Goal: Task Accomplishment & Management: Complete application form

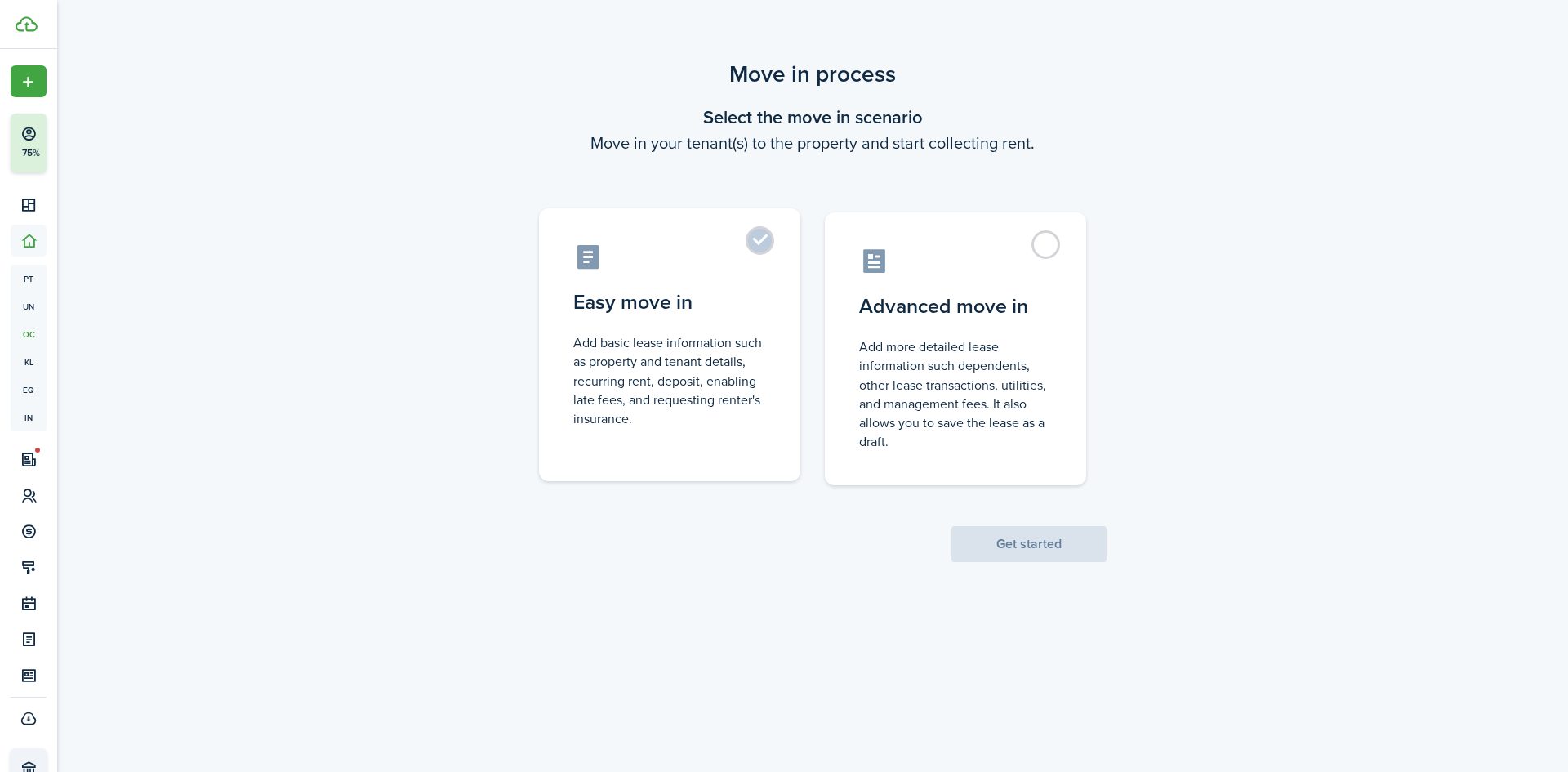
click at [733, 331] on label "Easy move in Add basic lease information such as property and tenant details, r…" at bounding box center [669, 344] width 262 height 273
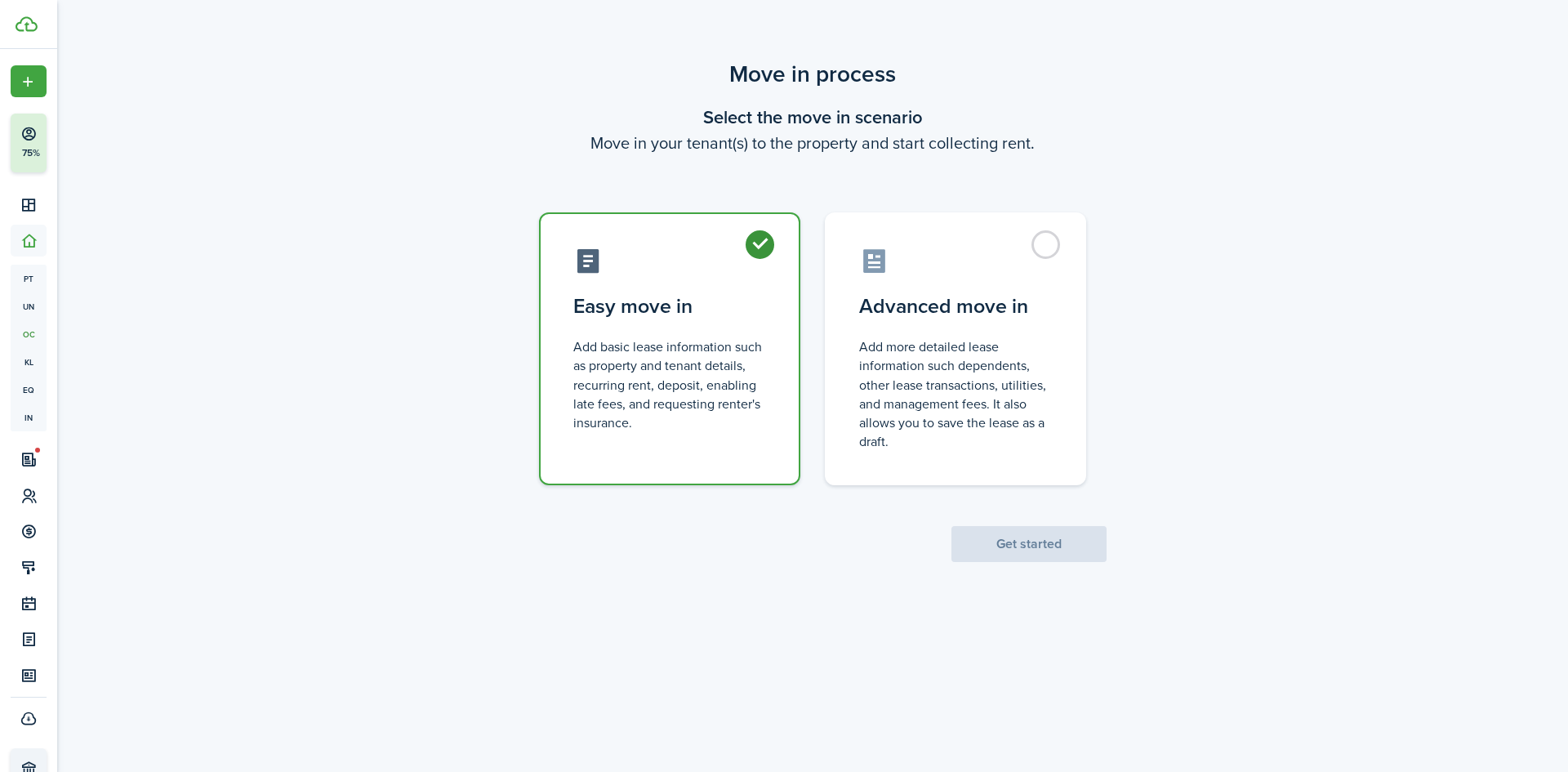
radio input "true"
click at [1028, 553] on button "Get started" at bounding box center [1029, 543] width 155 height 36
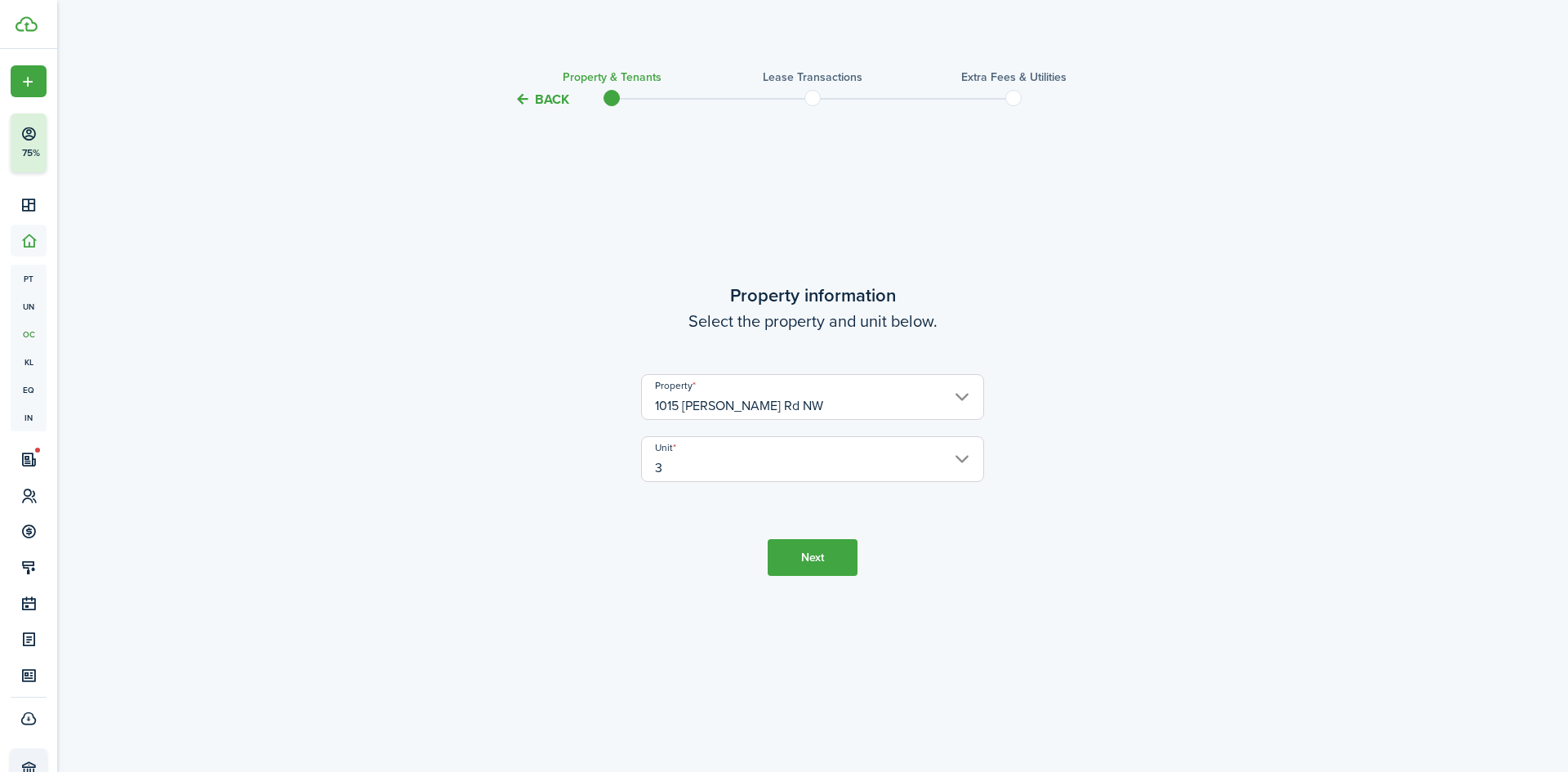
click at [823, 573] on button "Next" at bounding box center [812, 557] width 90 height 36
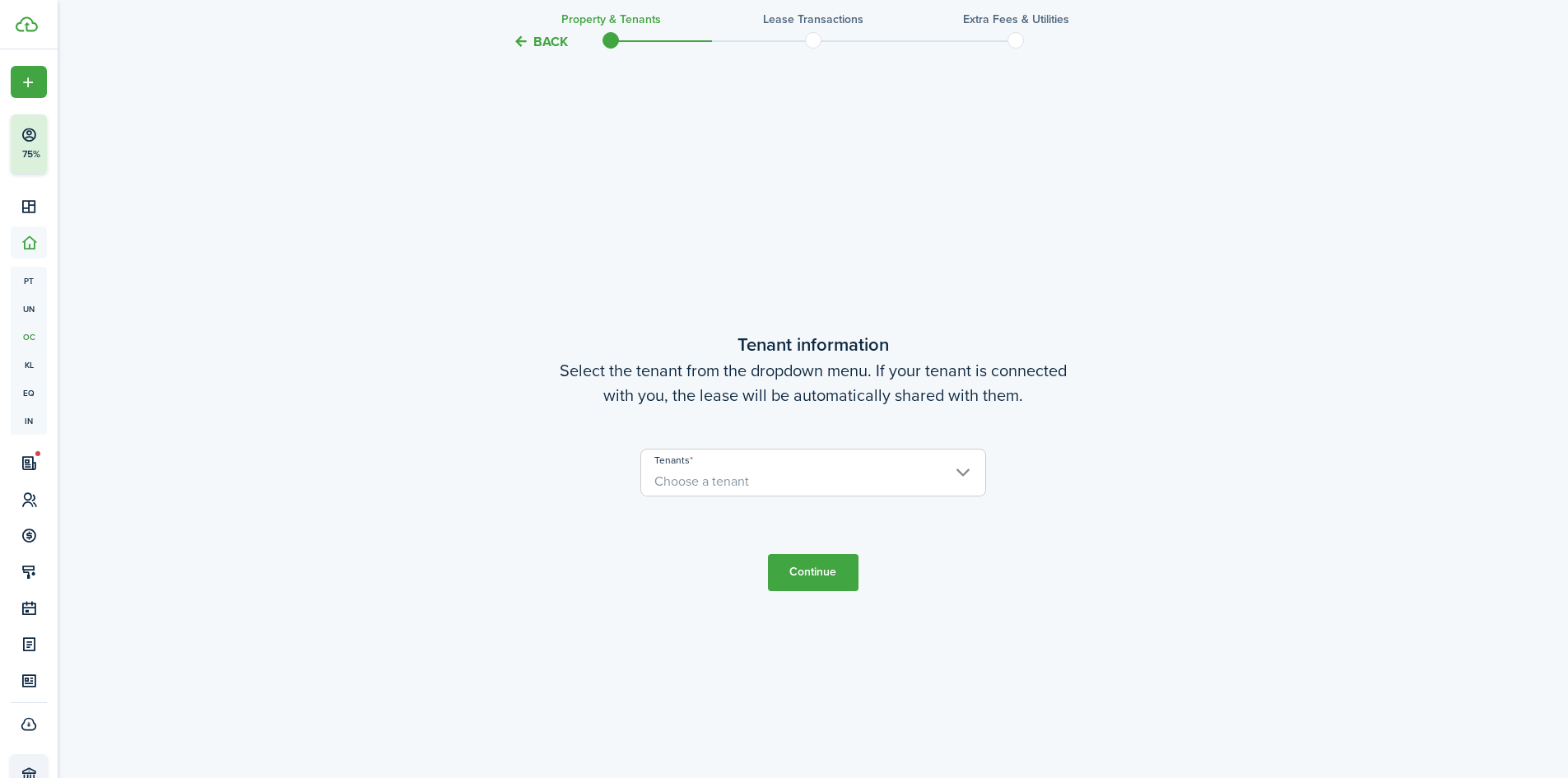
scroll to position [667, 0]
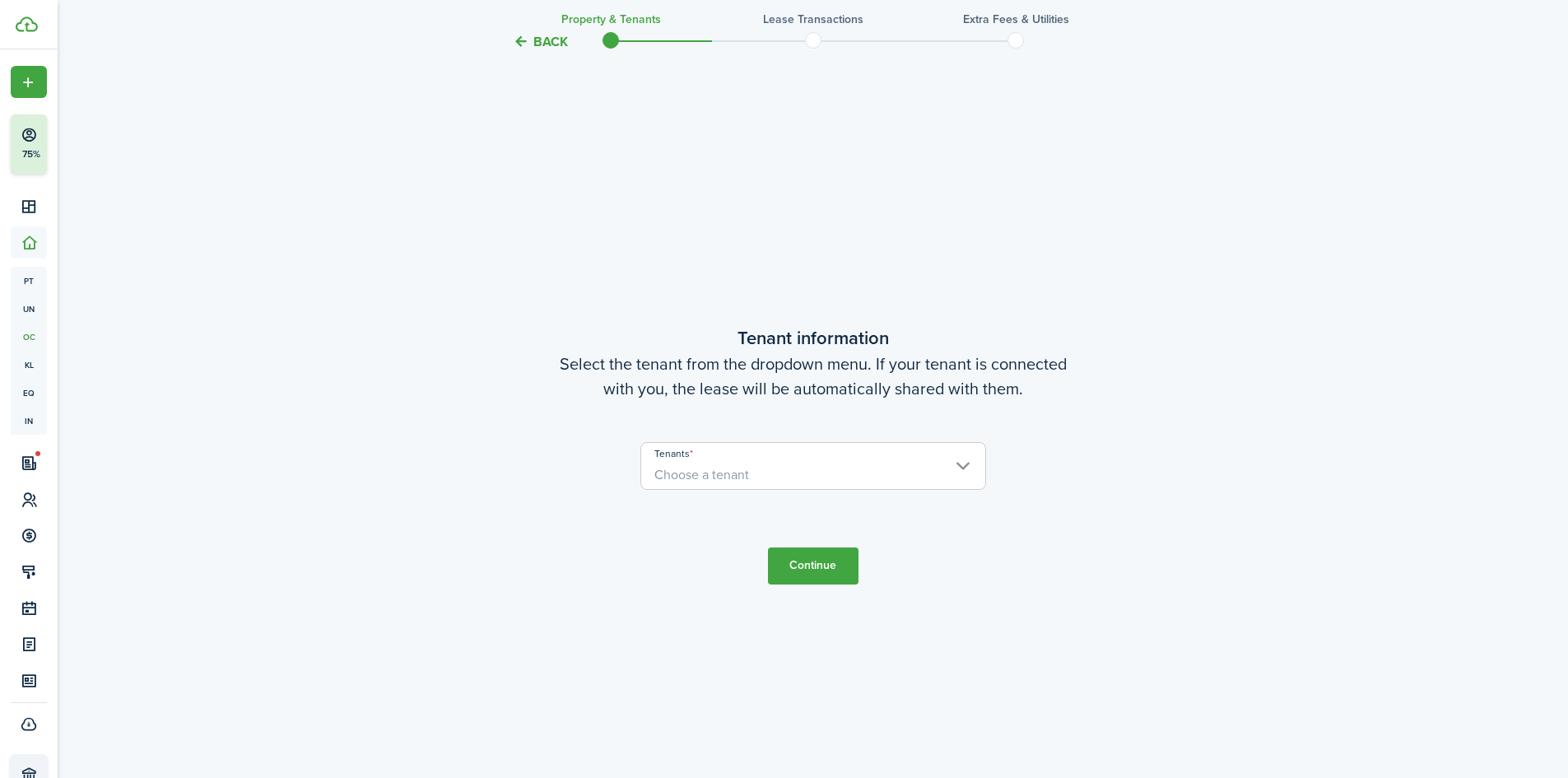
click at [872, 482] on span "Choose a tenant" at bounding box center [813, 475] width 344 height 28
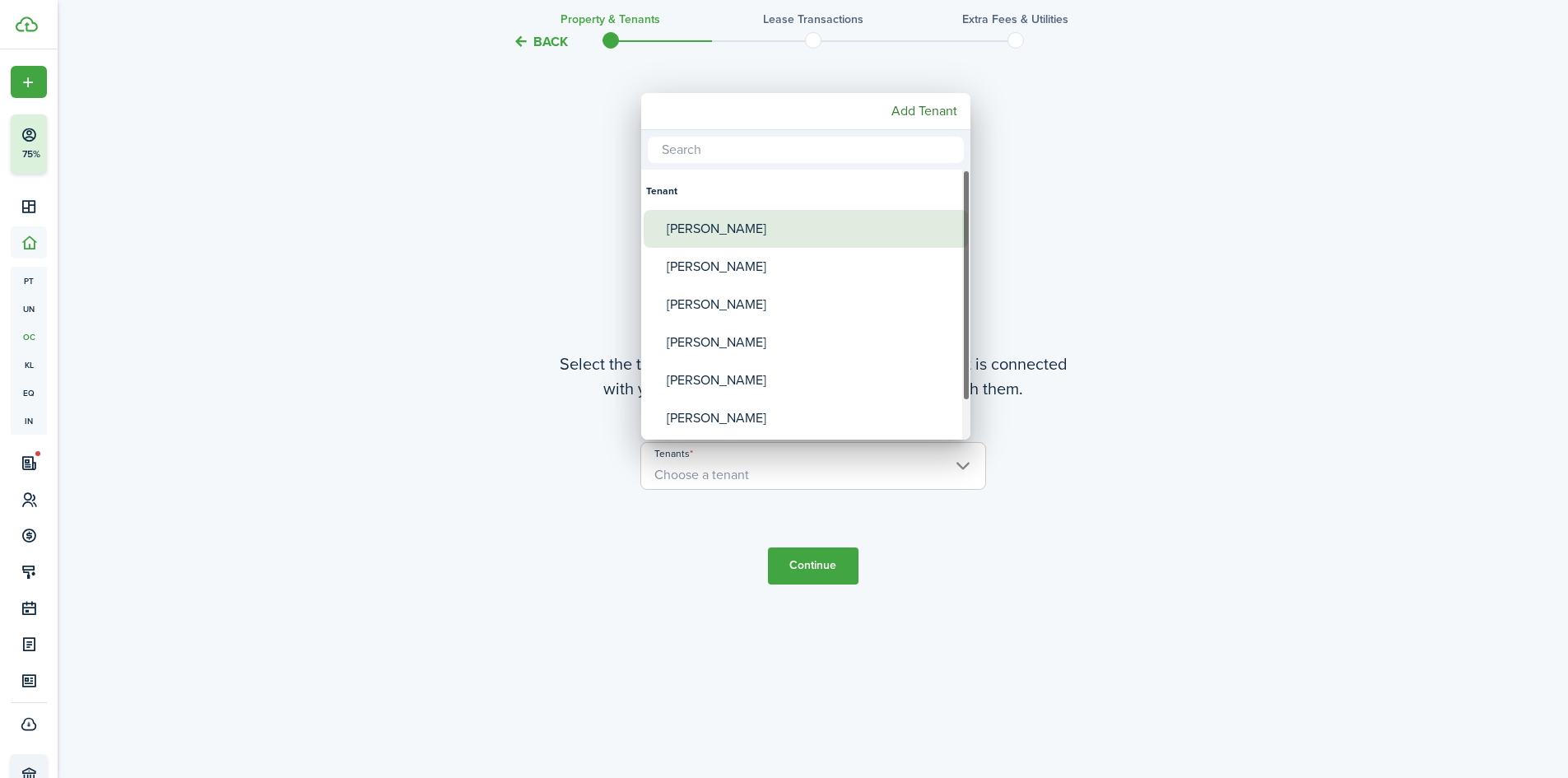
click at [747, 226] on div "[PERSON_NAME]" at bounding box center [812, 228] width 291 height 38
type input "[PERSON_NAME]"
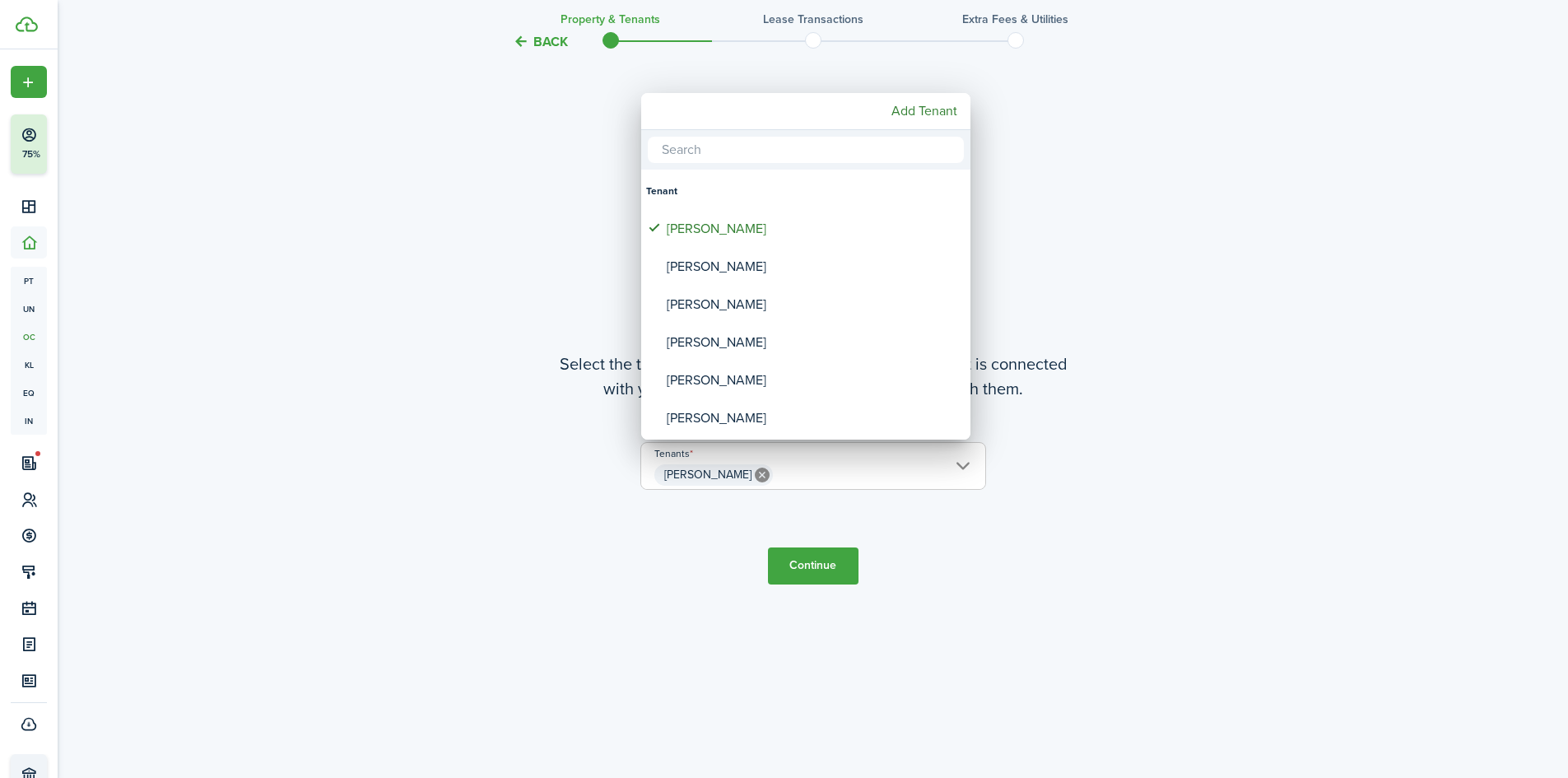
click at [804, 572] on div at bounding box center [784, 389] width 1832 height 1041
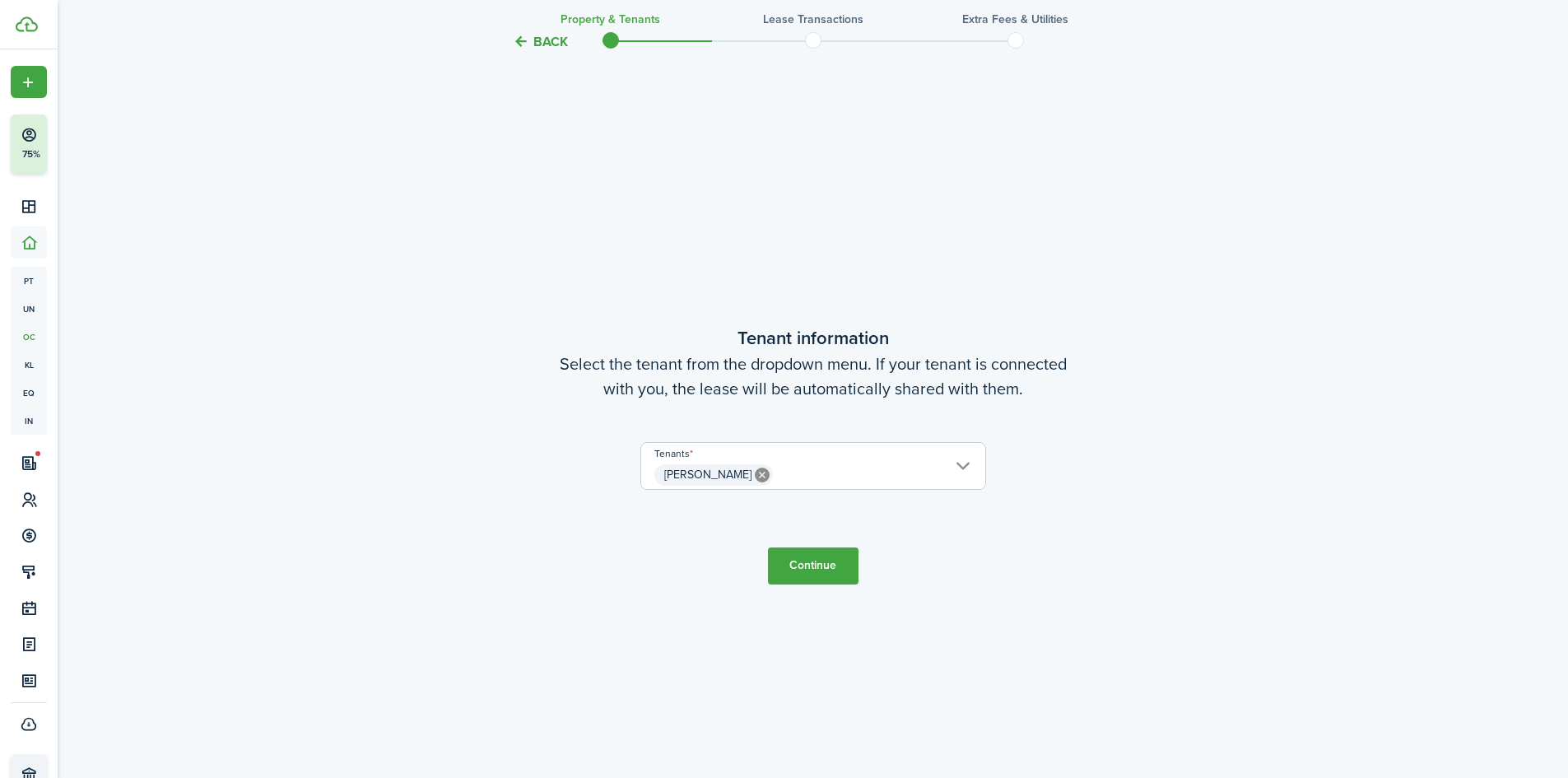
click at [814, 563] on button "Continue" at bounding box center [813, 566] width 91 height 37
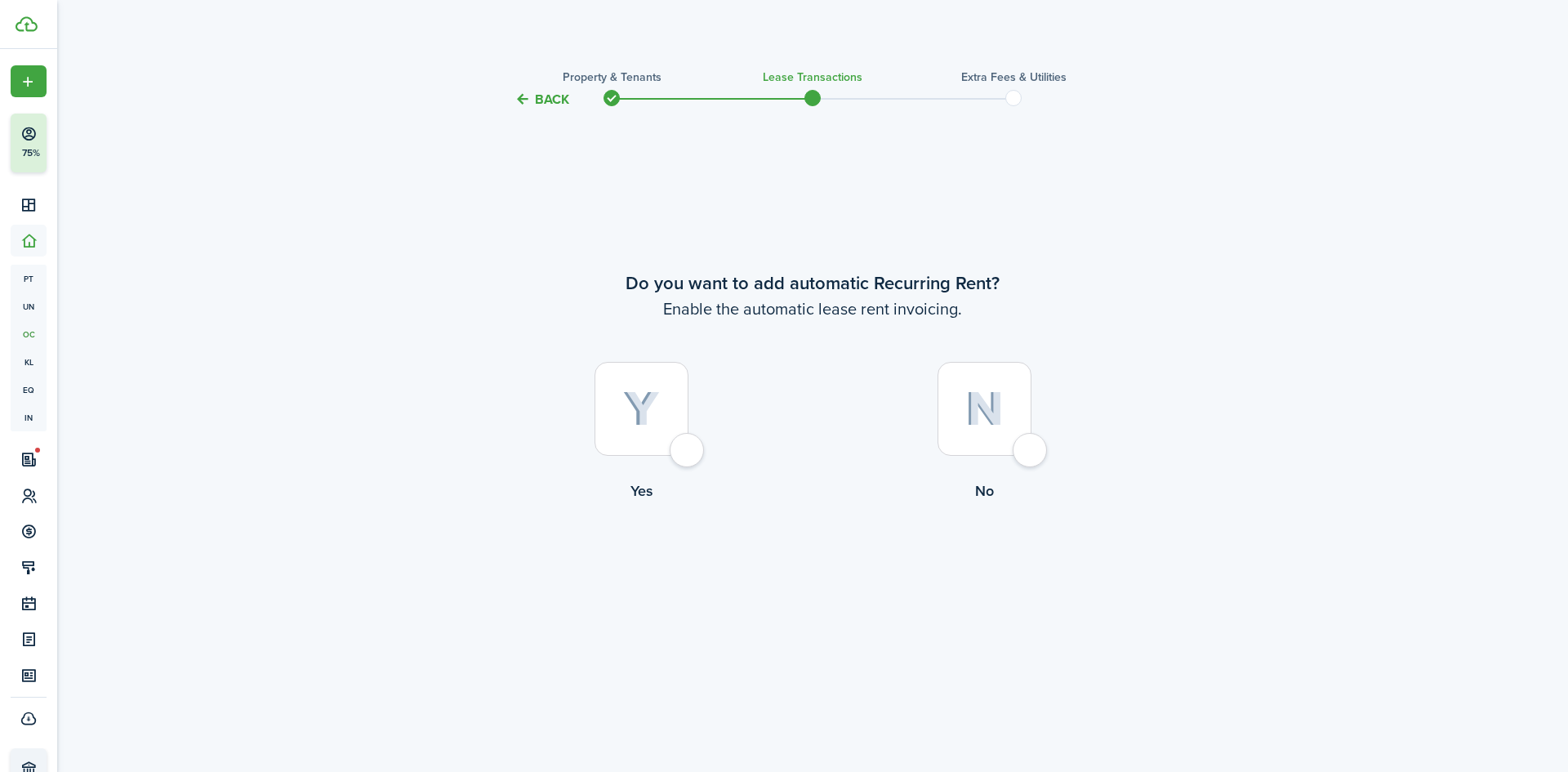
click at [678, 456] on div at bounding box center [641, 408] width 94 height 94
radio input "true"
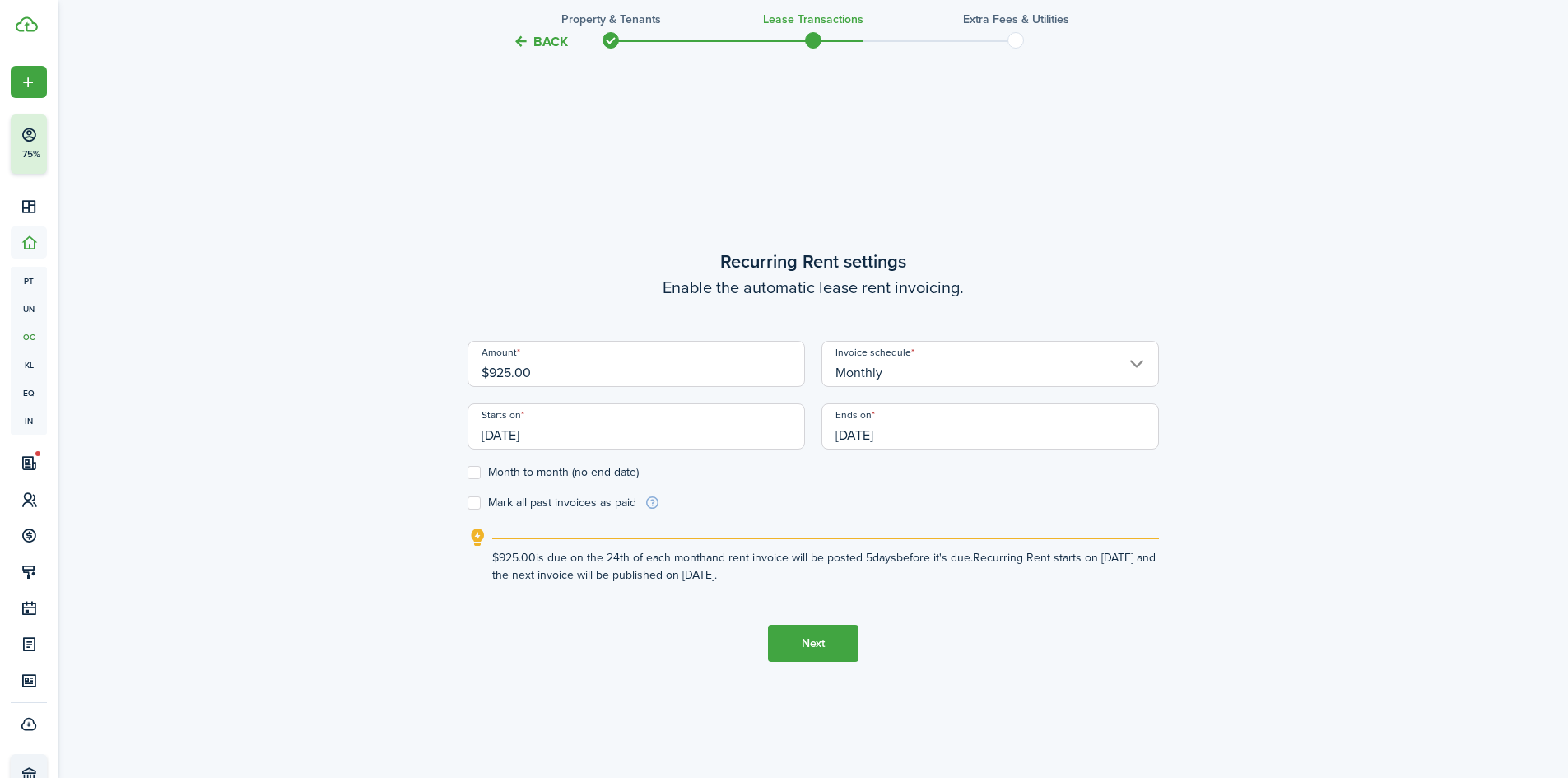
scroll to position [667, 0]
click at [558, 502] on label "Mark all past invoices as paid" at bounding box center [552, 502] width 169 height 13
click at [468, 502] on input "Mark all past invoices as paid" at bounding box center [467, 502] width 1 height 1
click at [558, 502] on label "Mark all past invoices as paid" at bounding box center [552, 502] width 169 height 13
click at [468, 502] on input "Mark all past invoices as paid" at bounding box center [467, 502] width 1 height 1
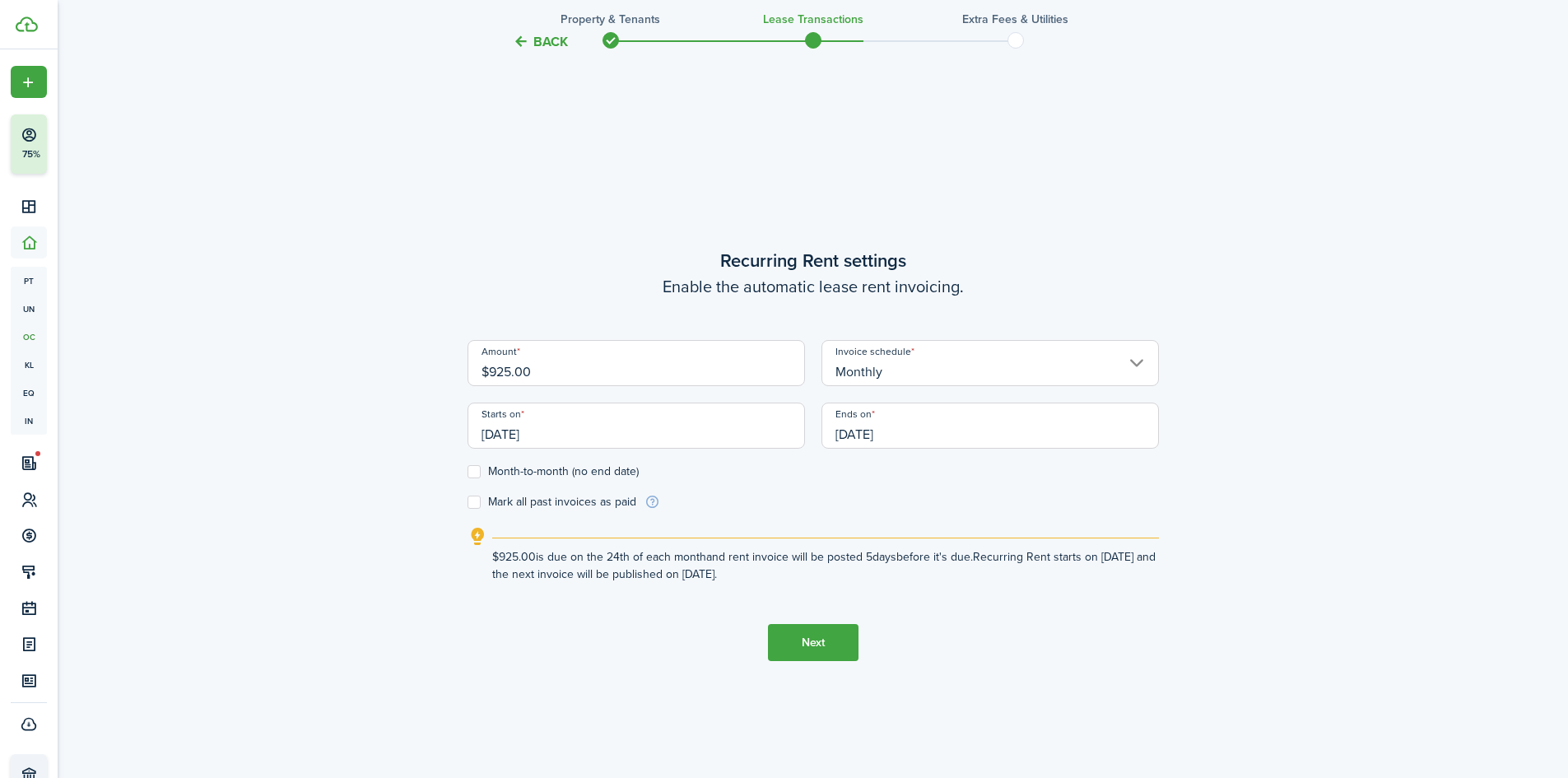
checkbox input "false"
click at [917, 431] on input "[DATE]" at bounding box center [990, 425] width 337 height 46
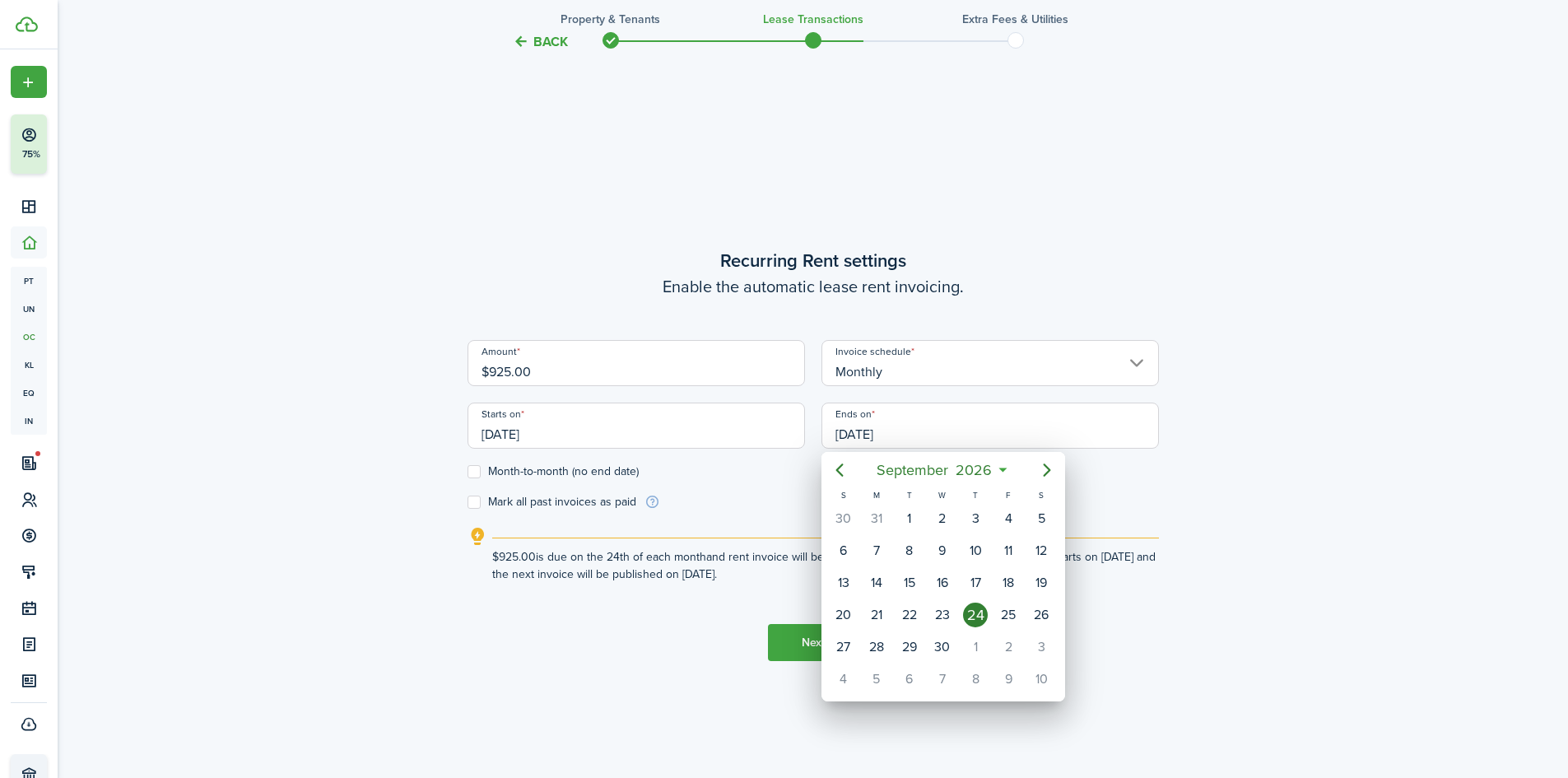
click at [589, 443] on div at bounding box center [784, 389] width 1832 height 1041
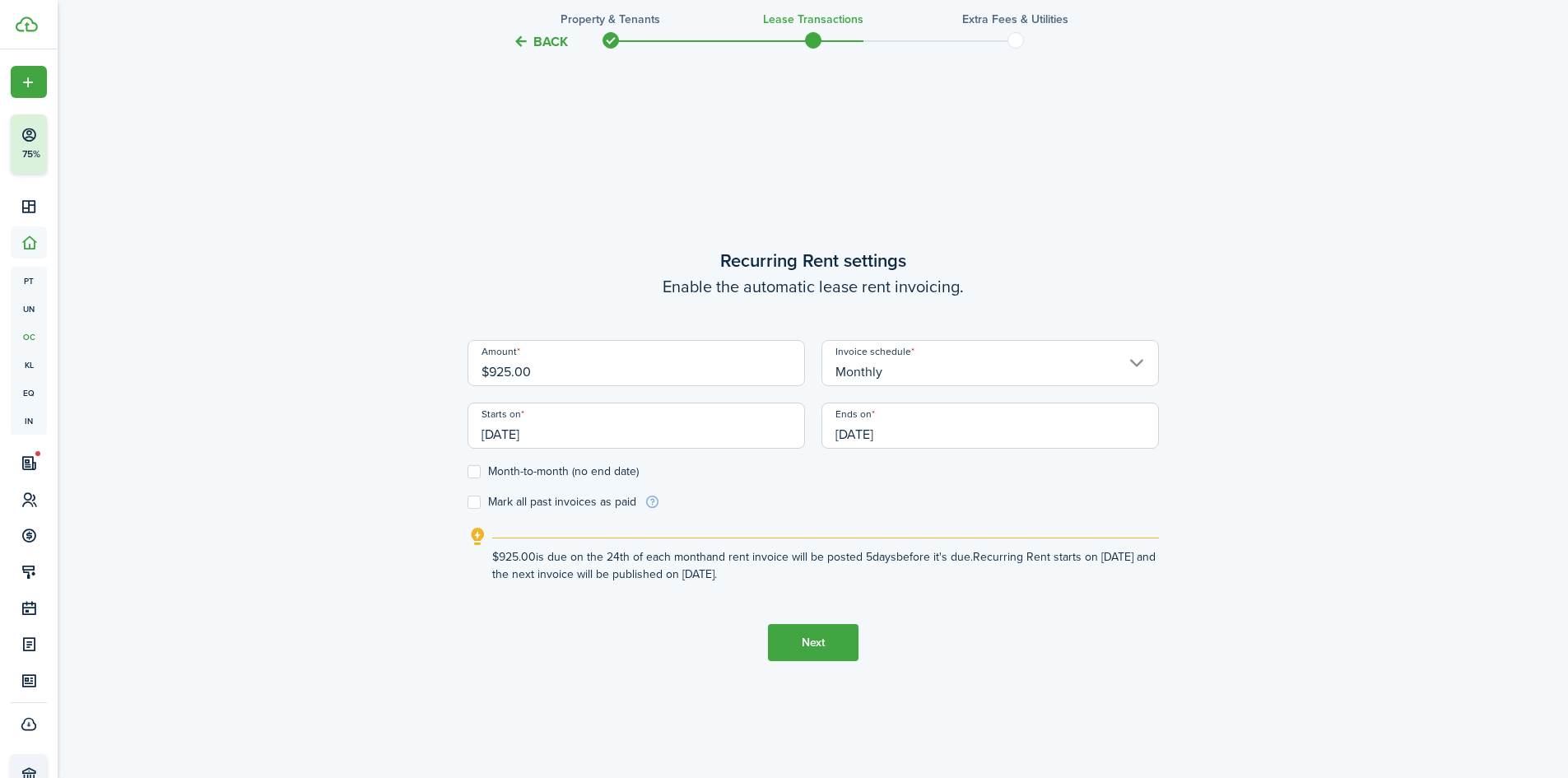
click at [588, 433] on input "[DATE]" at bounding box center [636, 425] width 337 height 46
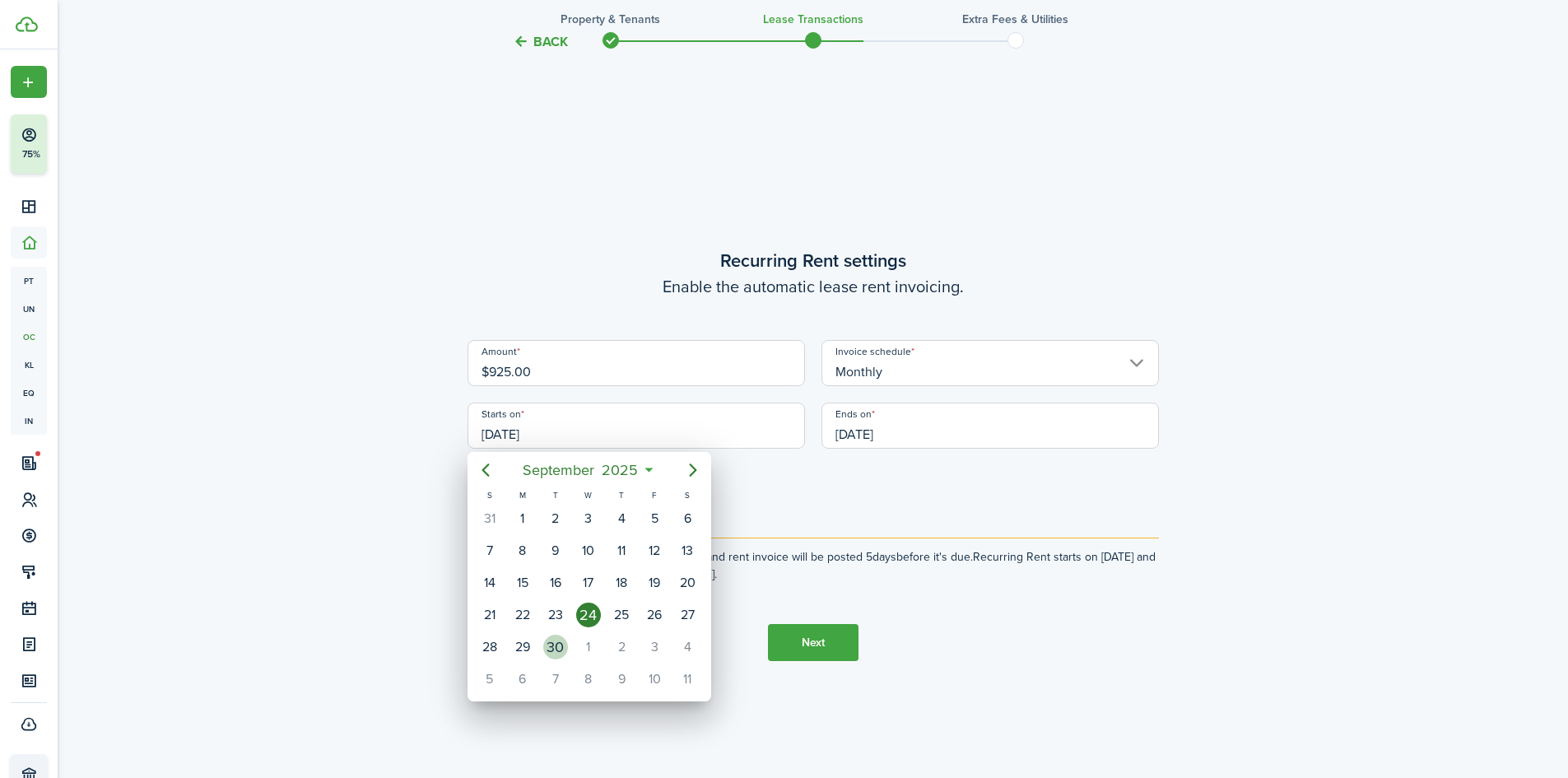
click at [555, 646] on div "30" at bounding box center [555, 647] width 25 height 25
type input "[DATE]"
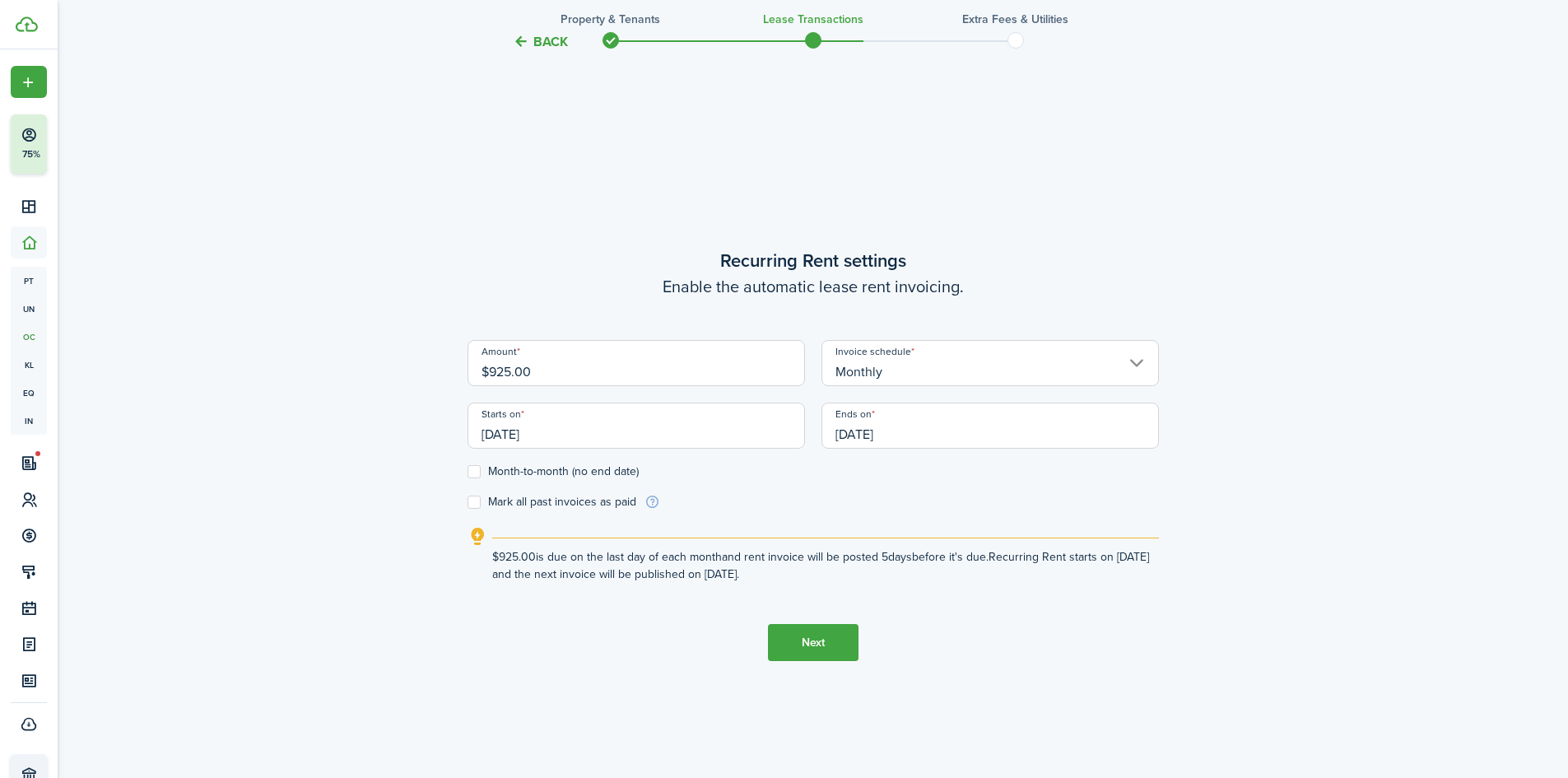
click at [324, 432] on div "Back Property & Tenants Lease Transactions Extra fees & Utilities Do you want t…" at bounding box center [813, 116] width 1511 height 1469
click at [929, 432] on input "[DATE]" at bounding box center [990, 425] width 337 height 46
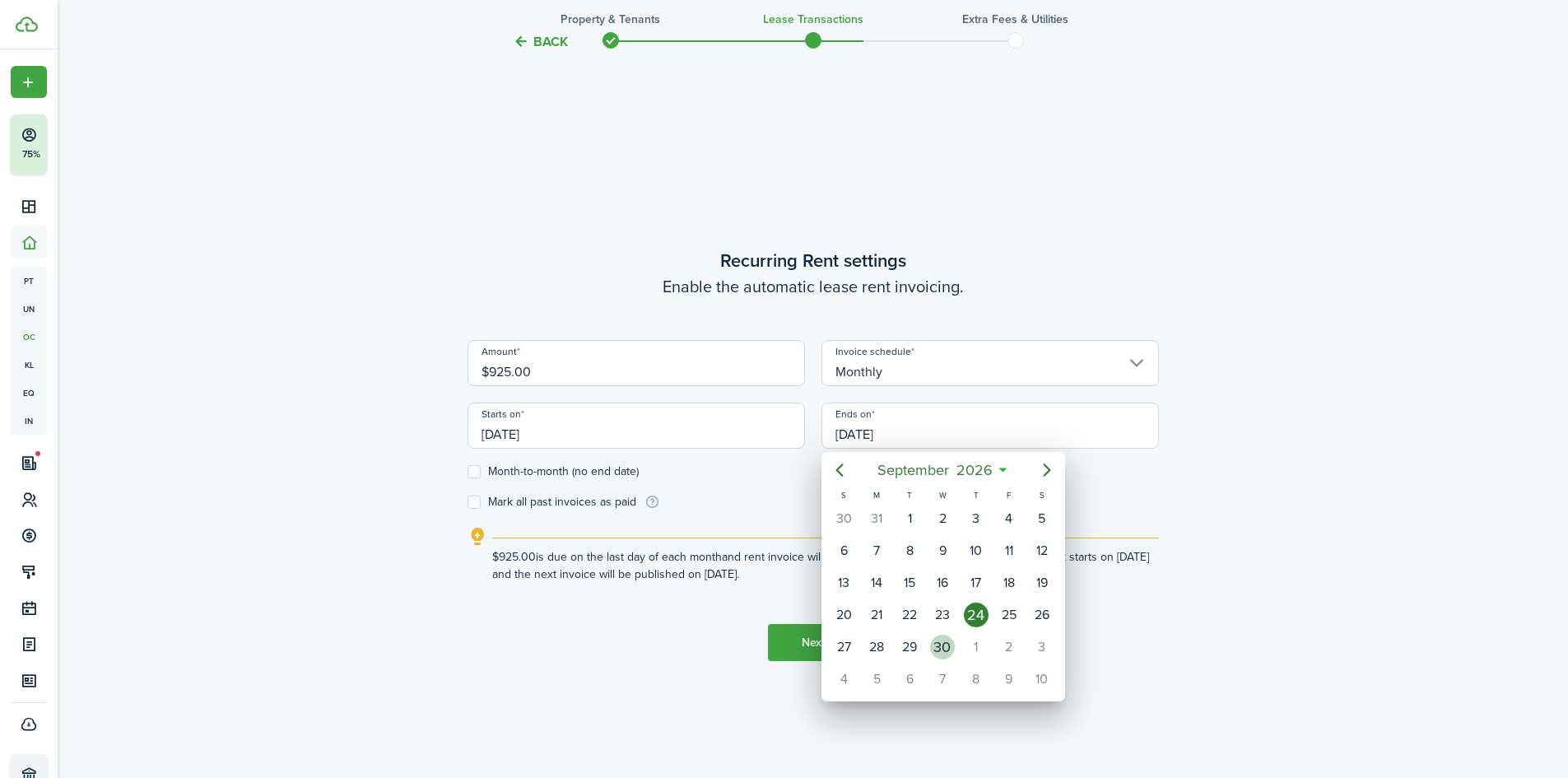
click at [950, 643] on div "30" at bounding box center [942, 647] width 25 height 25
type input "[DATE]"
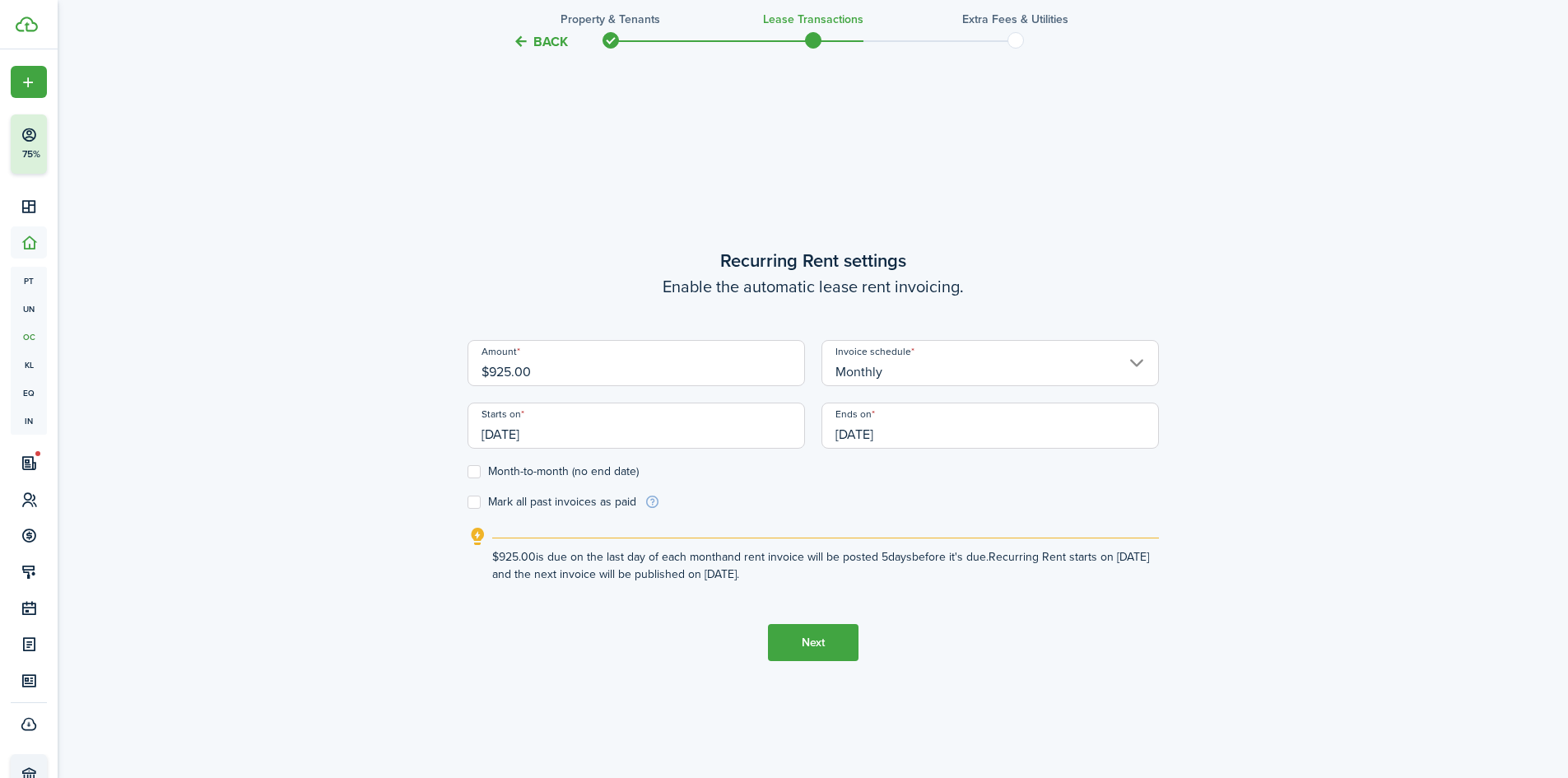
click at [377, 403] on div "Back Property & Tenants Lease Transactions Extra fees & Utilities Do you want t…" at bounding box center [812, 116] width 955 height 1452
click at [393, 454] on div "Back Property & Tenants Lease Transactions Extra fees & Utilities Do you want t…" at bounding box center [812, 116] width 955 height 1452
click at [814, 635] on button "Next" at bounding box center [813, 642] width 91 height 37
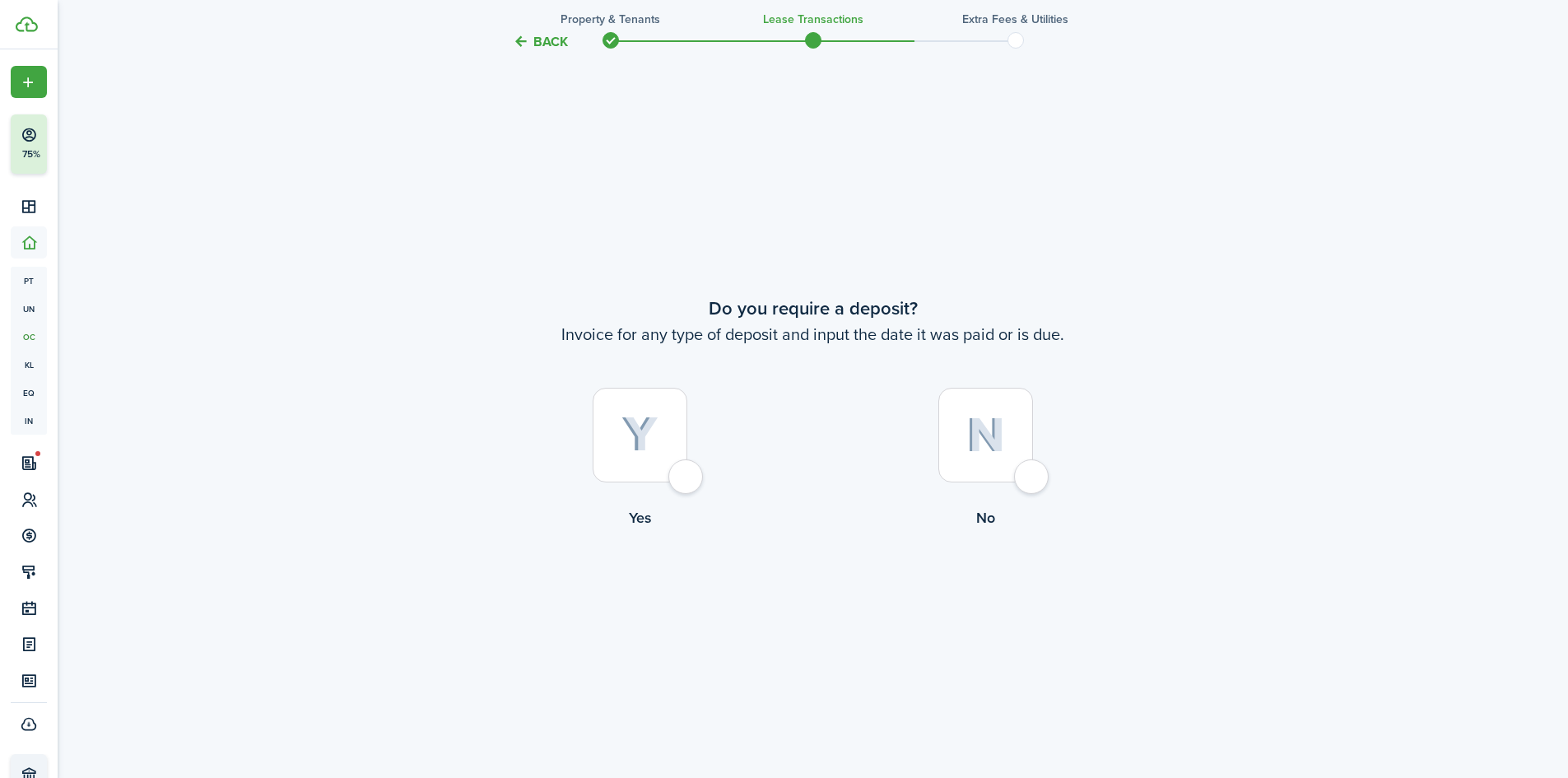
scroll to position [1445, 0]
click at [687, 479] on div at bounding box center [640, 434] width 95 height 95
radio input "true"
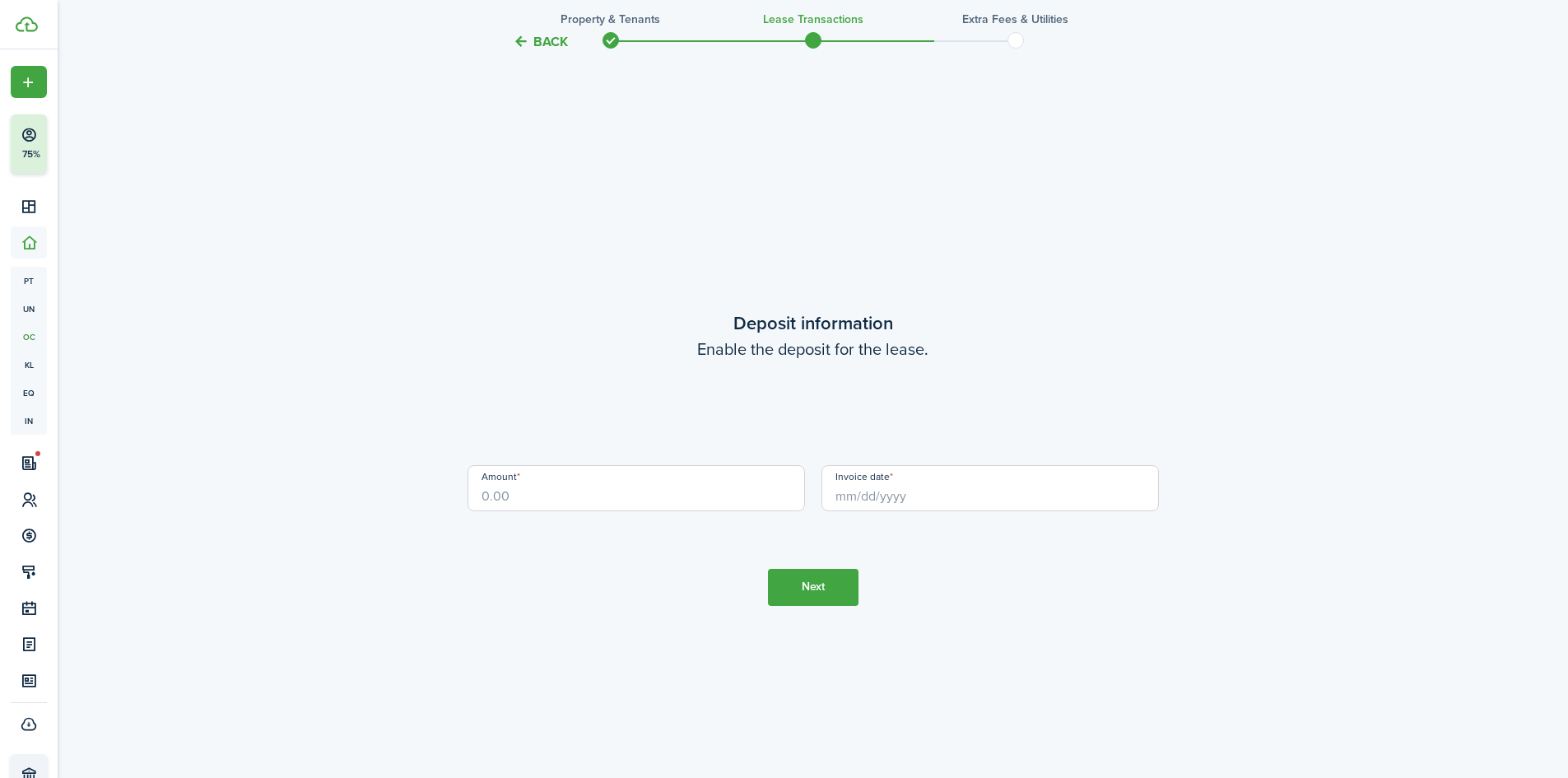
scroll to position [2223, 0]
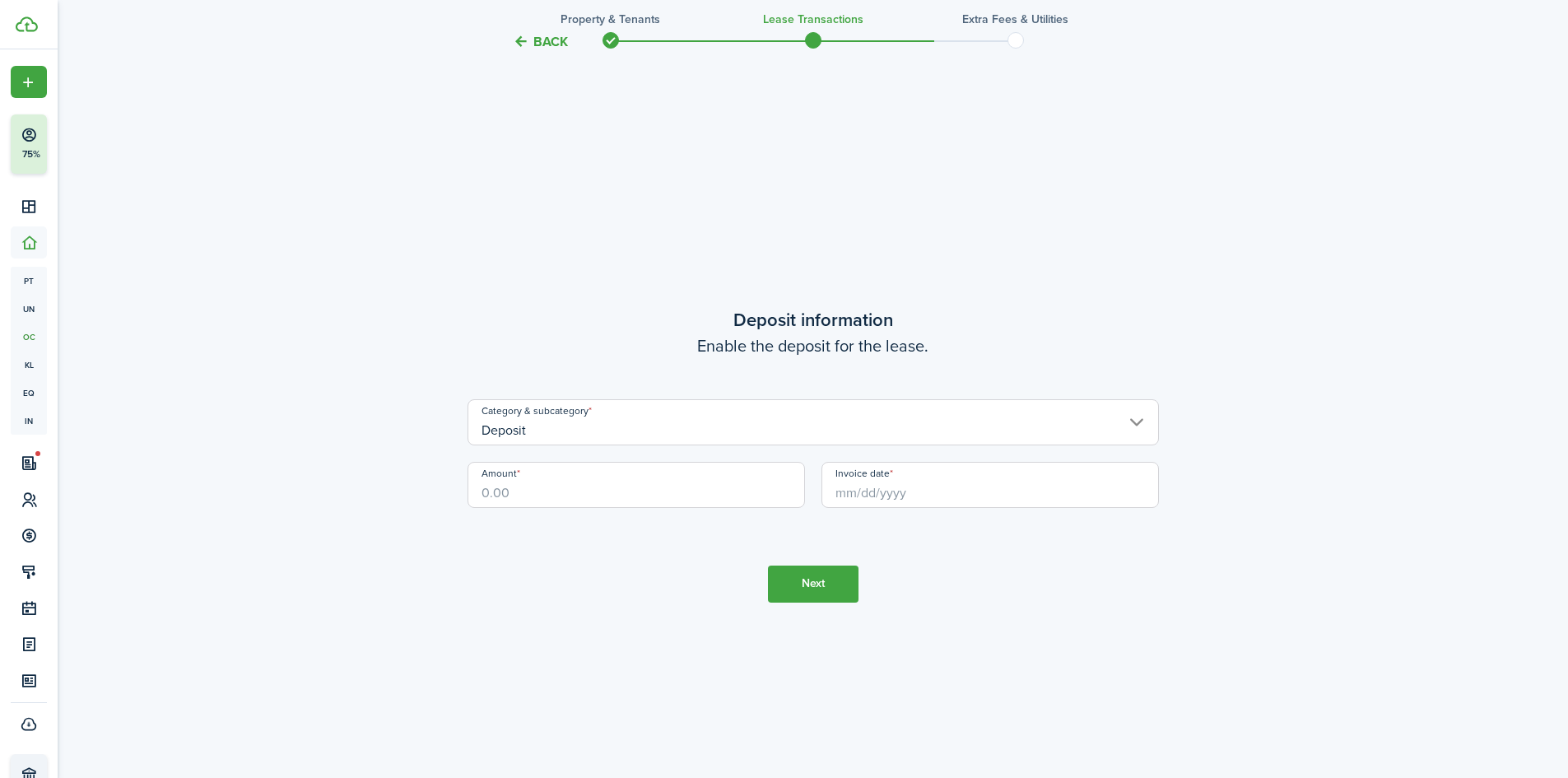
click at [653, 501] on input "Amount" at bounding box center [636, 485] width 337 height 46
drag, startPoint x: 494, startPoint y: 490, endPoint x: 529, endPoint y: 490, distance: 35.0
click at [529, 490] on input "$350" at bounding box center [636, 485] width 337 height 46
type input "$300.00"
click at [602, 588] on tc-wizard-step "Deposit information Enable the deposit for the lease. Category & subcategory De…" at bounding box center [813, 454] width 691 height 778
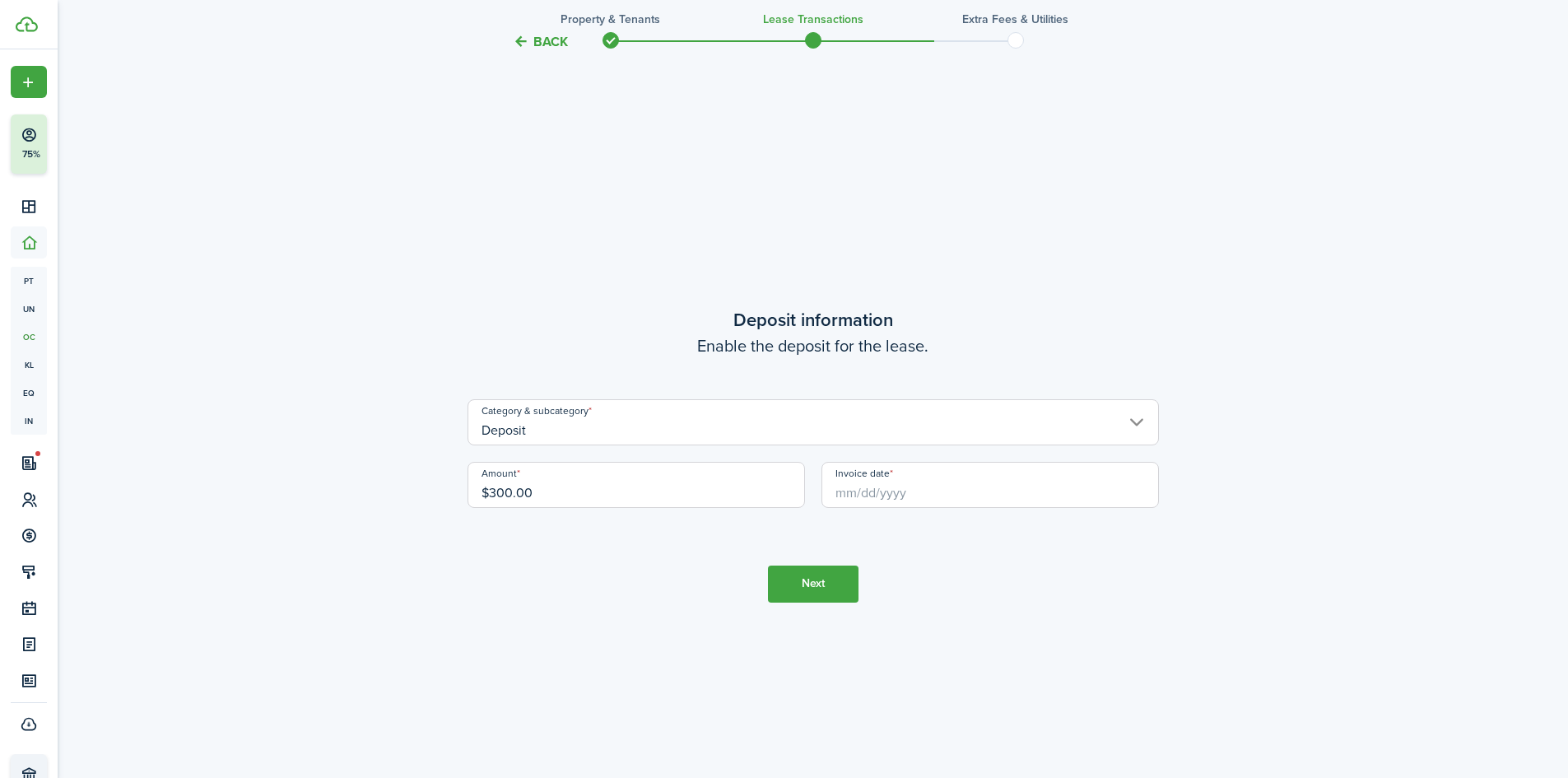
click at [916, 496] on input "Invoice date" at bounding box center [990, 485] width 337 height 46
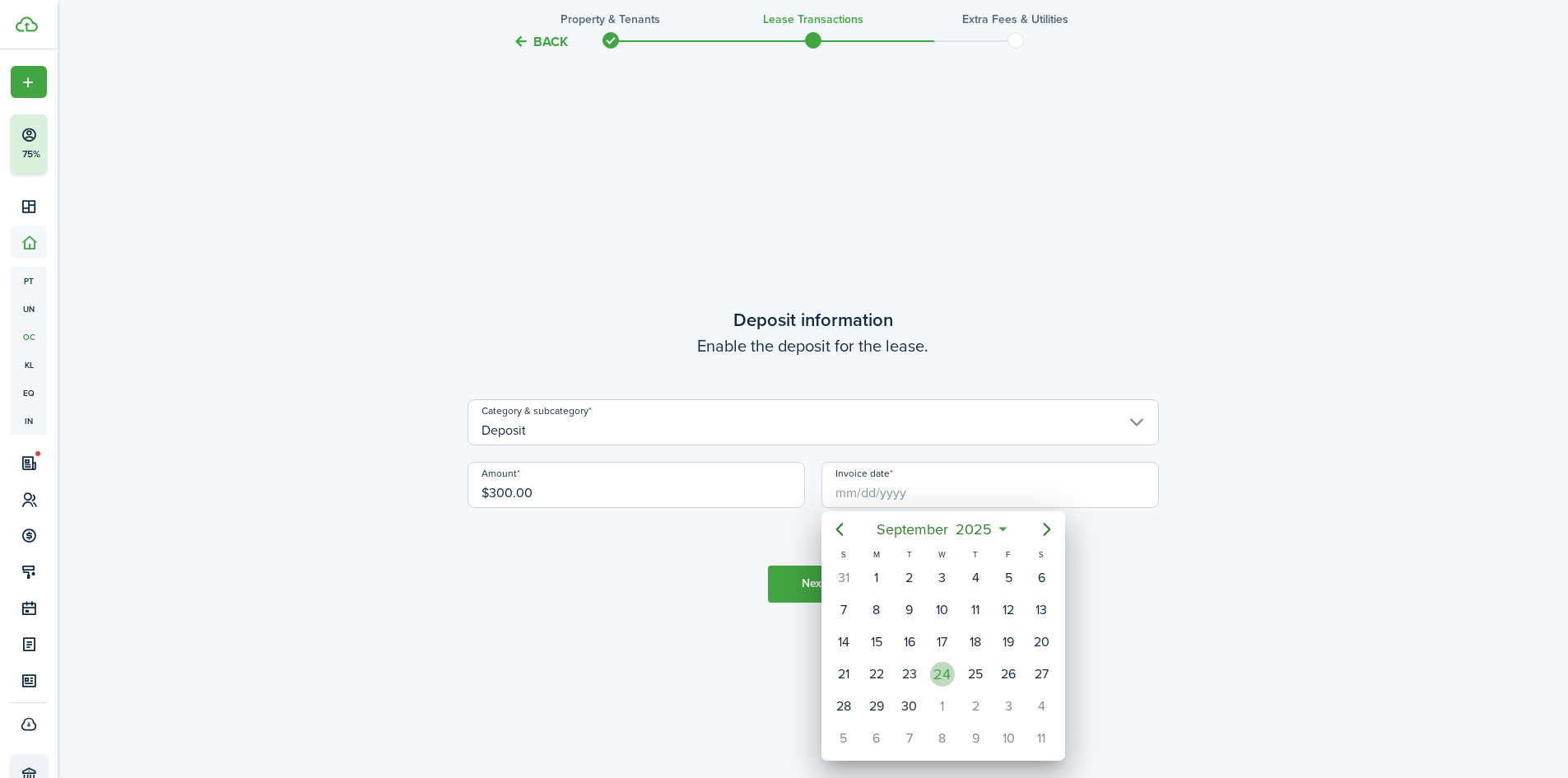
click at [943, 675] on div "24" at bounding box center [942, 673] width 25 height 25
type input "[DATE]"
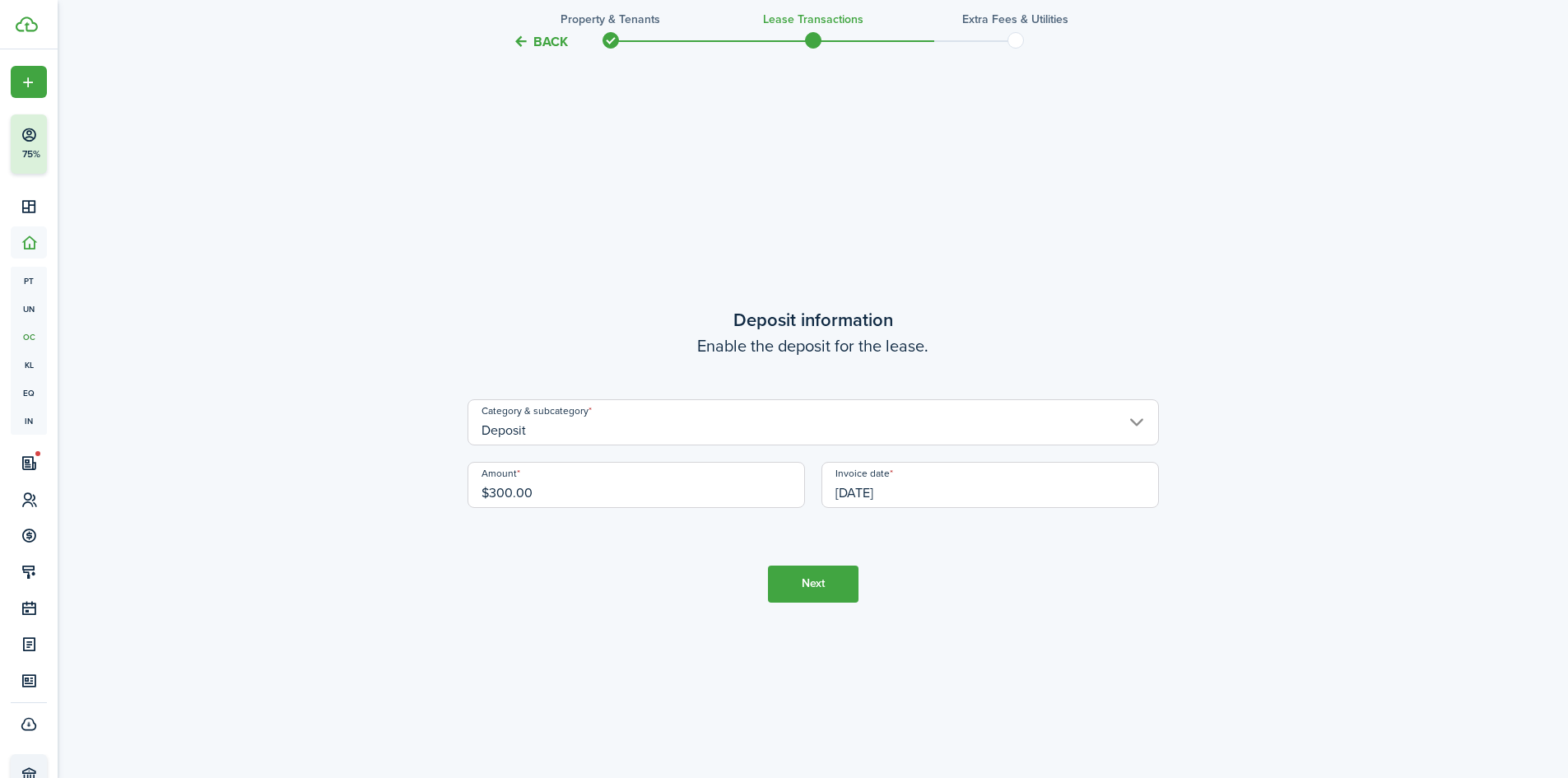
click at [792, 696] on tc-wizard-step "Deposit information Enable the deposit for the lease. Category & subcategory De…" at bounding box center [813, 454] width 691 height 778
click at [560, 428] on input "Deposit" at bounding box center [813, 422] width 691 height 46
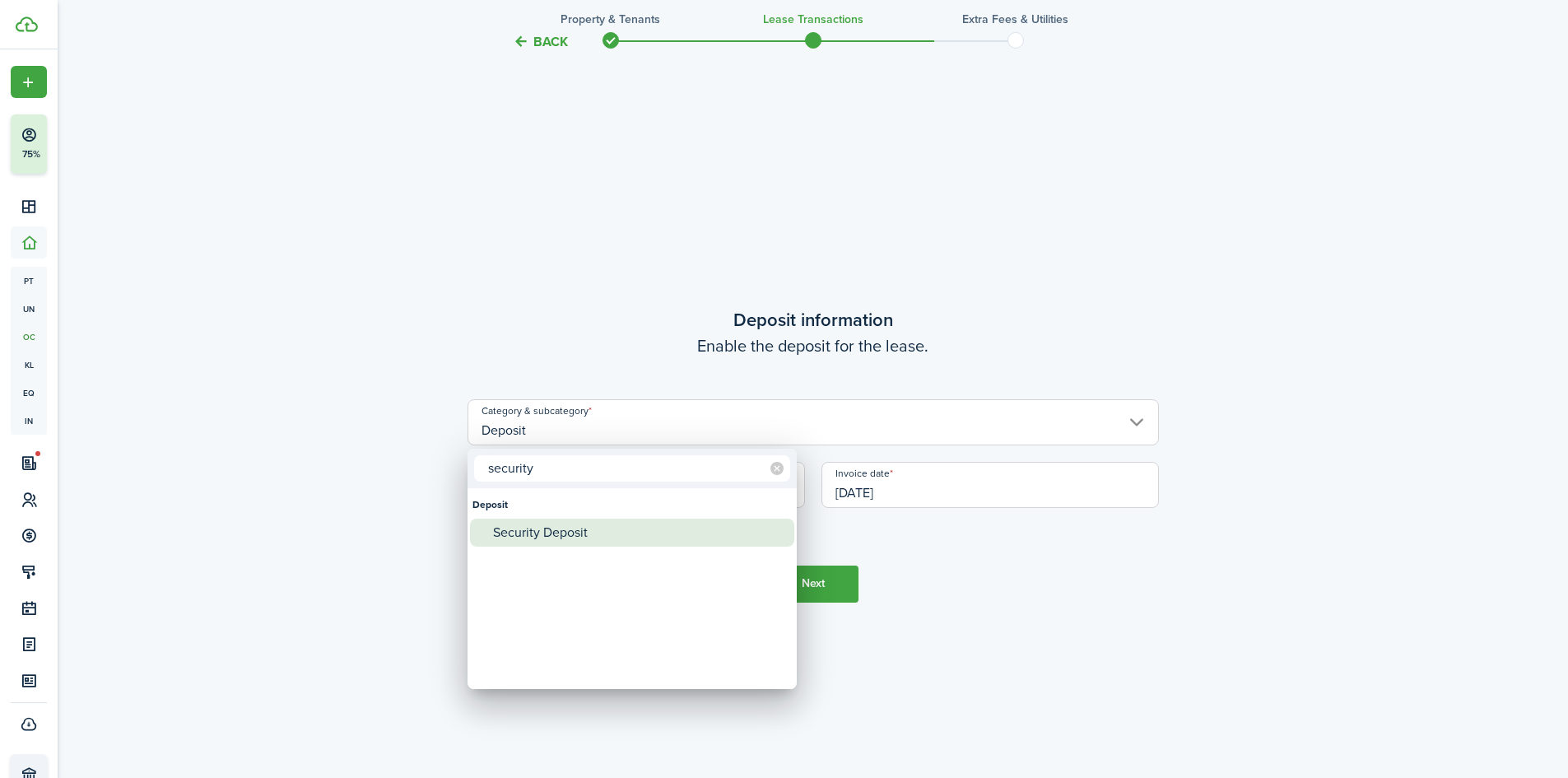
type input "security"
click at [551, 523] on div "Security Deposit" at bounding box center [639, 532] width 291 height 28
type input "Deposit / Security Deposit"
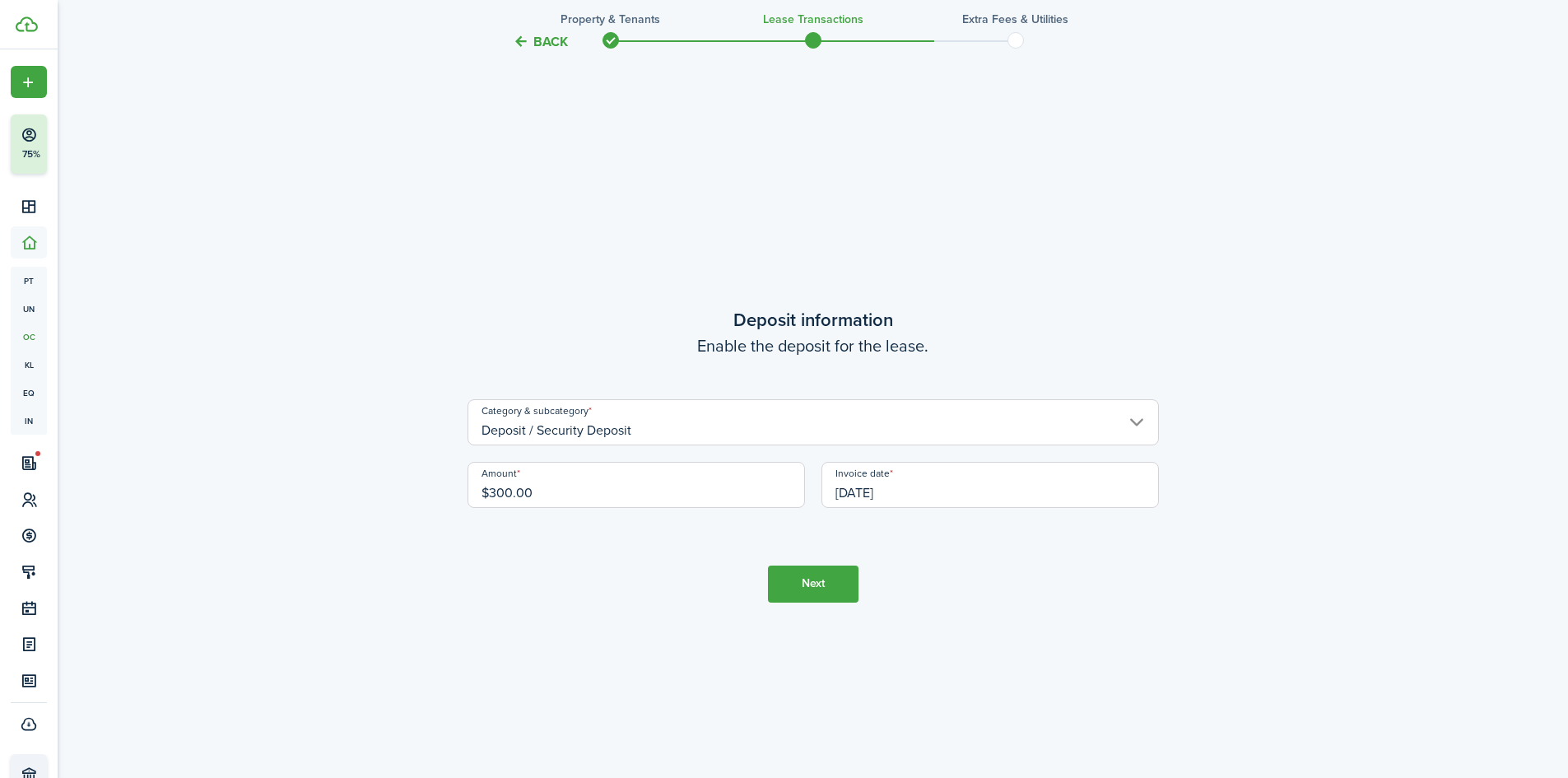
click at [611, 596] on tc-wizard-step "Deposit information Enable the deposit for the lease. Category & subcategory De…" at bounding box center [813, 454] width 691 height 778
click at [830, 591] on button "Next" at bounding box center [813, 583] width 91 height 37
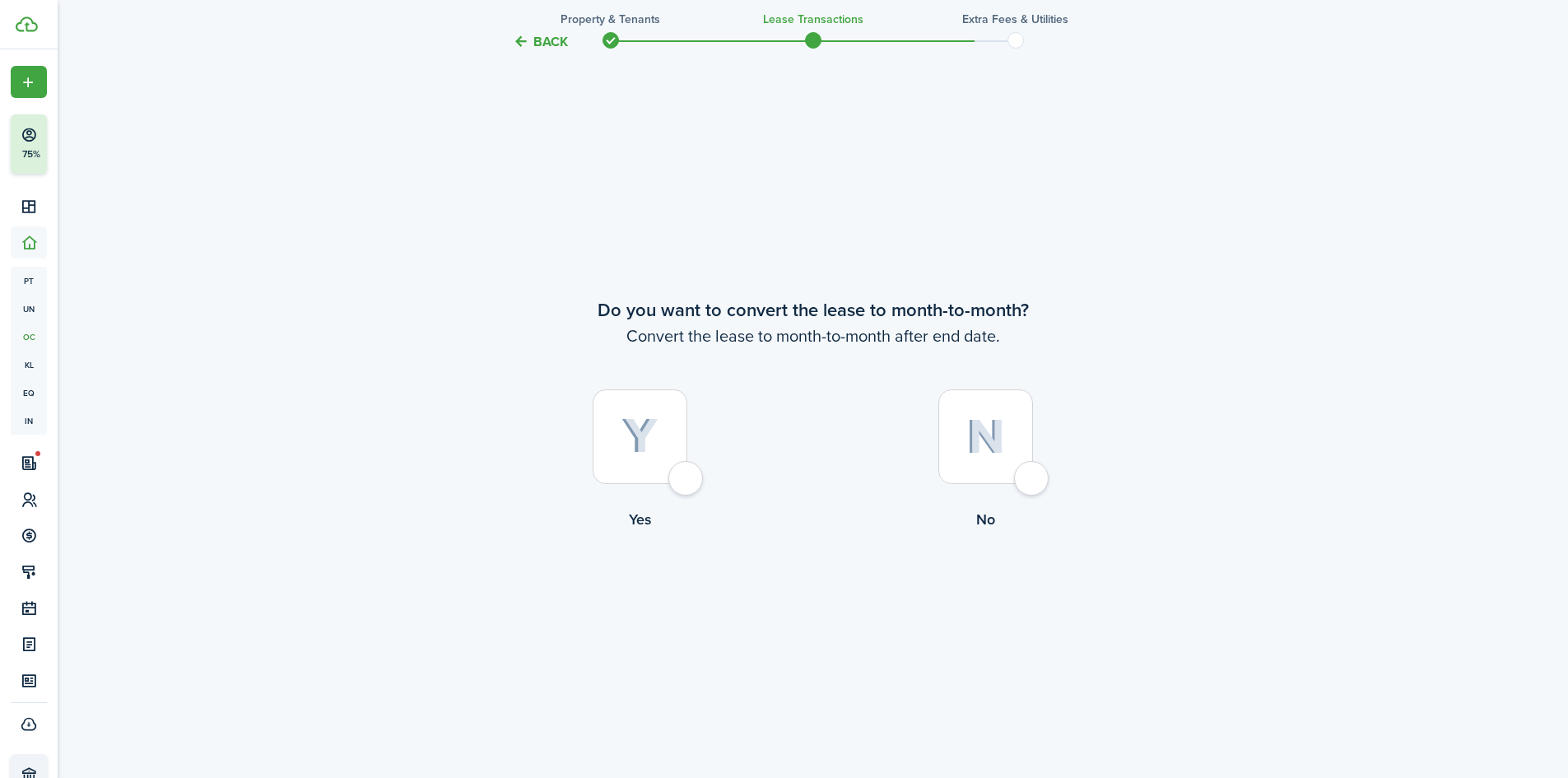
scroll to position [3000, 0]
click at [687, 480] on div at bounding box center [640, 434] width 95 height 95
radio input "true"
click at [790, 587] on button "Continue" at bounding box center [813, 595] width 91 height 37
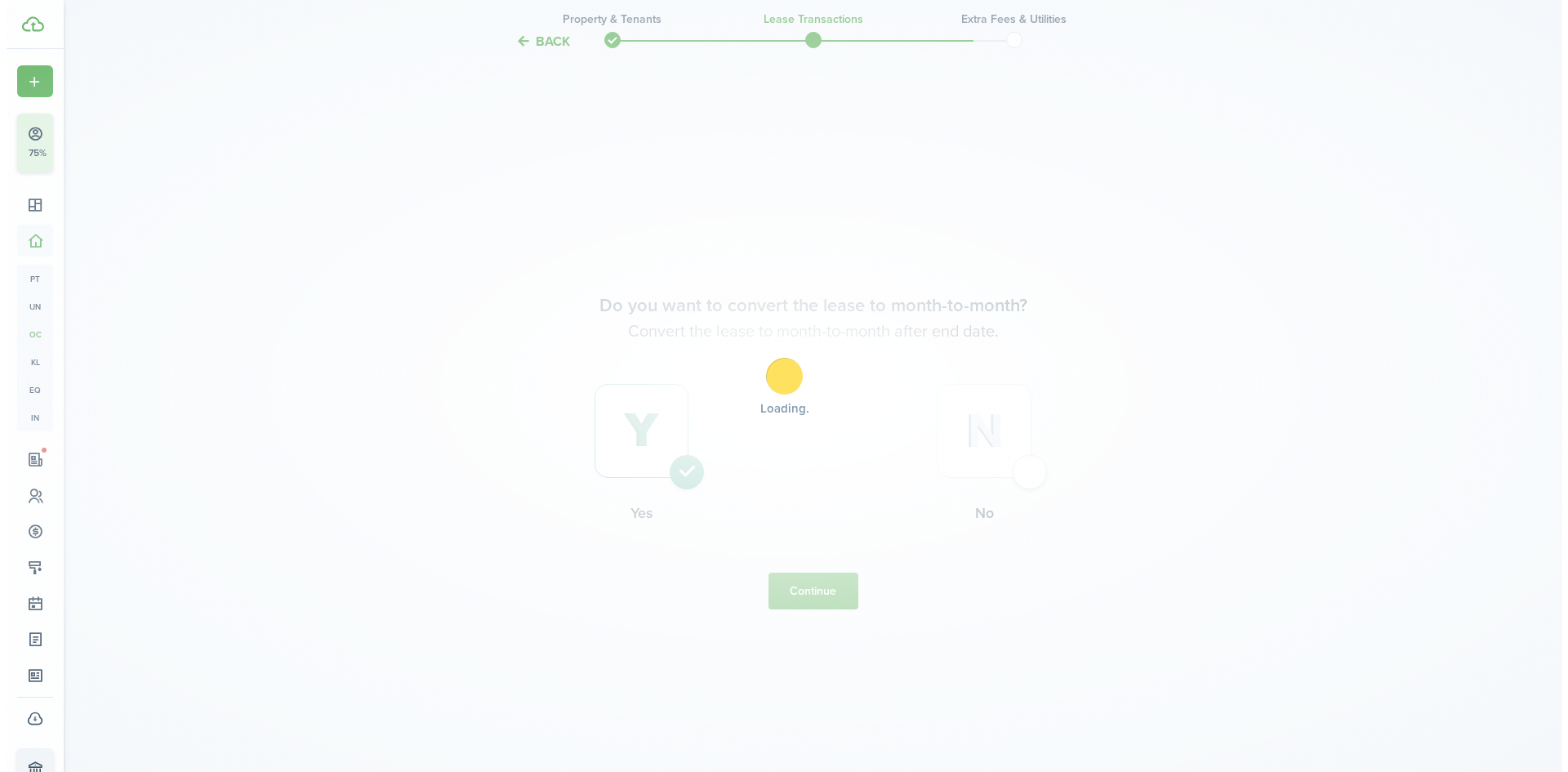
scroll to position [0, 0]
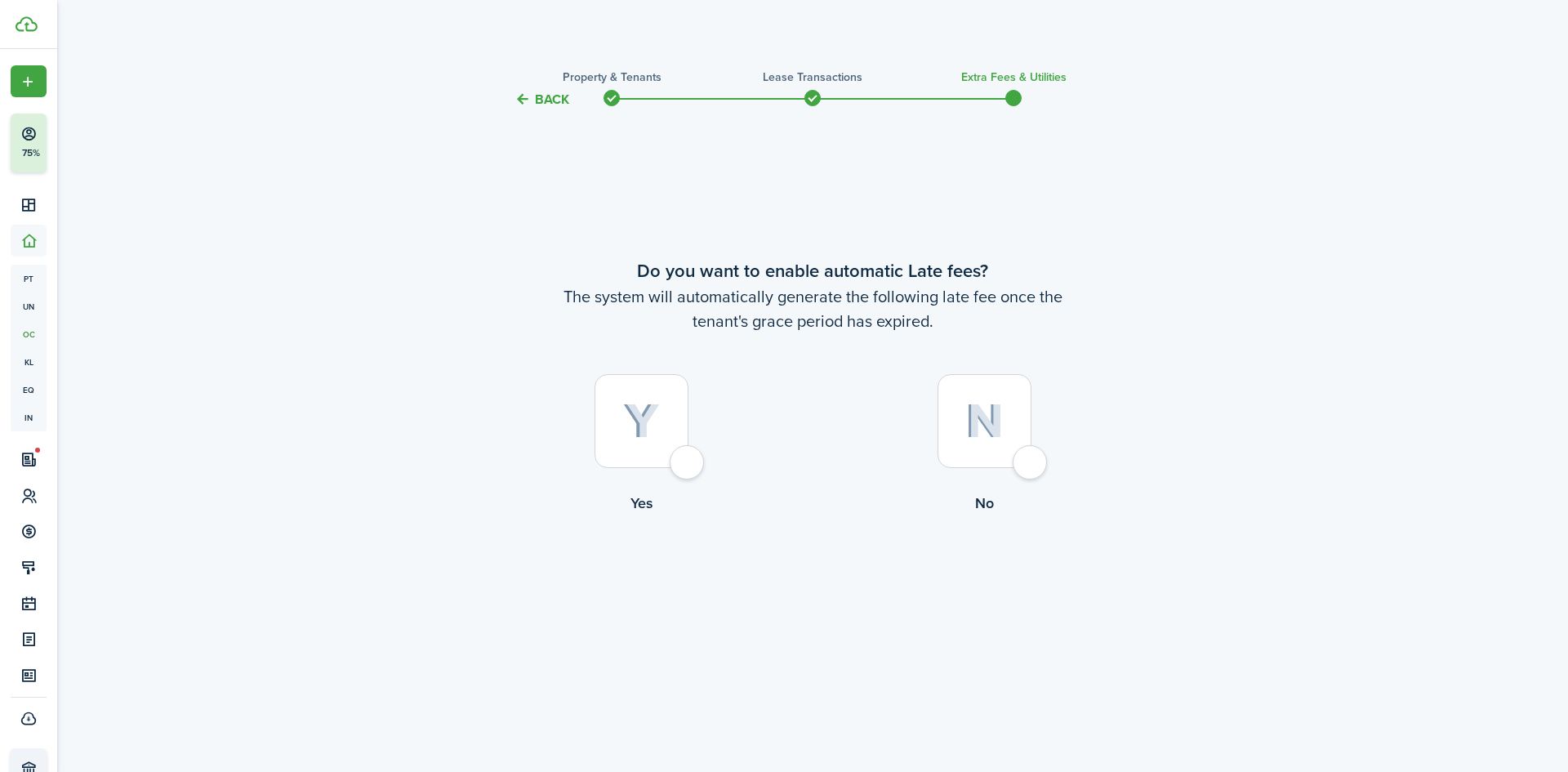
click at [687, 468] on div at bounding box center [641, 420] width 94 height 94
radio input "true"
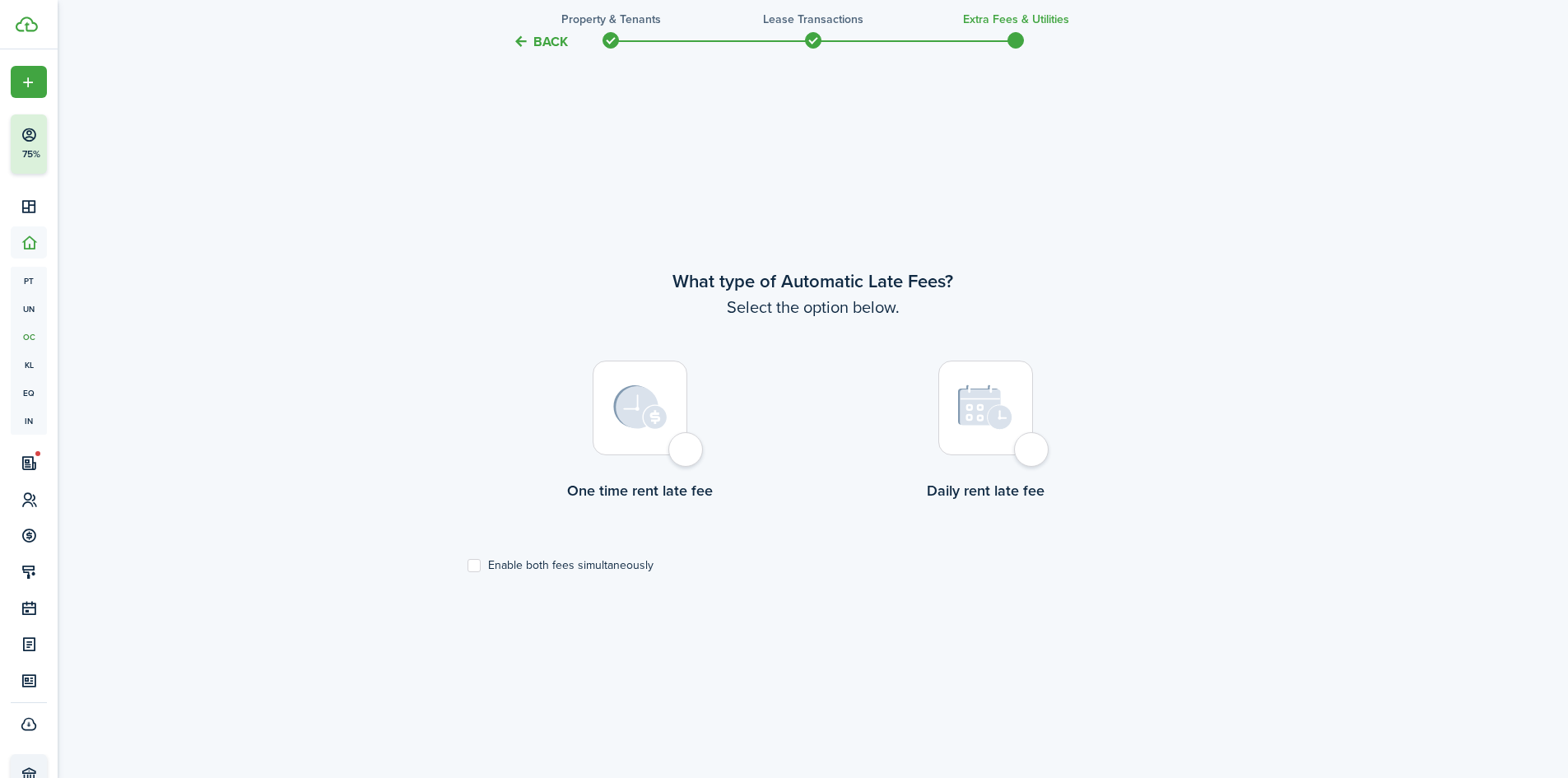
scroll to position [667, 0]
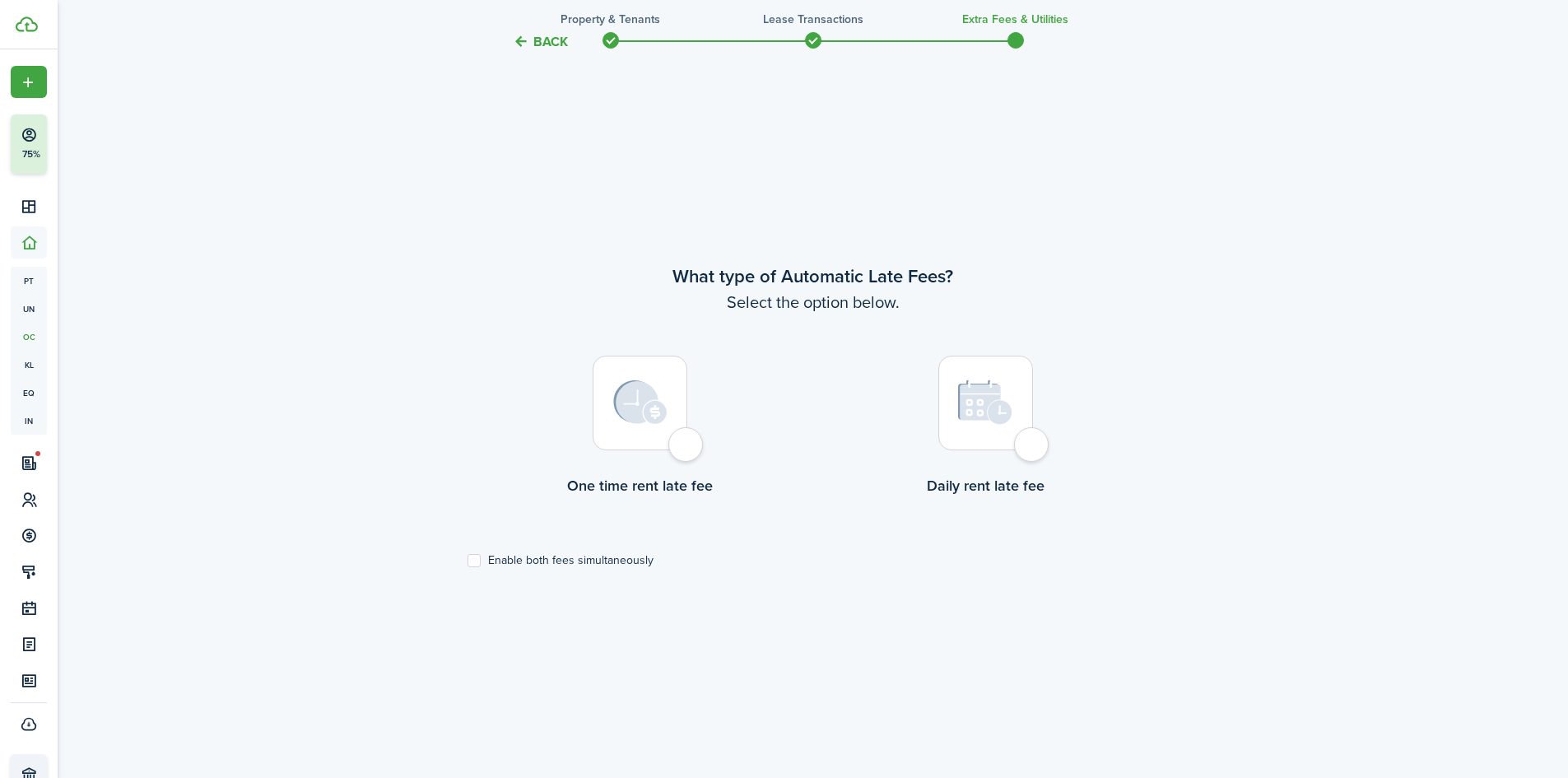
click at [1033, 434] on div at bounding box center [985, 402] width 95 height 95
radio input "true"
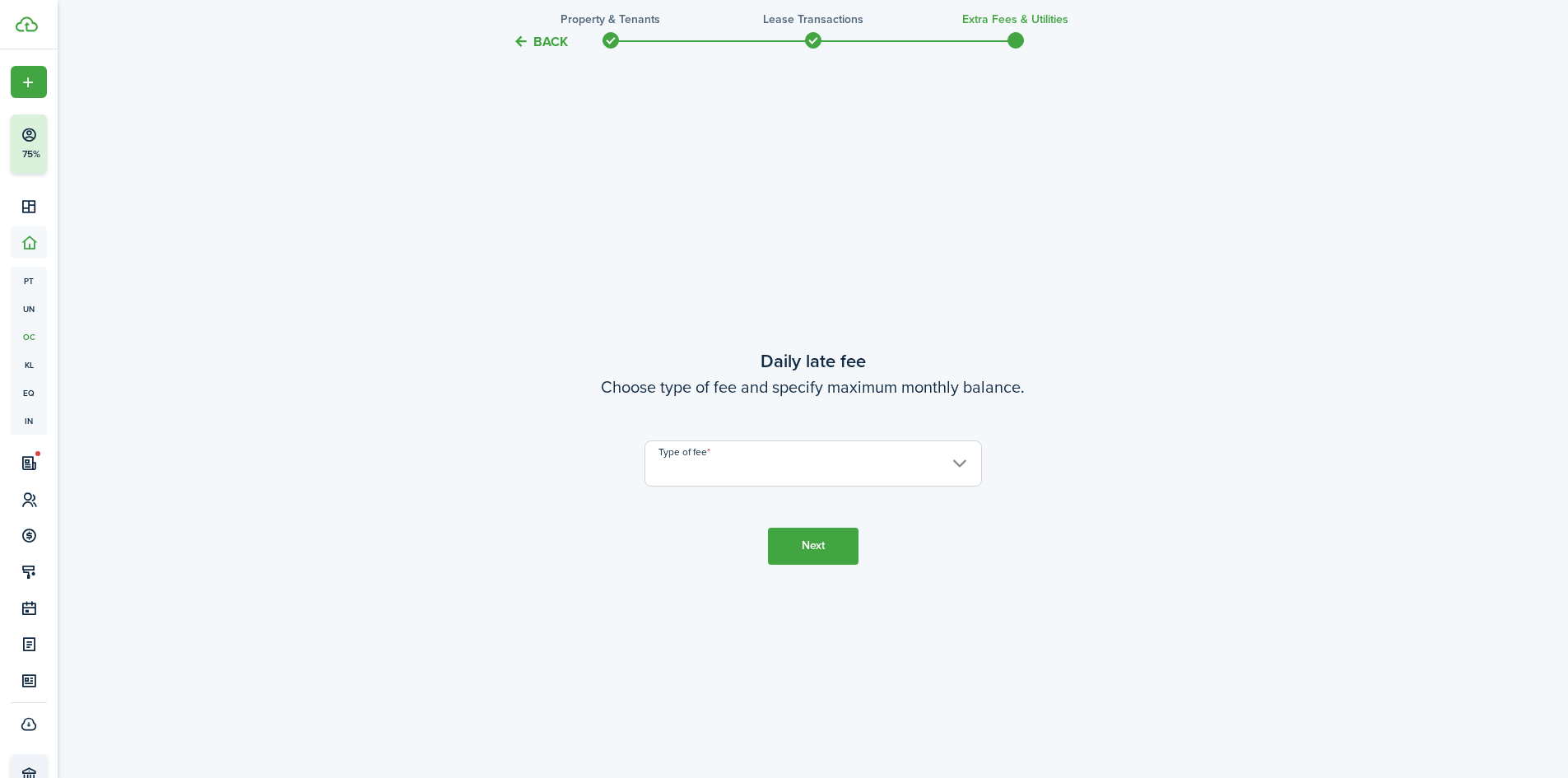
scroll to position [1445, 0]
click at [800, 466] on input "Type of fee" at bounding box center [812, 461] width 337 height 46
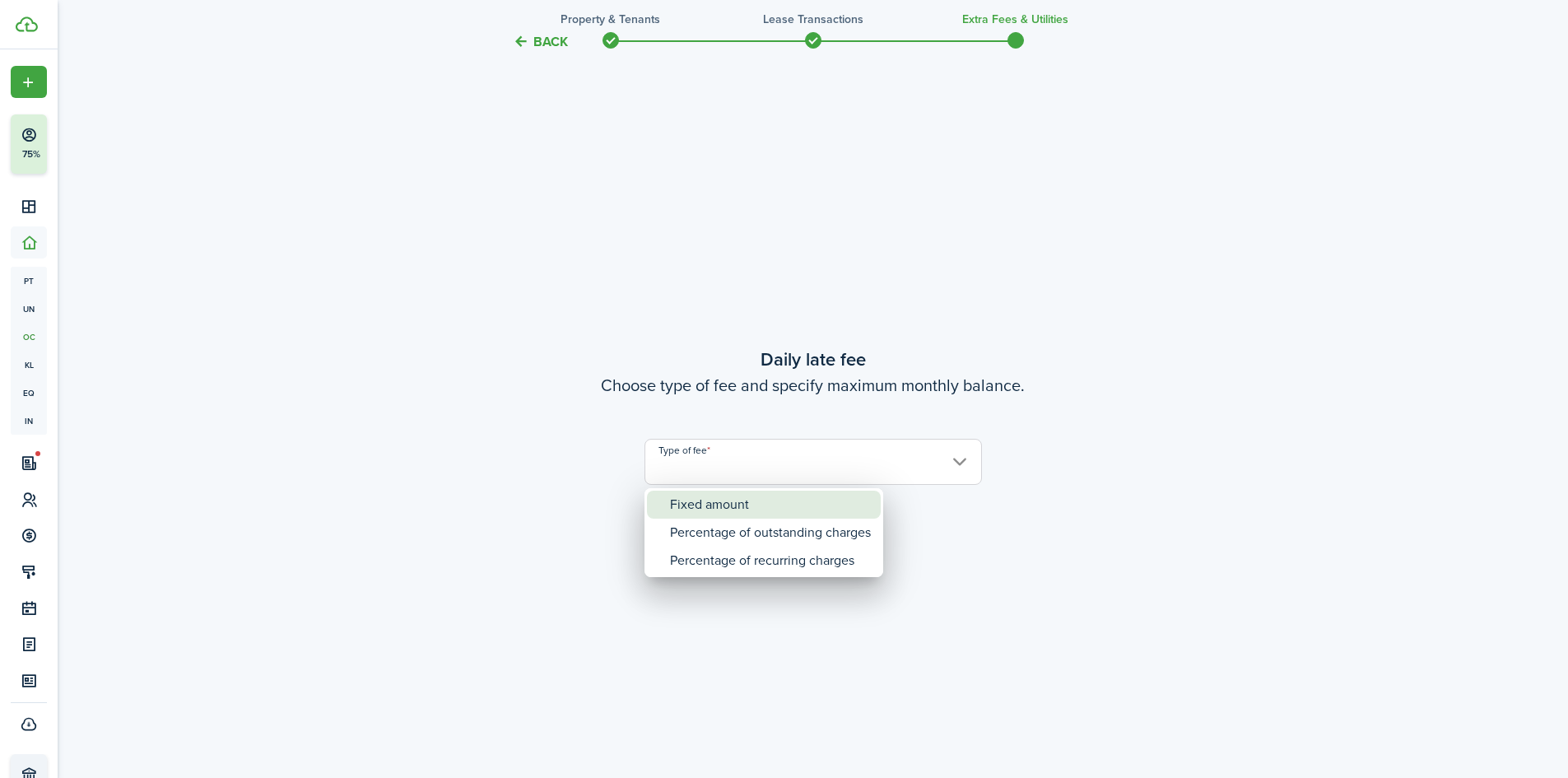
click at [751, 513] on div "Fixed amount" at bounding box center [770, 504] width 201 height 28
type input "Fixed amount"
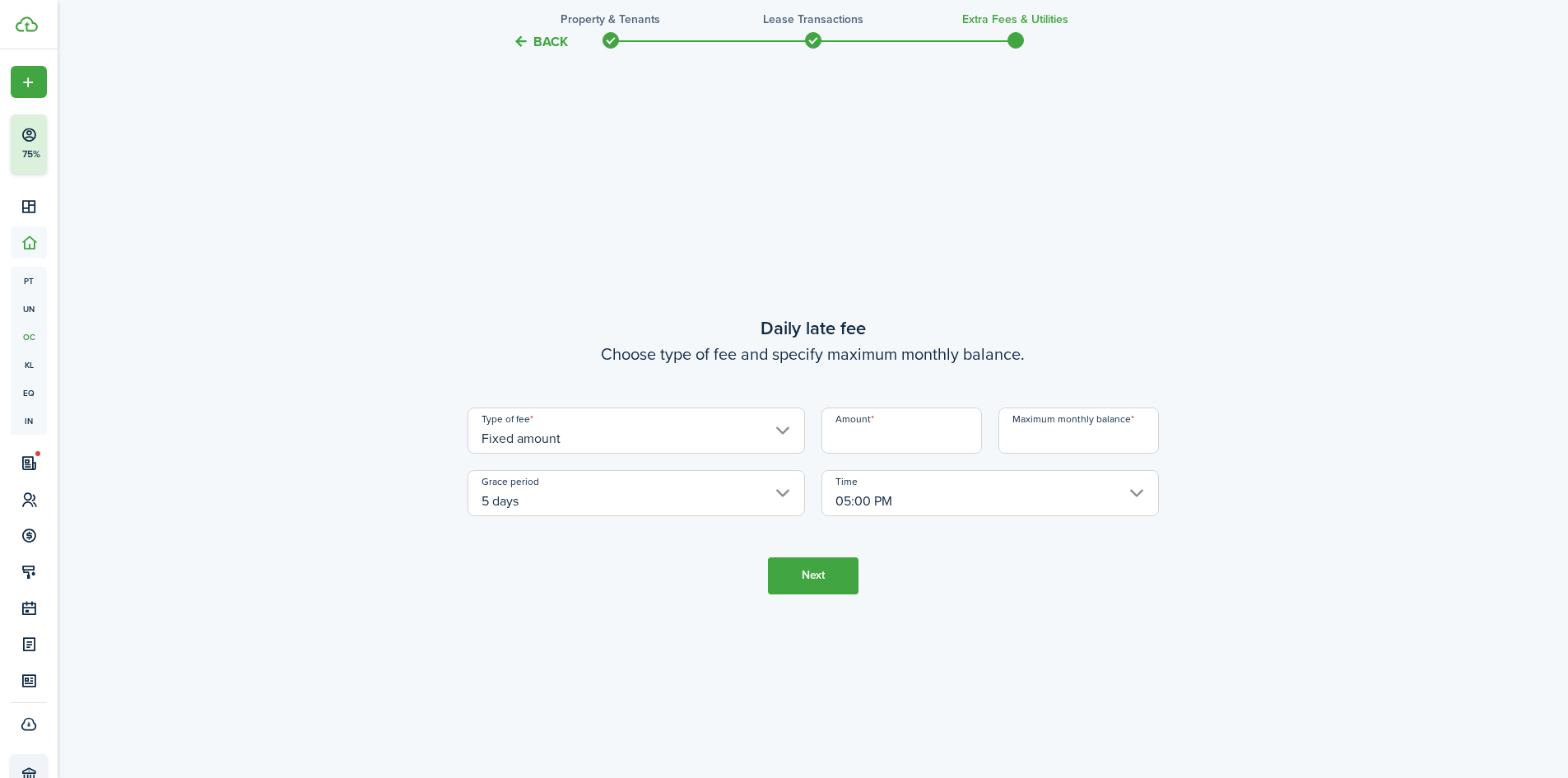
click at [894, 448] on input "Amount" at bounding box center [902, 430] width 161 height 46
type input "$5.00"
click at [1056, 572] on tc-wizard-step "Daily late fee Choose type of fee and specify maximum monthly balance. Type of …" at bounding box center [813, 454] width 691 height 778
click at [1074, 445] on input "Maximum monthly balance" at bounding box center [1079, 430] width 161 height 46
type input "$1,050.00"
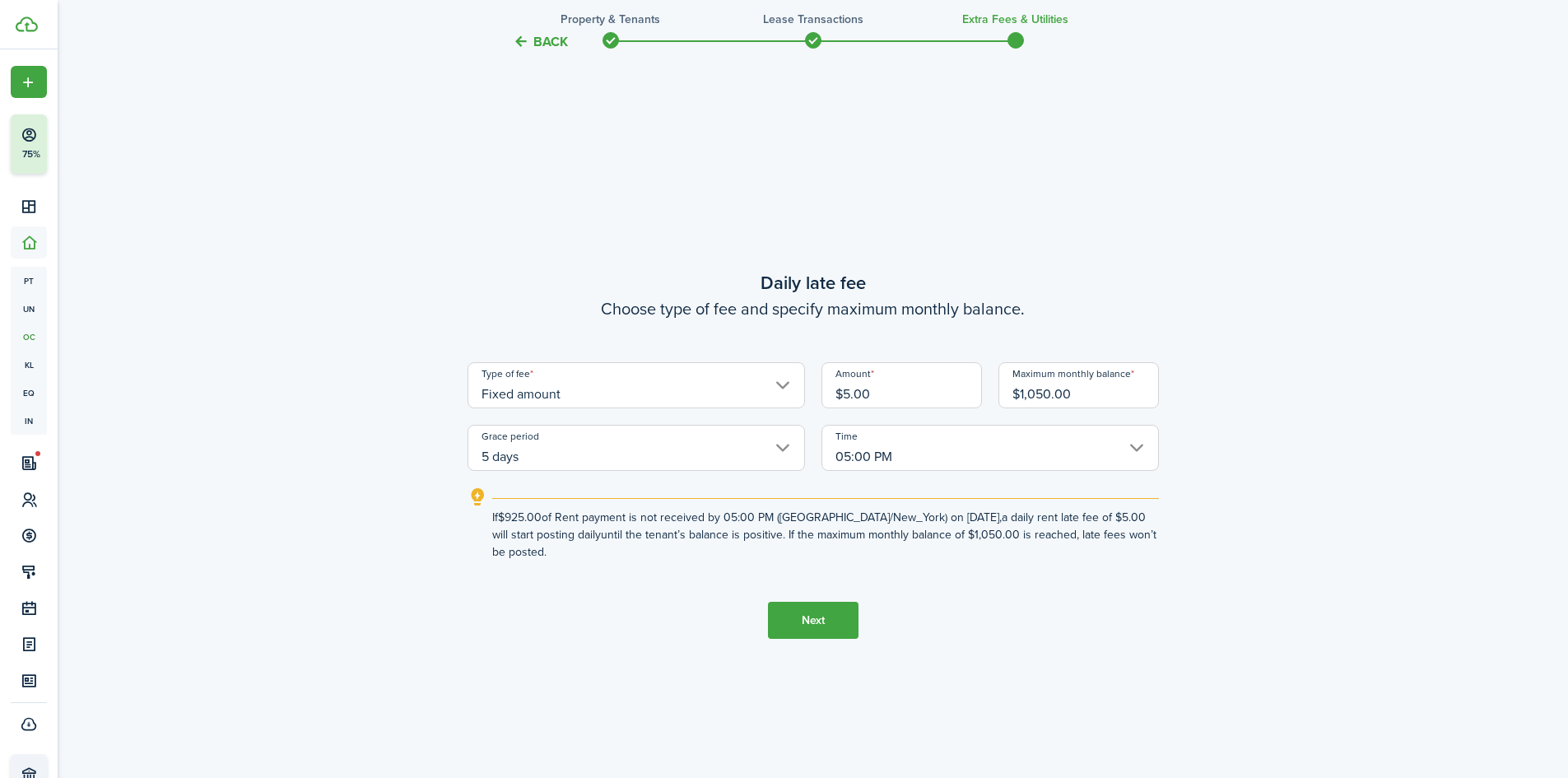
click at [593, 459] on input "5 days" at bounding box center [636, 447] width 337 height 46
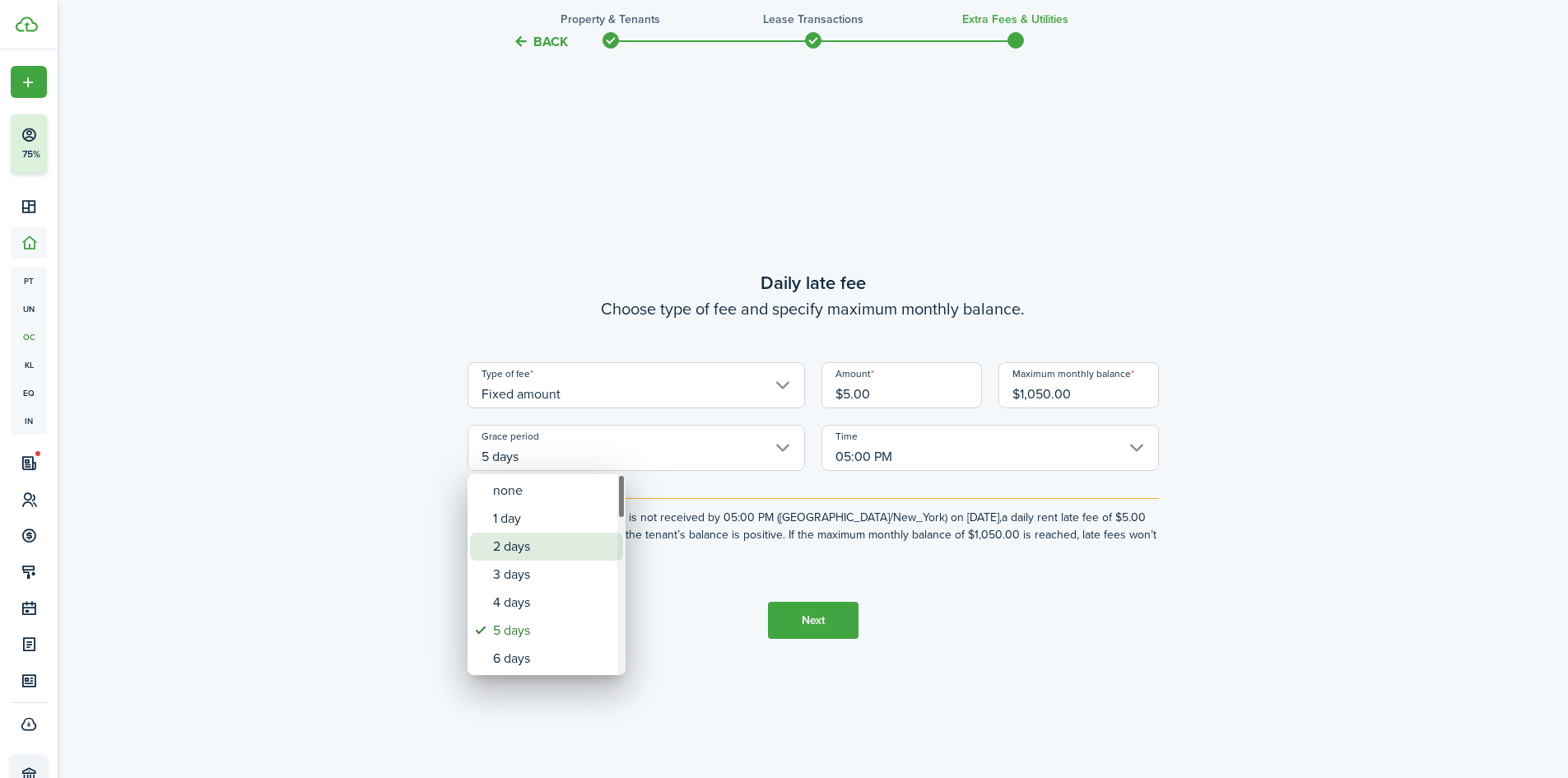
click at [526, 543] on div "2 days" at bounding box center [553, 547] width 120 height 28
type input "2 days"
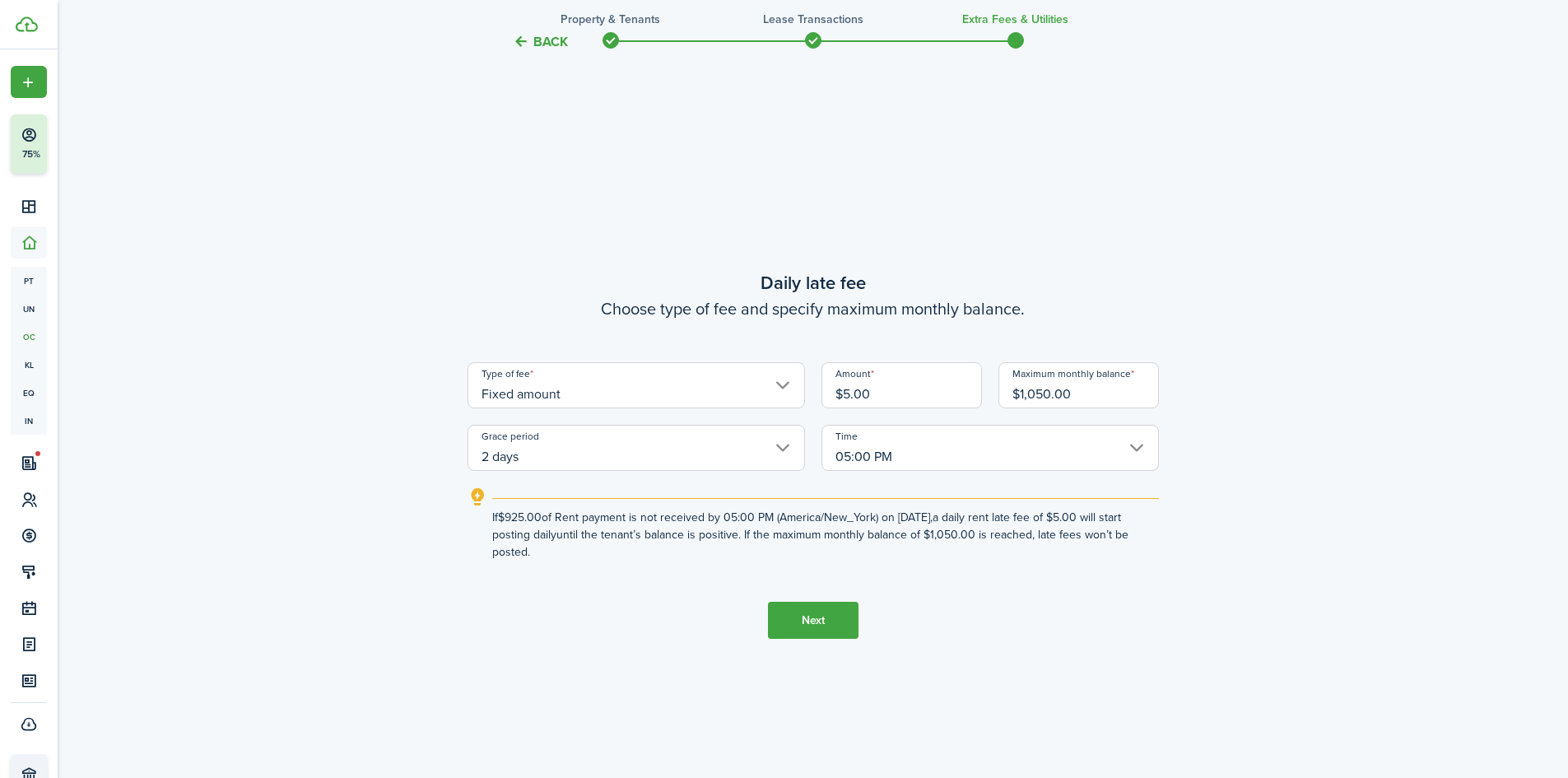
click at [1049, 393] on input "$1,050.00" at bounding box center [1079, 385] width 161 height 46
click at [1037, 392] on input "$1,050.00" at bounding box center [1079, 385] width 161 height 46
click at [1043, 396] on input "$1,000.00" at bounding box center [1079, 385] width 161 height 46
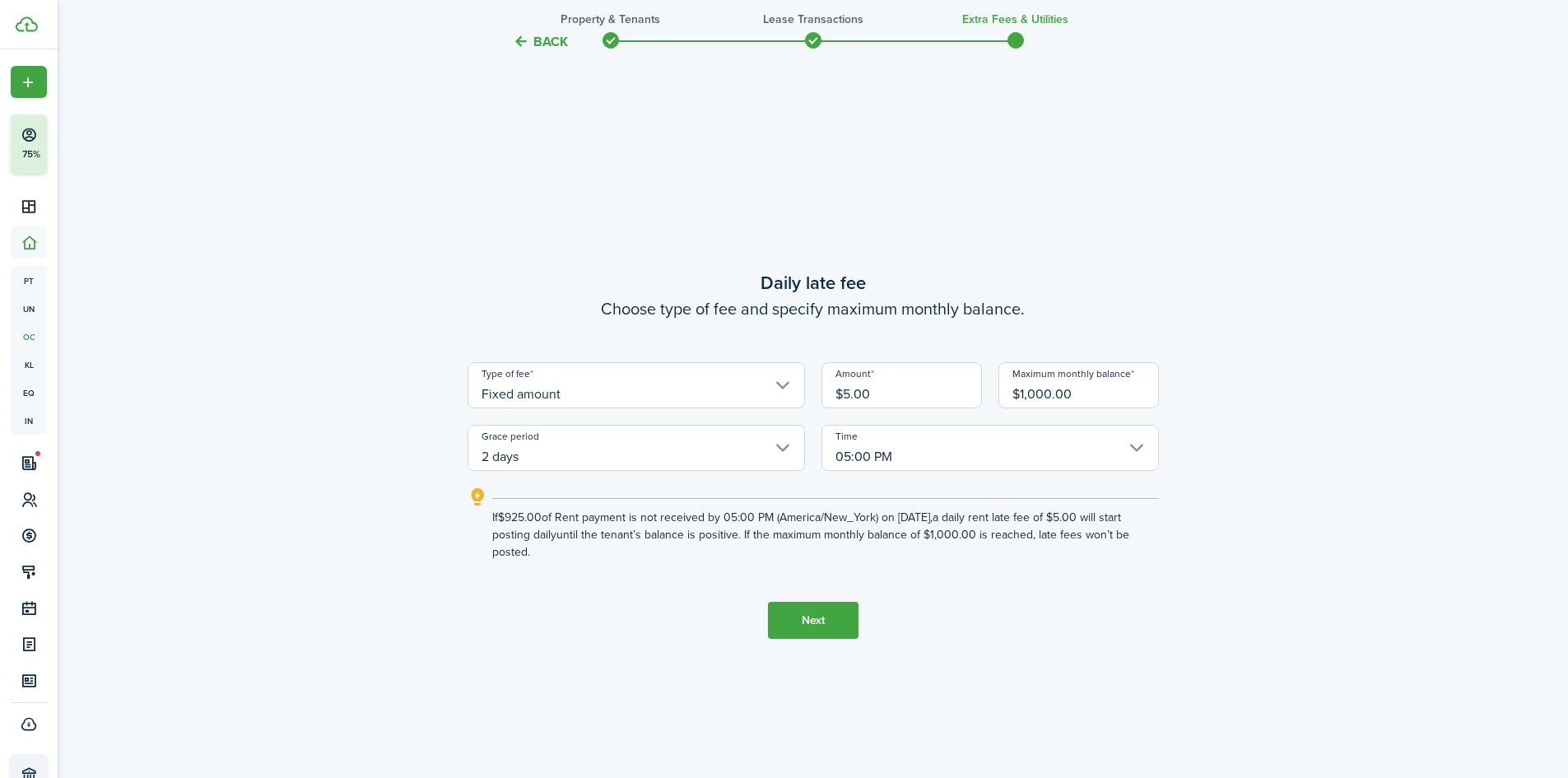
drag, startPoint x: 1078, startPoint y: 390, endPoint x: 999, endPoint y: 391, distance: 79.0
click at [999, 391] on input "$1,000.00" at bounding box center [1079, 385] width 161 height 46
type input "$975.00"
click at [824, 620] on button "Next" at bounding box center [813, 620] width 91 height 37
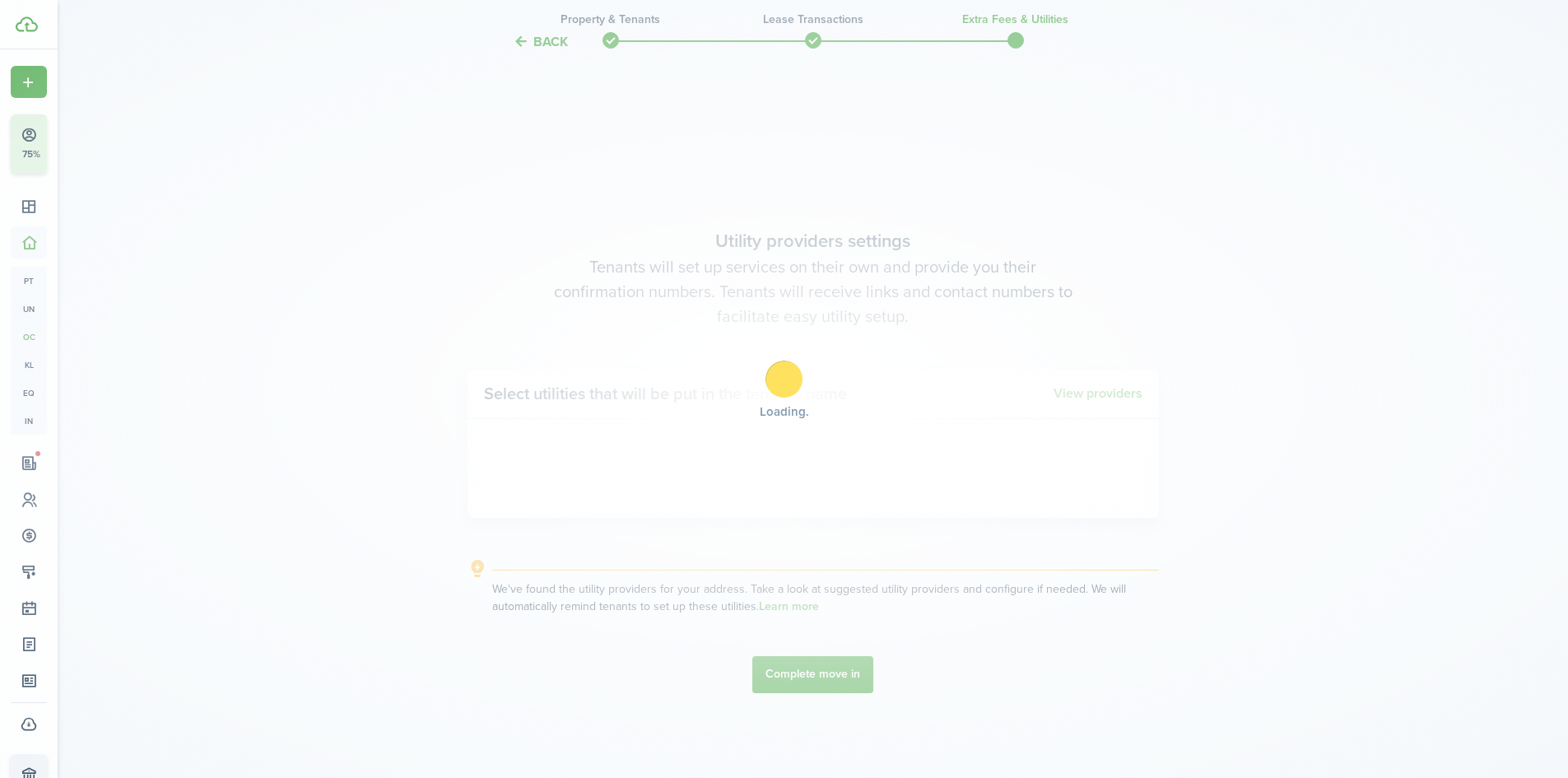
scroll to position [2223, 0]
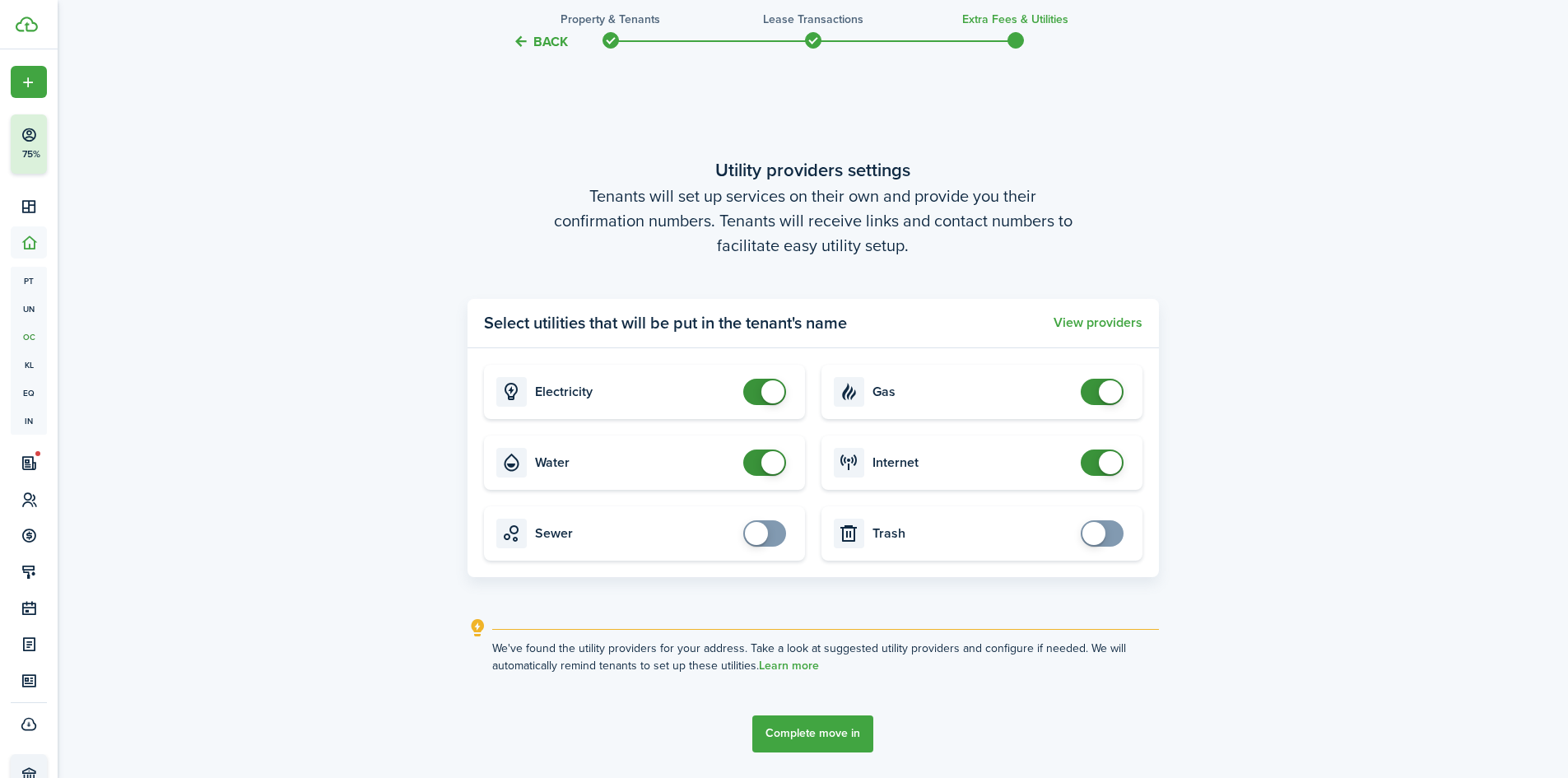
checkbox input "false"
click at [759, 469] on span at bounding box center [765, 462] width 17 height 27
checkbox input "false"
click at [768, 391] on span at bounding box center [773, 391] width 23 height 23
checkbox input "false"
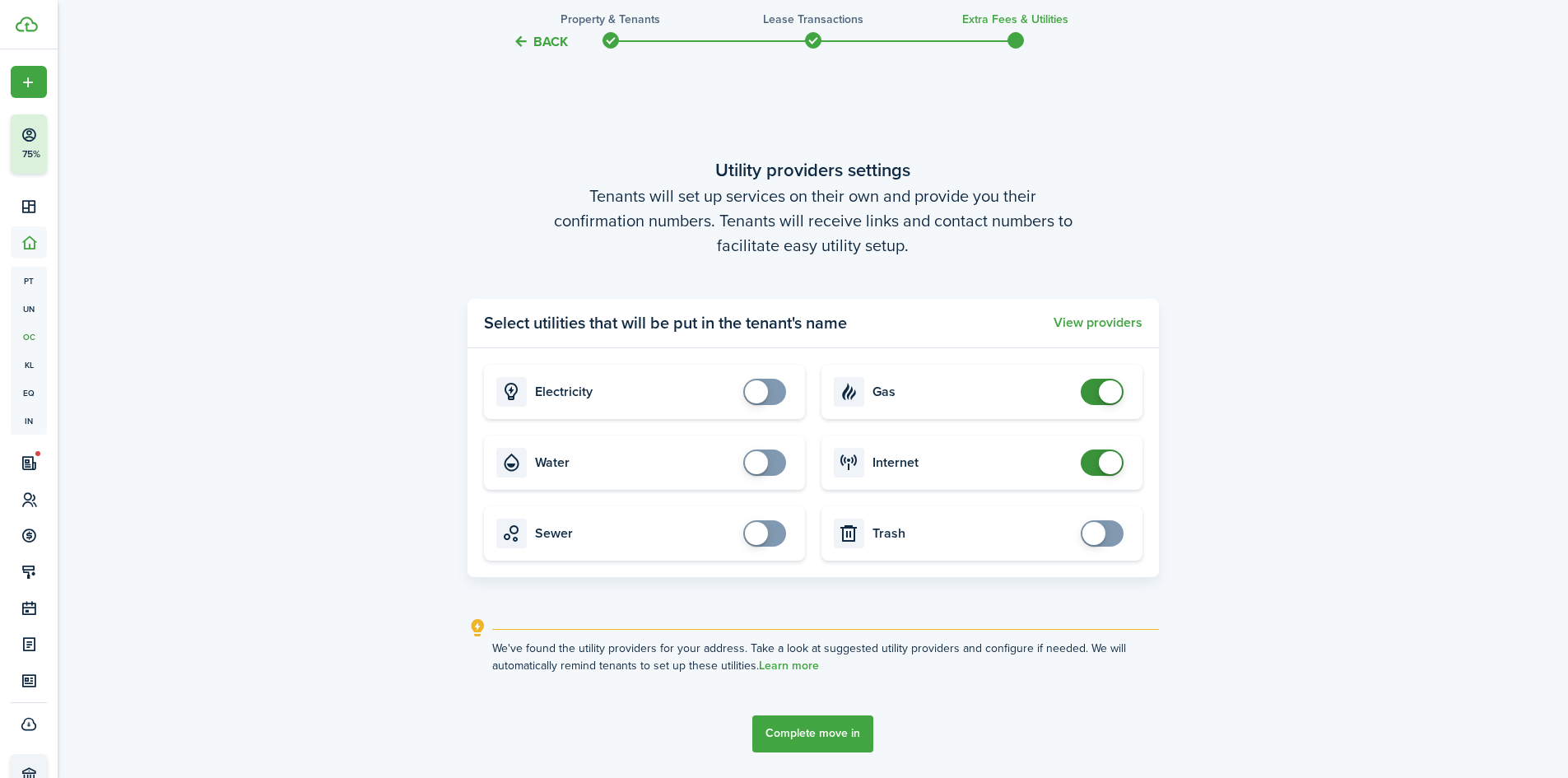
click at [1097, 395] on span at bounding box center [1103, 391] width 17 height 27
checkbox input "false"
click at [1102, 465] on span at bounding box center [1110, 462] width 23 height 23
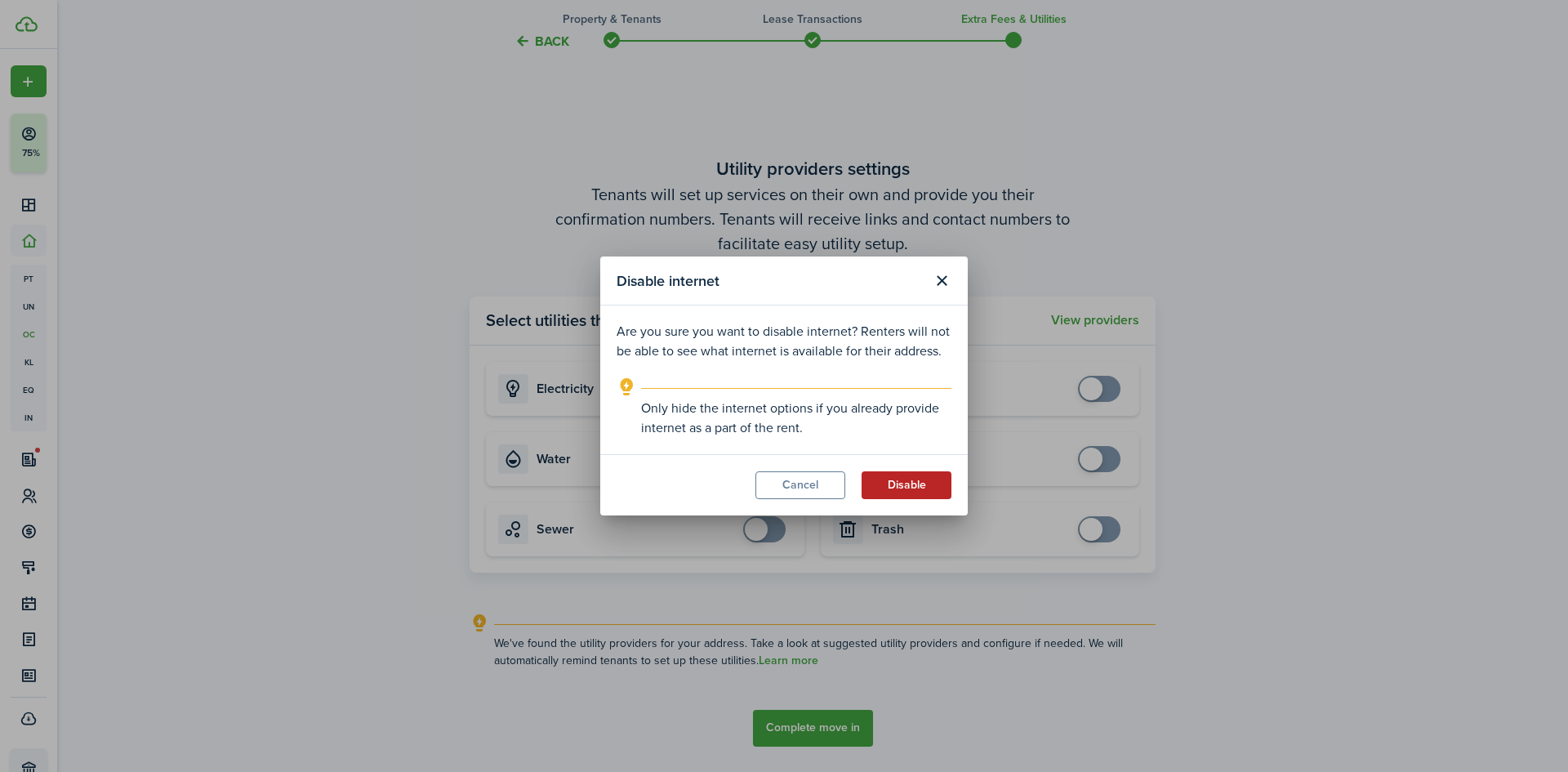
click at [885, 485] on button "Disable" at bounding box center [906, 485] width 90 height 27
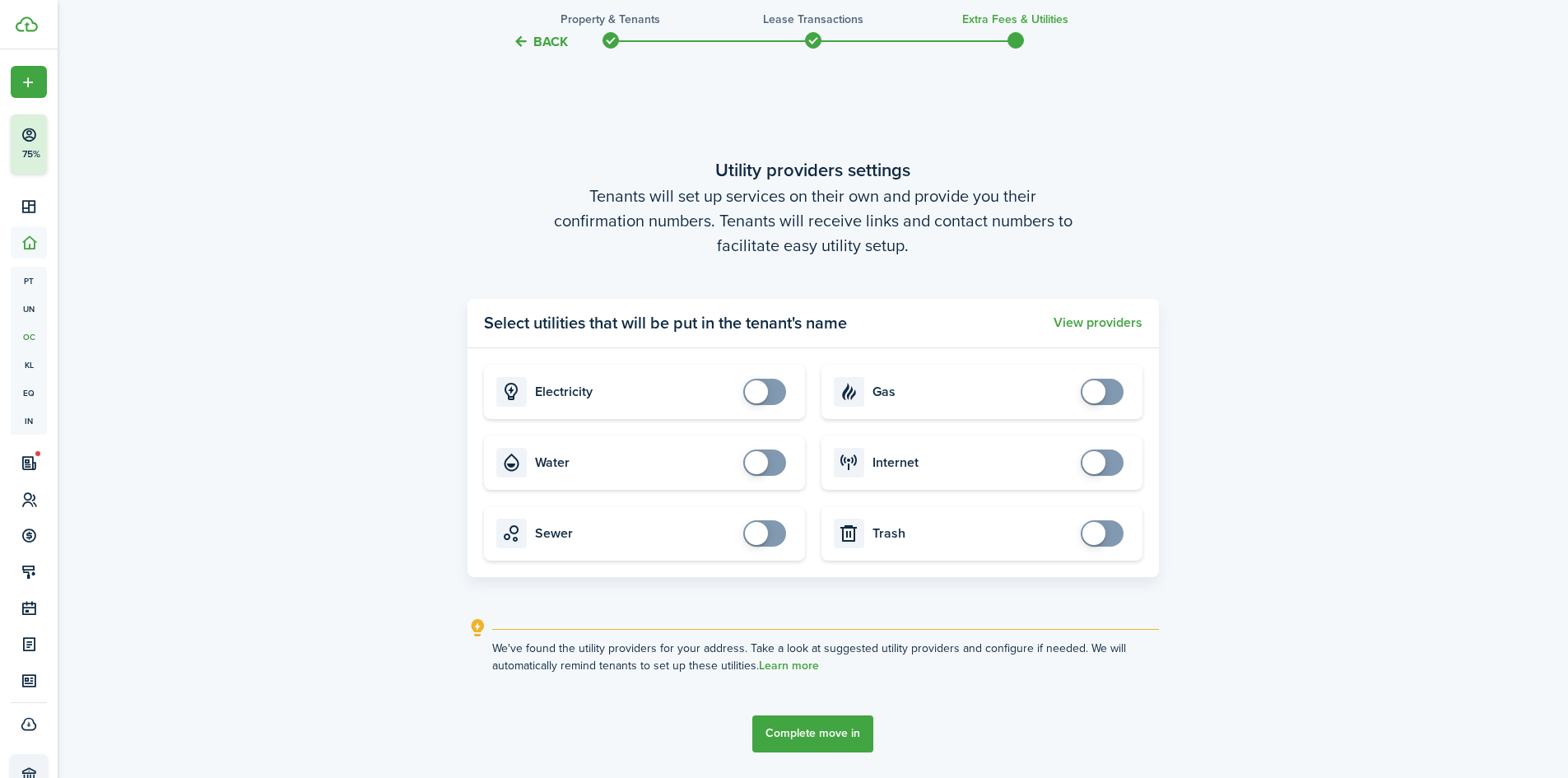
click at [846, 728] on button "Complete move in" at bounding box center [813, 733] width 121 height 37
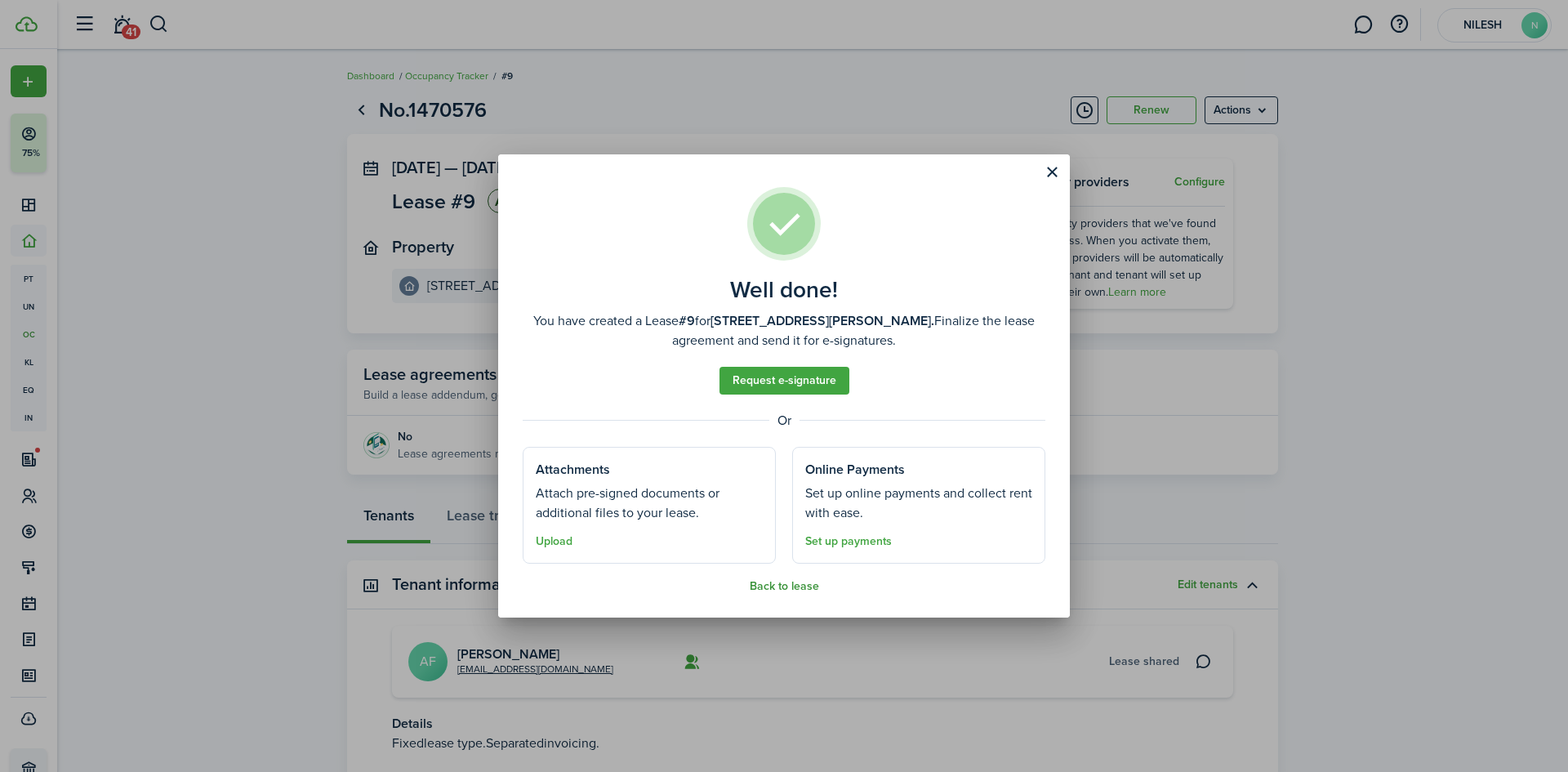
click at [764, 583] on button "Back to lease" at bounding box center [784, 586] width 69 height 13
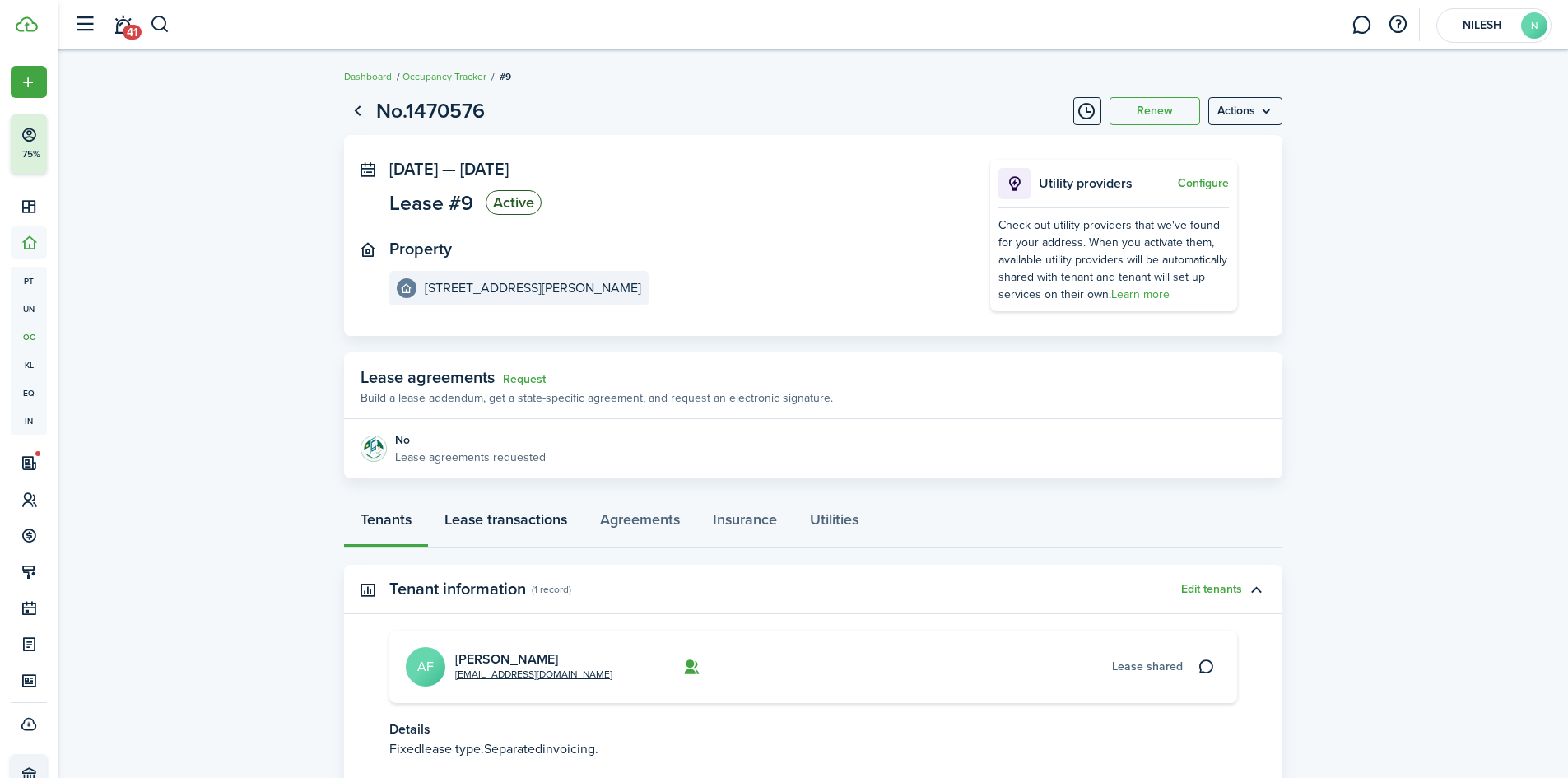
scroll to position [117, 0]
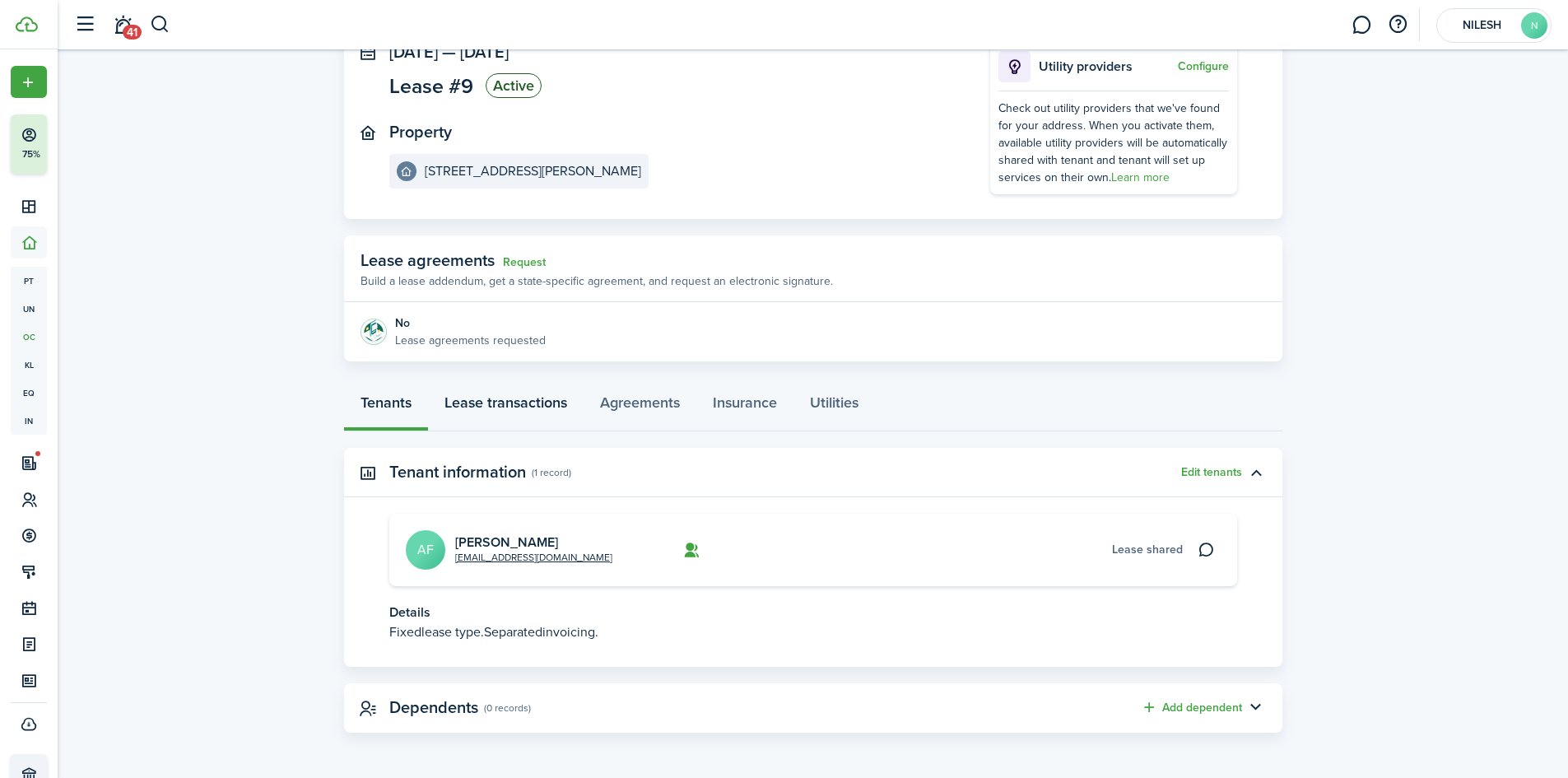
click at [506, 409] on link "Lease transactions" at bounding box center [506, 407] width 155 height 50
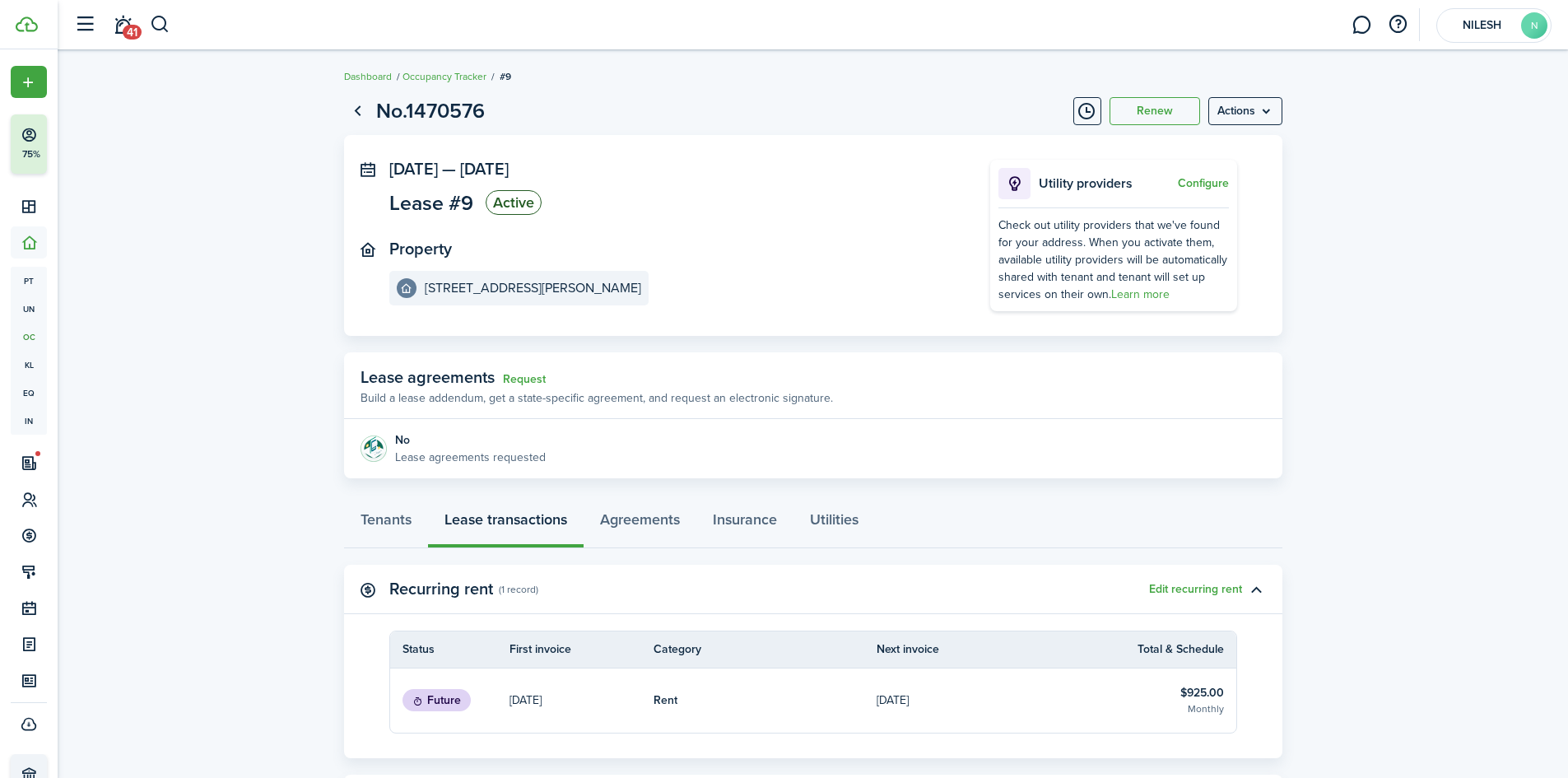
scroll to position [254, 0]
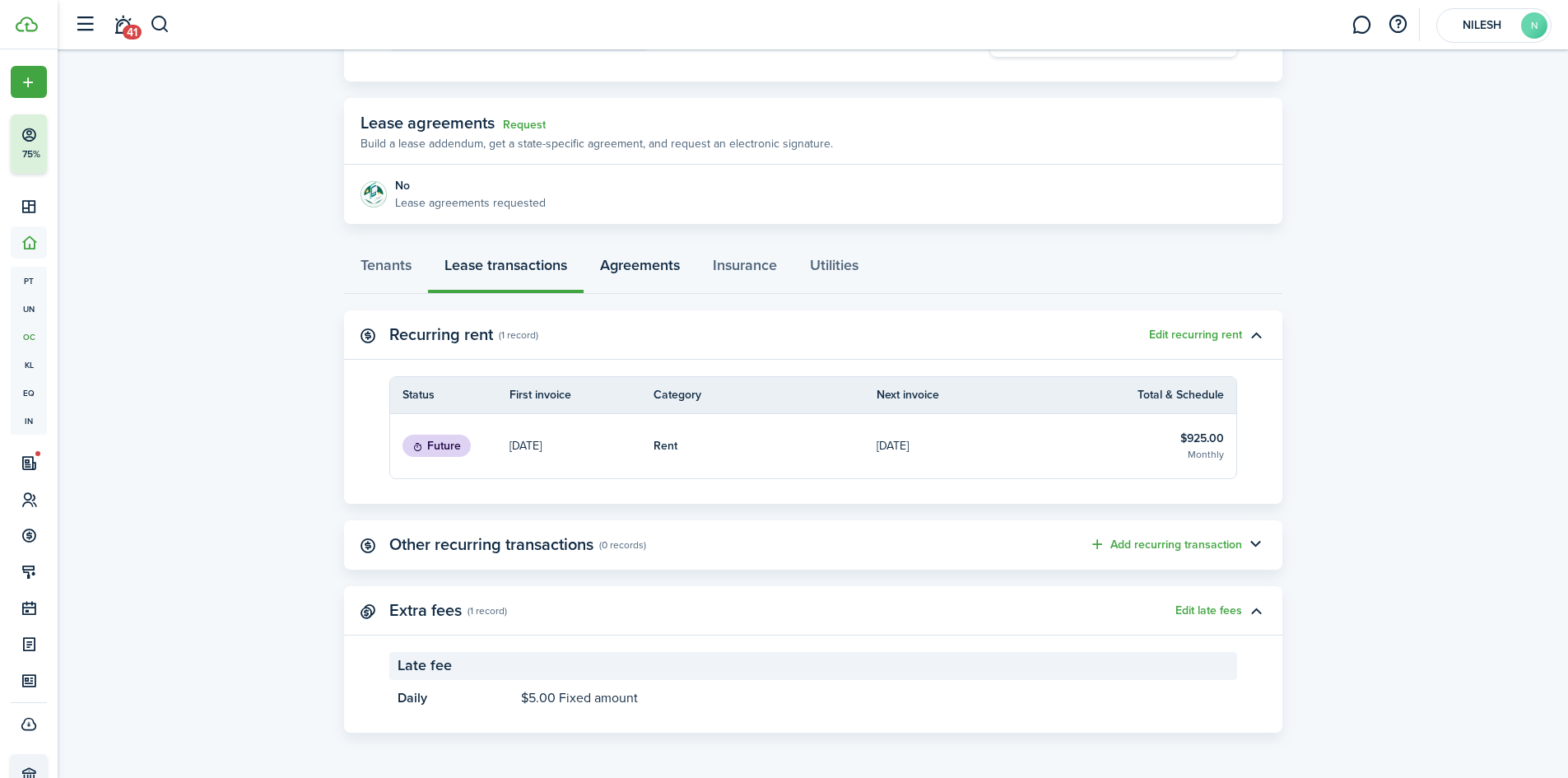
click at [608, 270] on link "Agreements" at bounding box center [640, 269] width 113 height 50
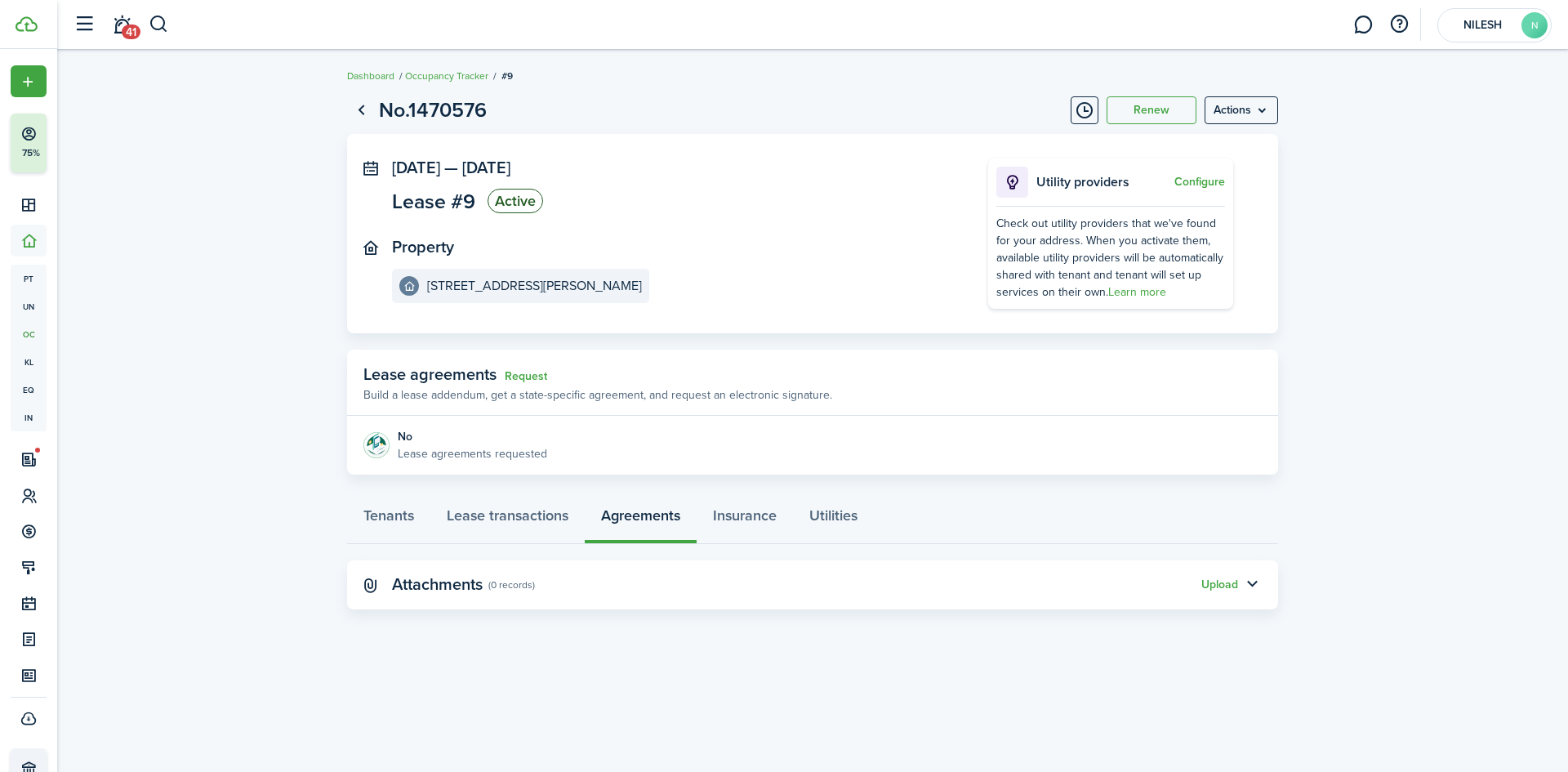
click at [434, 581] on panel-main-title "Attachments" at bounding box center [437, 584] width 90 height 19
click at [1235, 583] on button "Upload" at bounding box center [1220, 584] width 36 height 13
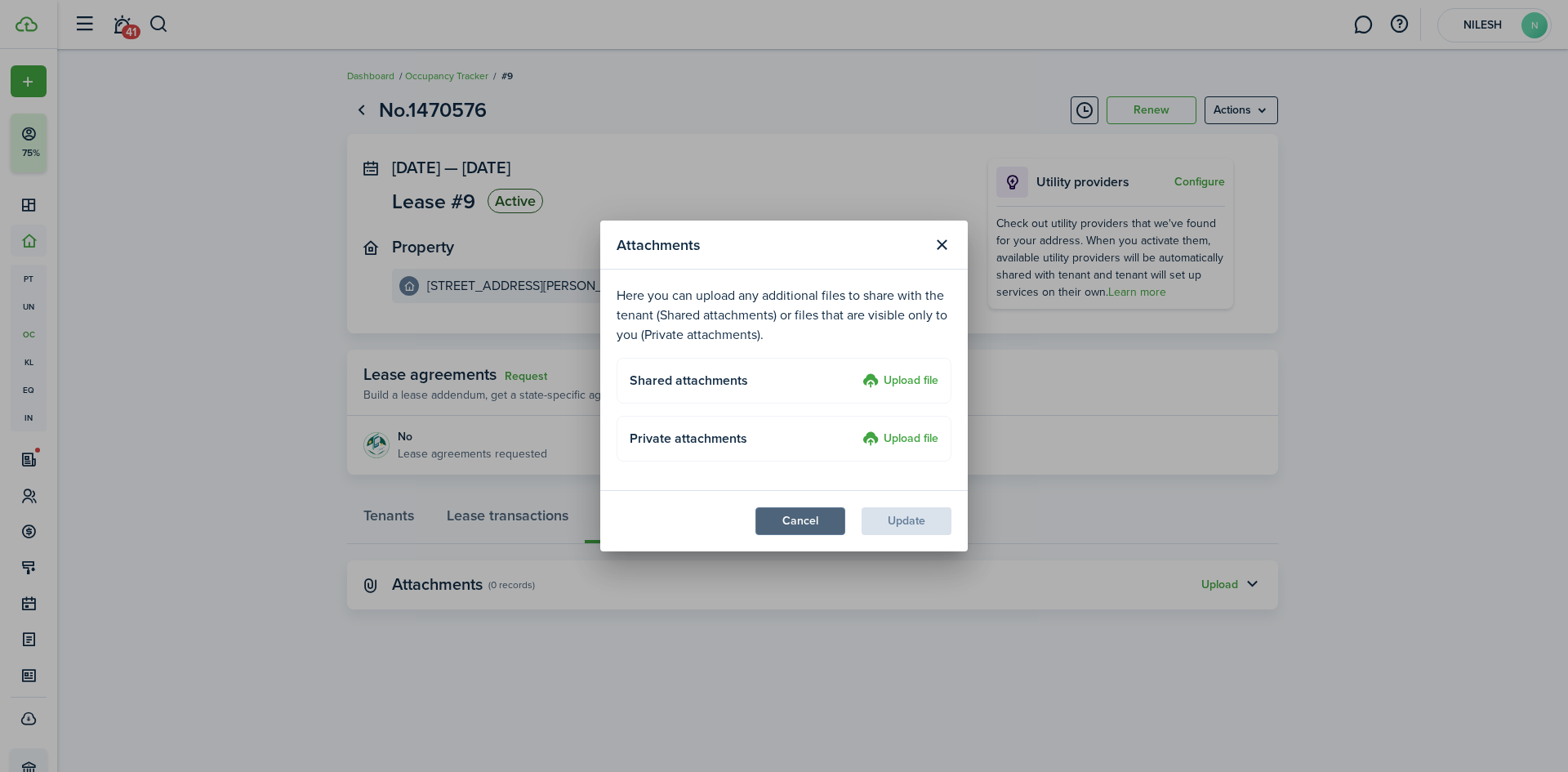
click at [813, 526] on button "Cancel" at bounding box center [800, 520] width 90 height 27
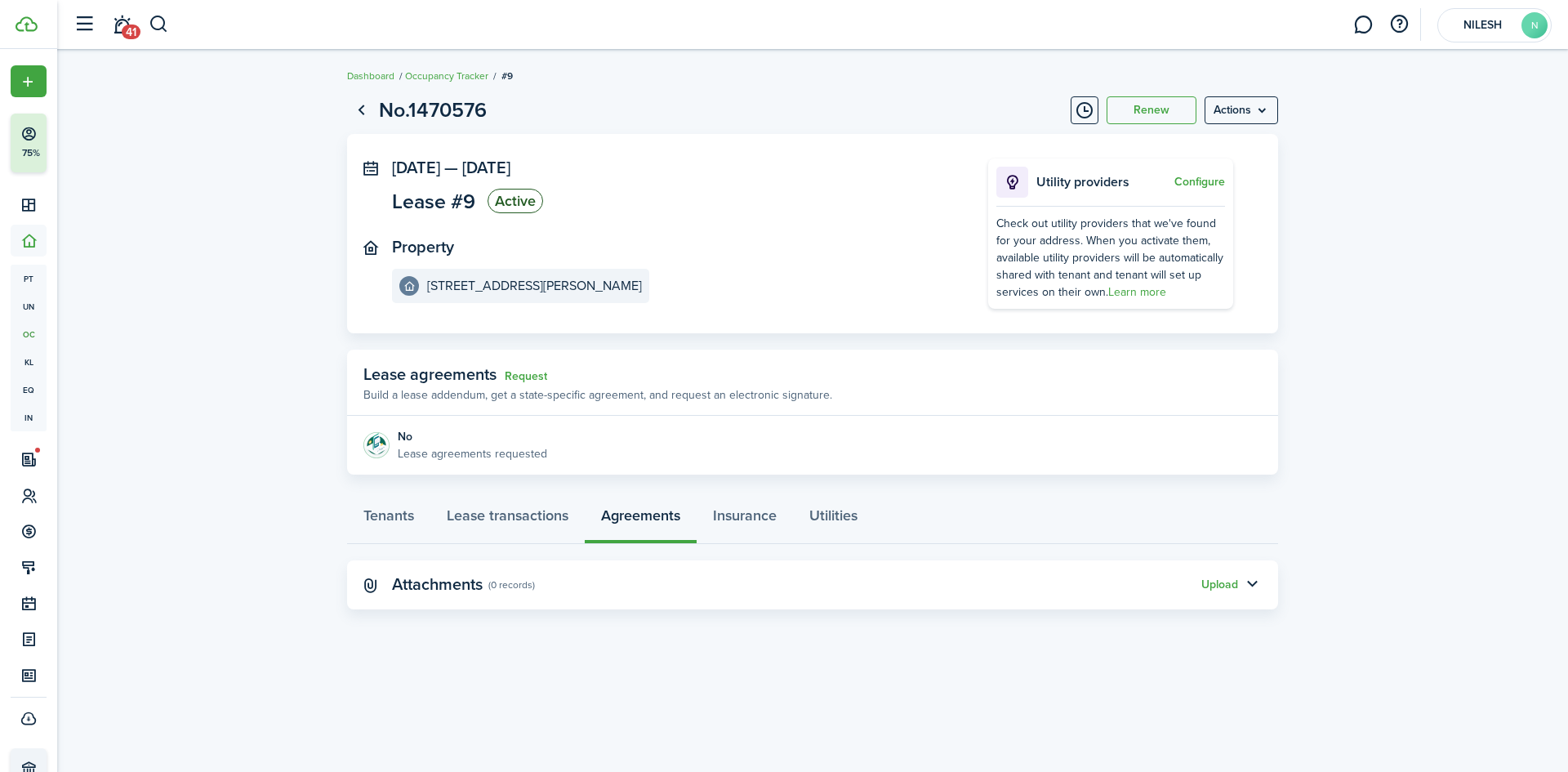
click at [265, 456] on lease-view "No.1470576 Renew Actions [DATE] — [DATE] Lease #9 Active Property [STREET_ADDRE…" at bounding box center [812, 352] width 1511 height 530
click at [1243, 114] on menu-btn "Actions" at bounding box center [1241, 110] width 74 height 27
click at [1355, 297] on lease-view "No.1470576 Renew Actions [DATE] — [DATE] Lease #9 Active Property [STREET_ADDRE…" at bounding box center [812, 352] width 1511 height 530
click at [537, 517] on link "Lease transactions" at bounding box center [507, 520] width 154 height 49
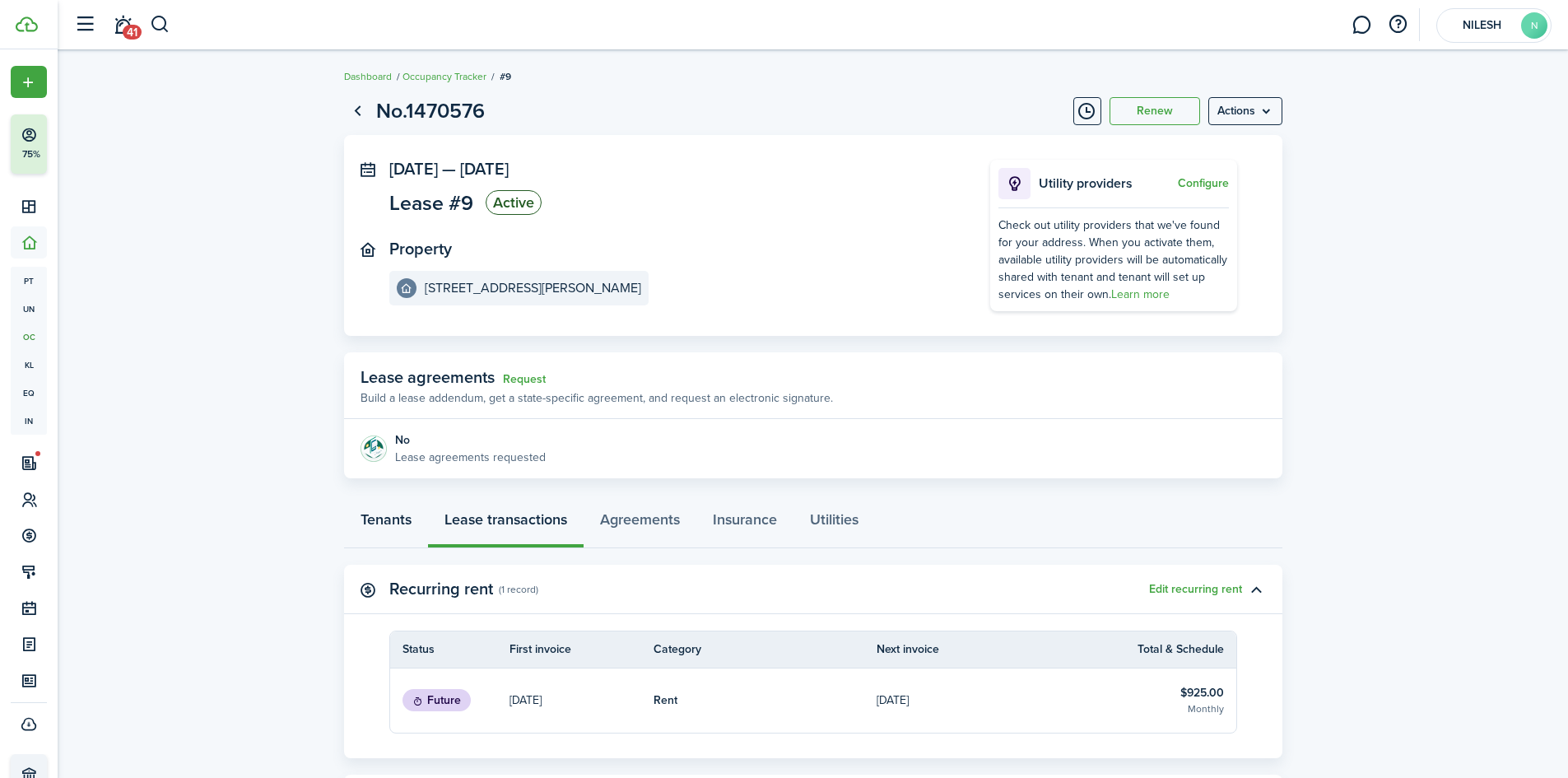
click at [392, 522] on link "Tenants" at bounding box center [385, 524] width 84 height 50
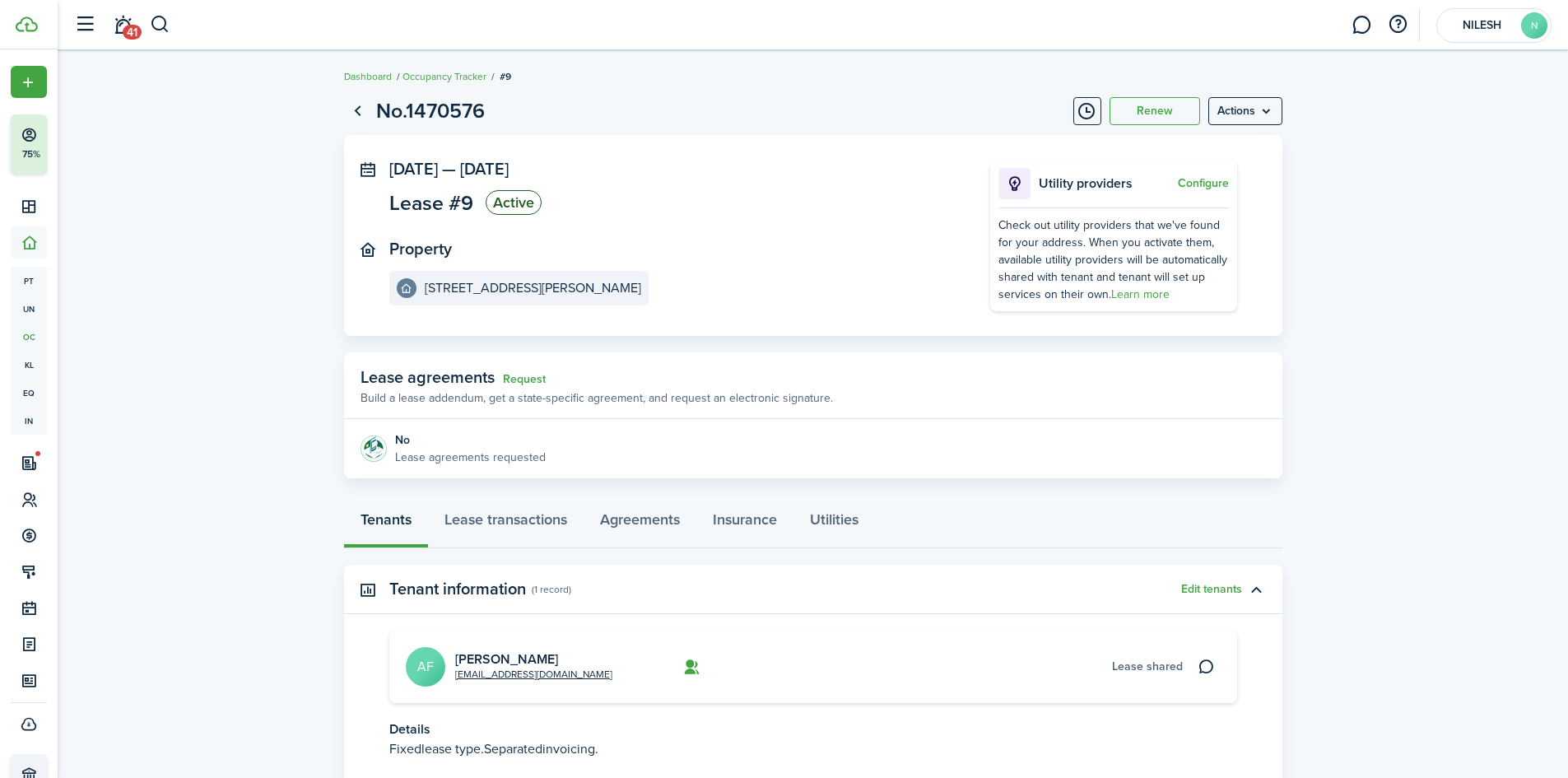
click at [319, 450] on lease-view "No.1470576 Renew Actions [DATE] — [DATE] Lease #9 Active Property [STREET_ADDRE…" at bounding box center [813, 472] width 1511 height 770
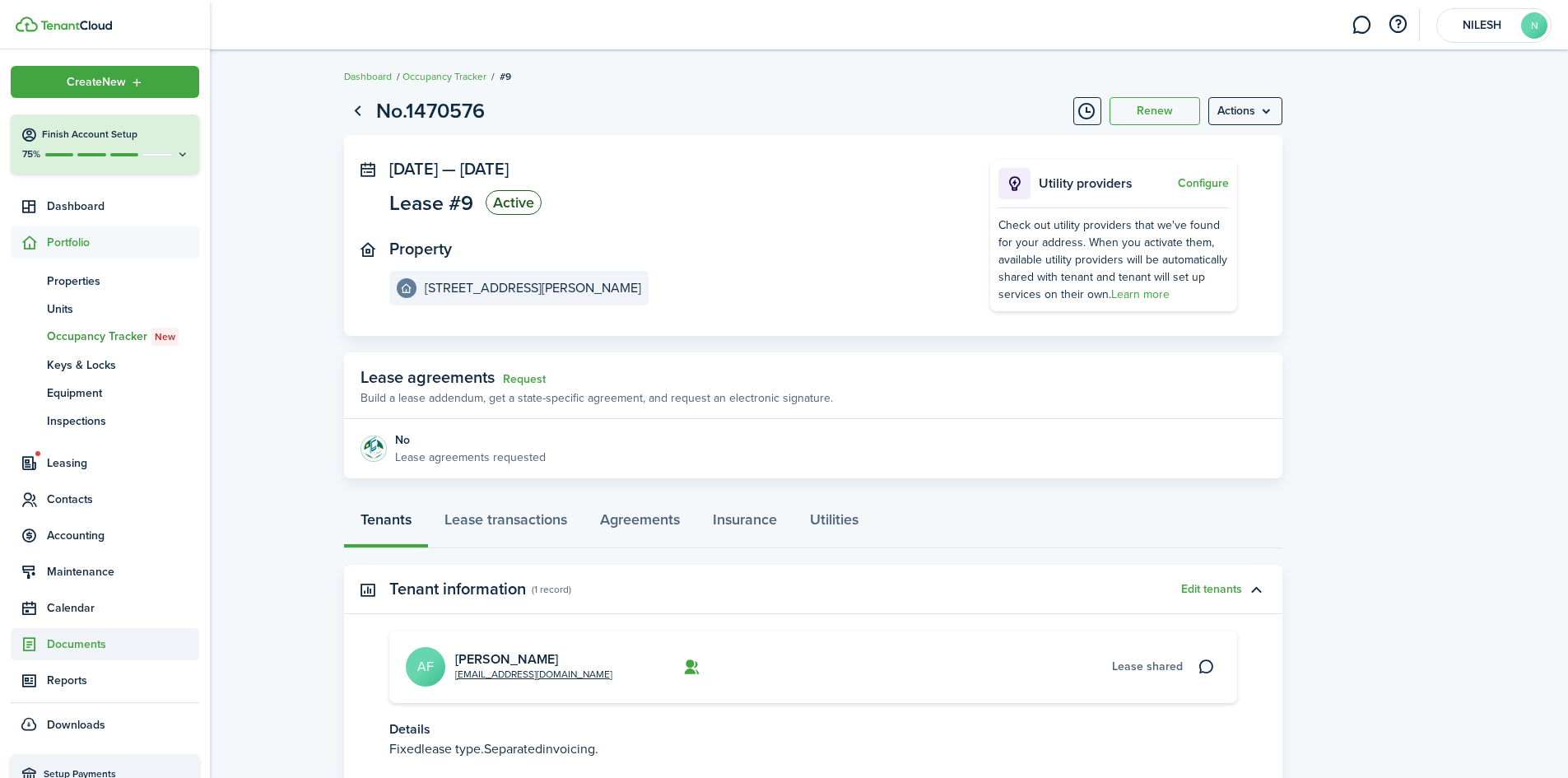
click at [75, 645] on span "Documents" at bounding box center [123, 644] width 153 height 17
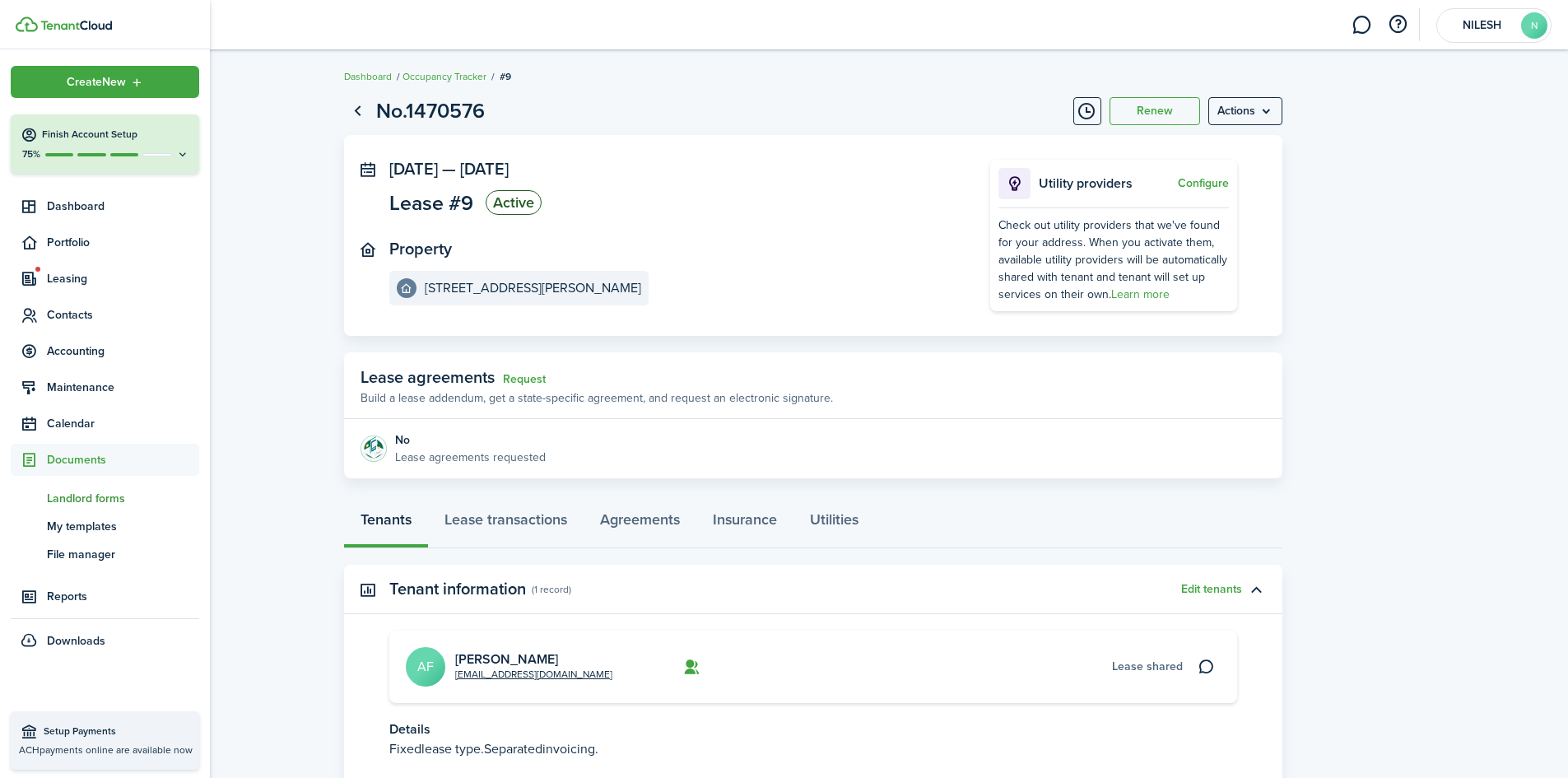
click at [92, 501] on span "Landlord forms" at bounding box center [123, 498] width 153 height 17
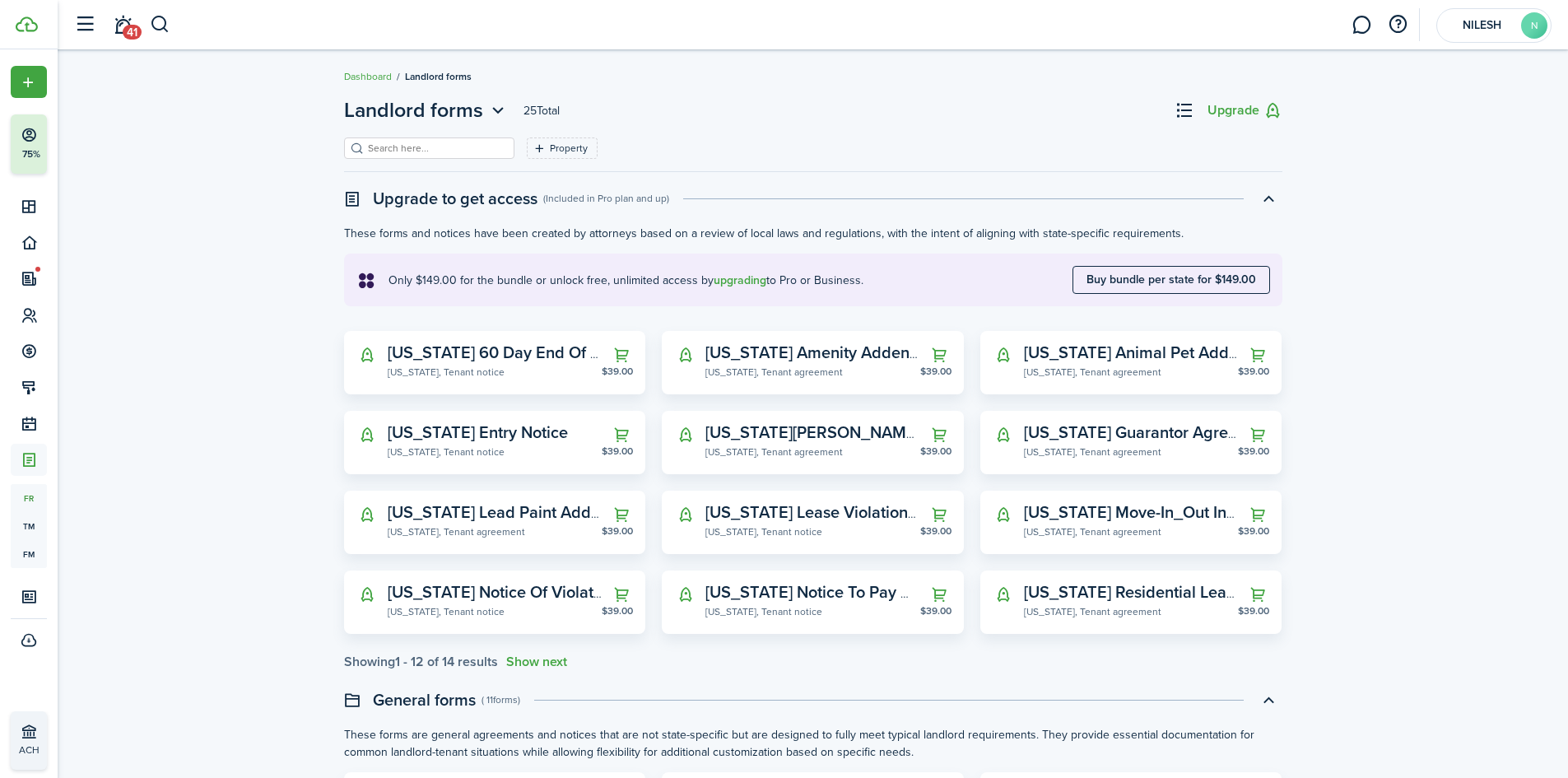
click at [442, 146] on input "search" at bounding box center [437, 148] width 145 height 16
type input "lease"
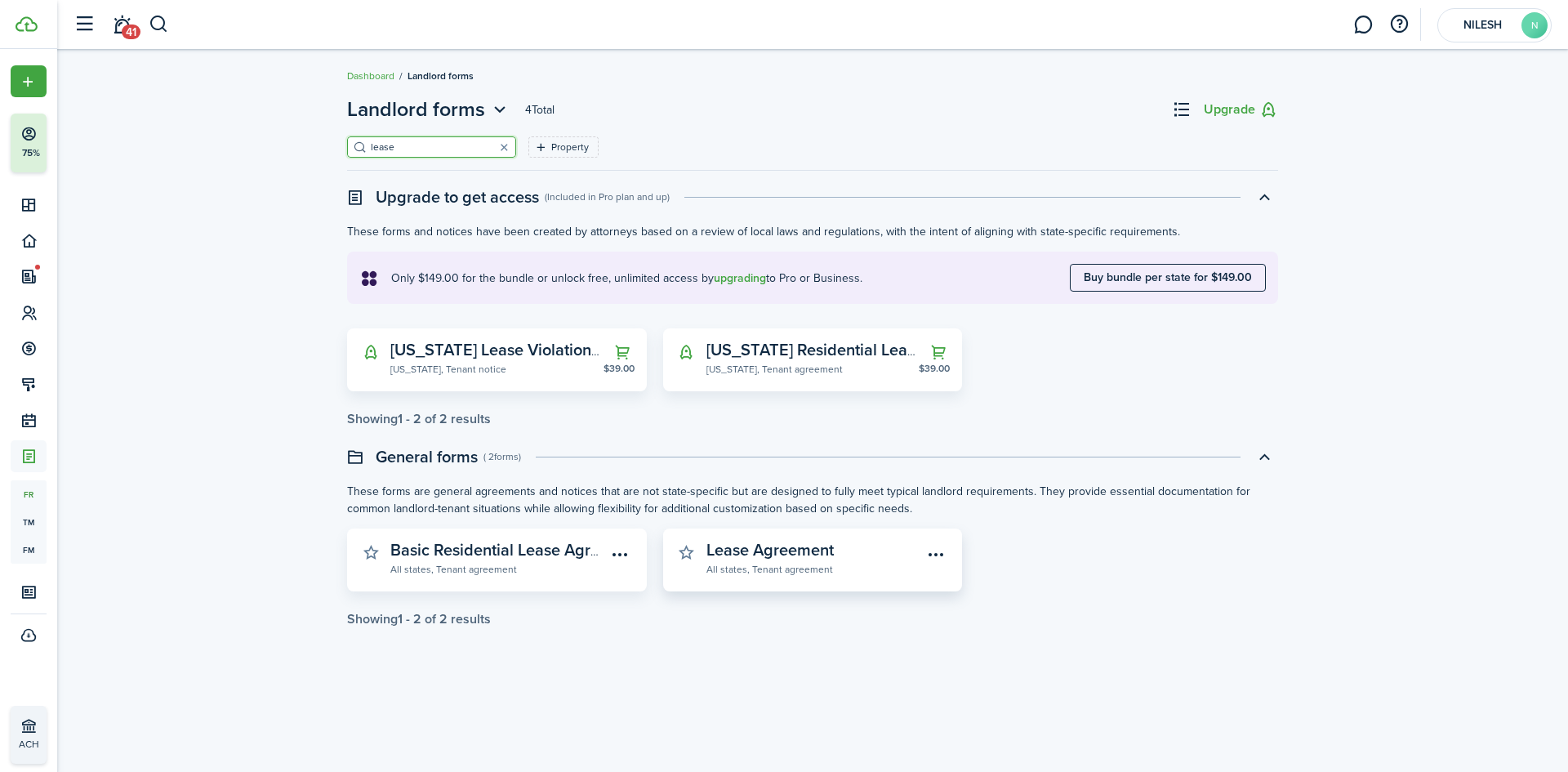
click at [772, 561] on widget-stats-description "Lease Agreement" at bounding box center [770, 549] width 128 height 25
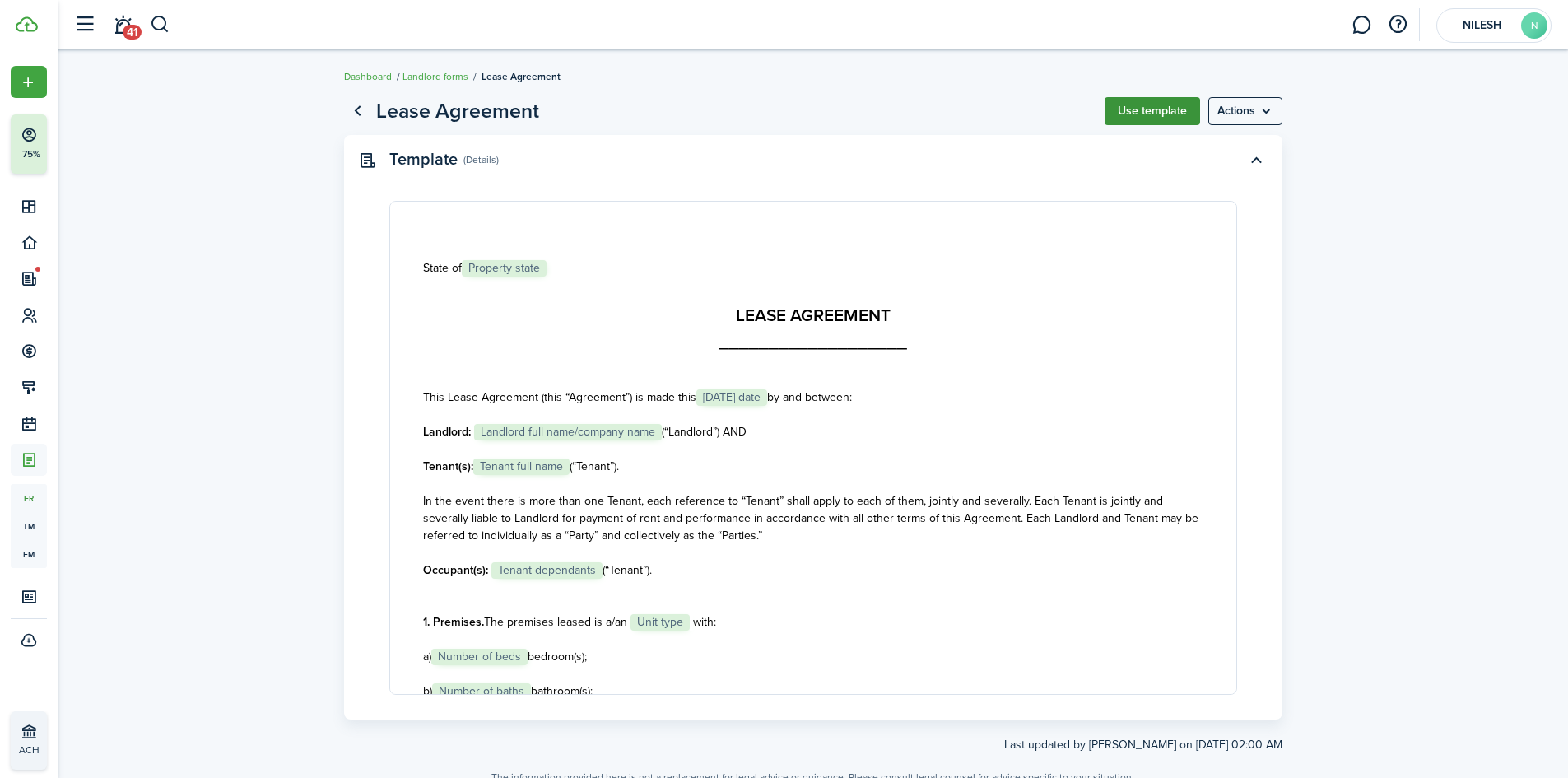
click at [1150, 115] on button "Use template" at bounding box center [1153, 111] width 96 height 28
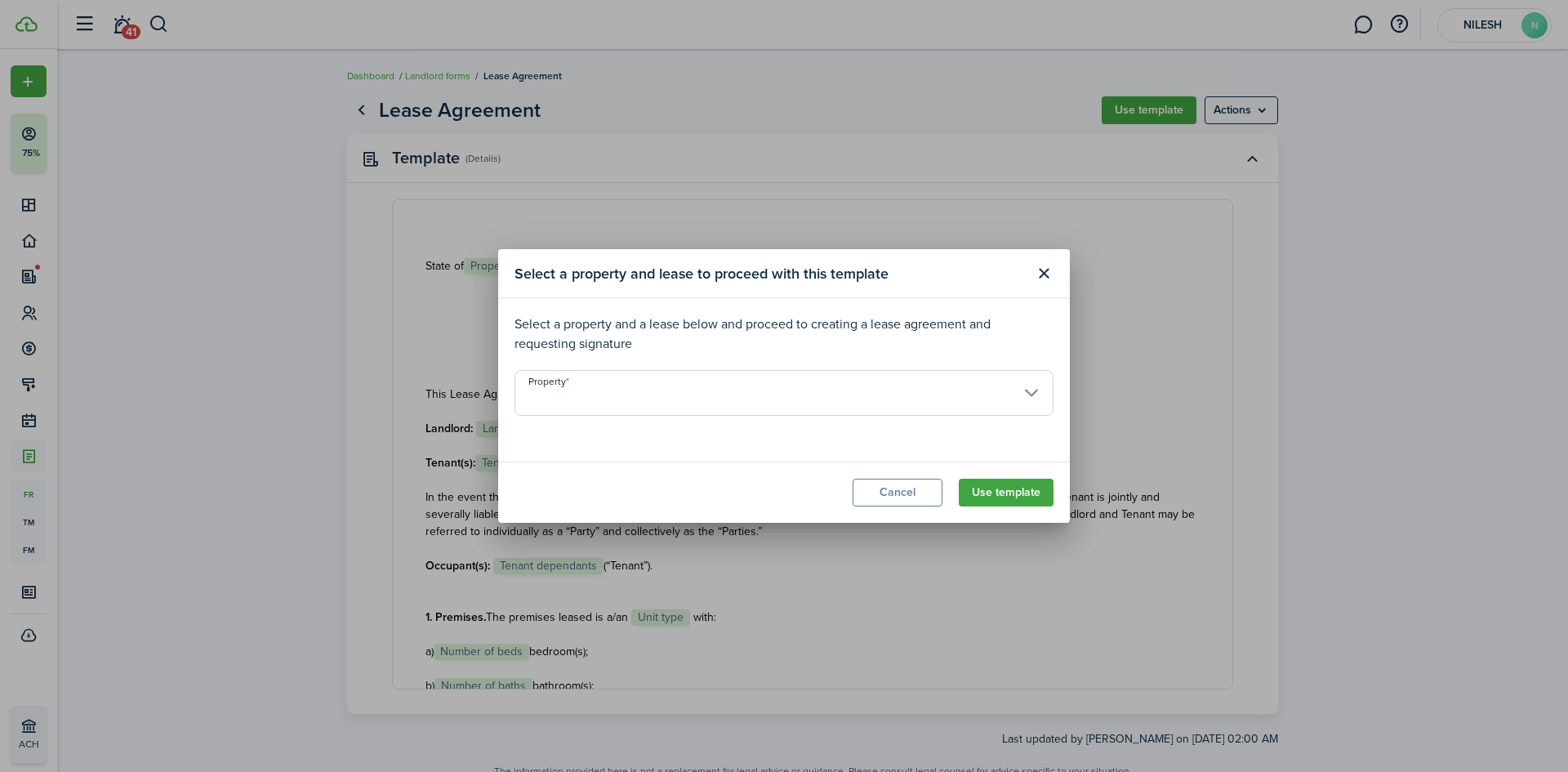
click at [676, 396] on input "Property" at bounding box center [783, 393] width 539 height 46
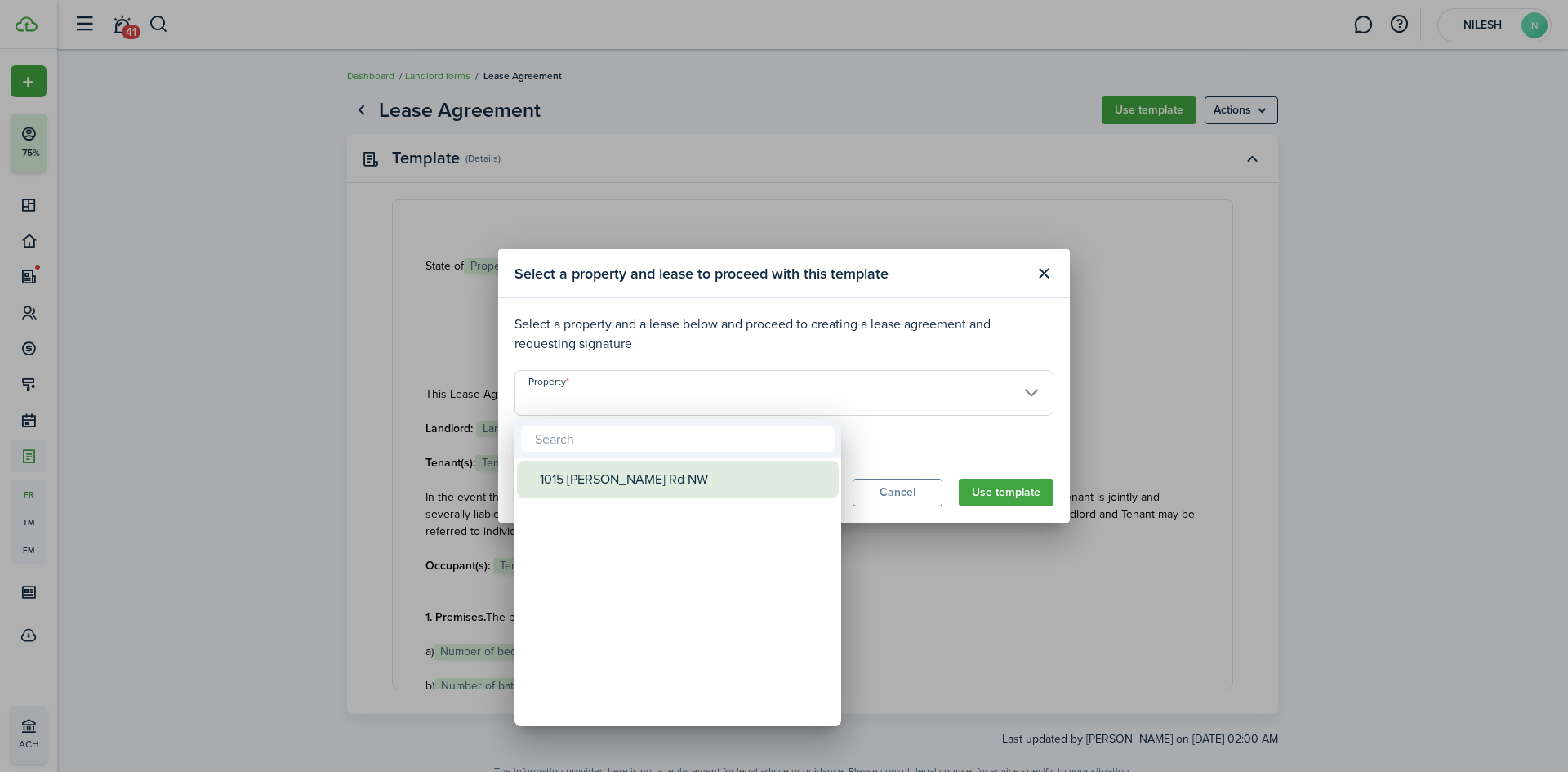
click at [615, 497] on div "1015 [PERSON_NAME] Rd NW" at bounding box center [684, 479] width 289 height 37
type input "1015 [PERSON_NAME] Rd NW"
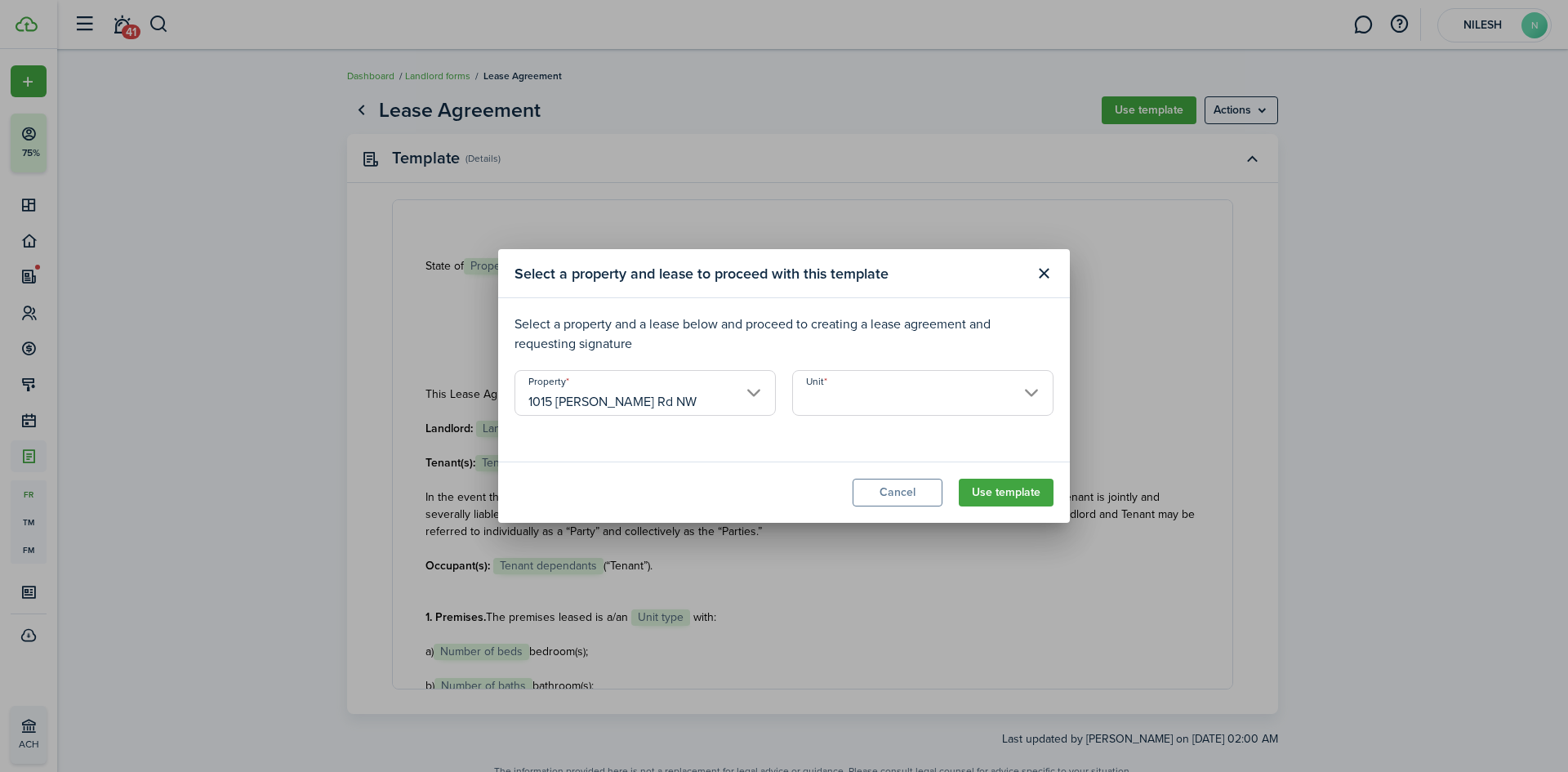
click at [858, 380] on input "Unit" at bounding box center [923, 393] width 262 height 46
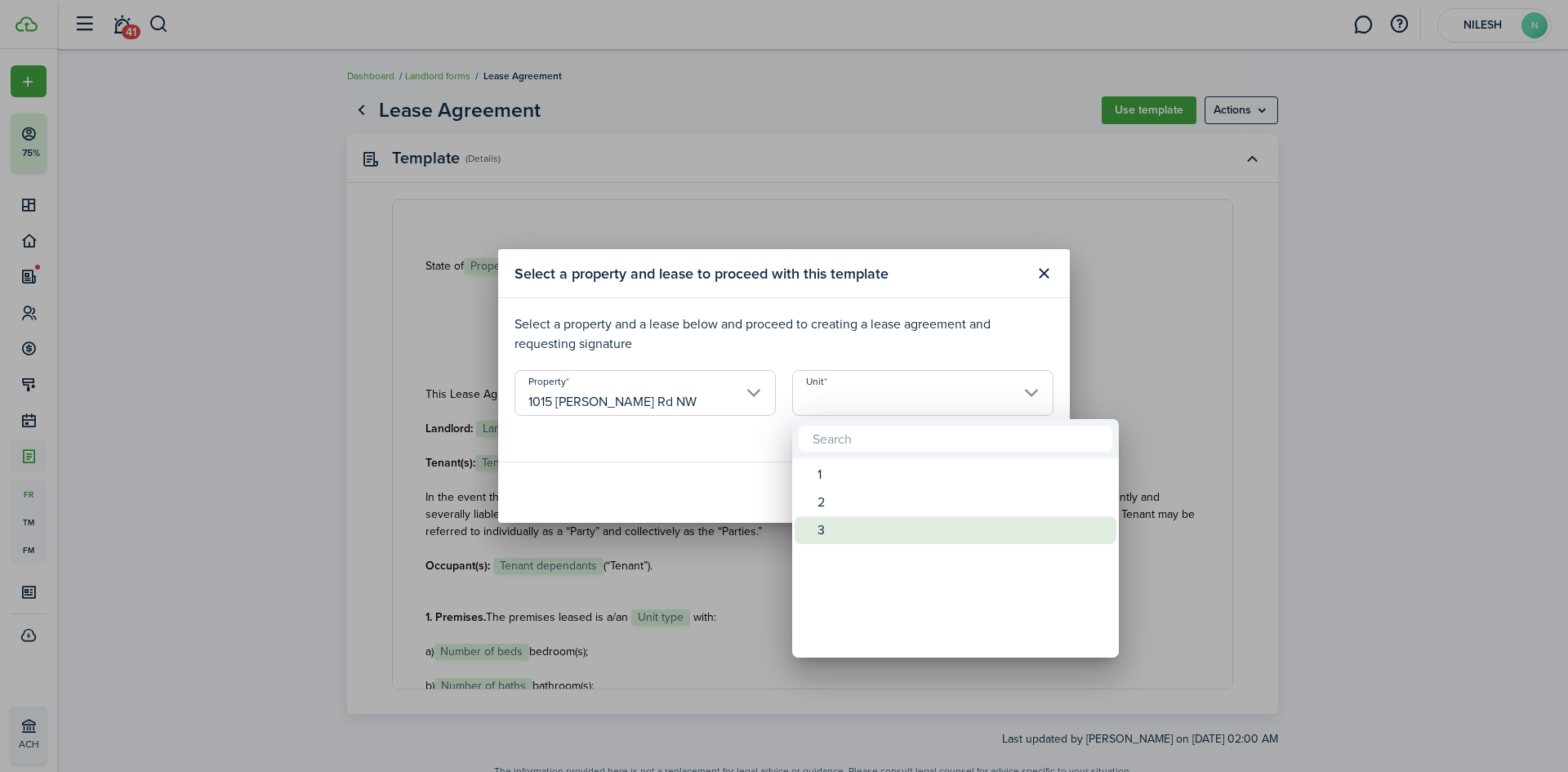
click at [853, 522] on div "3" at bounding box center [962, 530] width 289 height 27
type input "3"
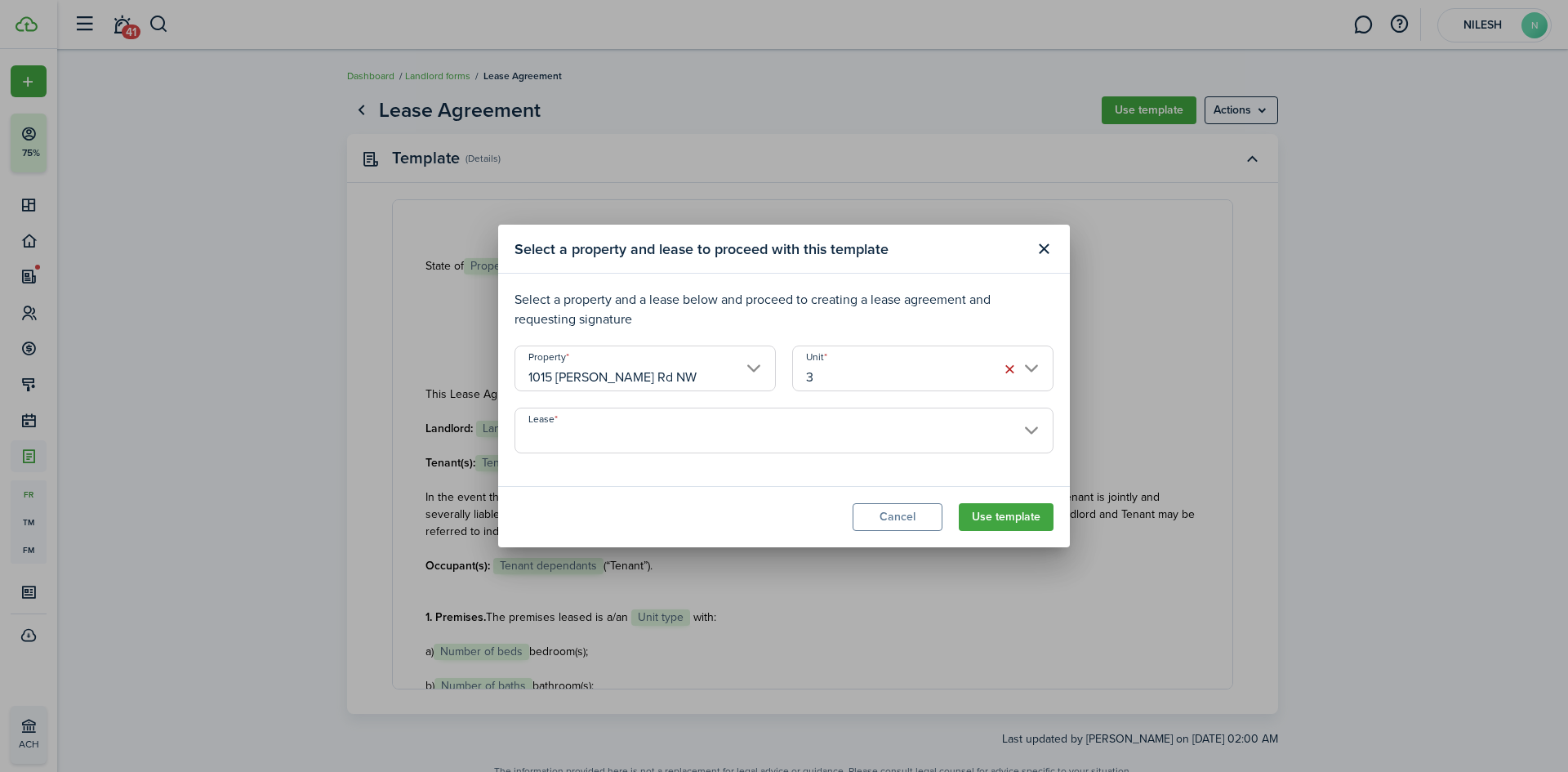
drag, startPoint x: 1016, startPoint y: 513, endPoint x: 792, endPoint y: 489, distance: 225.3
click at [792, 489] on modal-footer "Cancel Use template" at bounding box center [783, 516] width 572 height 61
click at [792, 432] on input "Lease" at bounding box center [783, 430] width 539 height 46
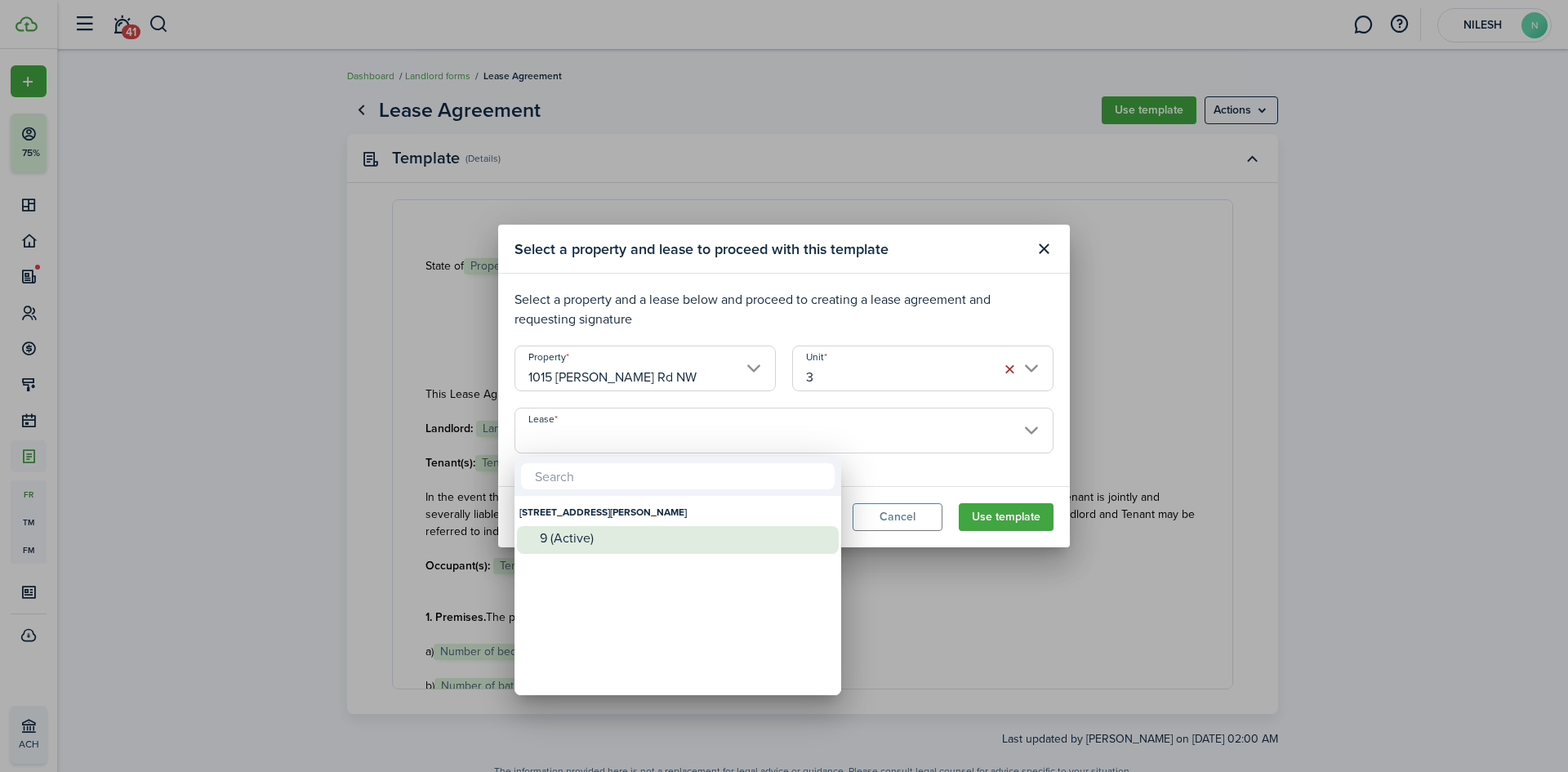
click at [607, 535] on div "9 (Active)" at bounding box center [684, 538] width 289 height 15
type input "[STREET_ADDRESS][PERSON_NAME]. Lease #9 (Active)"
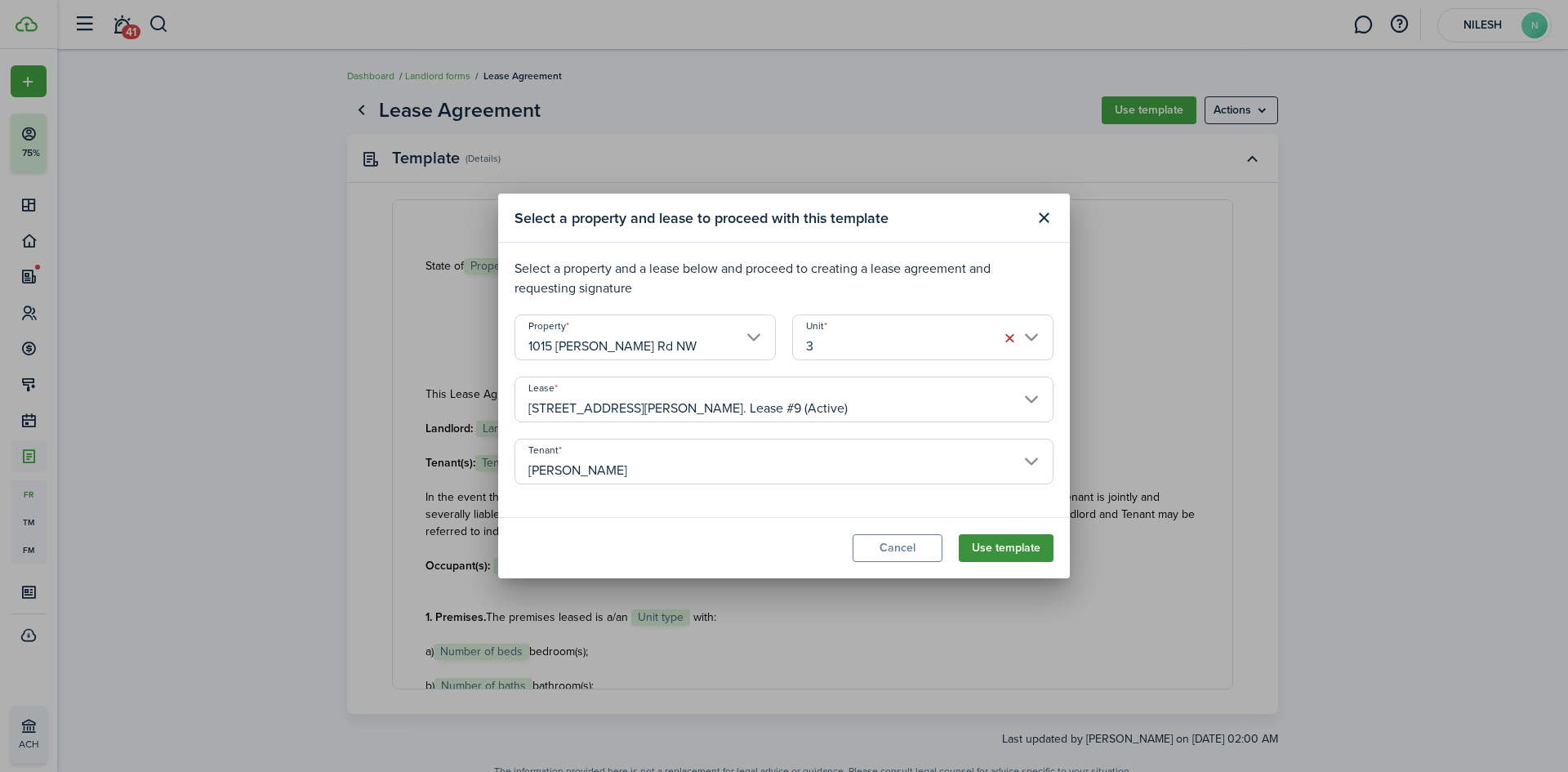
click at [990, 549] on button "Use template" at bounding box center [1006, 548] width 95 height 27
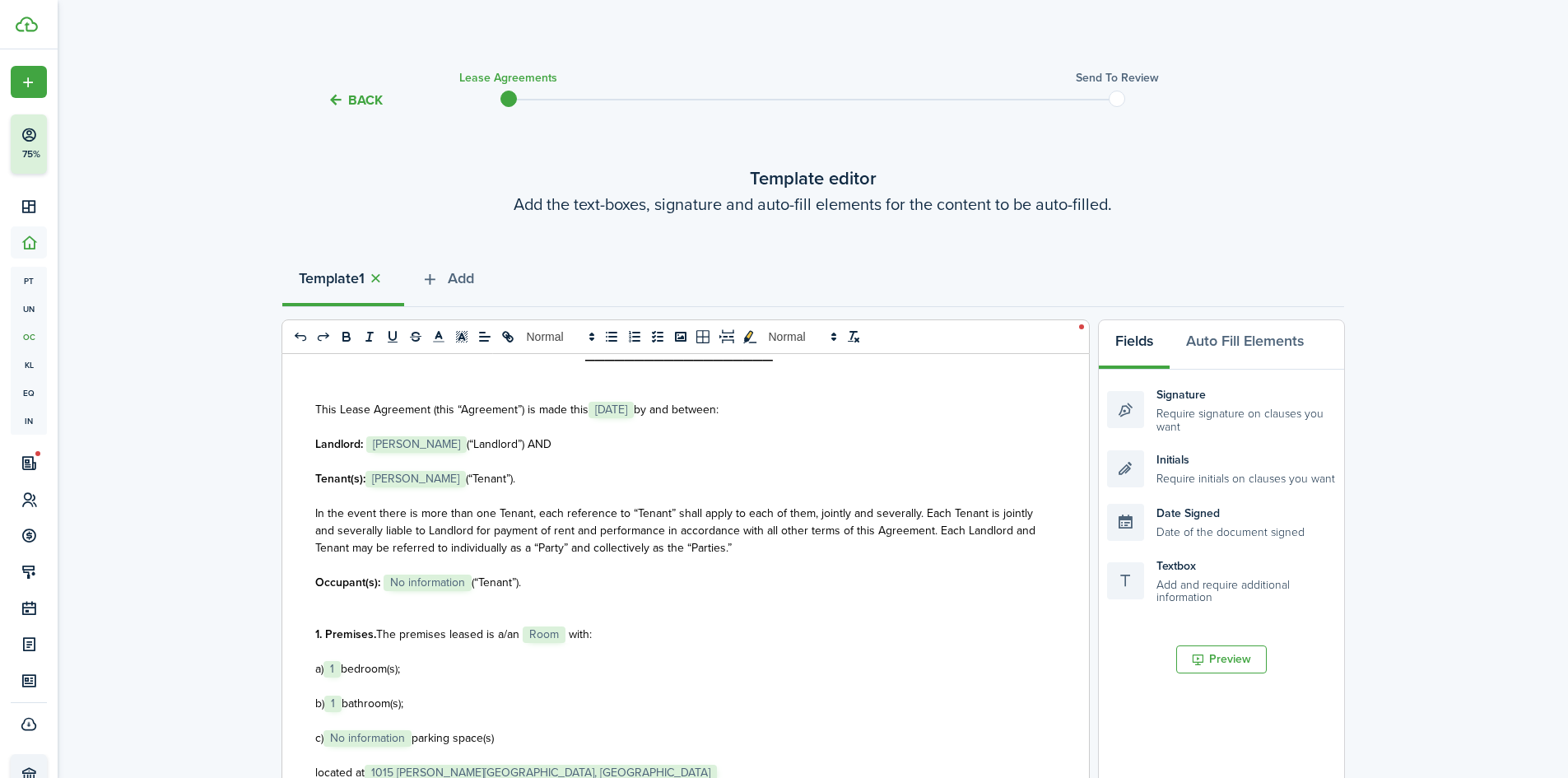
scroll to position [164, 0]
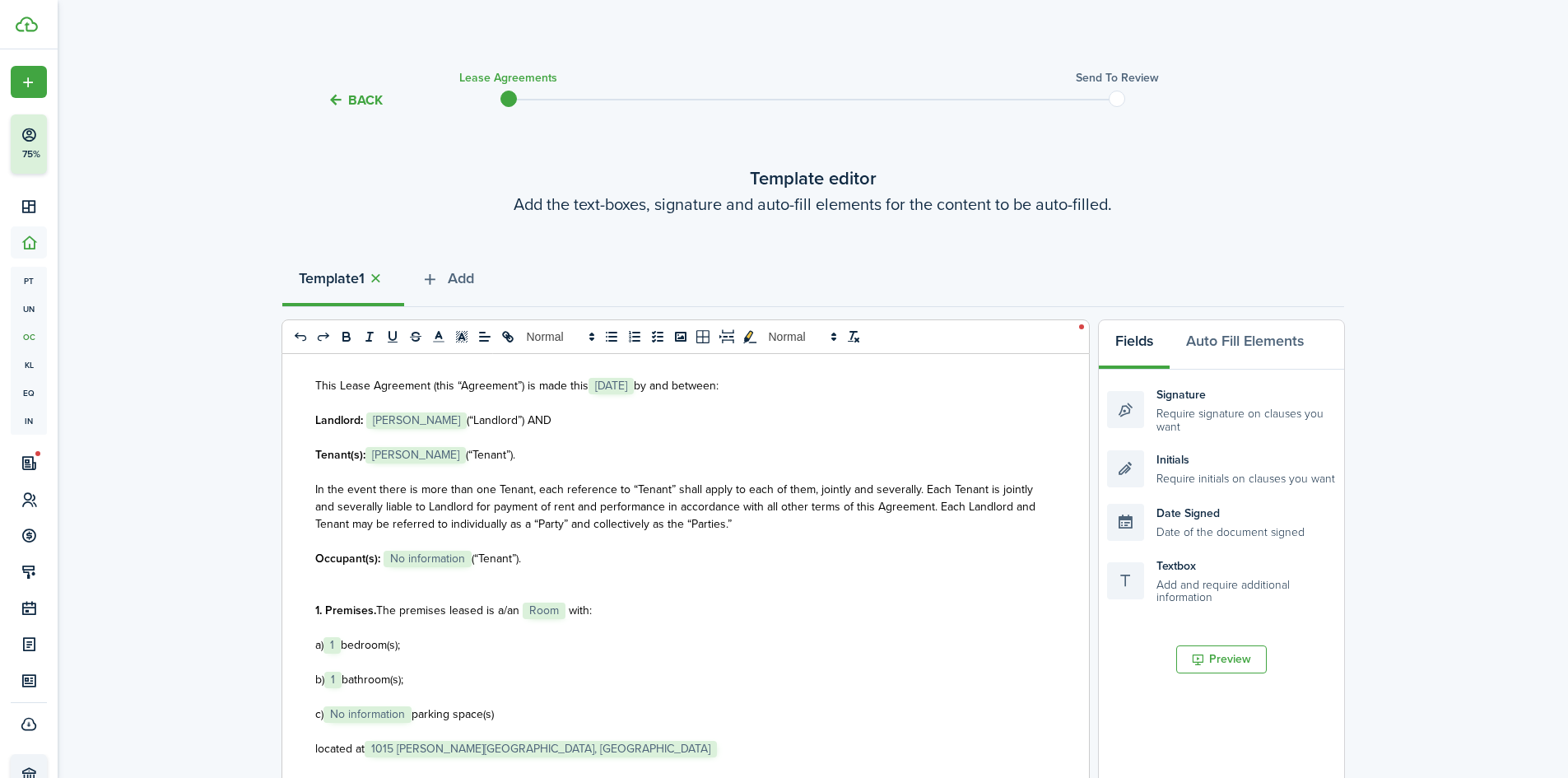
click at [517, 488] on span "In the event there is more than one Tenant, each reference to “Tenant” shall ap…" at bounding box center [676, 506] width 721 height 51
click at [569, 613] on span "with:" at bounding box center [580, 610] width 23 height 17
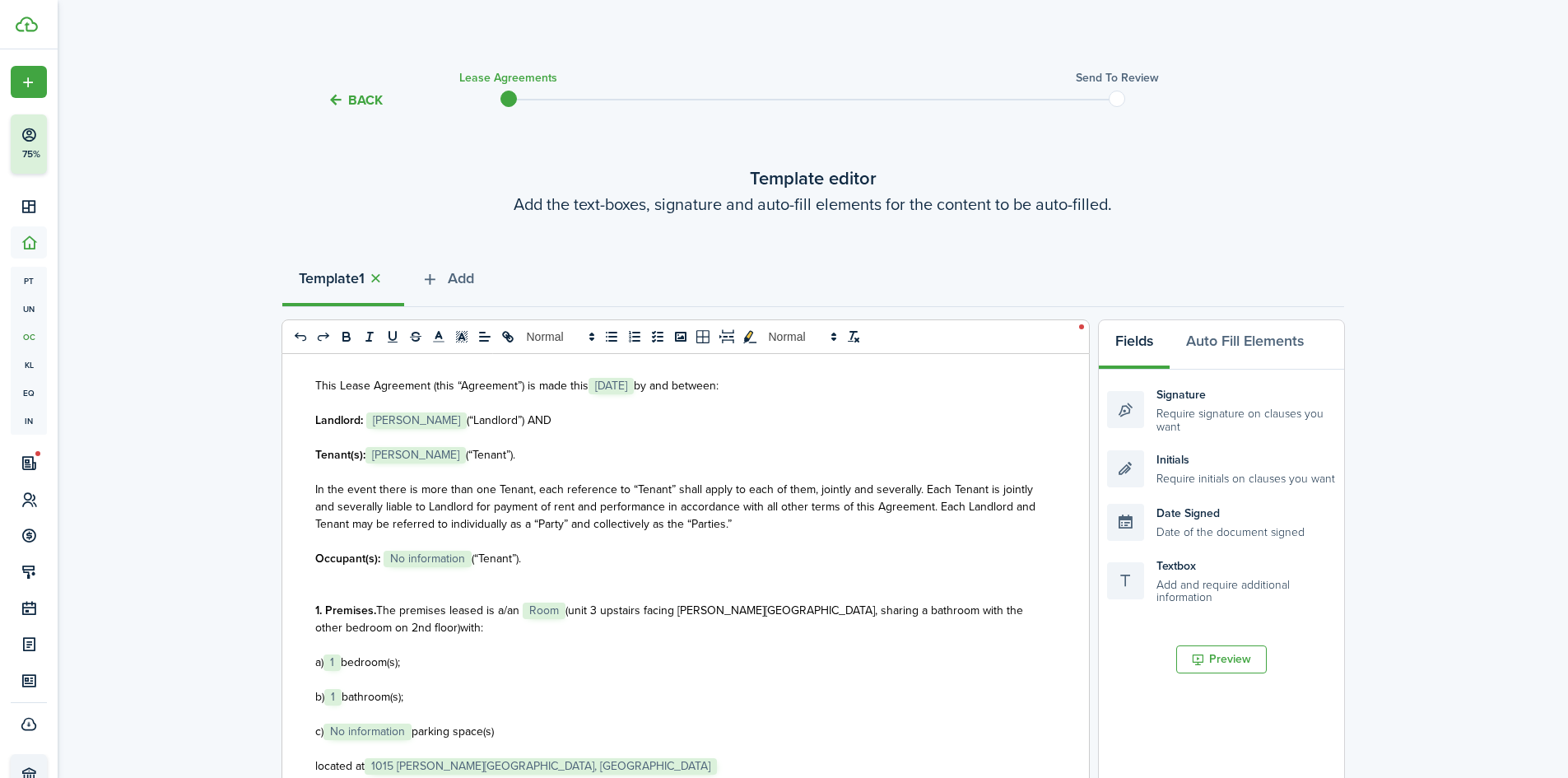
scroll to position [247, 0]
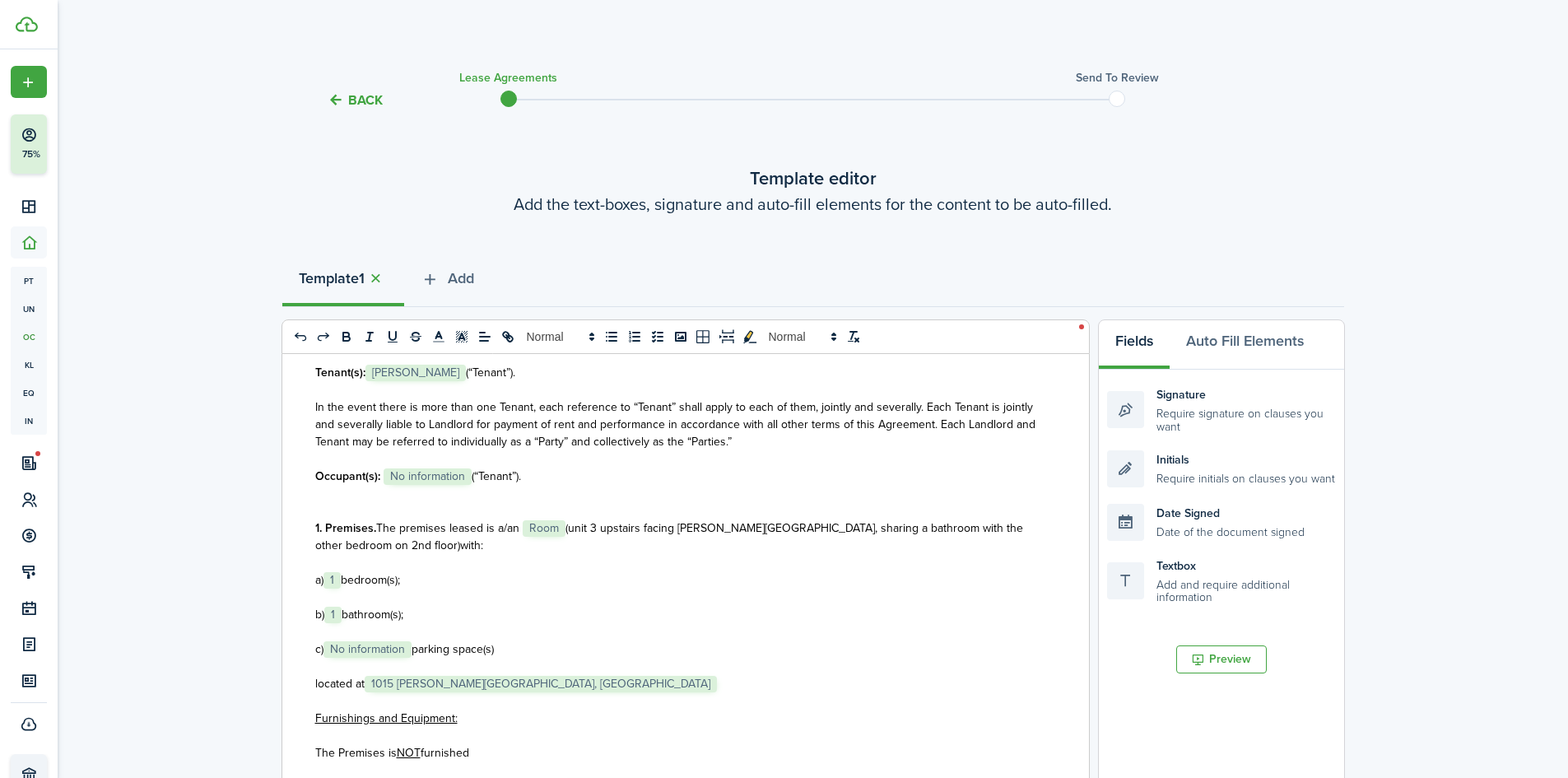
click at [346, 615] on span "bathroom(s);" at bounding box center [372, 614] width 62 height 17
click at [210, 612] on div "Back Lease Agreements Send to review Template editor Add the text-boxes, signat…" at bounding box center [813, 646] width 1511 height 1177
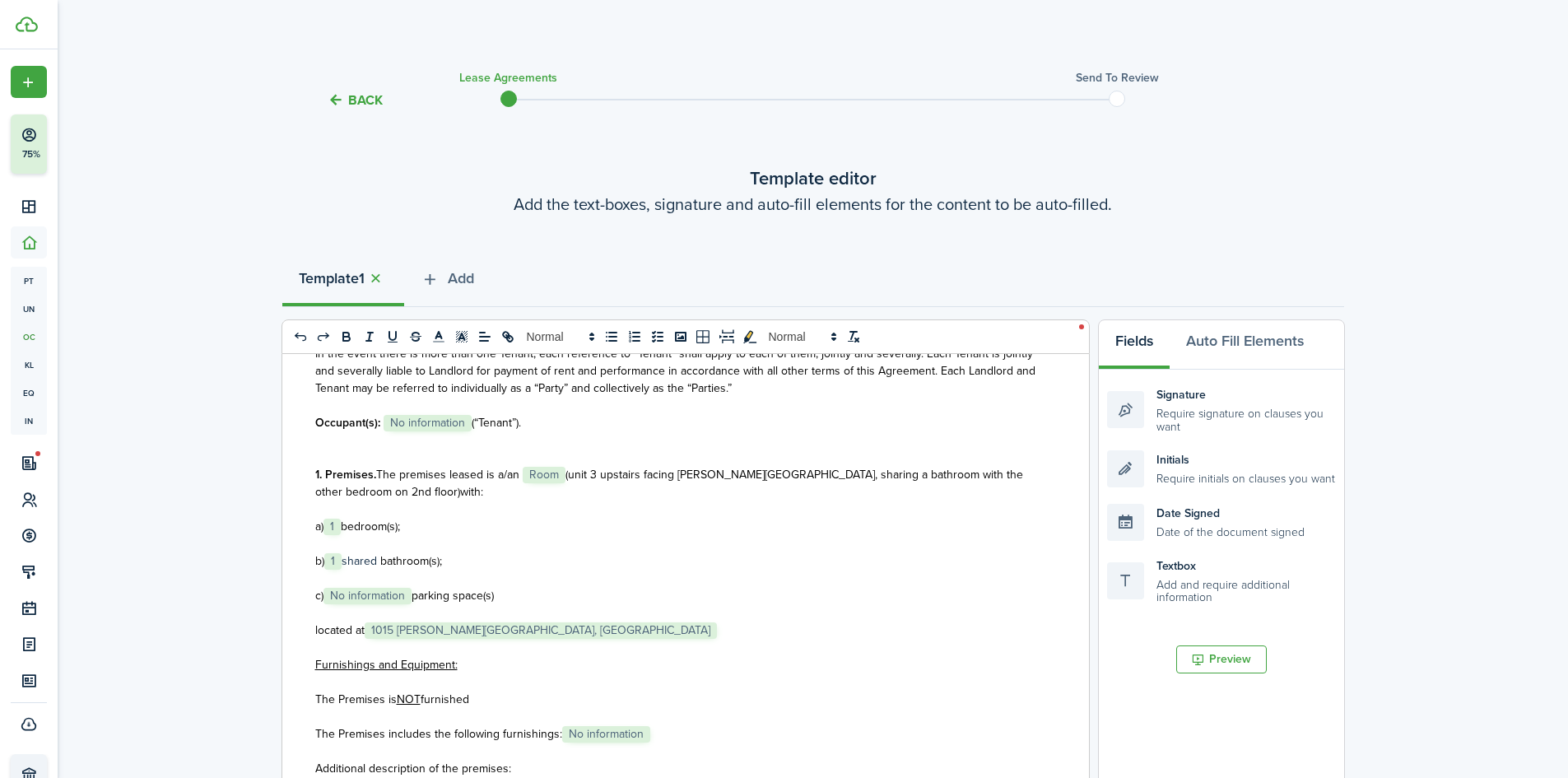
scroll to position [329, 0]
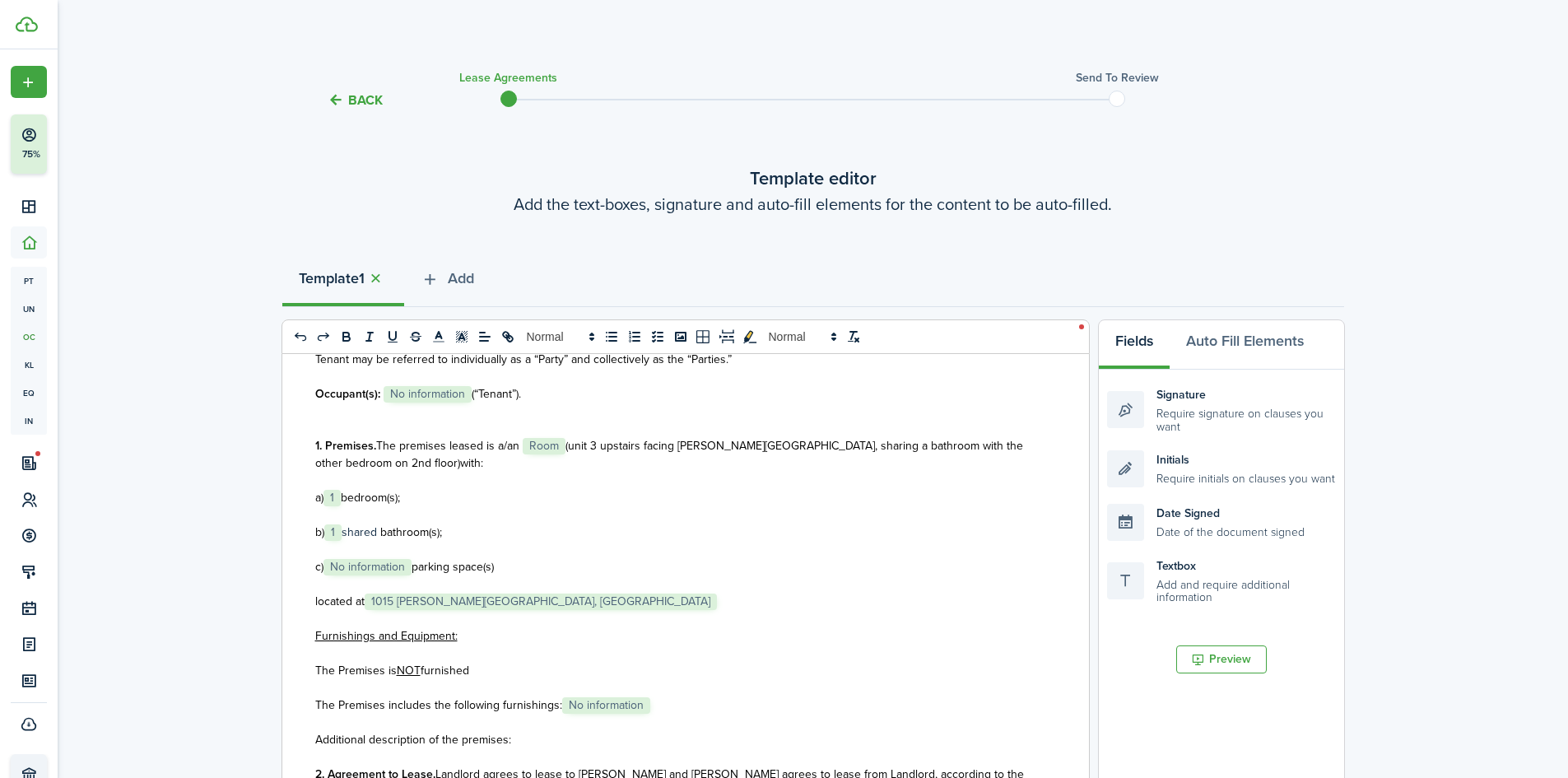
click at [402, 566] on span "No information" at bounding box center [368, 567] width 88 height 17
click at [439, 566] on span "parking space(s)" at bounding box center [453, 566] width 83 height 17
click at [419, 566] on span "parking space(s)" at bounding box center [453, 566] width 83 height 17
click at [207, 575] on div "Back Lease Agreements Send to review Template editor Add the text-boxes, signat…" at bounding box center [813, 646] width 1511 height 1177
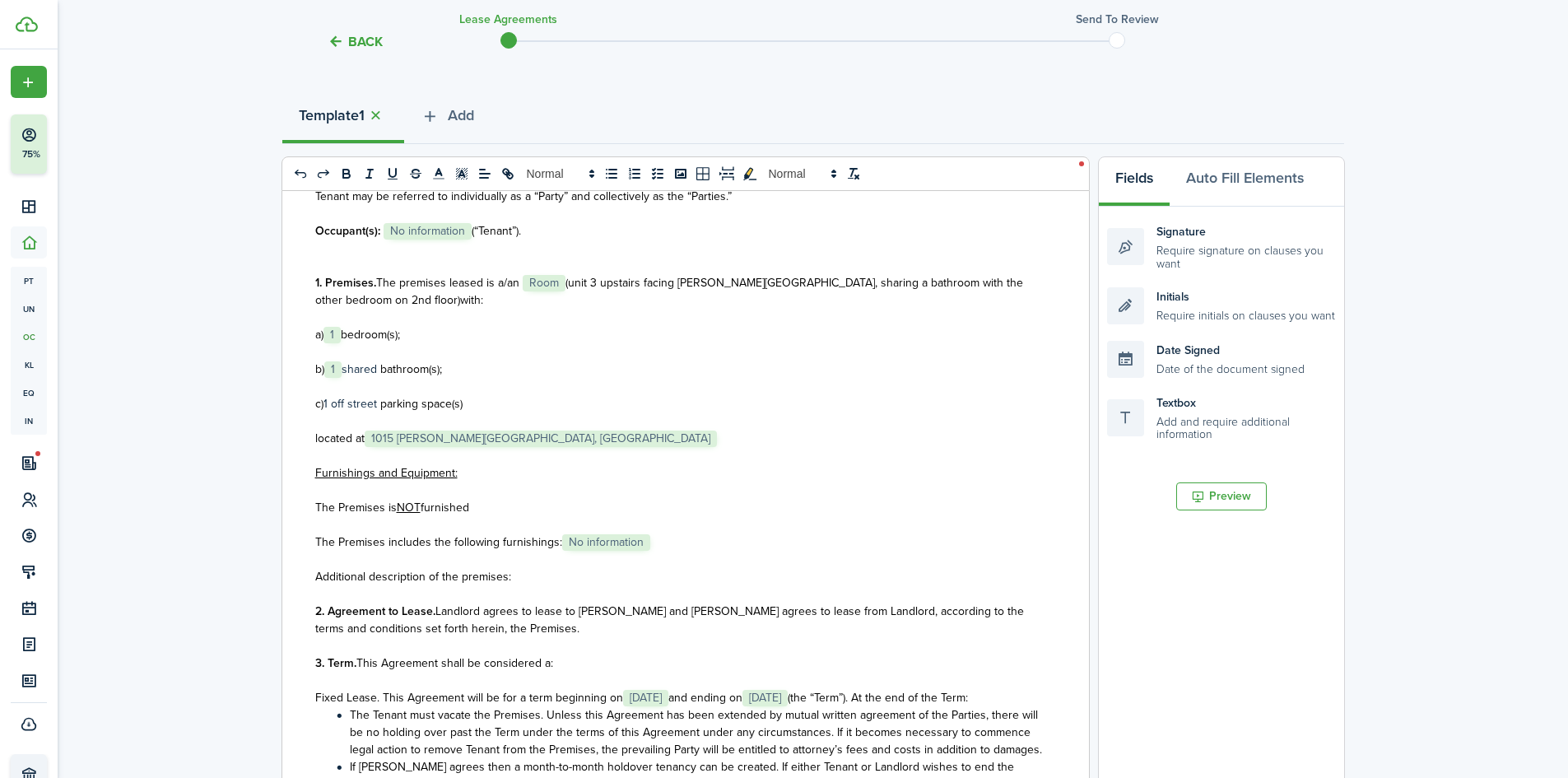
scroll to position [164, 0]
click at [872, 509] on p "The Premises is NOT furnished" at bounding box center [679, 505] width 729 height 17
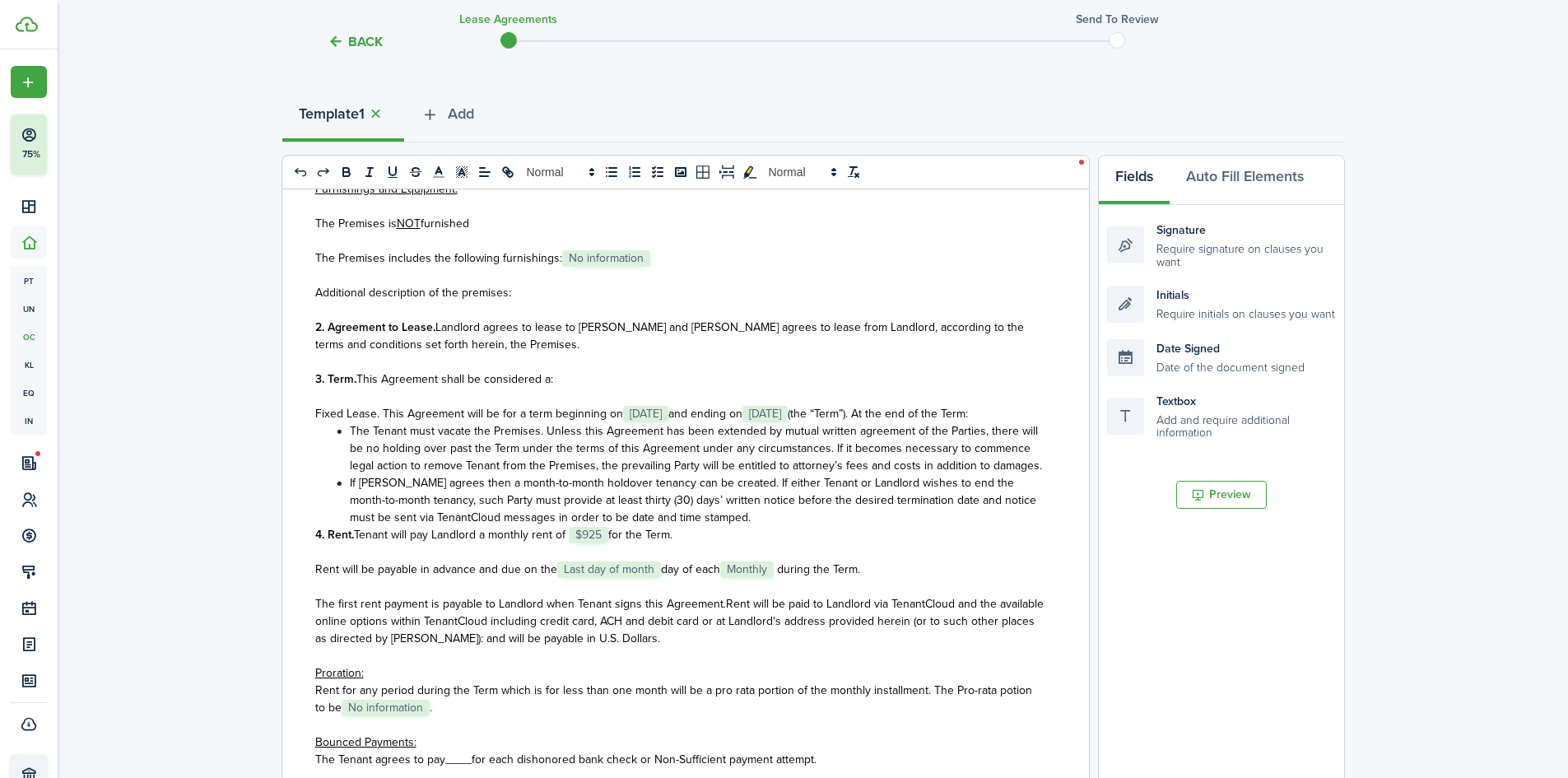
scroll to position [659, 0]
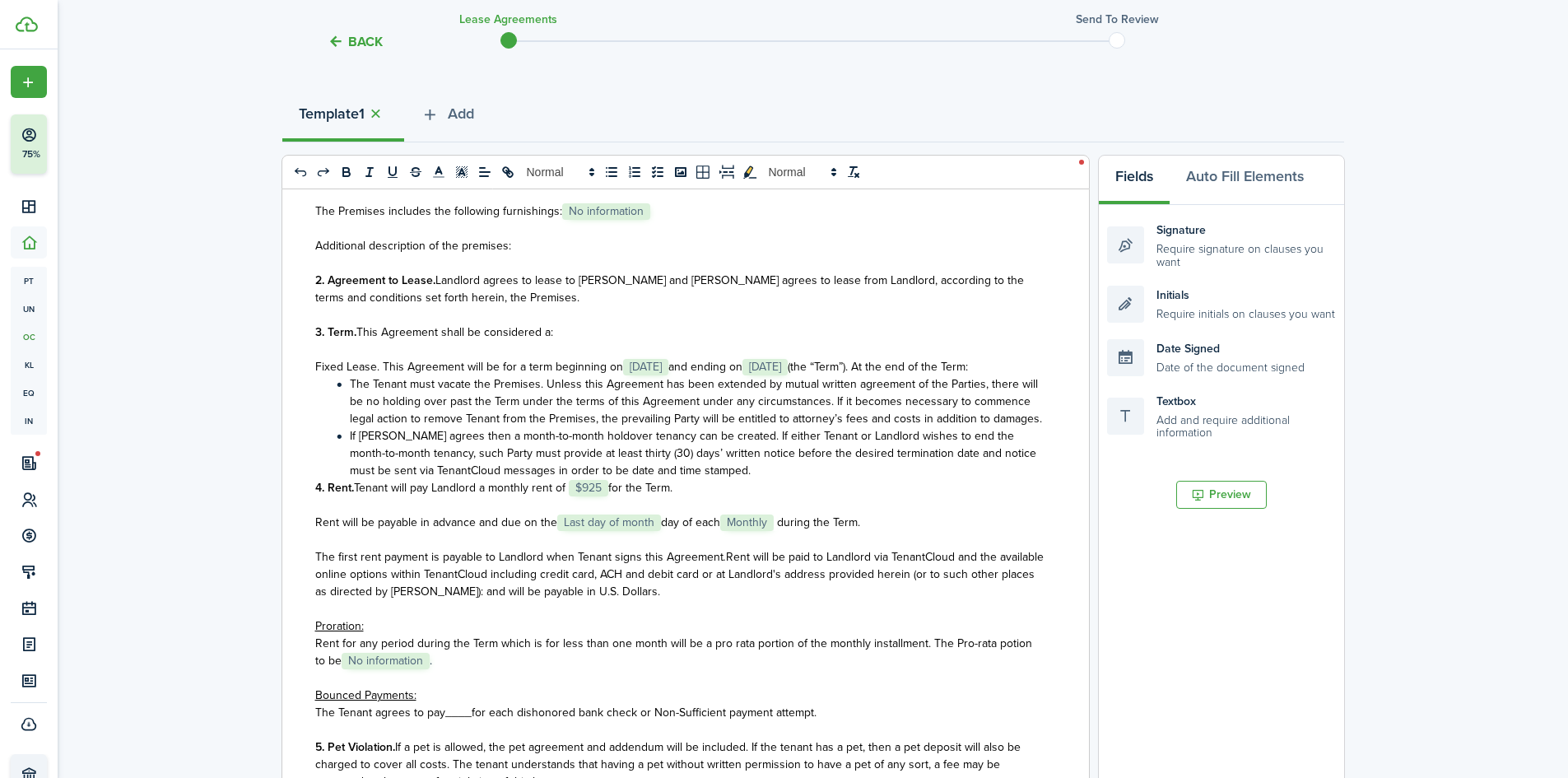
click at [736, 479] on li "If [PERSON_NAME] agrees then a month-to-month holdover tenancy can be created. …" at bounding box center [688, 453] width 711 height 51
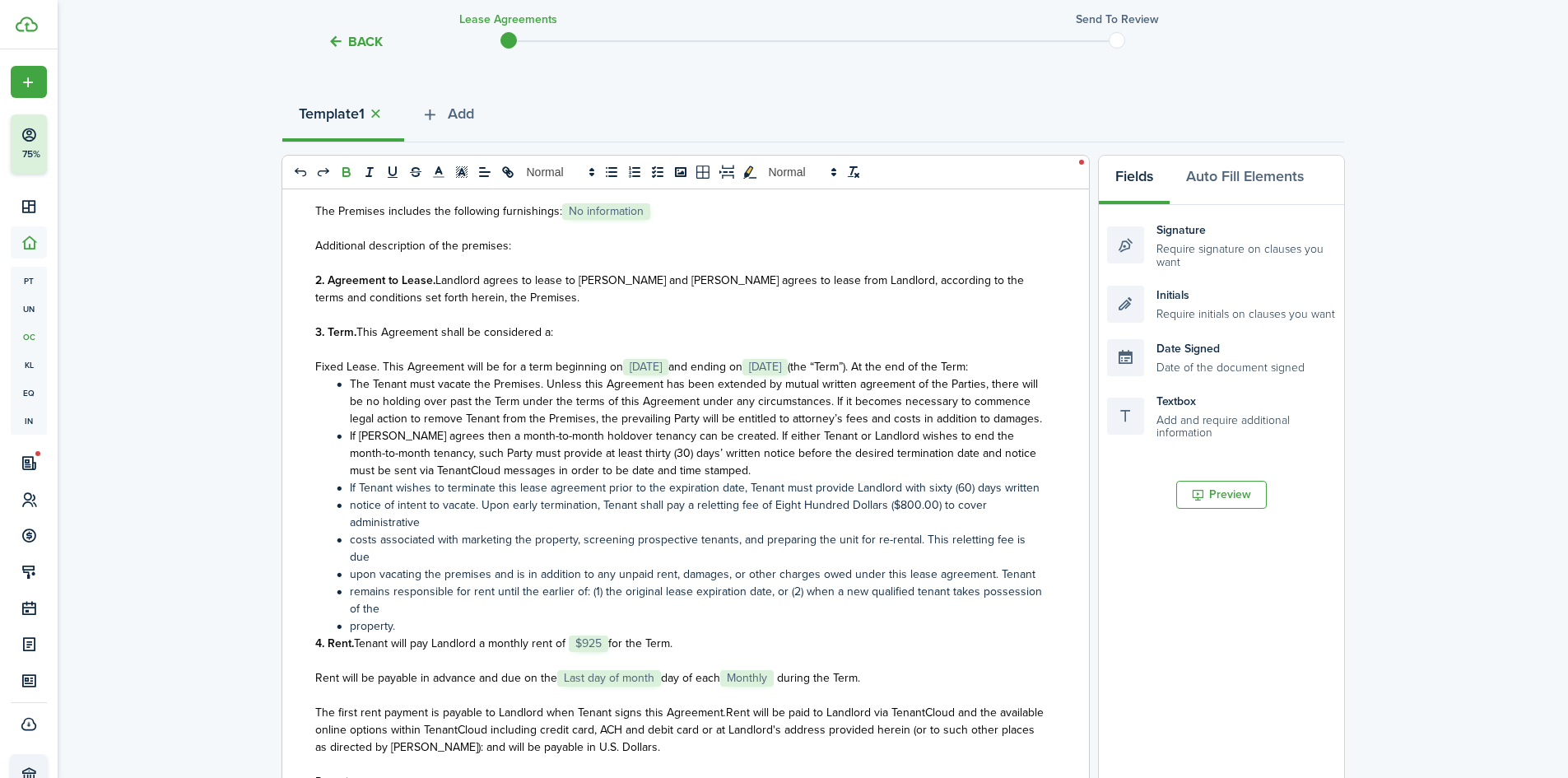
click at [1033, 518] on div "State of ﻿ GA ﻿ LEASE AGREEMENT ___________________ This Lease Agreement (this …" at bounding box center [679, 512] width 794 height 646
click at [441, 564] on ol "The Tenant must vacate the Premises. Unless this Agreement has been extended by…" at bounding box center [679, 504] width 729 height 259
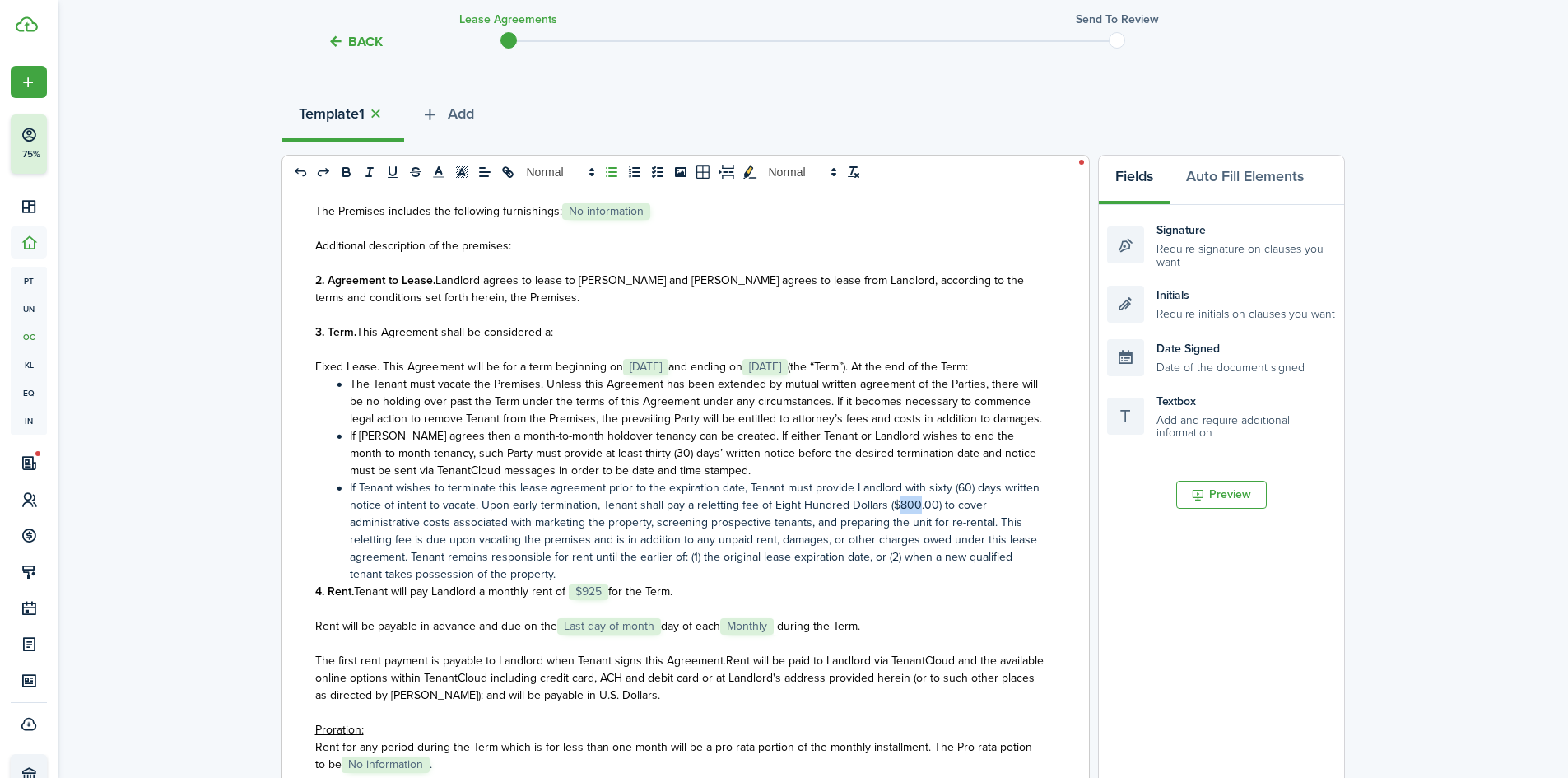
drag, startPoint x: 893, startPoint y: 540, endPoint x: 912, endPoint y: 540, distance: 19.0
click at [912, 540] on li "If Tenant wishes to terminate this lease agreement prior to the expiration date…" at bounding box center [688, 530] width 711 height 104
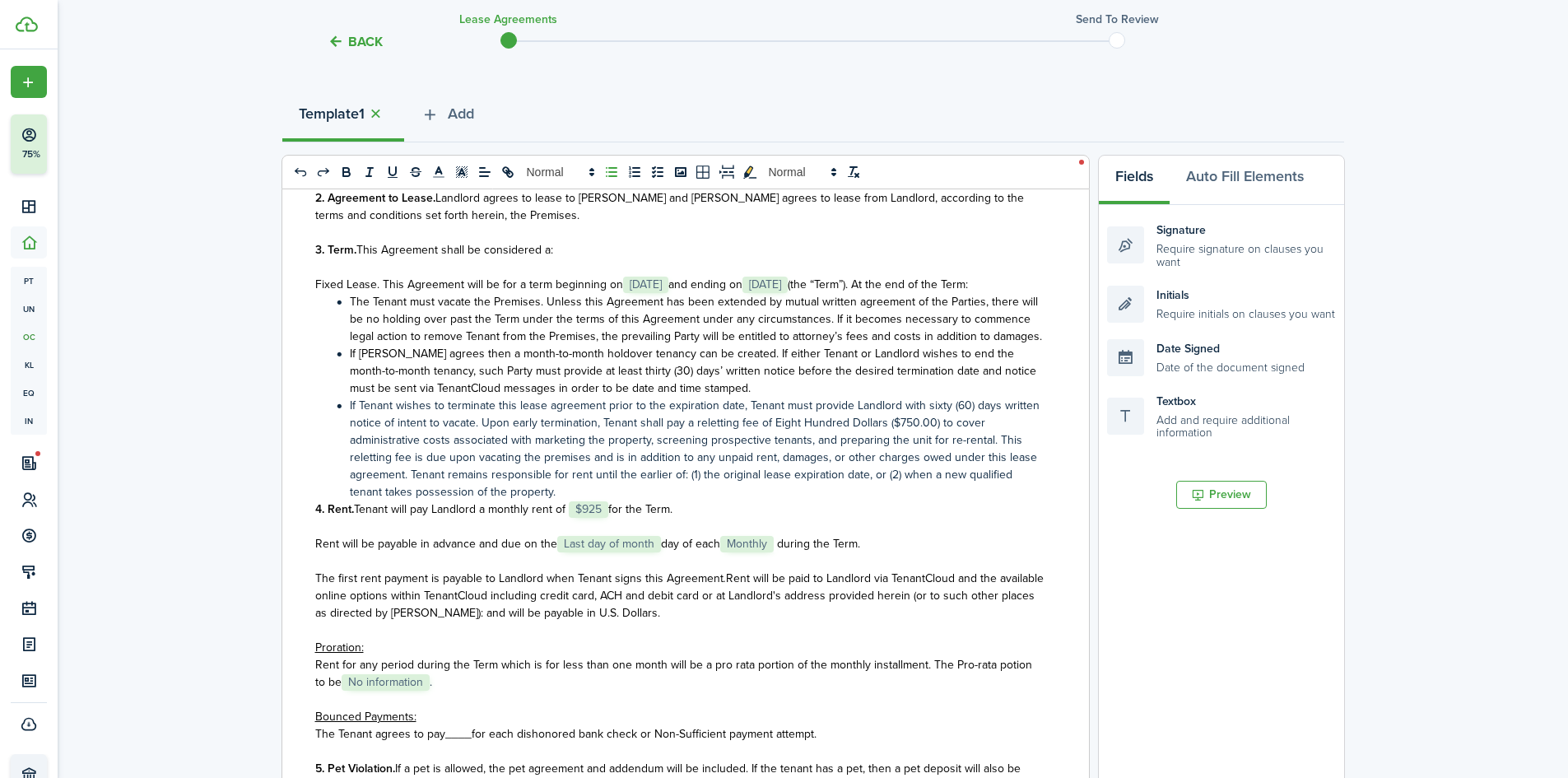
scroll to position [823, 0]
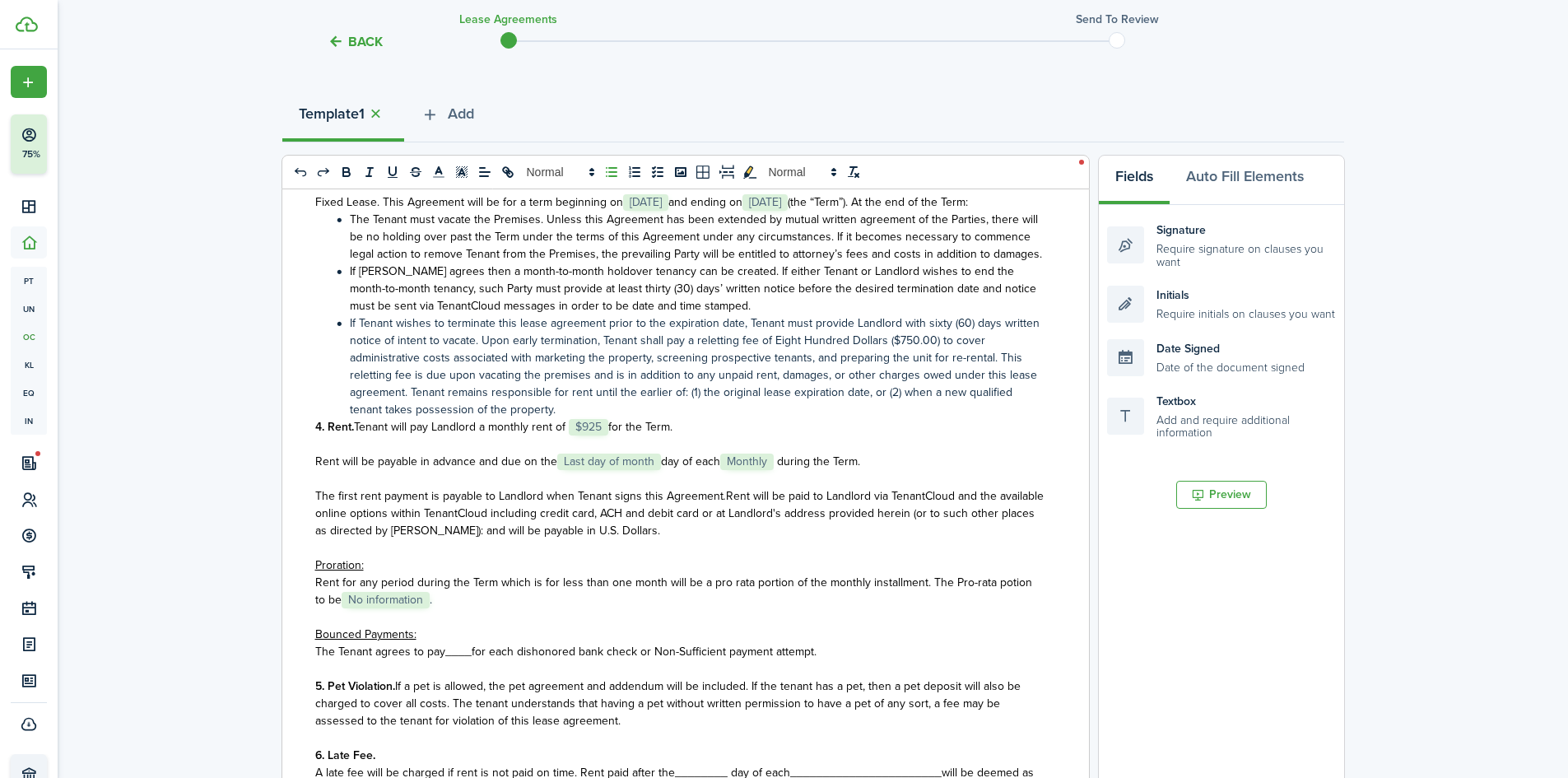
click at [620, 469] on span "Last day of month" at bounding box center [608, 462] width 104 height 17
drag, startPoint x: 620, startPoint y: 496, endPoint x: 624, endPoint y: 513, distance: 17.5
click at [624, 513] on div "State of ﻿ GA ﻿ LEASE AGREEMENT ___________________ This Lease Agreement (this …" at bounding box center [679, 512] width 794 height 646
click at [661, 469] on span "day of each" at bounding box center [690, 461] width 59 height 17
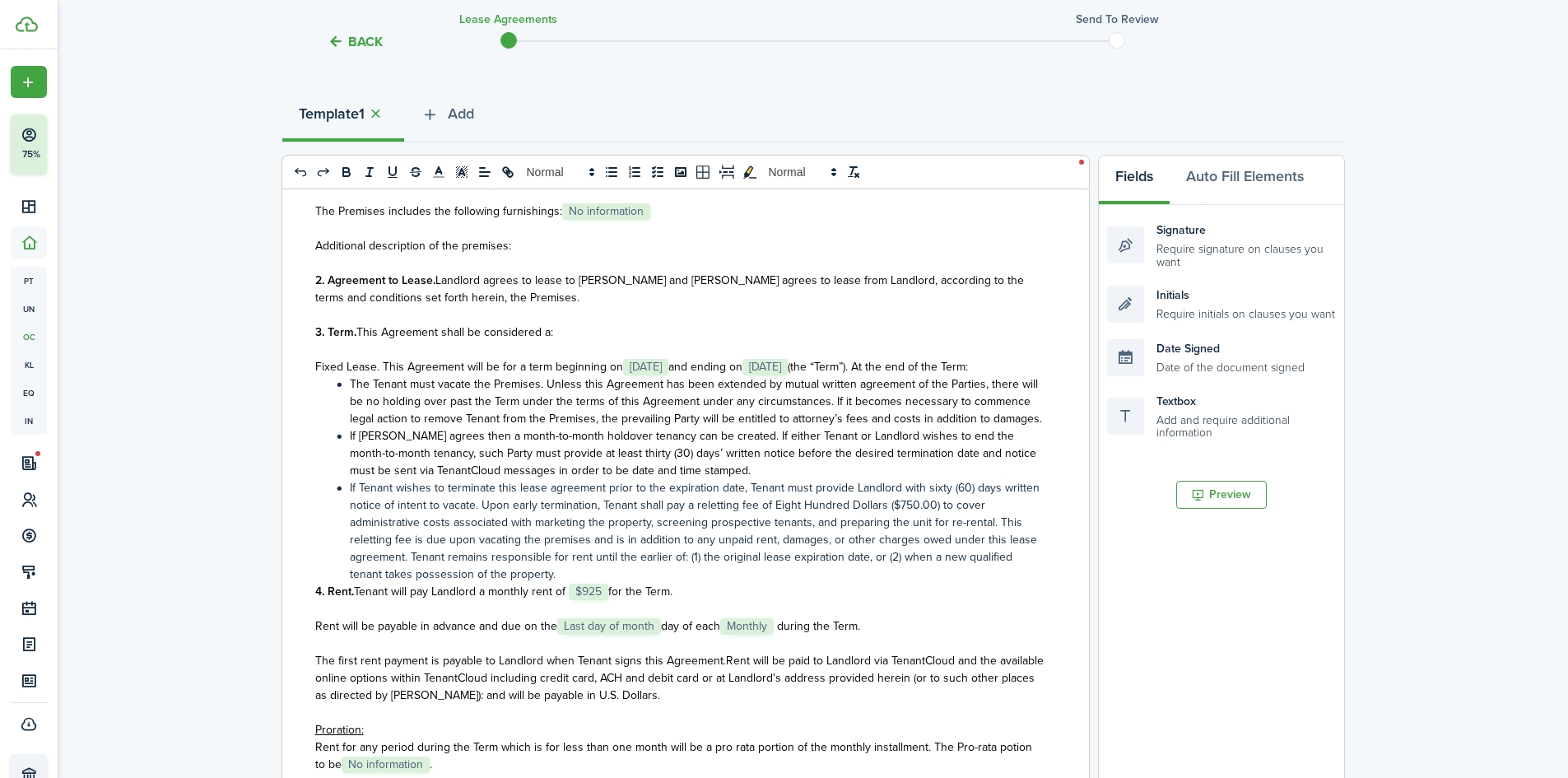
click at [655, 373] on span "[DATE]" at bounding box center [645, 367] width 45 height 17
click at [655, 367] on span "[DATE]" at bounding box center [645, 367] width 45 height 17
click at [806, 479] on span "If [PERSON_NAME] agrees then a month-to-month holdover tenancy can be created. …" at bounding box center [693, 453] width 687 height 51
click at [509, 635] on span "Rent will be payable in advance and due on the" at bounding box center [436, 626] width 242 height 17
click at [656, 635] on span "Last day of month" at bounding box center [608, 626] width 104 height 17
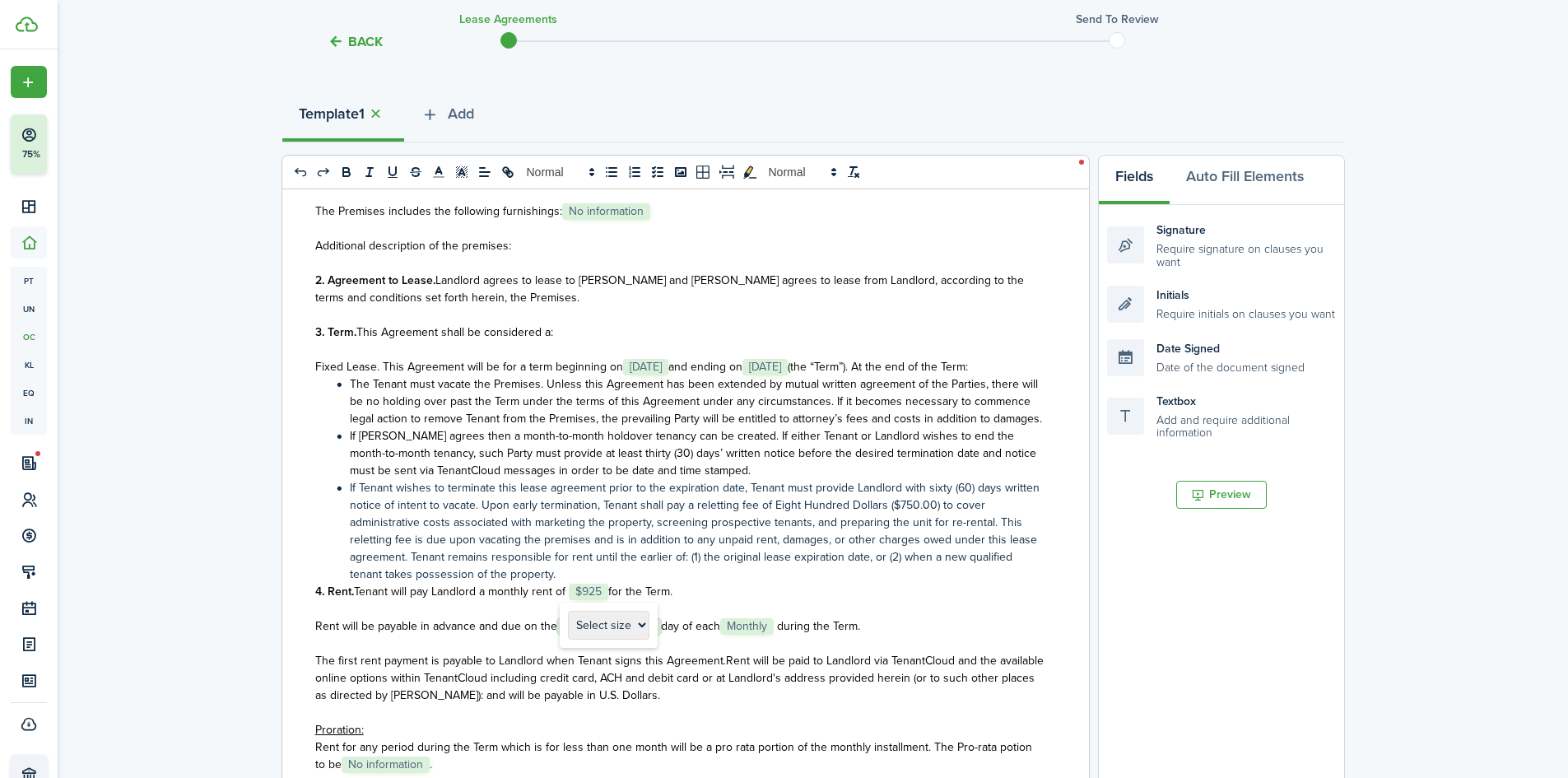
click at [671, 635] on span "day of each" at bounding box center [690, 626] width 59 height 17
click at [662, 635] on span "day of each" at bounding box center [690, 626] width 59 height 17
click at [748, 635] on span "during the Term." at bounding box center [707, 626] width 83 height 17
click at [767, 635] on p "Rent will be payable in advance and due on the ﻿1st day of each ﻿Month during t…" at bounding box center [679, 626] width 729 height 17
click at [788, 367] on span "[DATE]" at bounding box center [765, 367] width 45 height 17
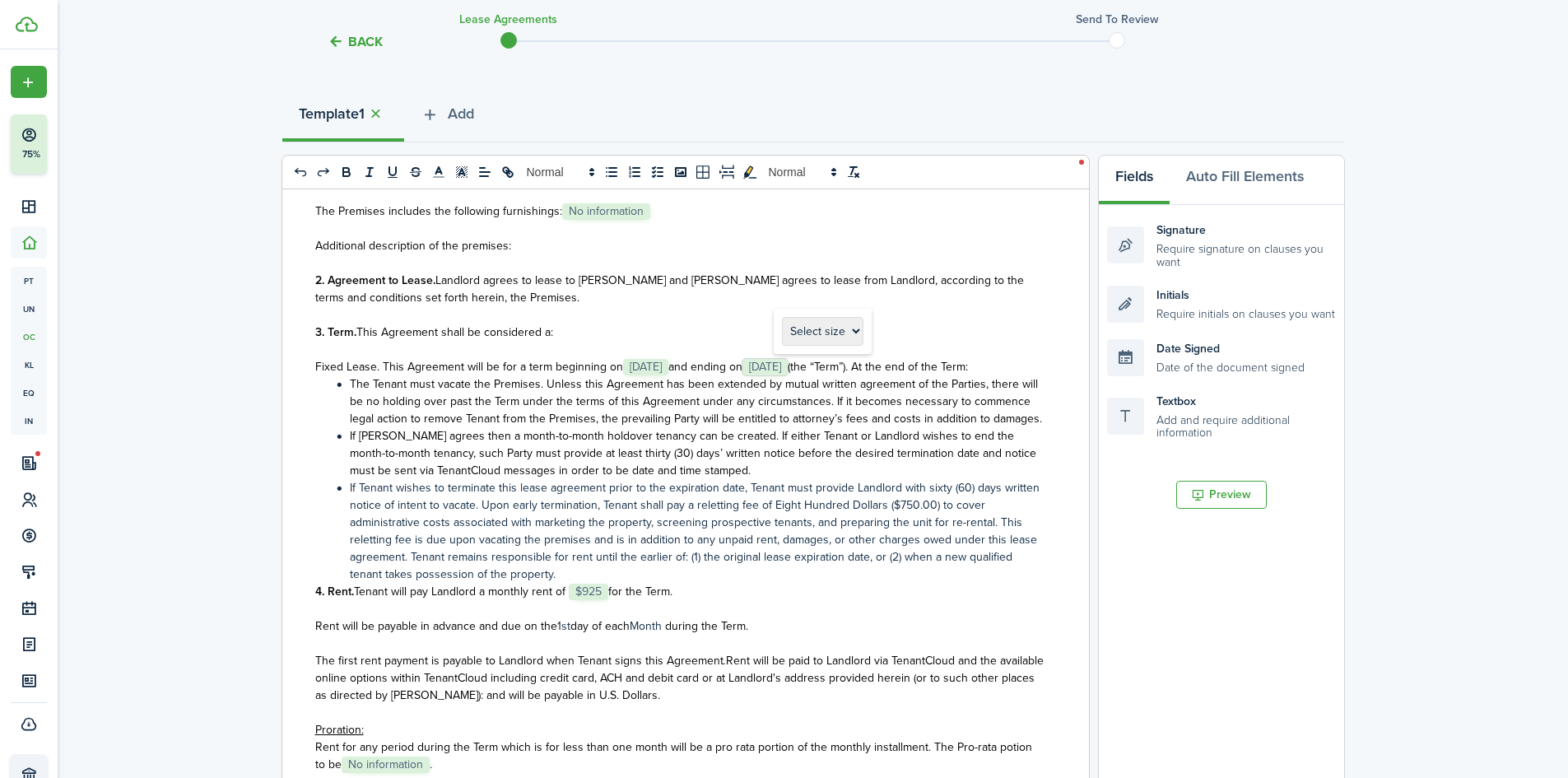
click at [668, 368] on span "[DATE]" at bounding box center [645, 367] width 45 height 17
click at [707, 370] on span "and ending on" at bounding box center [705, 366] width 74 height 17
click at [865, 367] on span "(the “Term”). At the end of the Term:" at bounding box center [878, 366] width 180 height 17
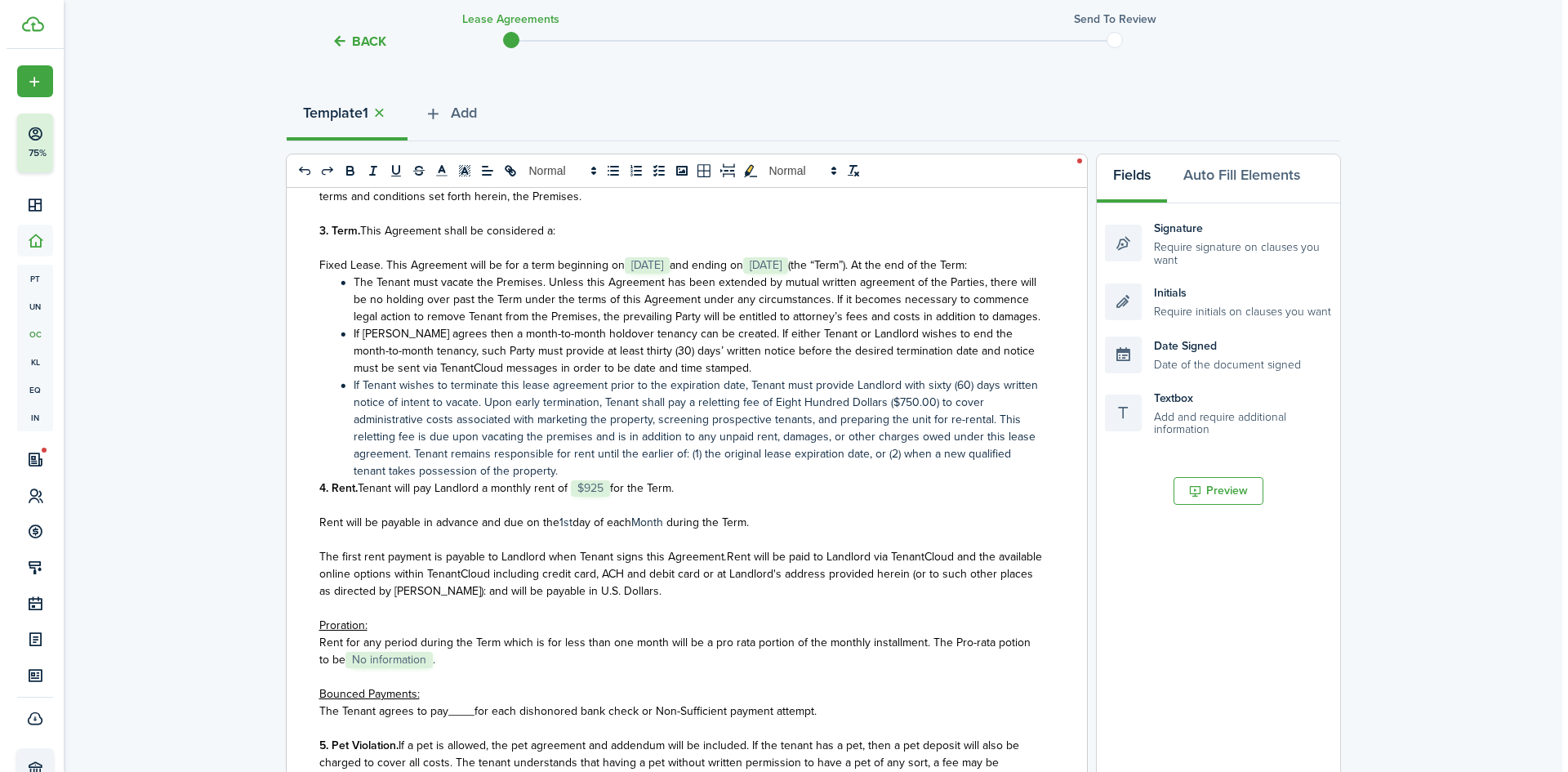
scroll to position [1143, 0]
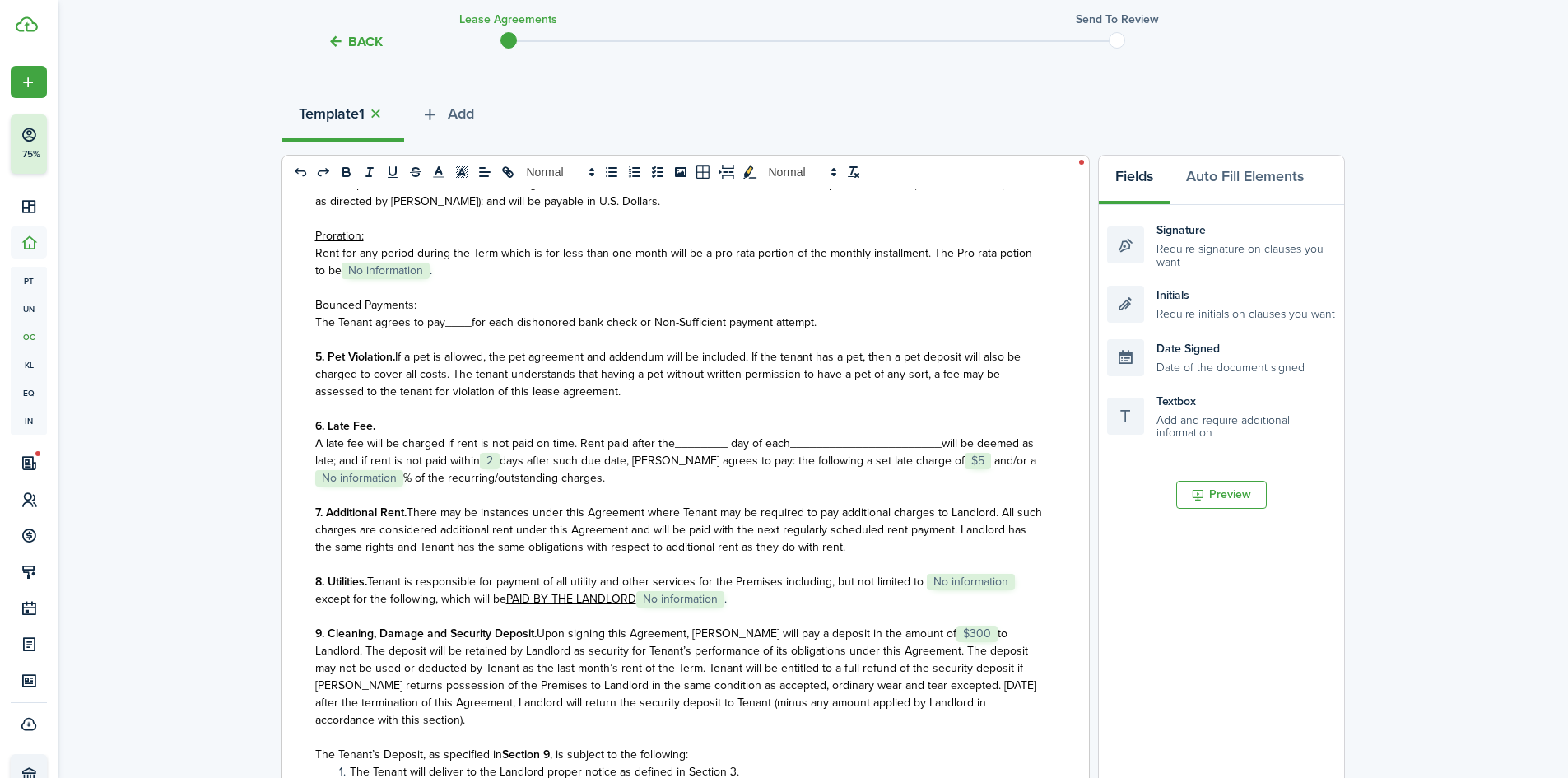
click at [352, 41] on button "Back" at bounding box center [356, 41] width 55 height 17
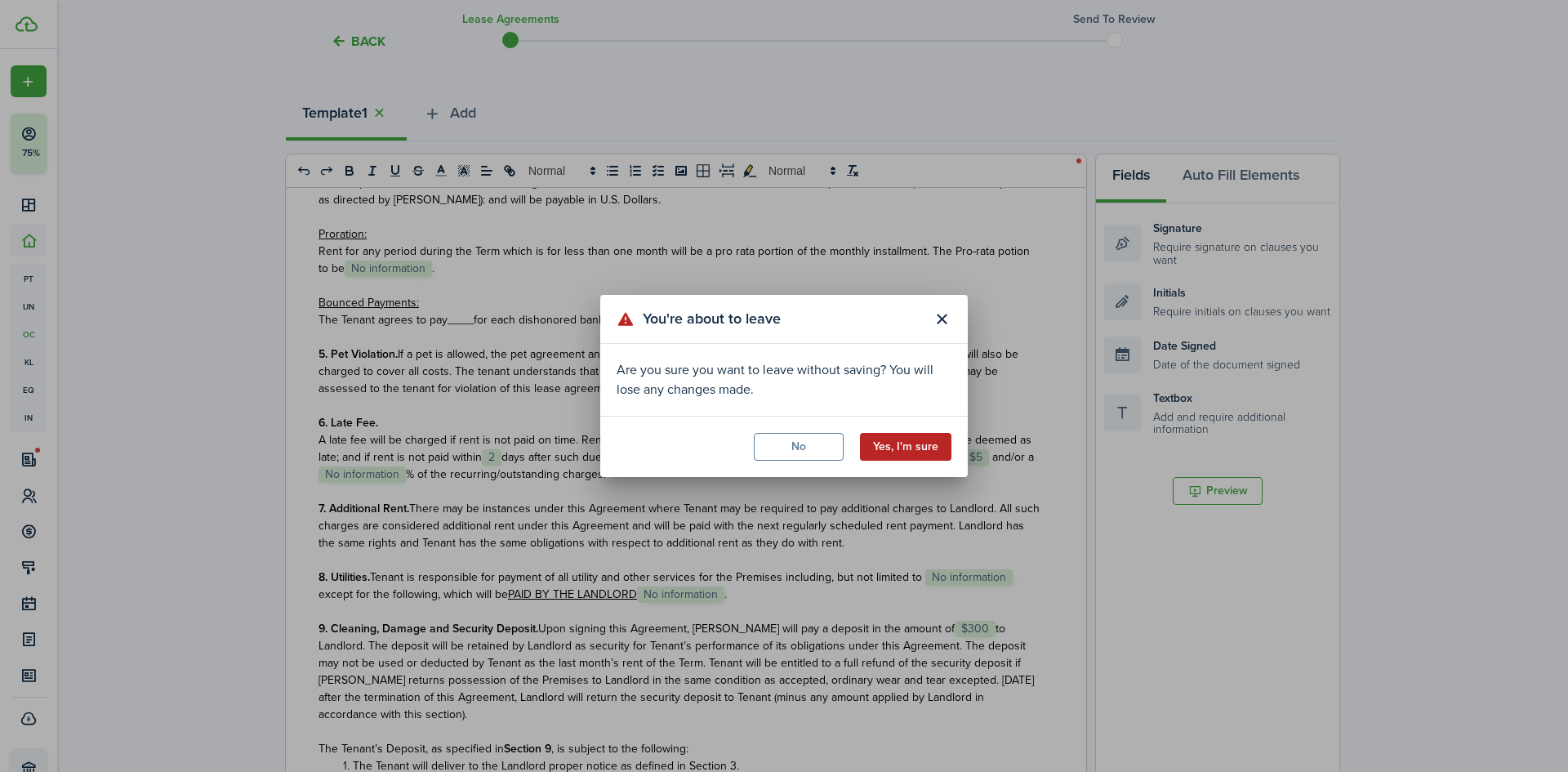
click at [880, 435] on button "Yes, I'm sure" at bounding box center [905, 447] width 91 height 27
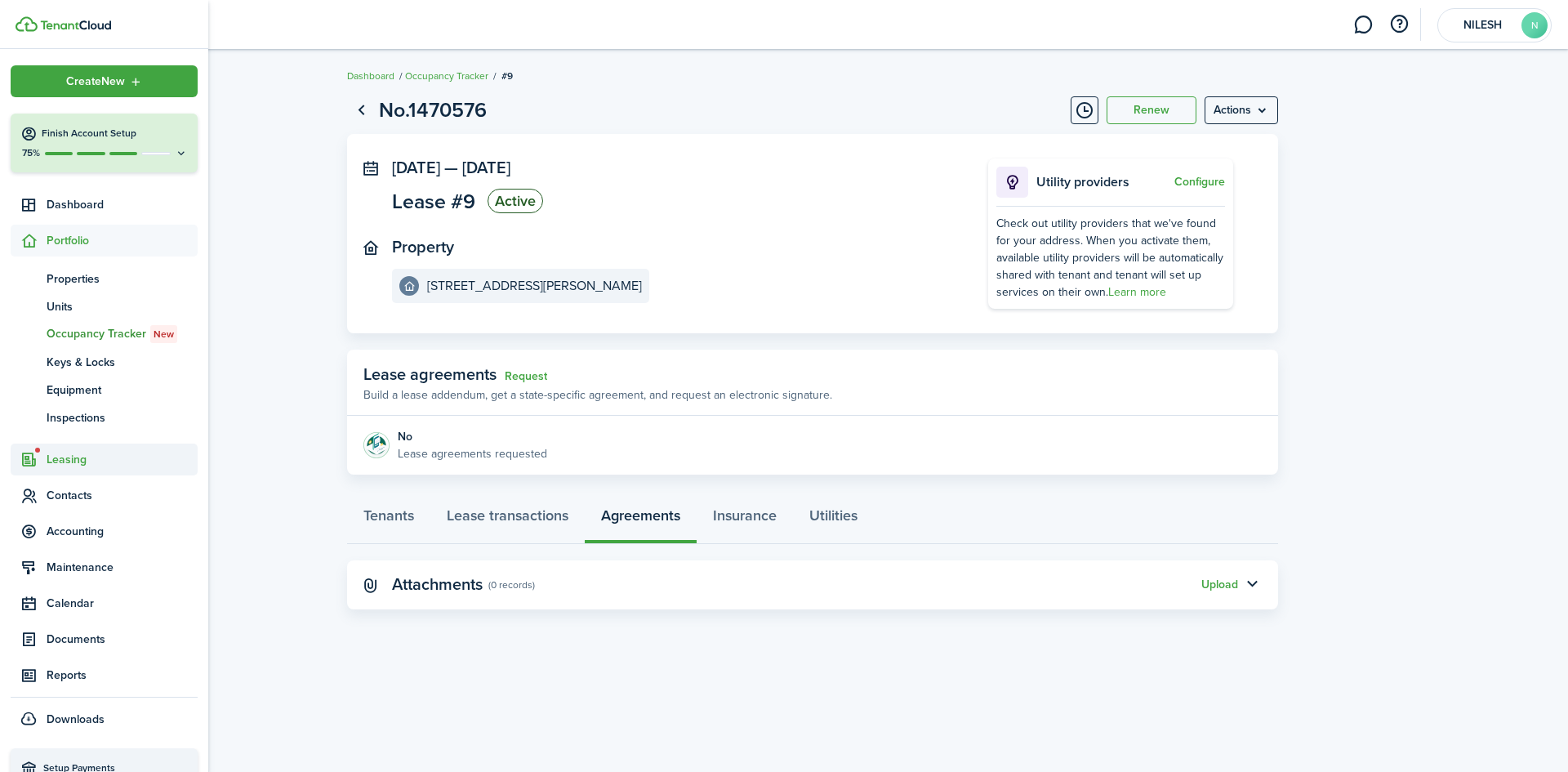
click at [60, 459] on span "Leasing" at bounding box center [122, 458] width 151 height 17
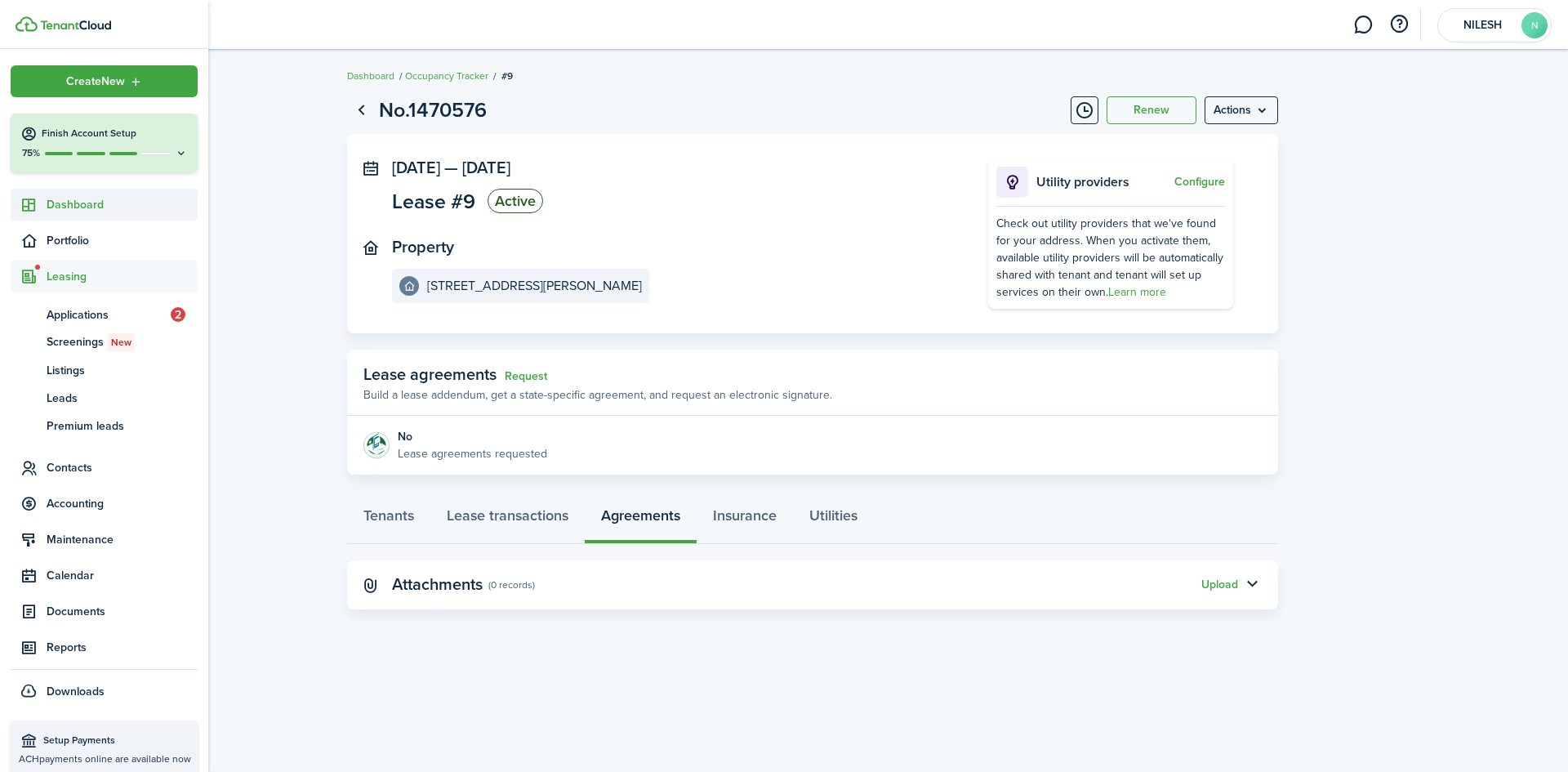
click at [79, 207] on span "Dashboard" at bounding box center [122, 204] width 151 height 17
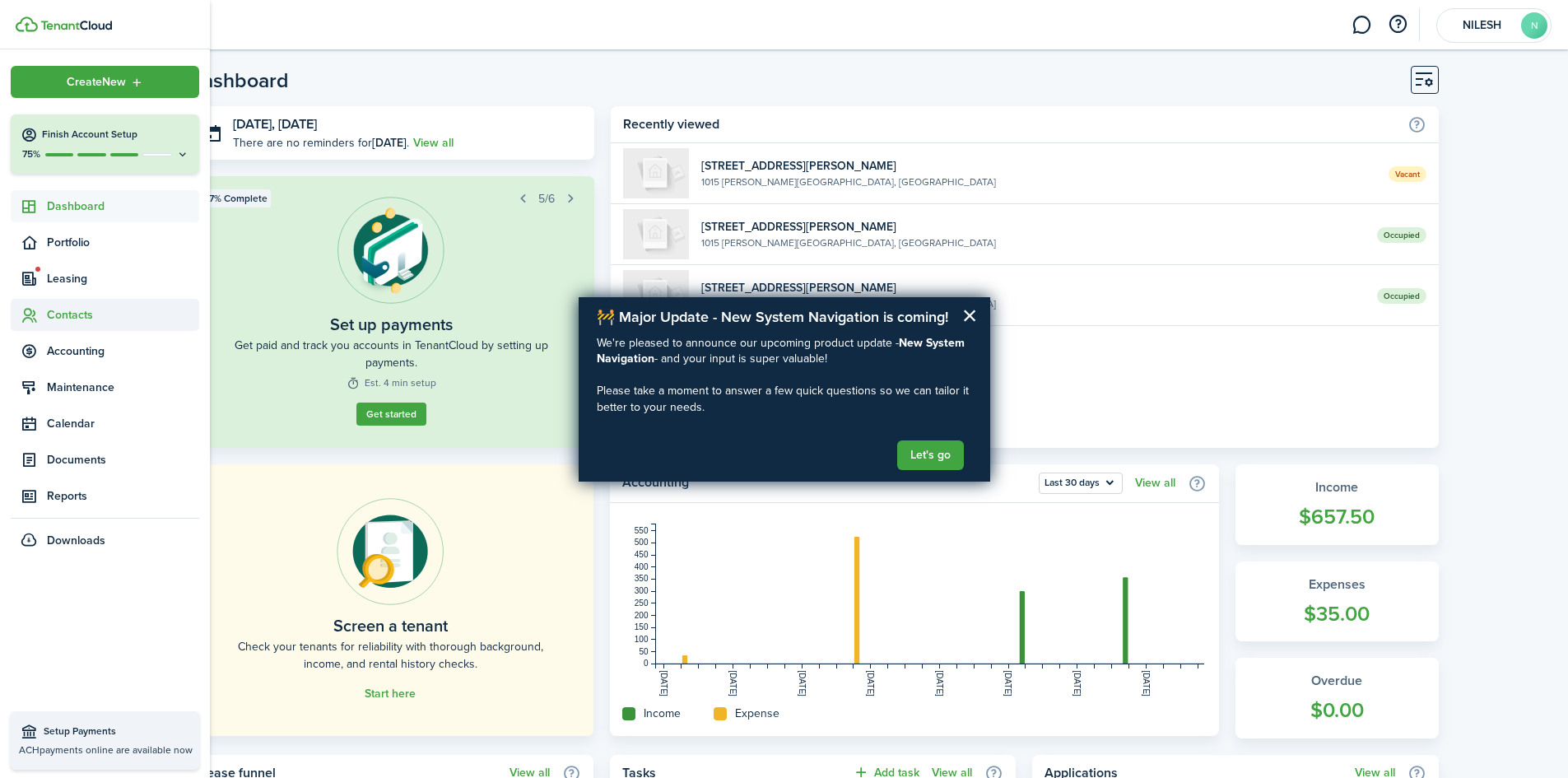
click at [79, 313] on span "Contacts" at bounding box center [123, 314] width 153 height 17
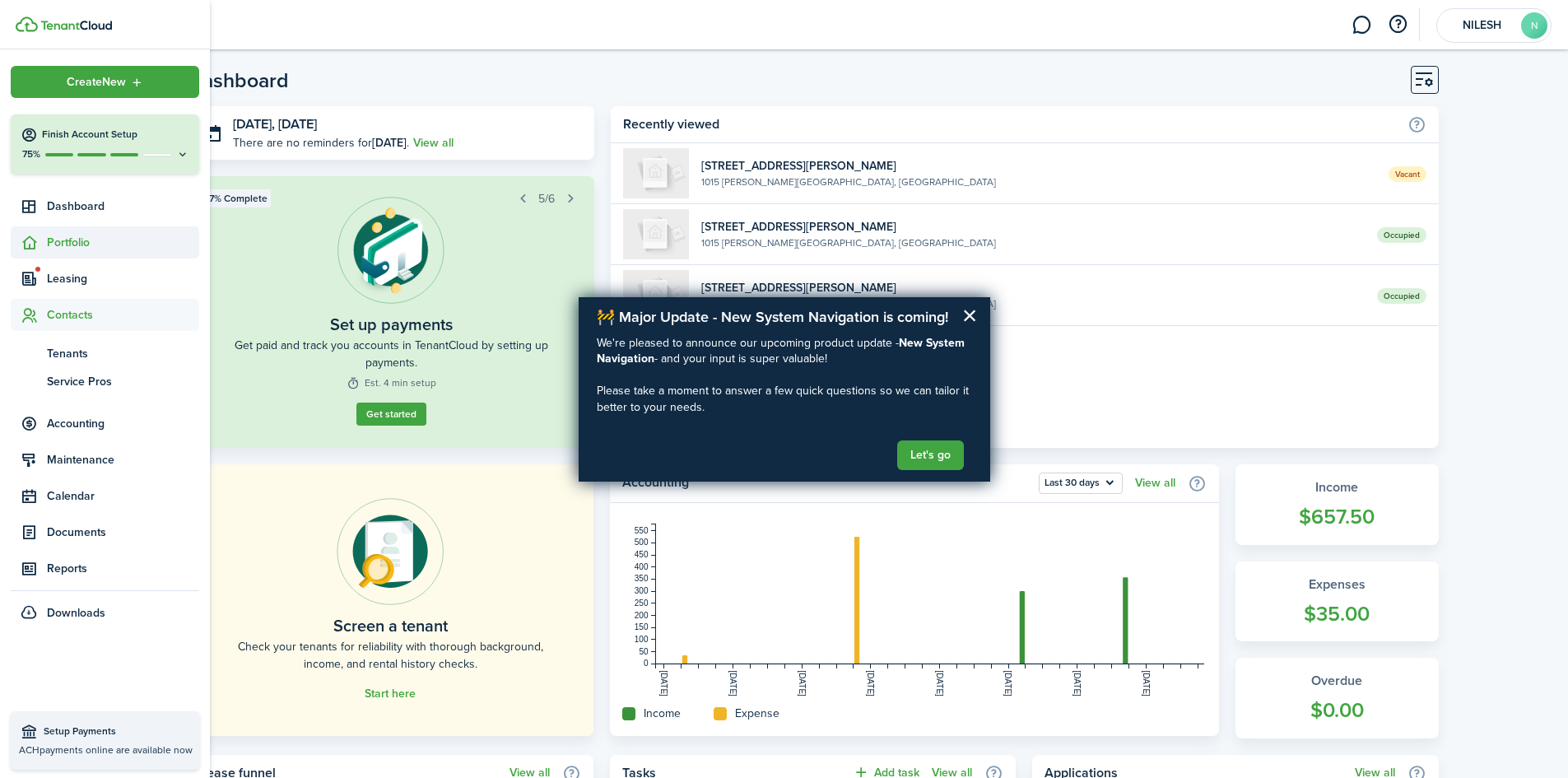
click at [79, 241] on span "Portfolio" at bounding box center [123, 242] width 153 height 17
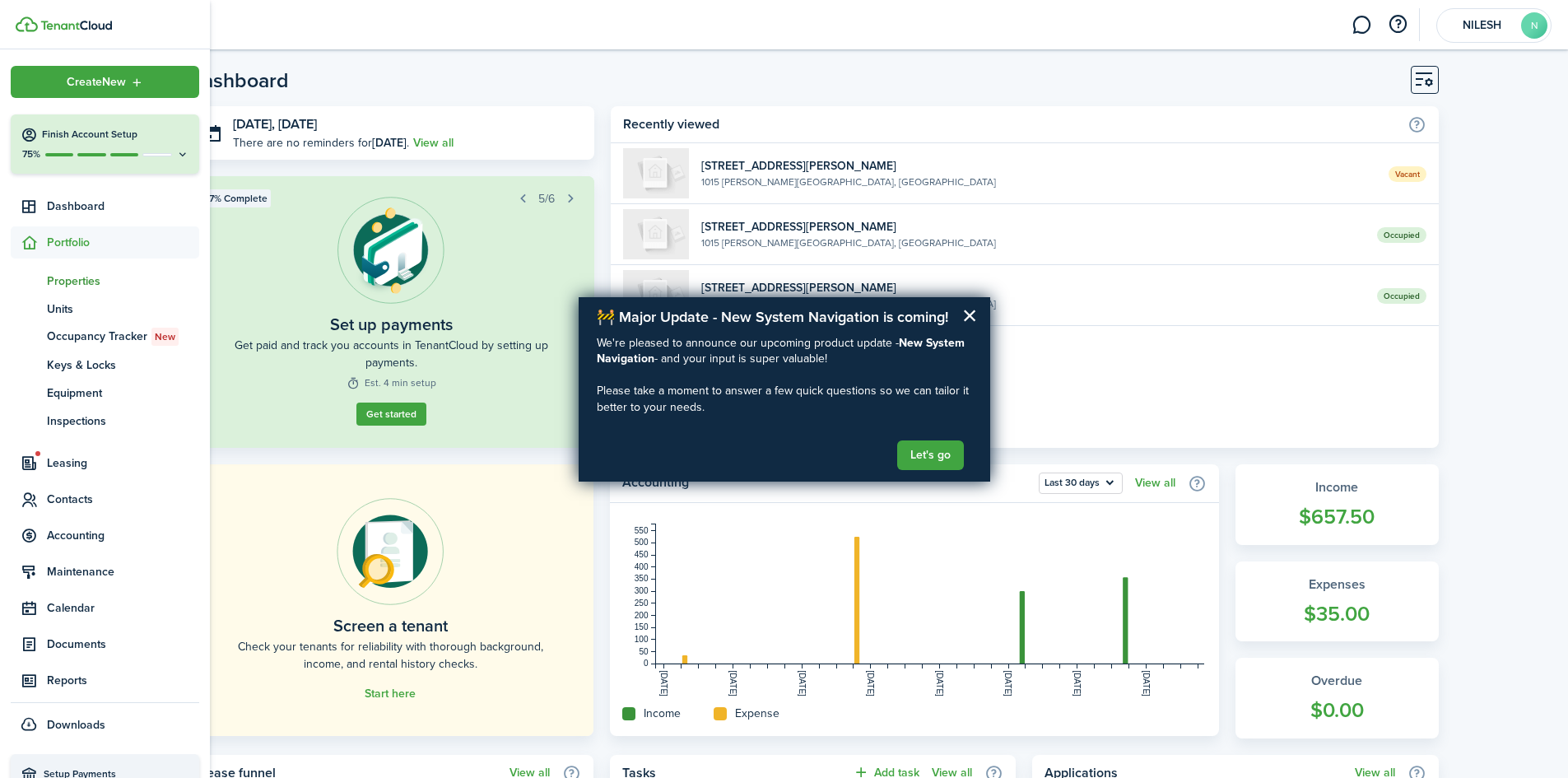
click at [76, 282] on span "Properties" at bounding box center [123, 281] width 153 height 17
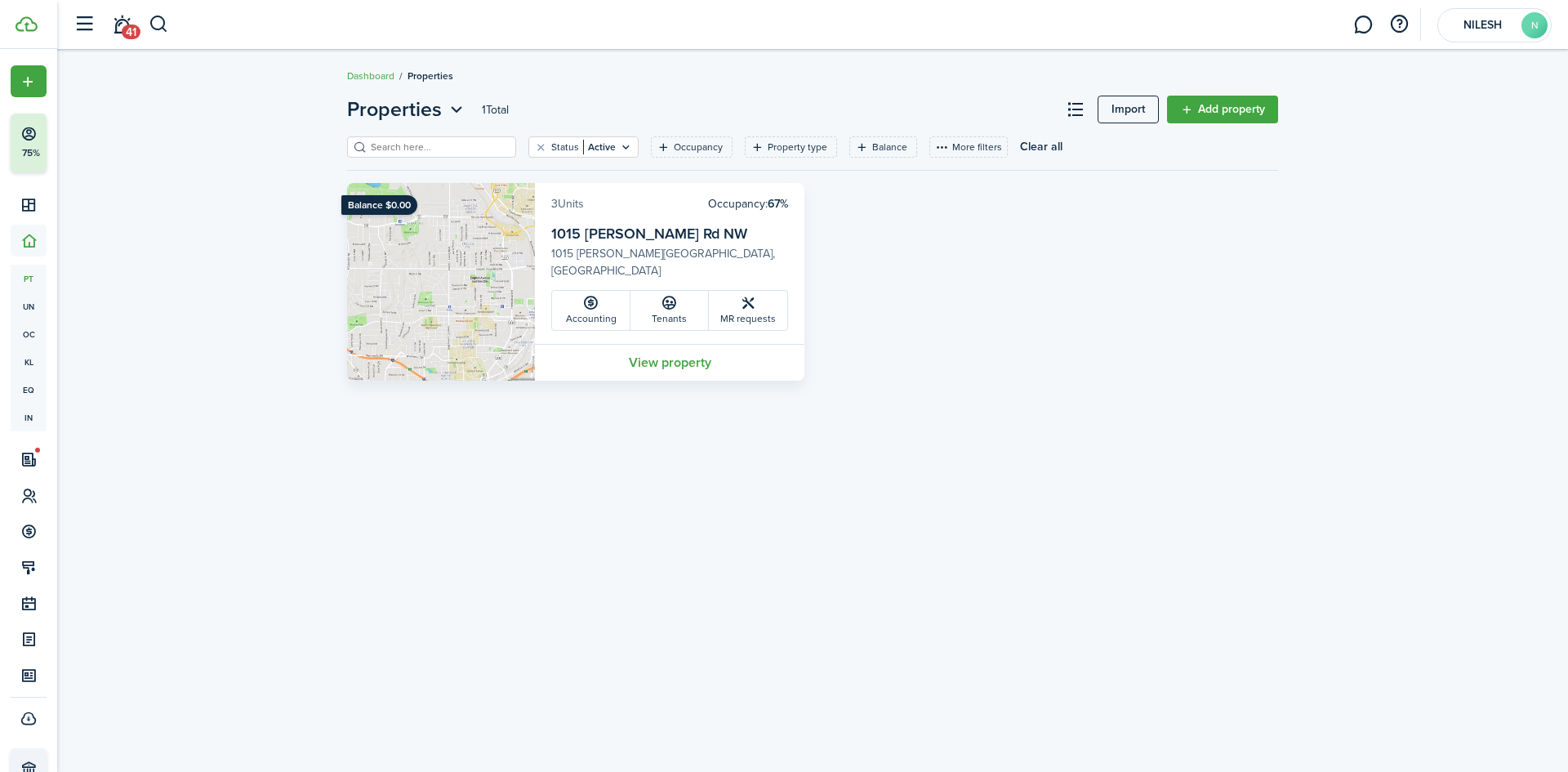
click at [568, 207] on link "3 Units" at bounding box center [568, 203] width 33 height 17
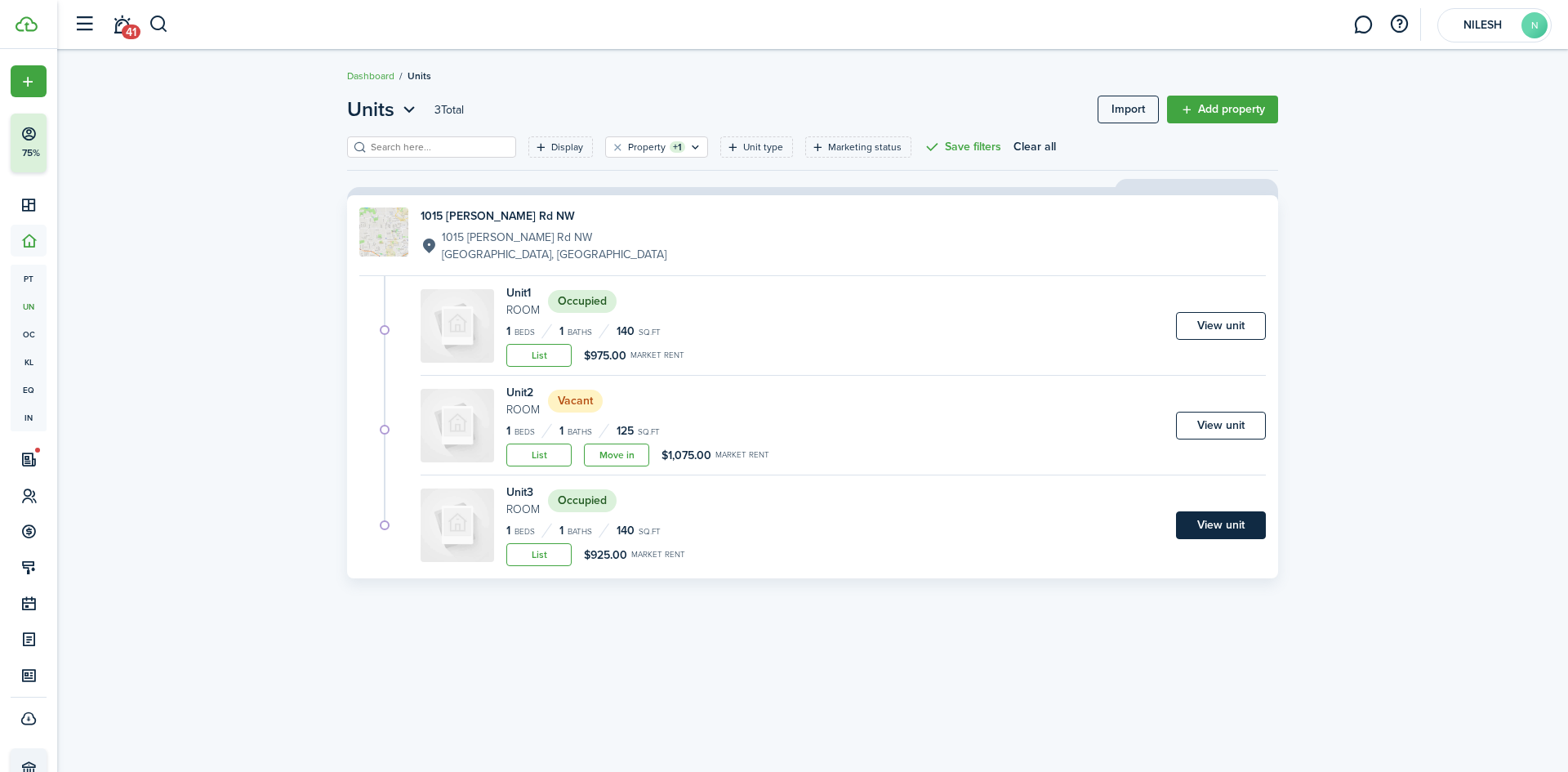
click at [1214, 534] on link "View unit" at bounding box center [1221, 525] width 90 height 27
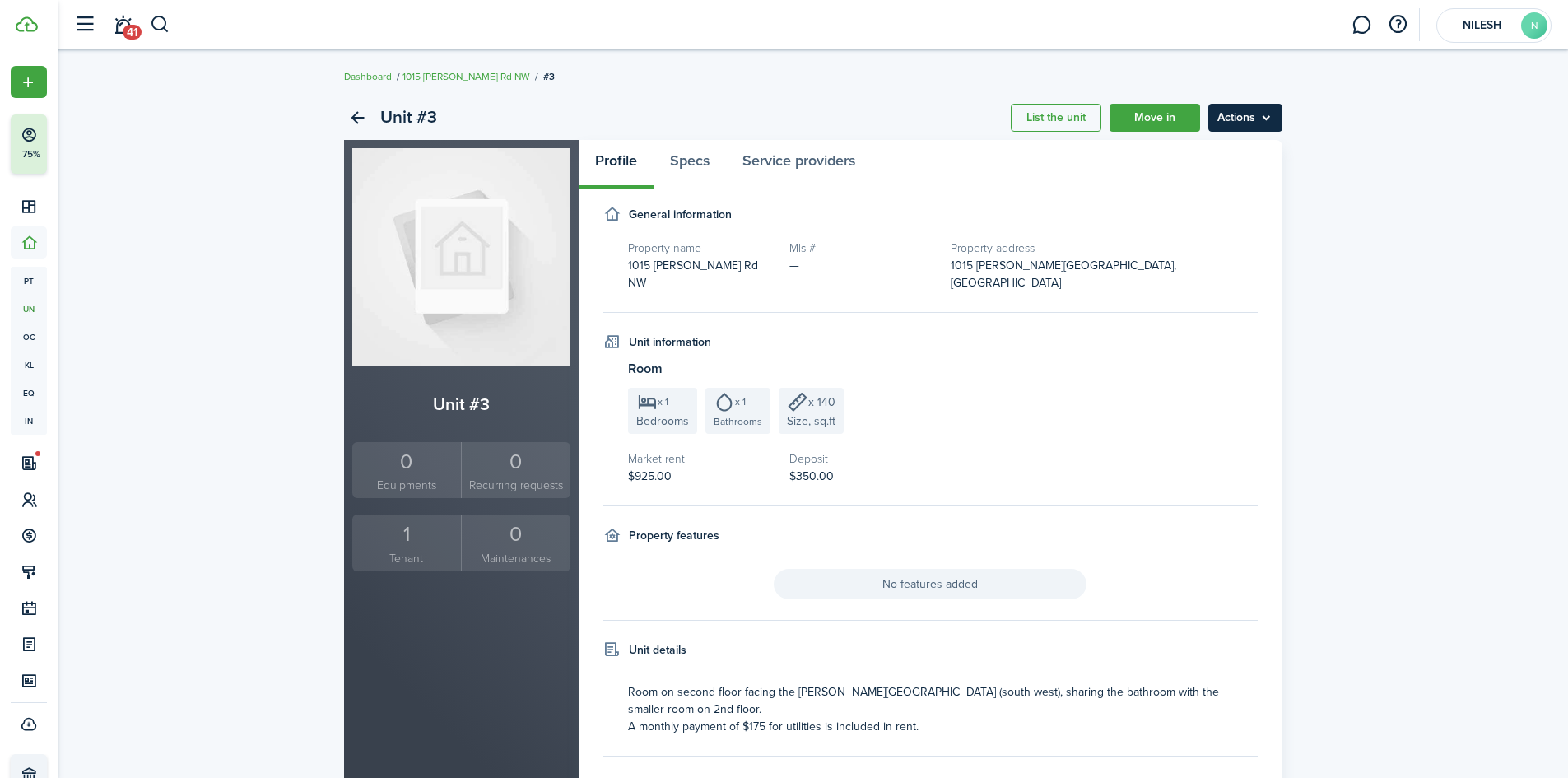
click at [1237, 108] on menu-btn "Actions" at bounding box center [1245, 118] width 74 height 28
click at [1426, 231] on div "Unit #3 List the unit Move in Actions Unit #3 0 Equipments 0 Recurring requests…" at bounding box center [813, 482] width 1511 height 791
click at [380, 513] on unit-sidebar-summary "Unit #3 0 Equipments 0 Recurring requests 1 Tenant 0 Maintenances" at bounding box center [460, 481] width 218 height 180
click at [407, 547] on div "1" at bounding box center [407, 534] width 101 height 31
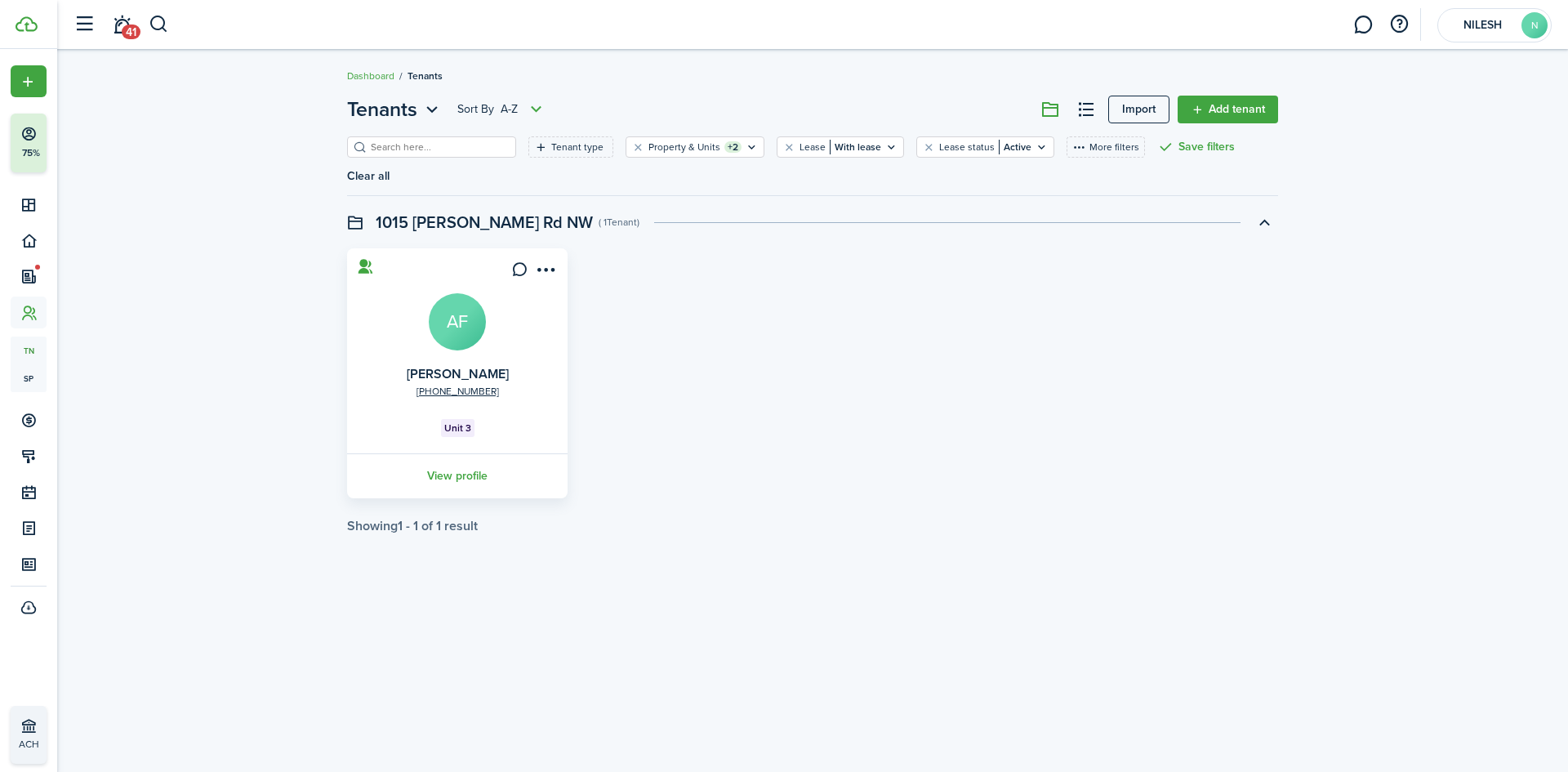
click at [500, 333] on card "[PHONE_NUMBER] [PERSON_NAME] AF Unit 3 View profile" at bounding box center [458, 373] width 221 height 250
click at [475, 315] on avatar-text "AF" at bounding box center [457, 322] width 57 height 57
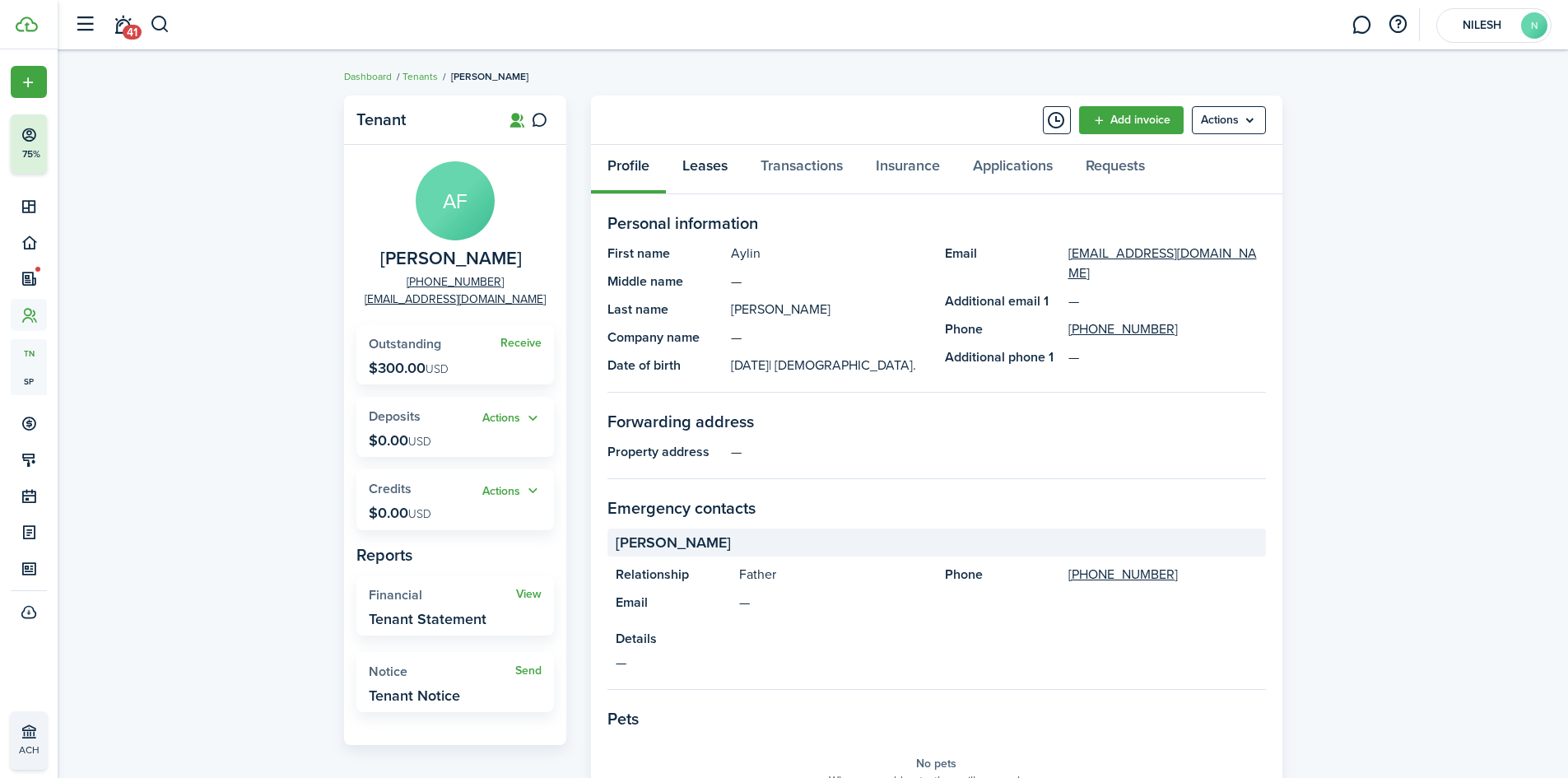
click at [719, 165] on link "Leases" at bounding box center [705, 170] width 78 height 50
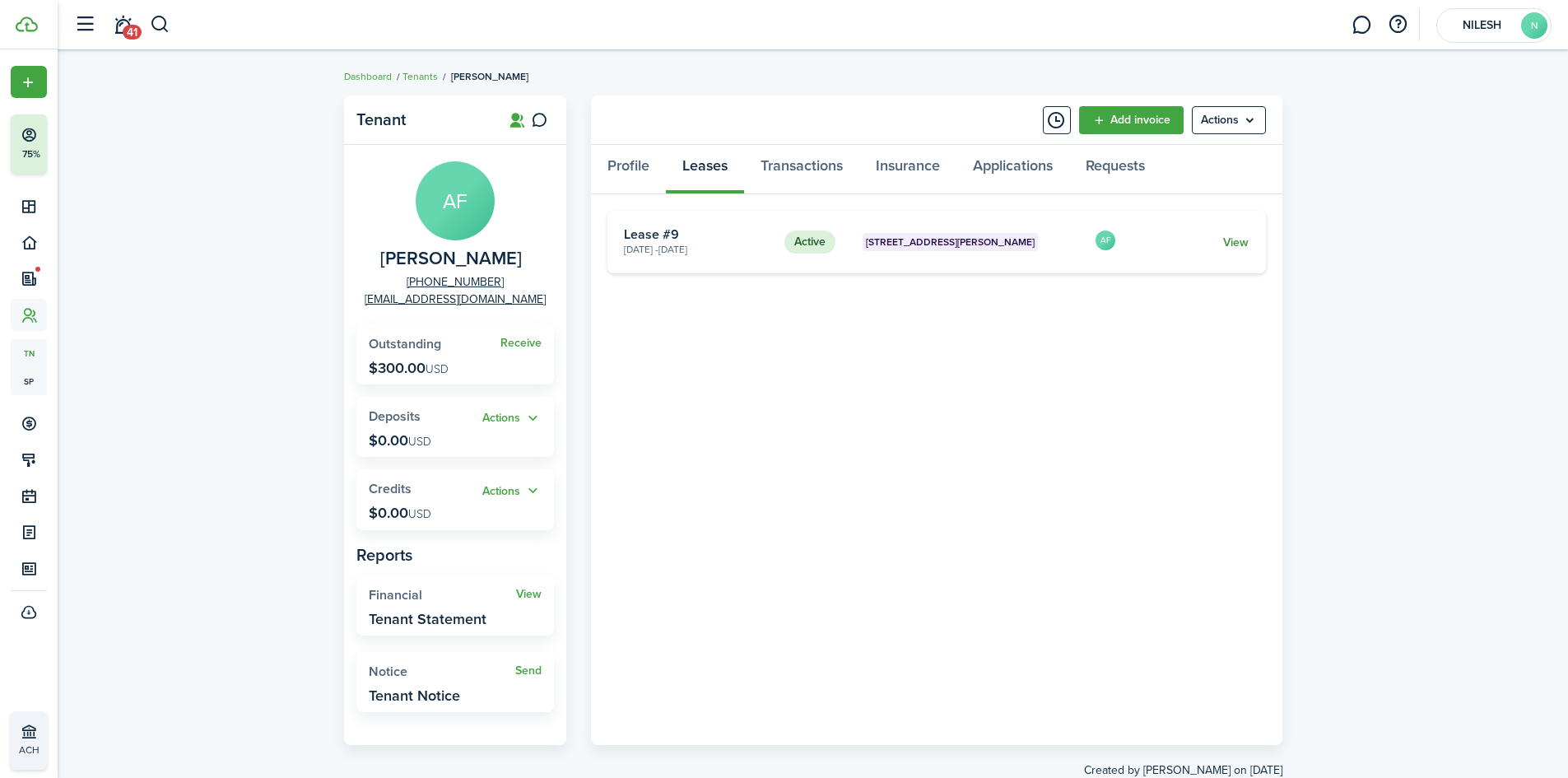
click at [1246, 246] on link "View" at bounding box center [1236, 242] width 26 height 17
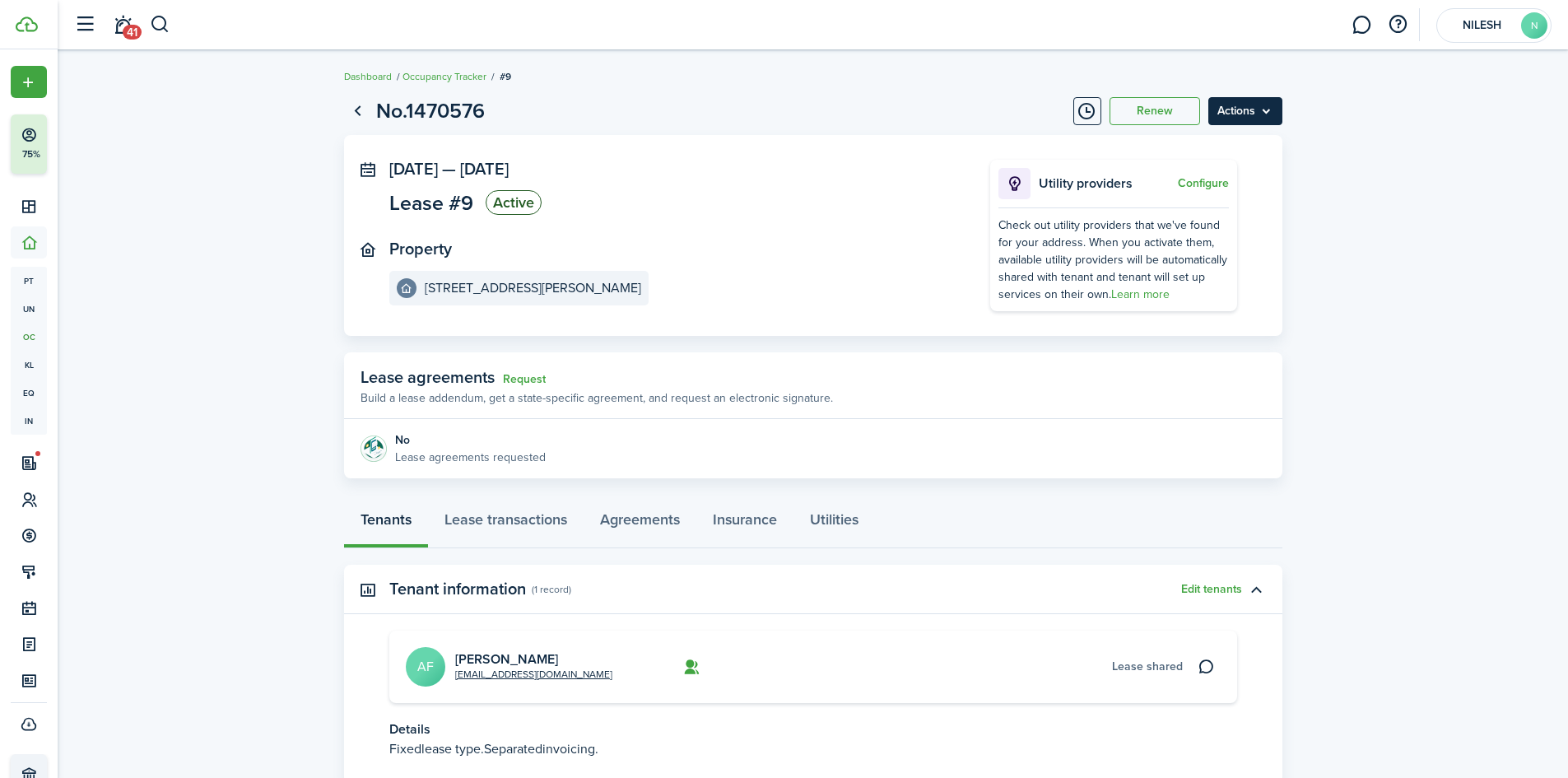
click at [1268, 107] on menu-btn "Actions" at bounding box center [1245, 111] width 74 height 28
click at [1195, 151] on button "Edit" at bounding box center [1210, 147] width 144 height 28
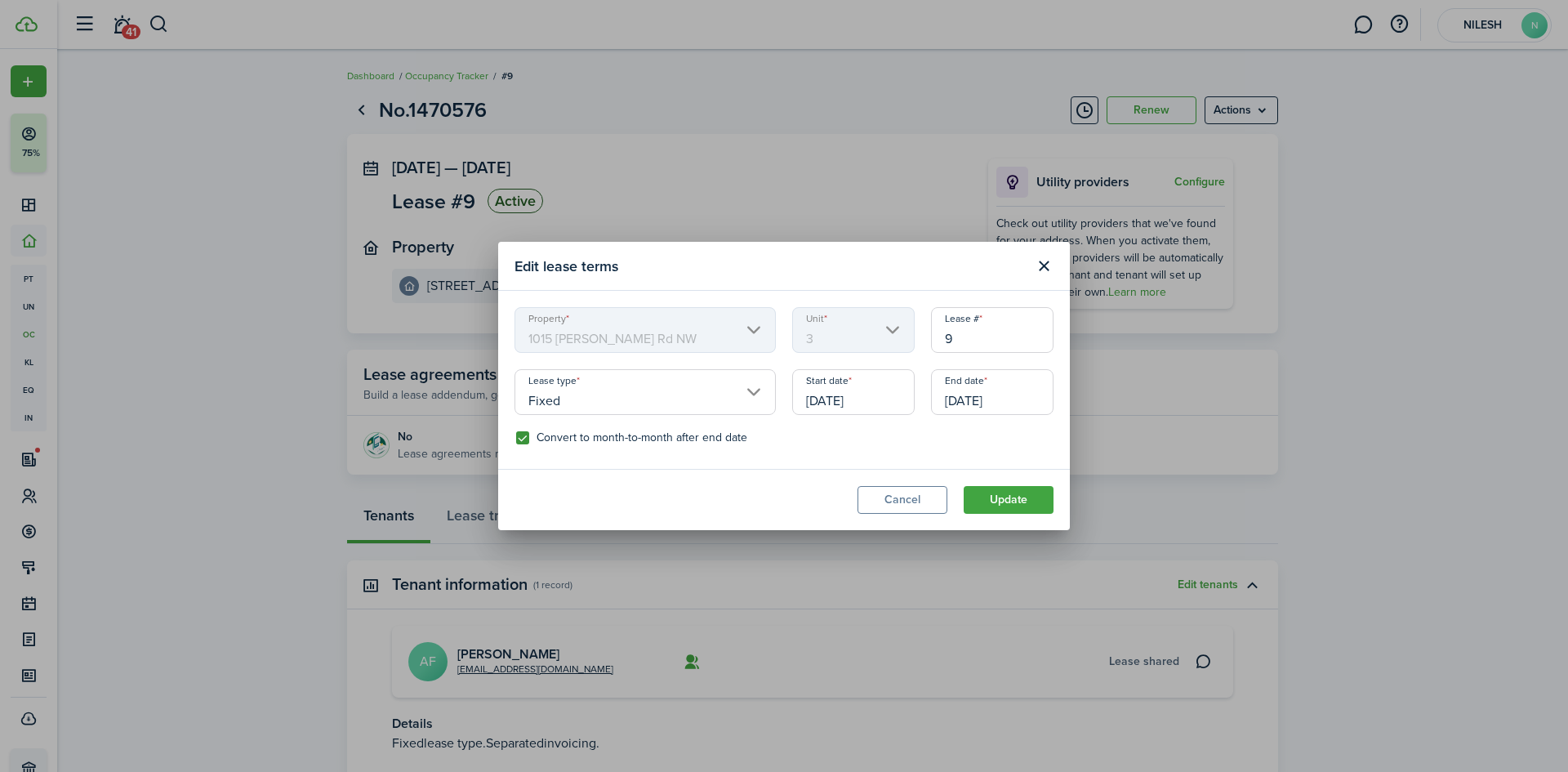
click at [864, 402] on input "[DATE]" at bounding box center [853, 392] width 122 height 46
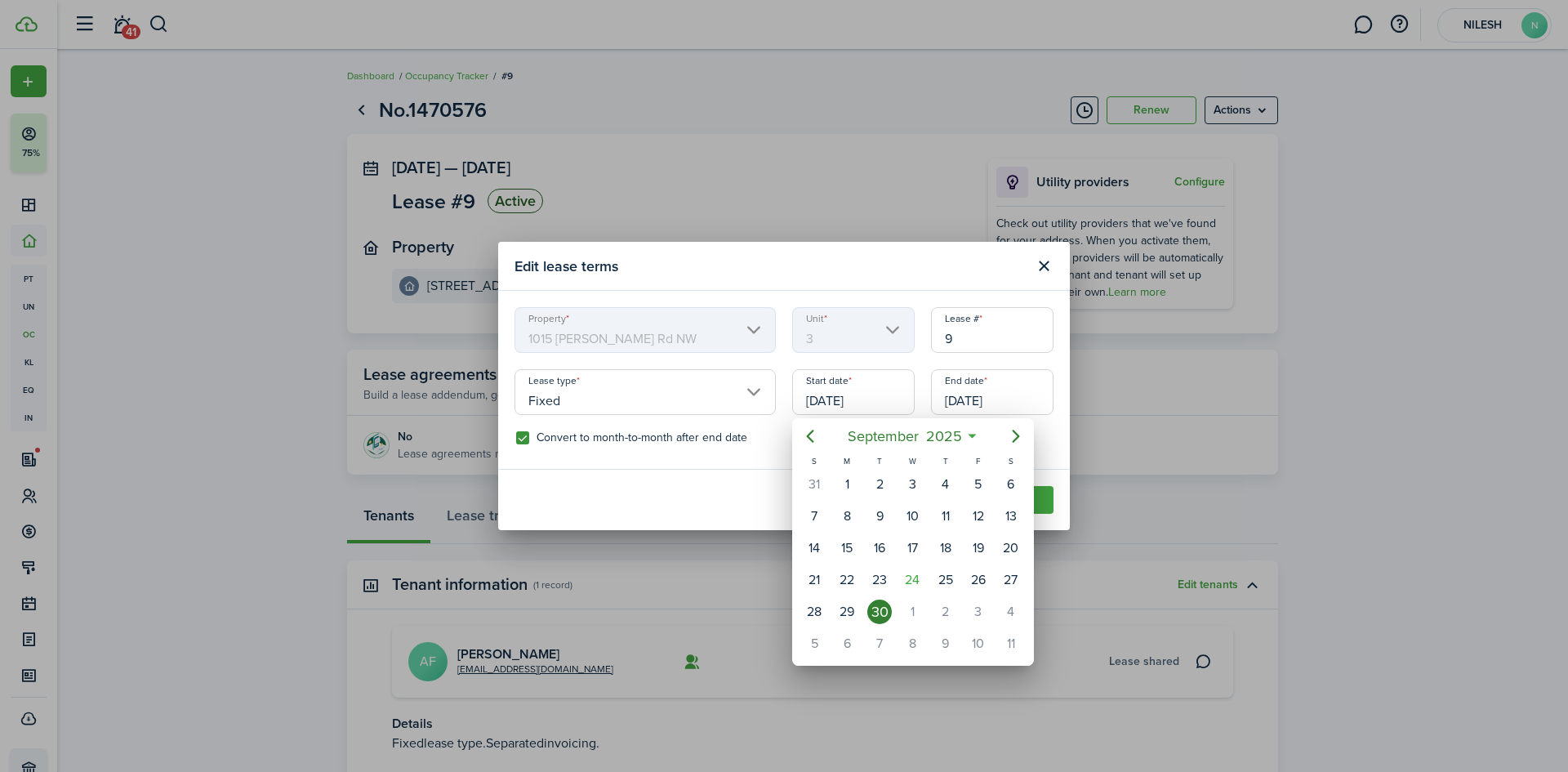
click at [989, 396] on div at bounding box center [784, 386] width 1830 height 1033
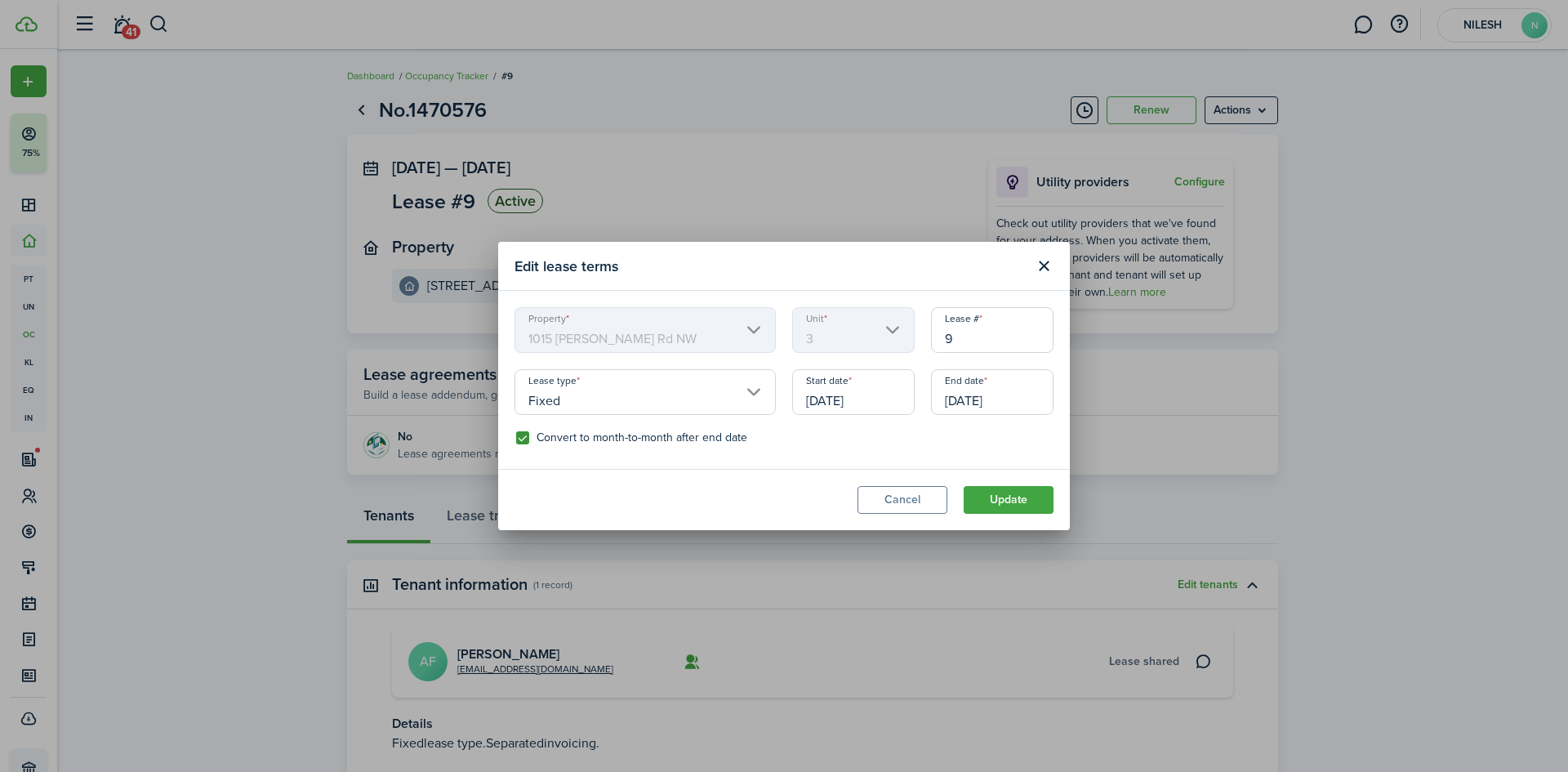
click at [1000, 396] on input "[DATE]" at bounding box center [992, 392] width 122 height 46
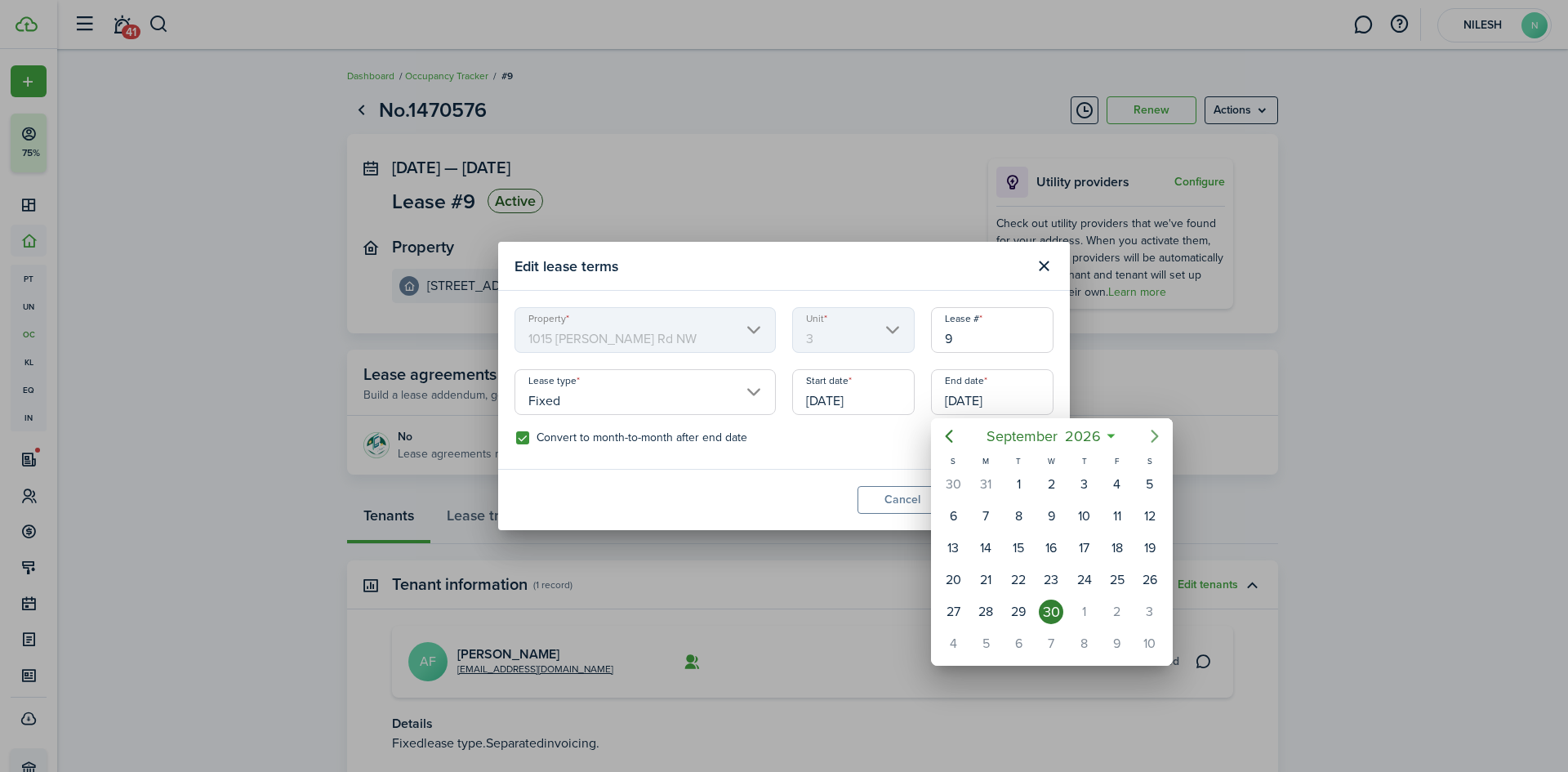
click at [1155, 435] on icon "Next page" at bounding box center [1154, 436] width 7 height 13
click at [1076, 479] on div "1" at bounding box center [1084, 484] width 25 height 25
type input "[DATE]"
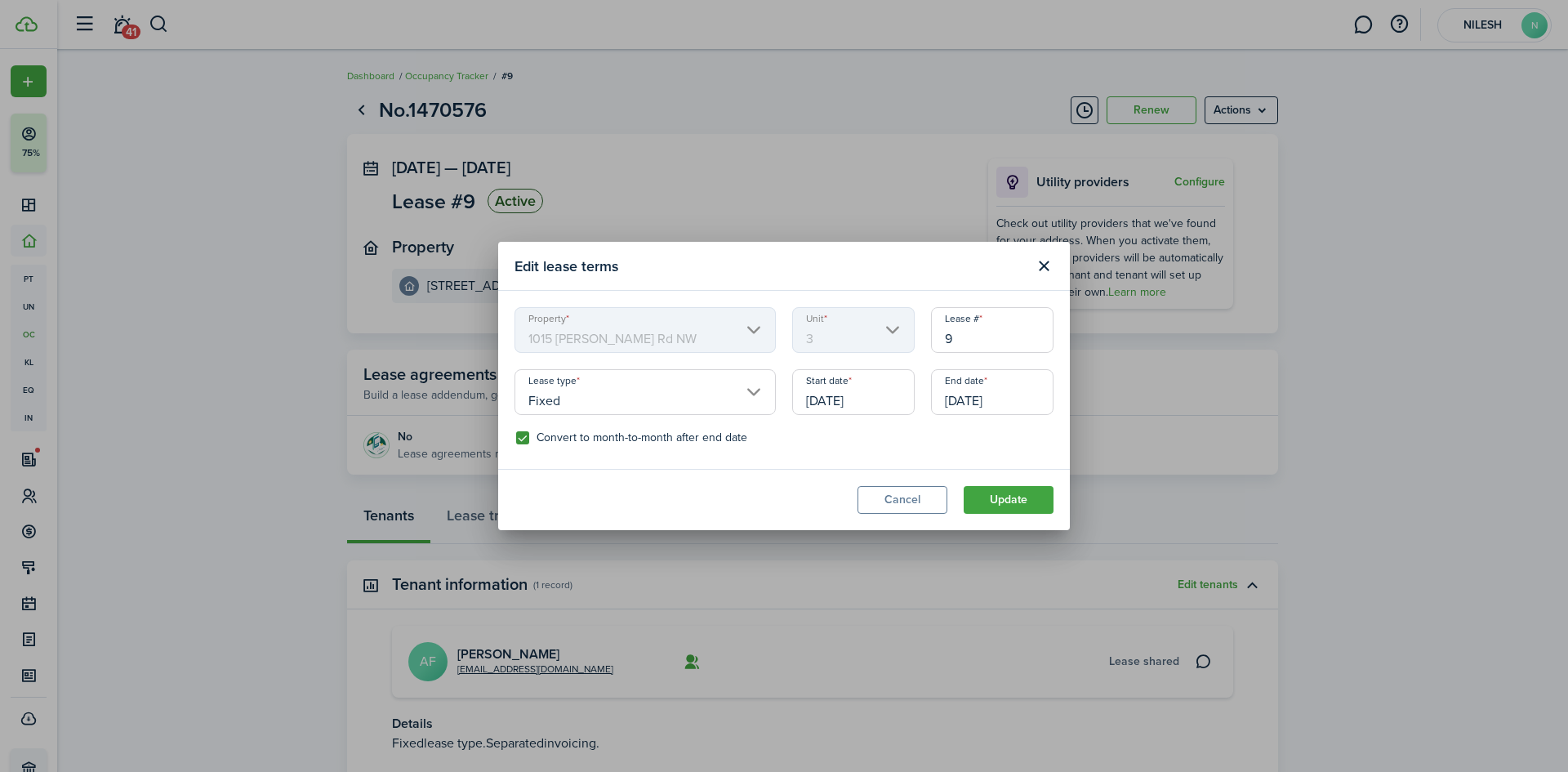
click at [716, 402] on input "Fixed" at bounding box center [645, 392] width 262 height 46
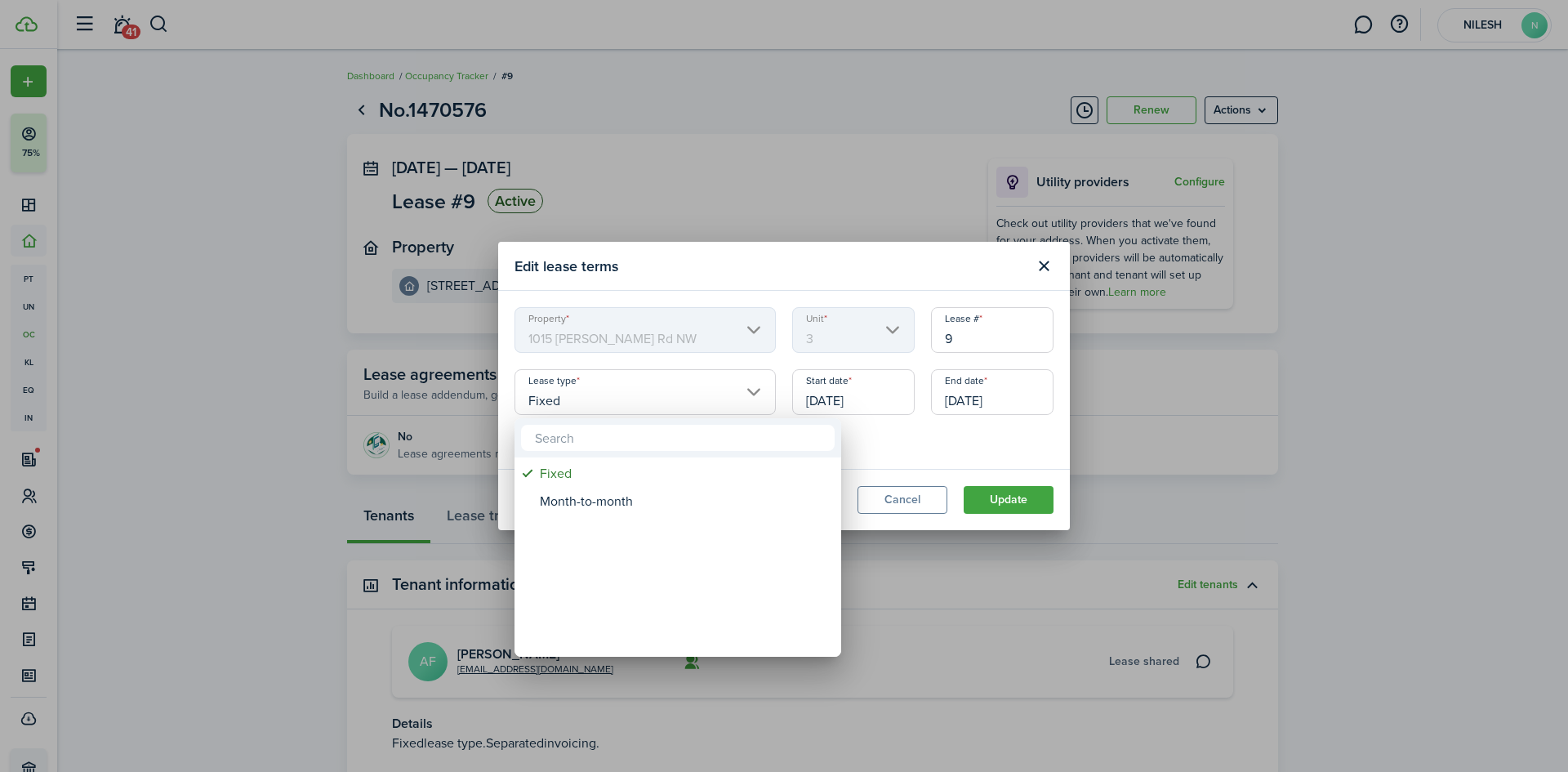
click at [1021, 451] on div at bounding box center [784, 386] width 1830 height 1033
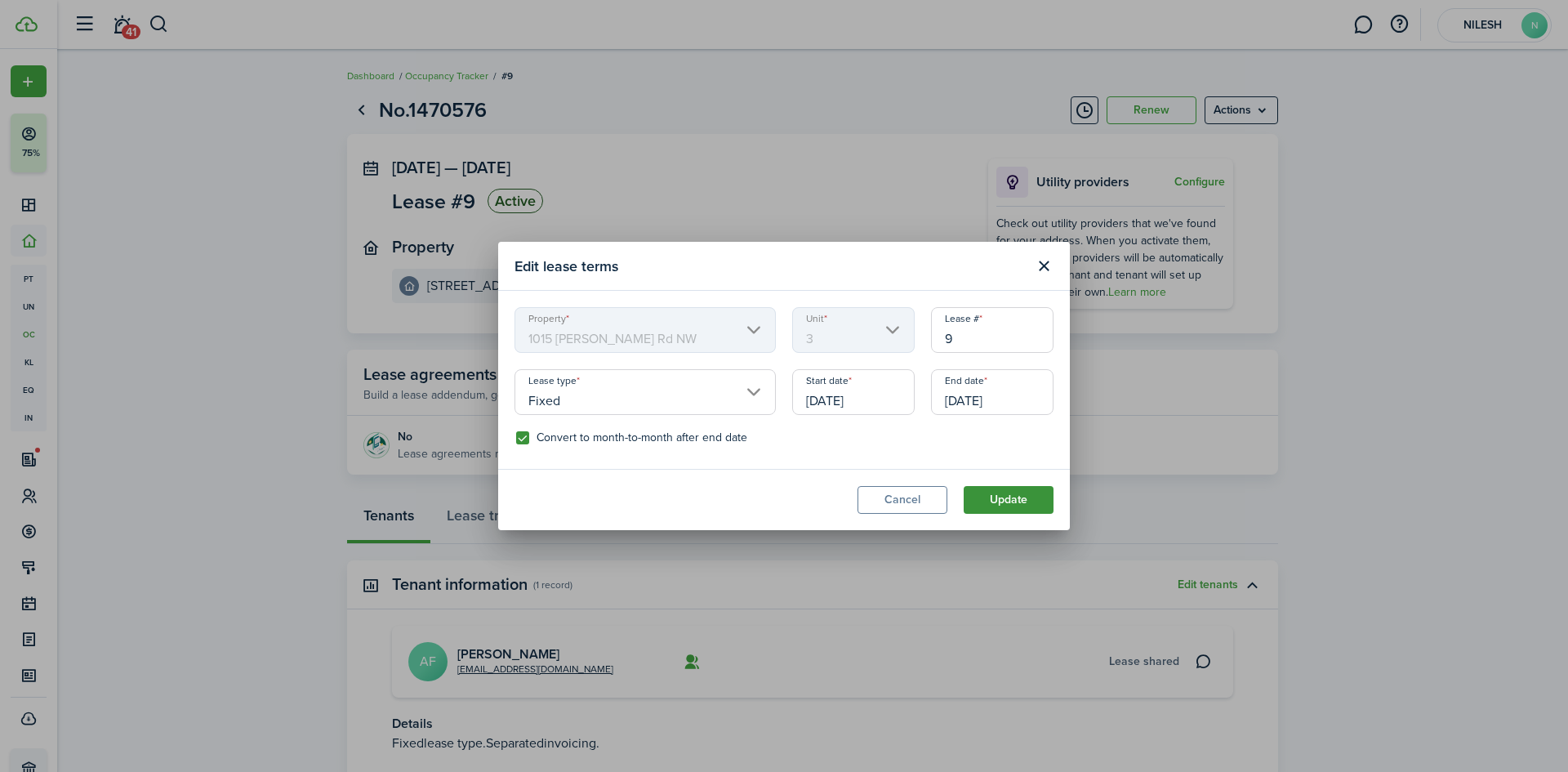
click at [1008, 513] on button "Update" at bounding box center [1008, 499] width 90 height 27
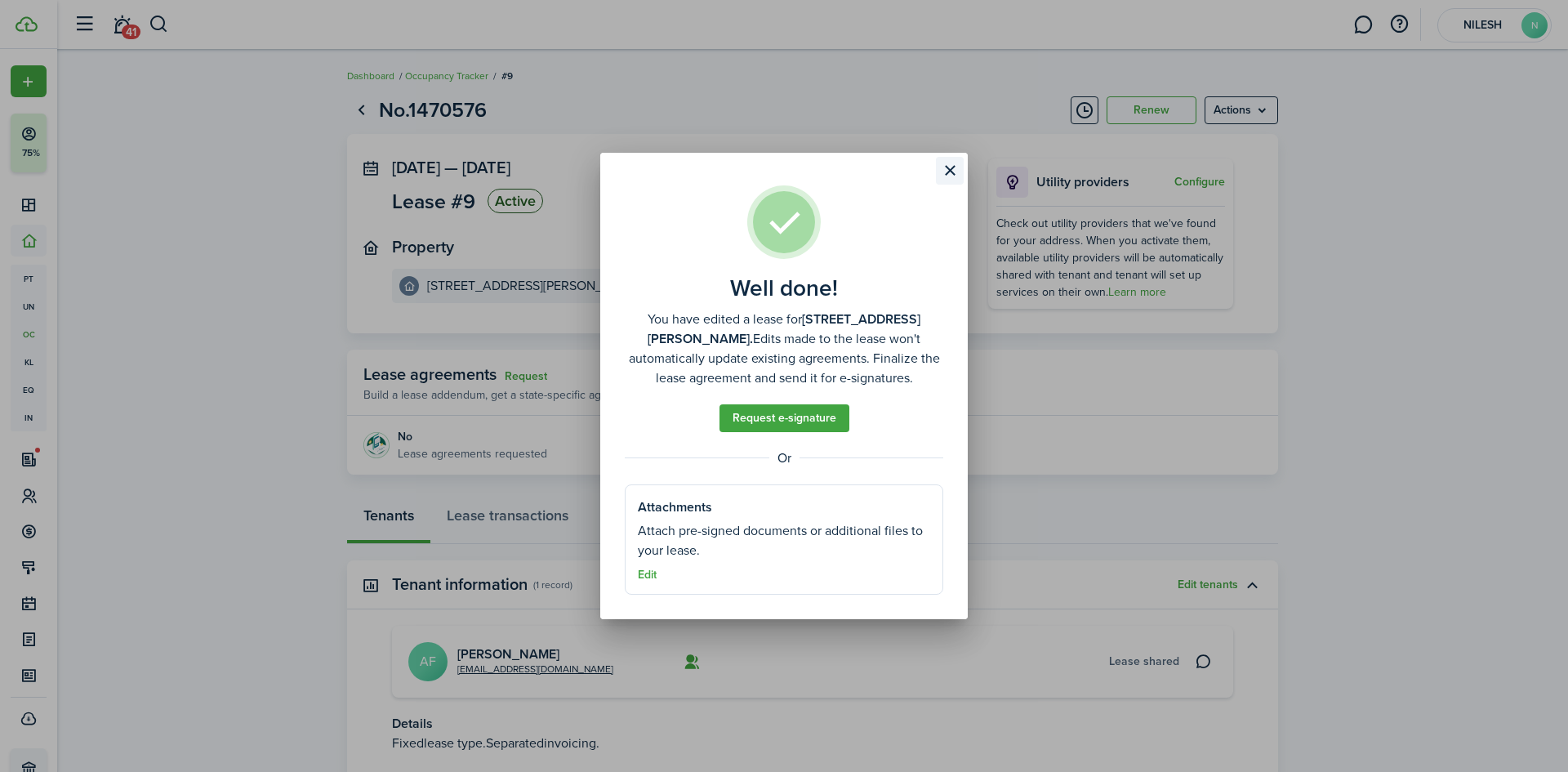
click at [954, 172] on button "Close modal" at bounding box center [950, 170] width 27 height 27
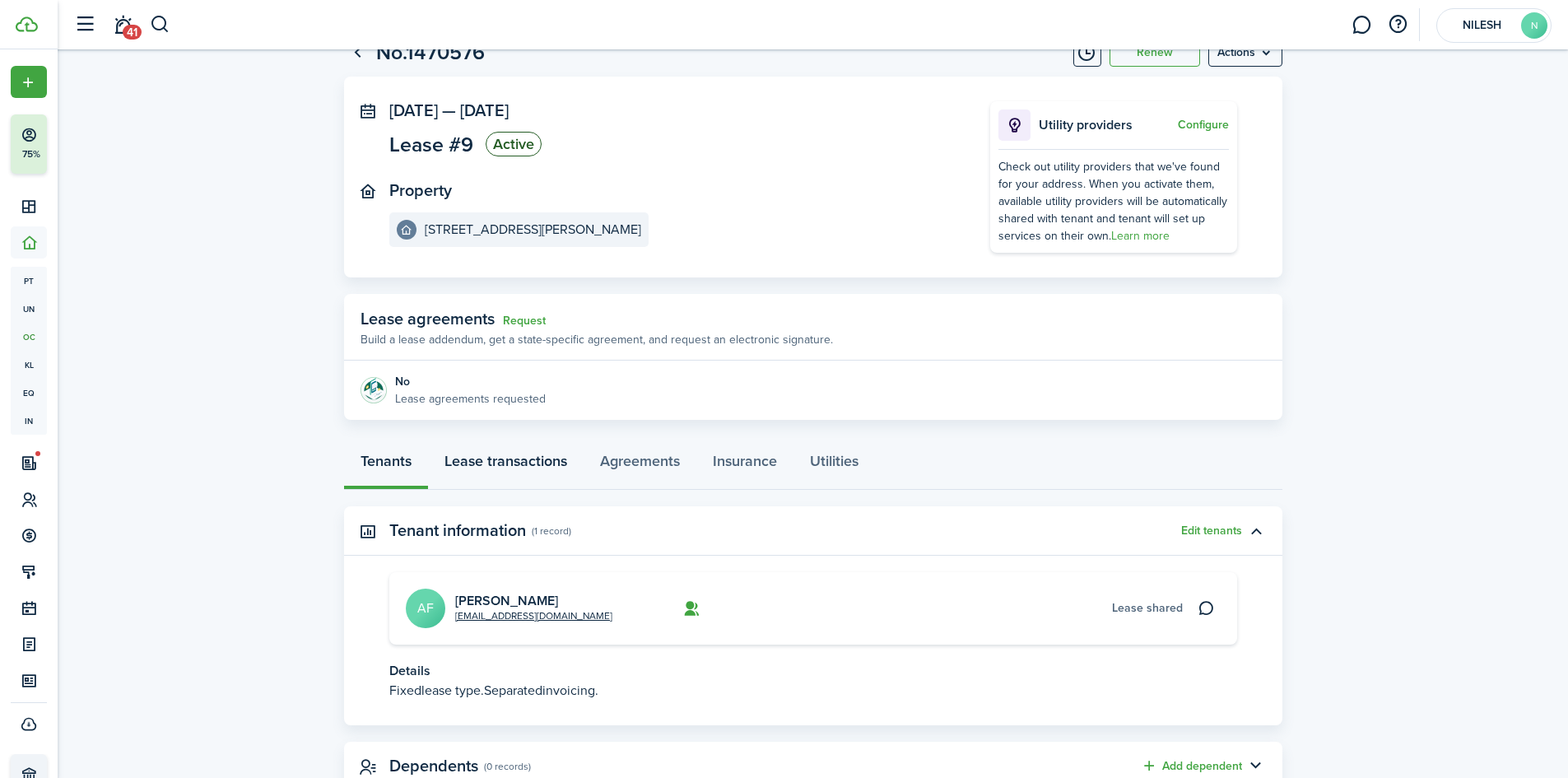
scroll to position [117, 0]
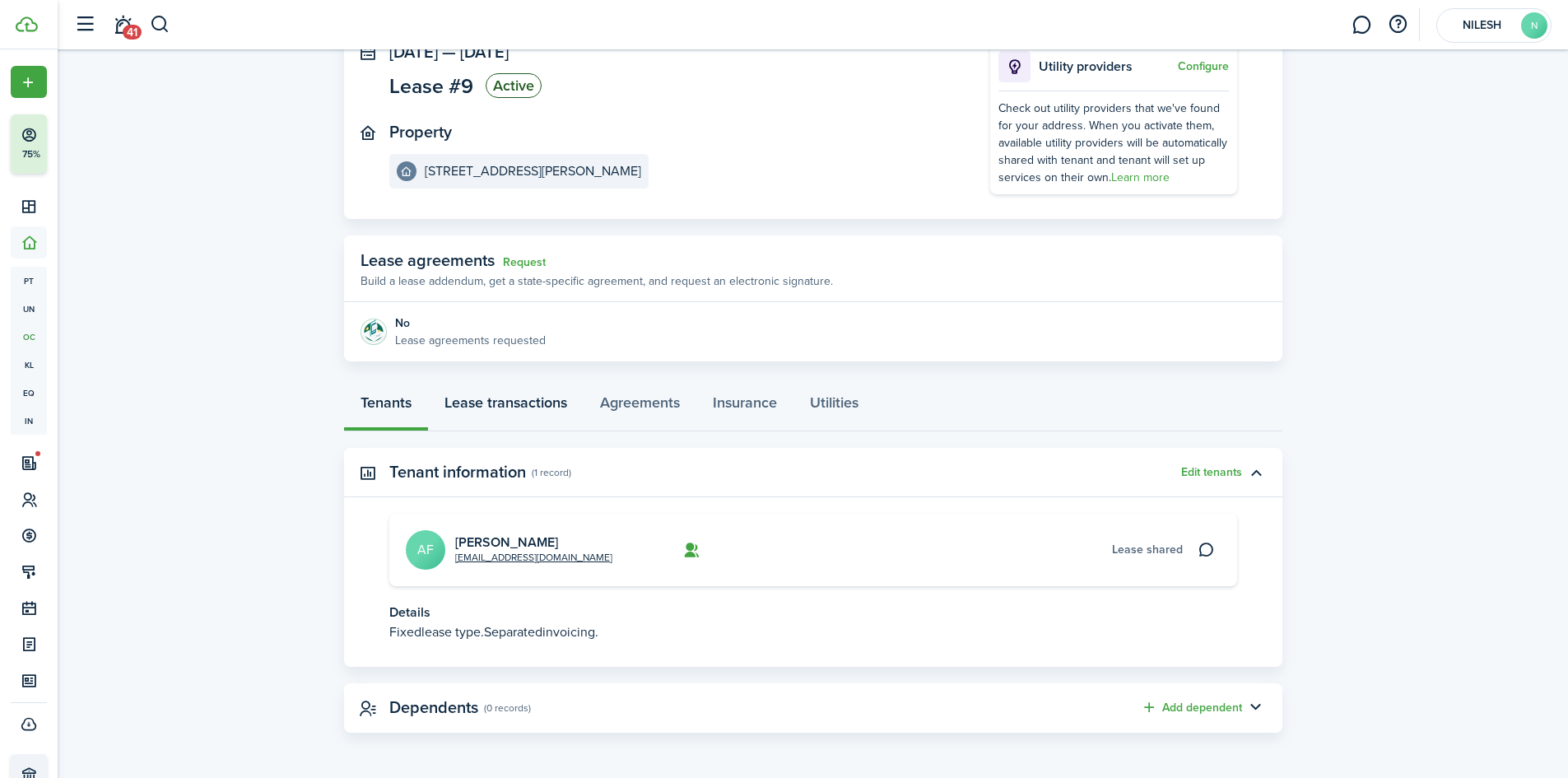
click at [565, 400] on link "Lease transactions" at bounding box center [506, 407] width 155 height 50
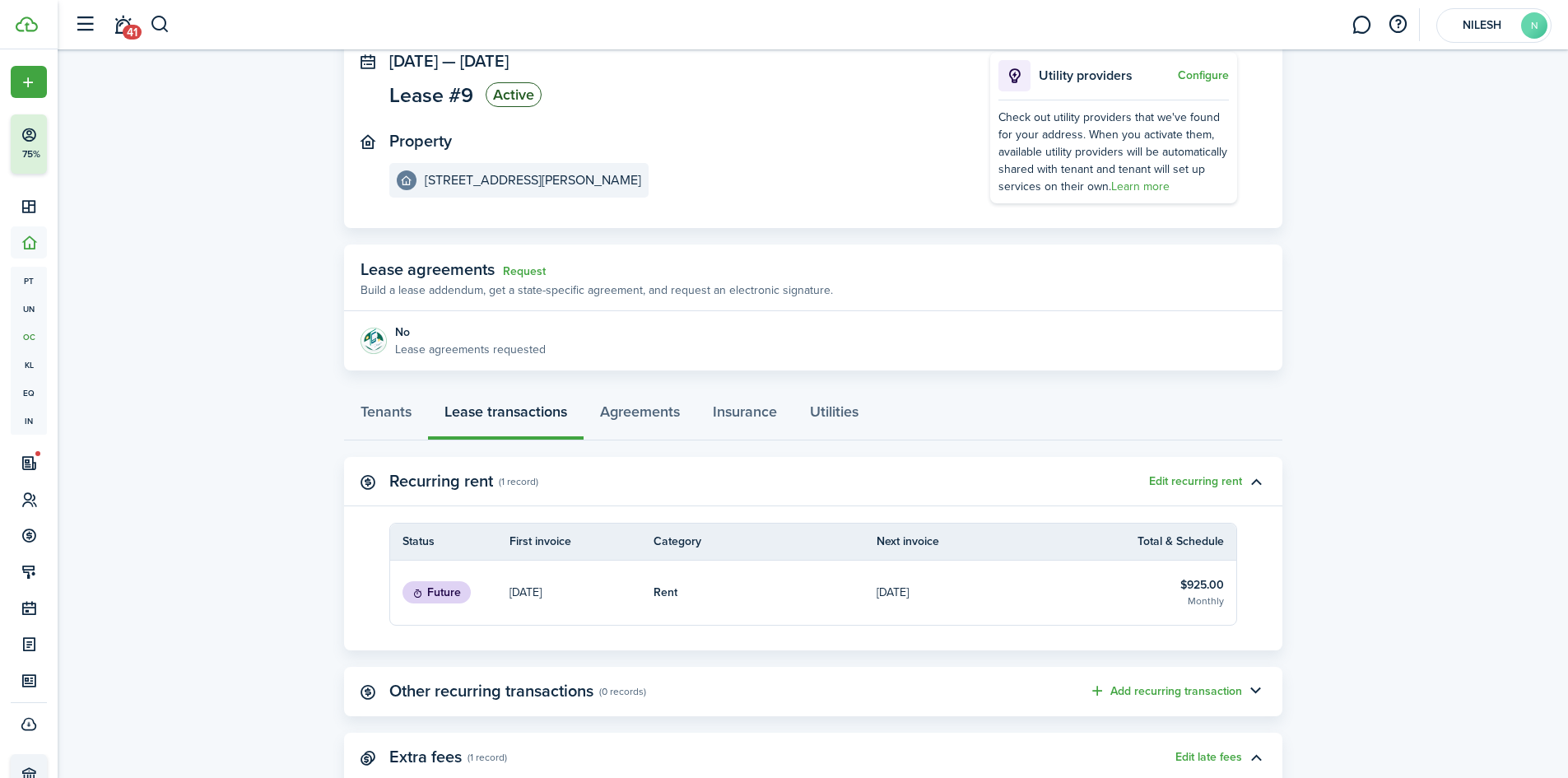
scroll to position [254, 0]
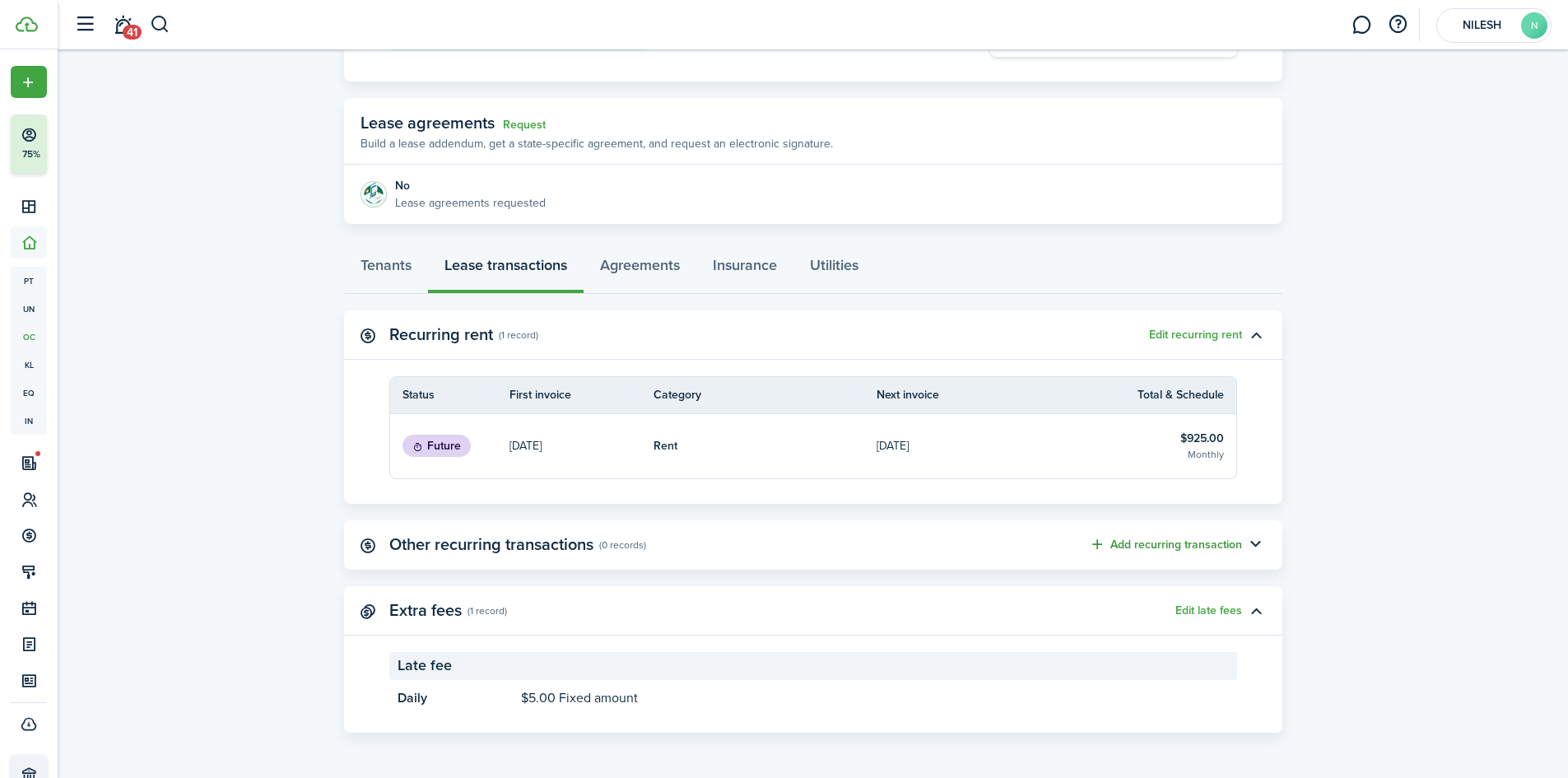
click at [1199, 540] on button "Add recurring transaction" at bounding box center [1165, 544] width 153 height 19
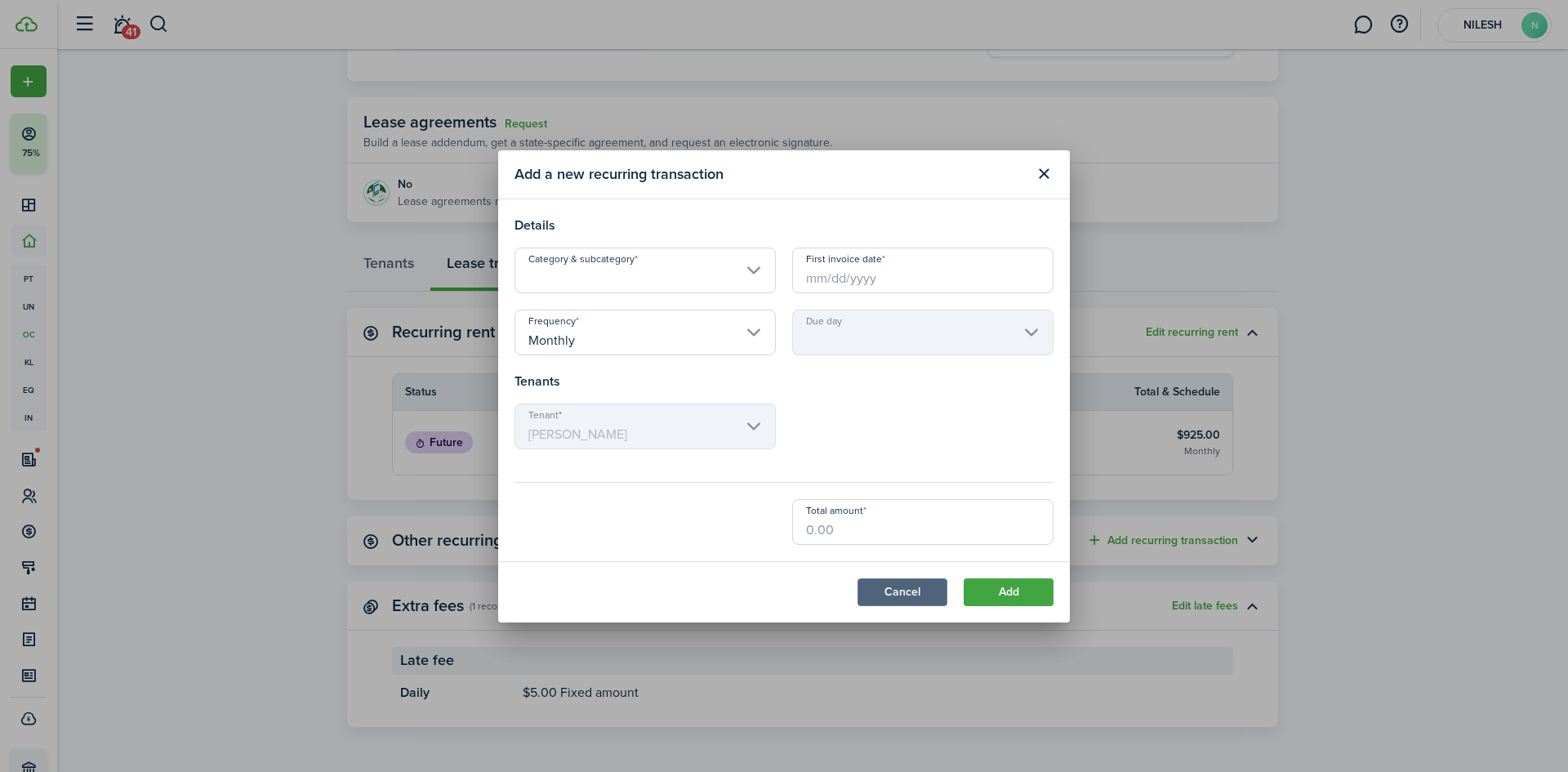
click at [934, 605] on button "Cancel" at bounding box center [903, 592] width 90 height 27
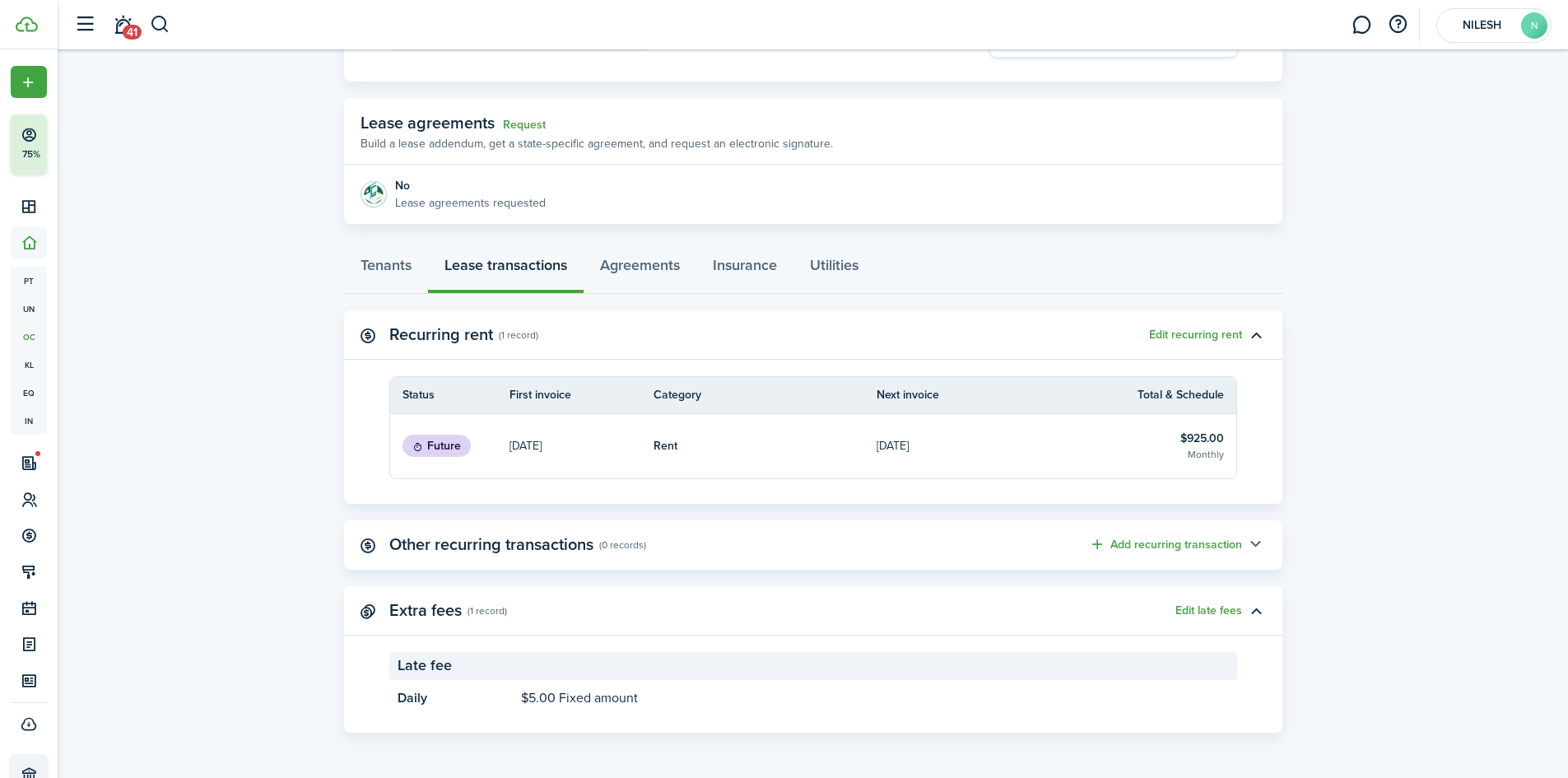
click at [1256, 541] on button "button" at bounding box center [1256, 545] width 28 height 28
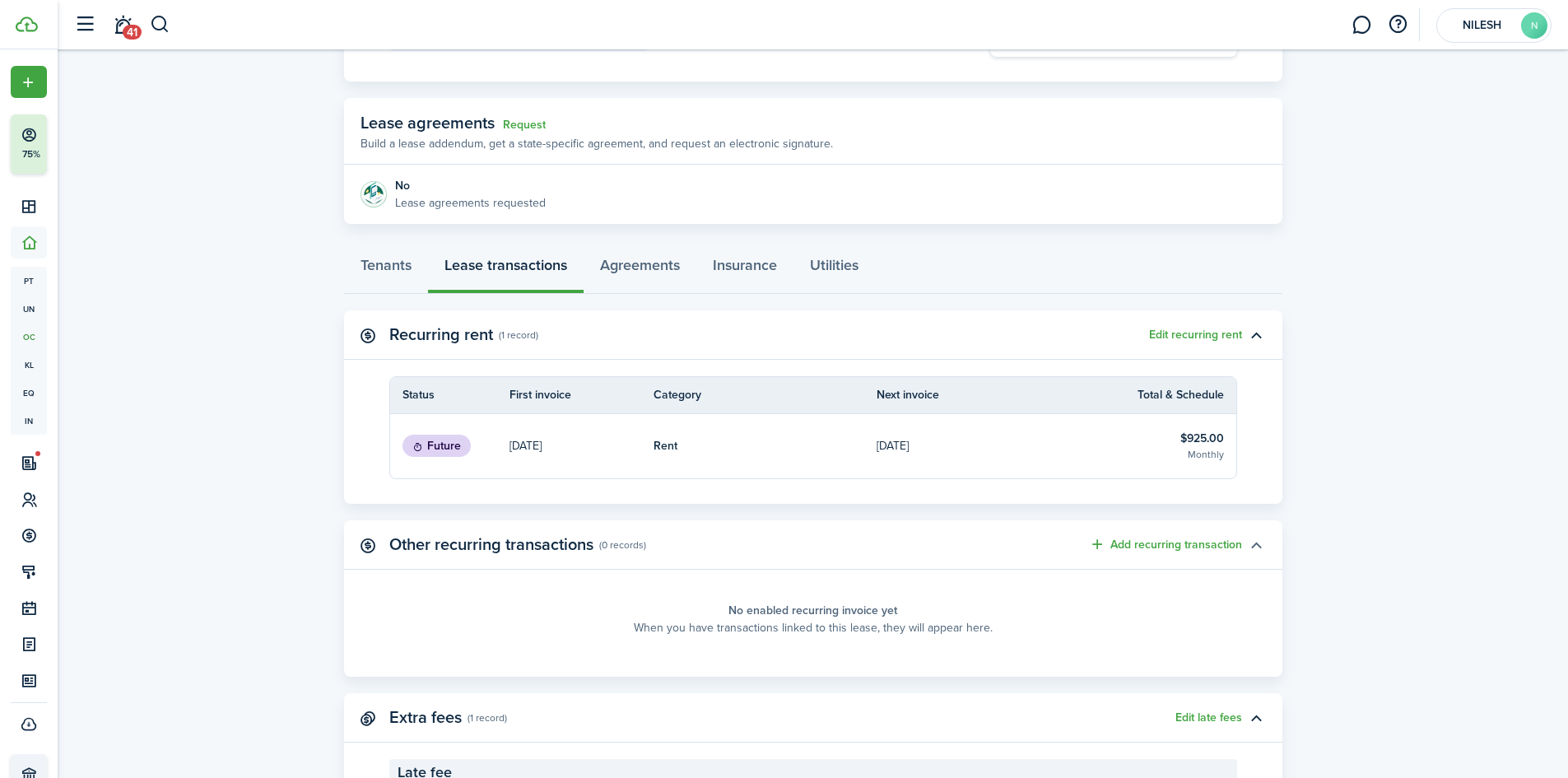
click at [1256, 541] on button "button" at bounding box center [1256, 545] width 28 height 28
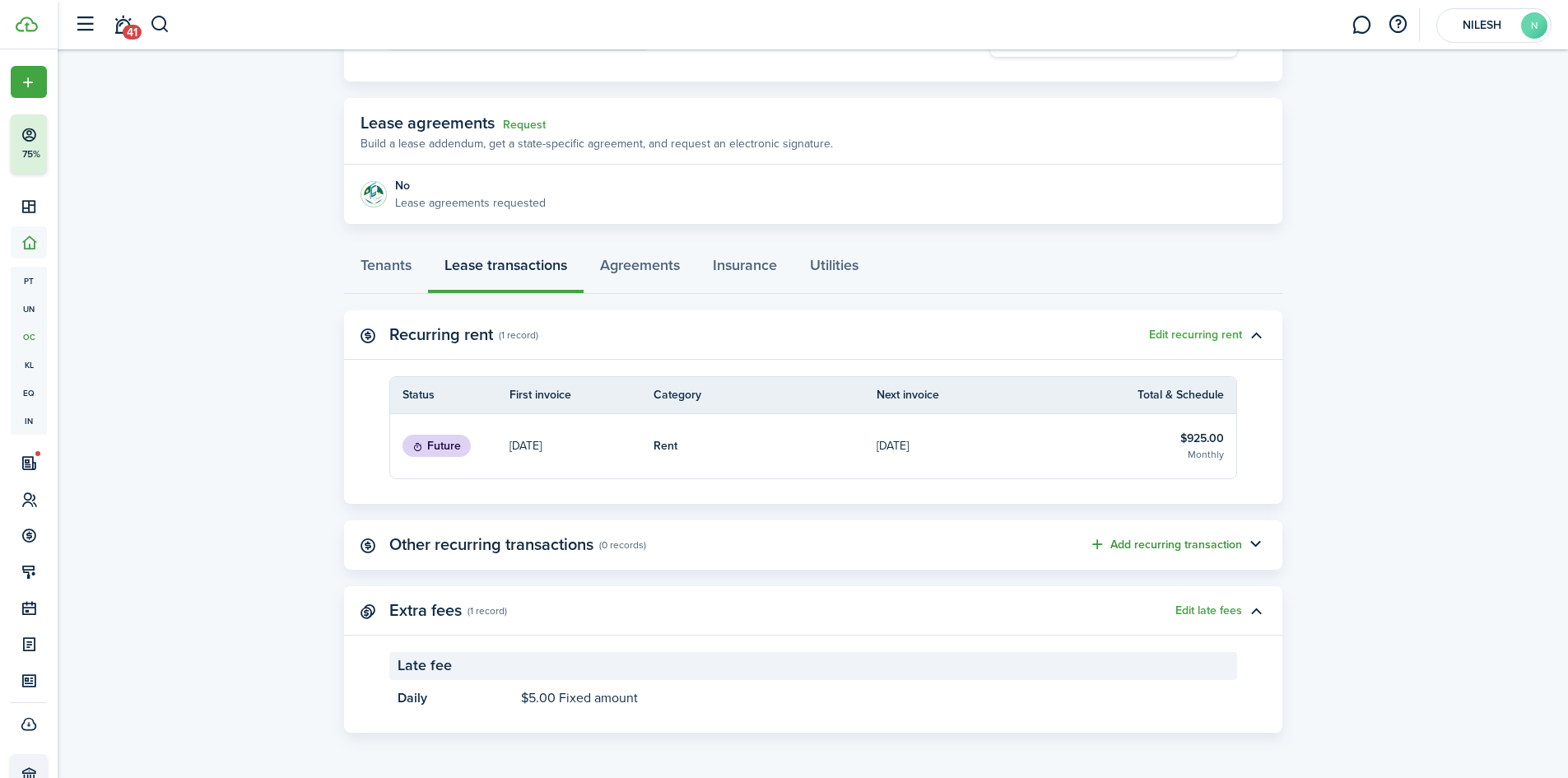
click at [1101, 543] on button "Add recurring transaction" at bounding box center [1165, 544] width 153 height 19
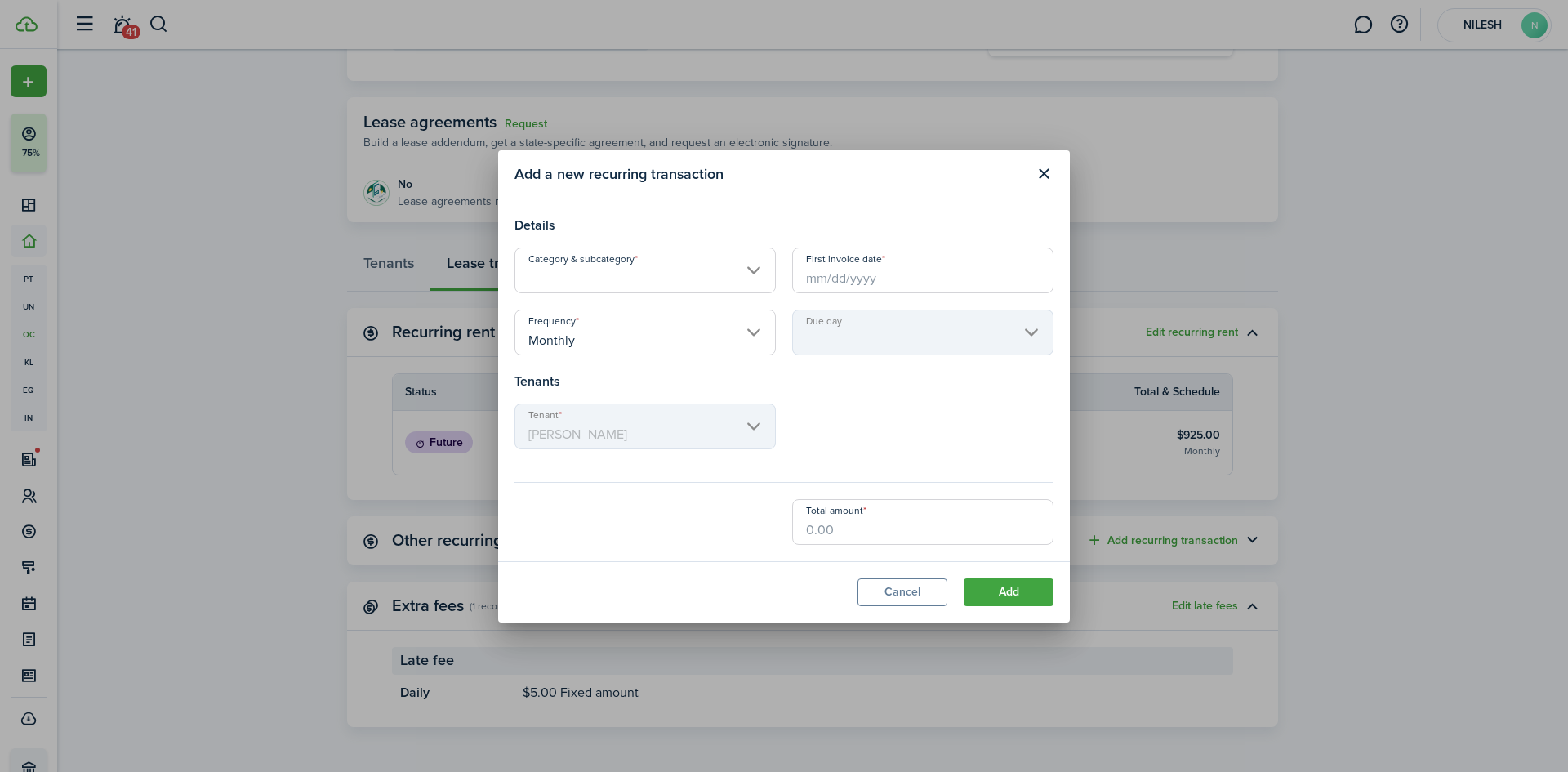
click at [656, 282] on input "Category & subcategory" at bounding box center [645, 270] width 262 height 46
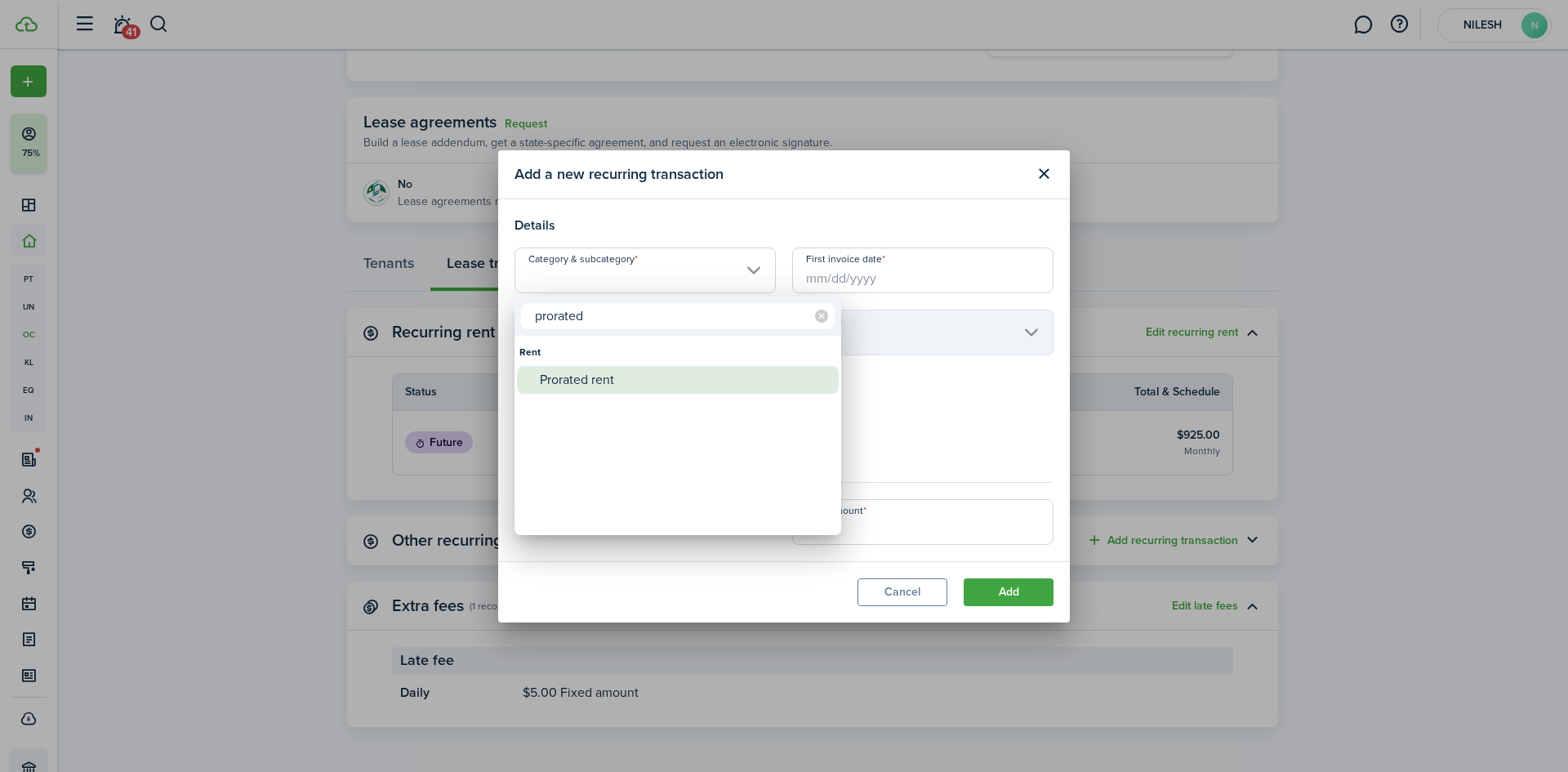
type input "prorated"
click at [618, 381] on div "Prorated rent" at bounding box center [684, 379] width 289 height 27
type input "Rent / Prorated rent"
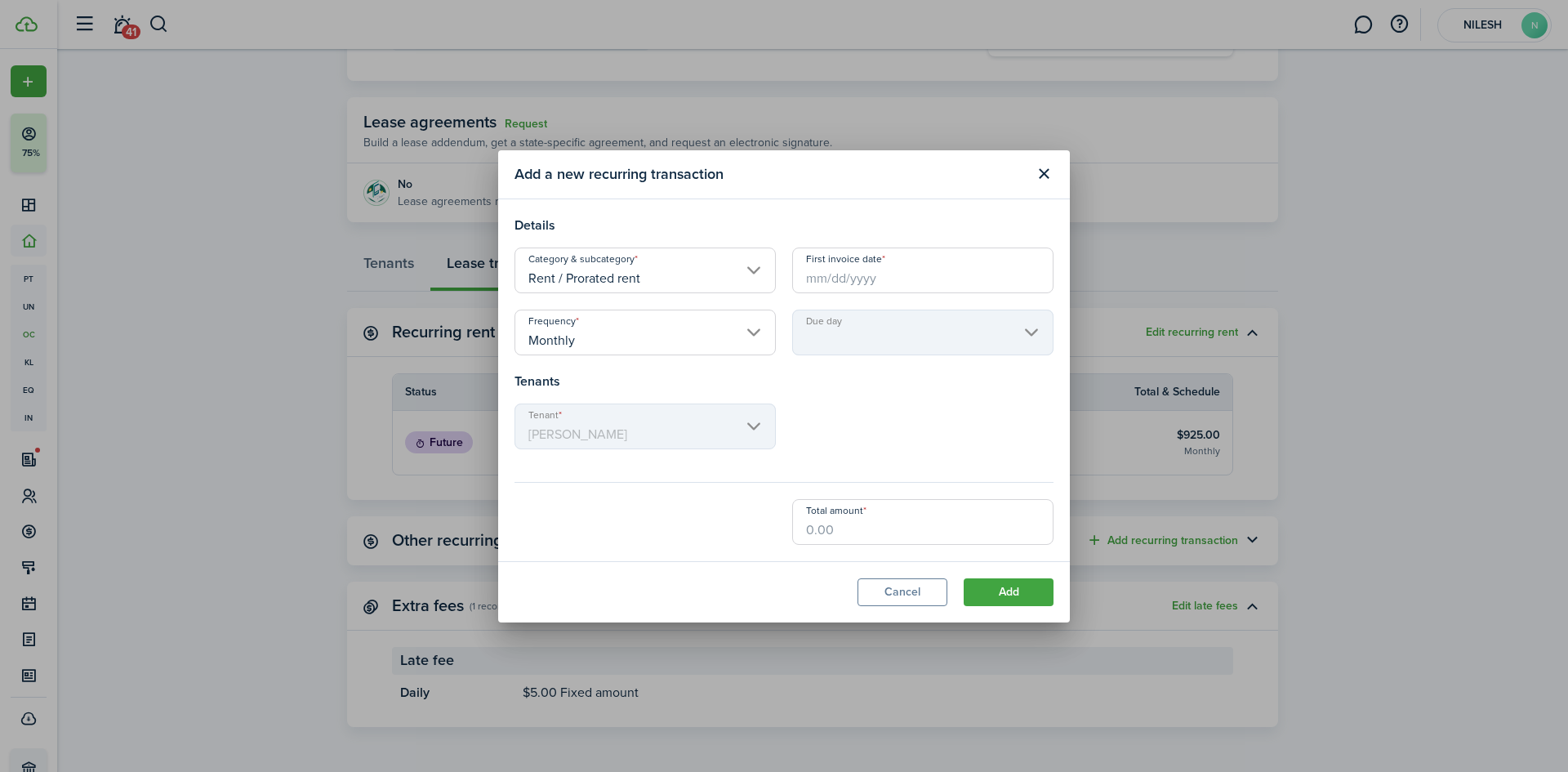
click at [627, 341] on input "Monthly" at bounding box center [645, 333] width 262 height 46
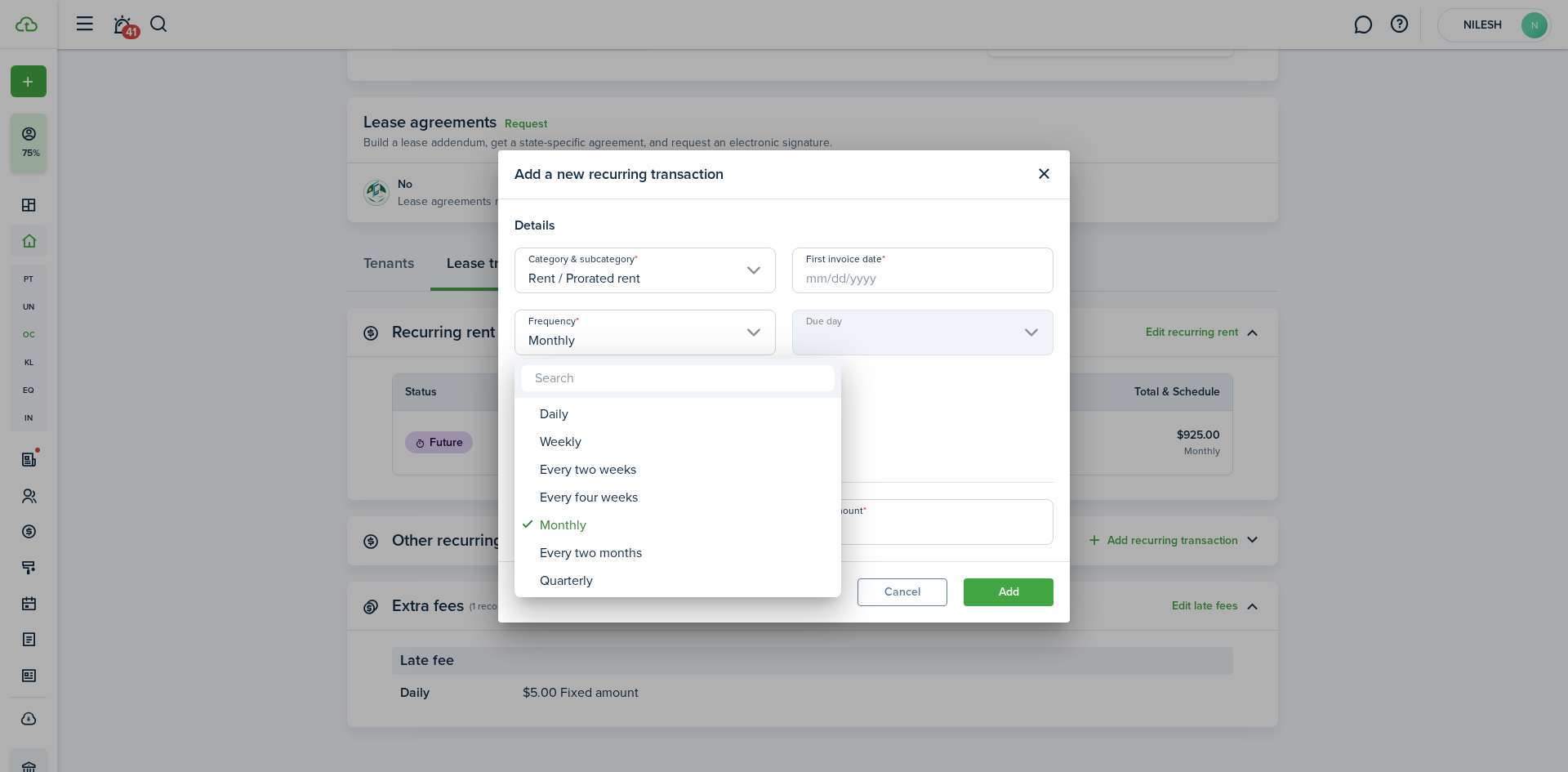
click at [627, 341] on div at bounding box center [784, 386] width 1830 height 1033
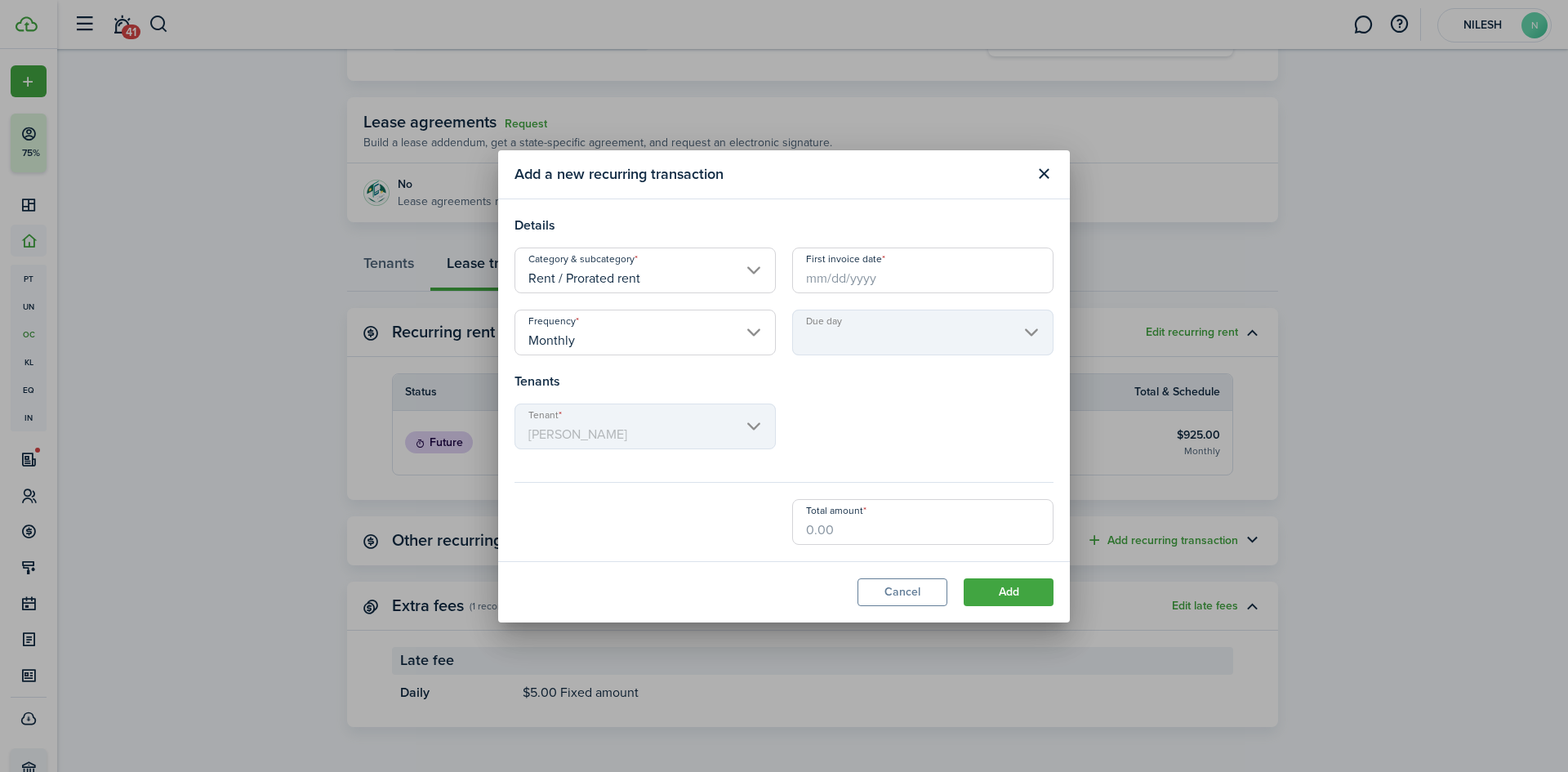
click at [627, 341] on input "Monthly" at bounding box center [645, 333] width 262 height 46
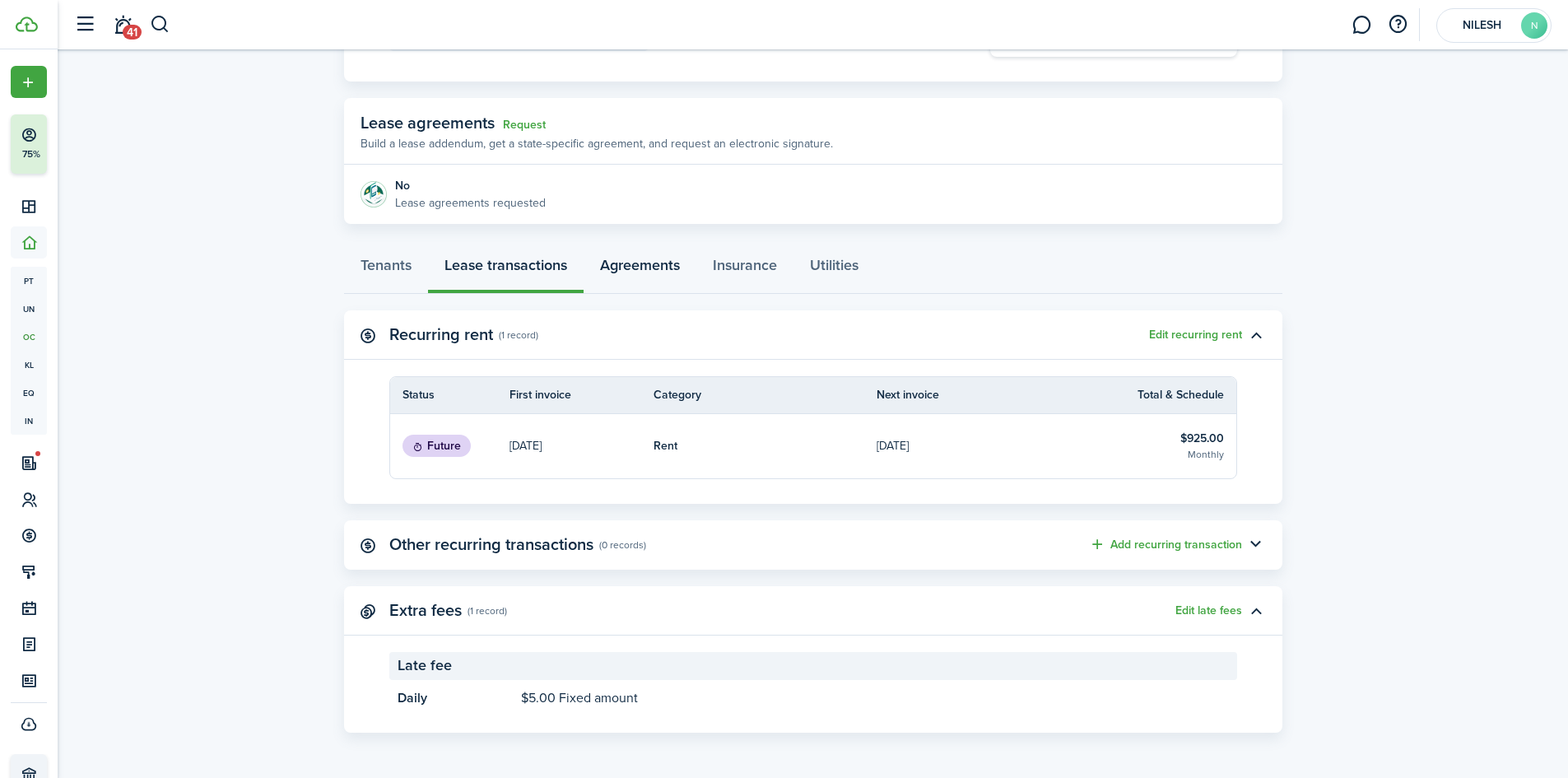
click at [652, 265] on link "Agreements" at bounding box center [640, 269] width 113 height 50
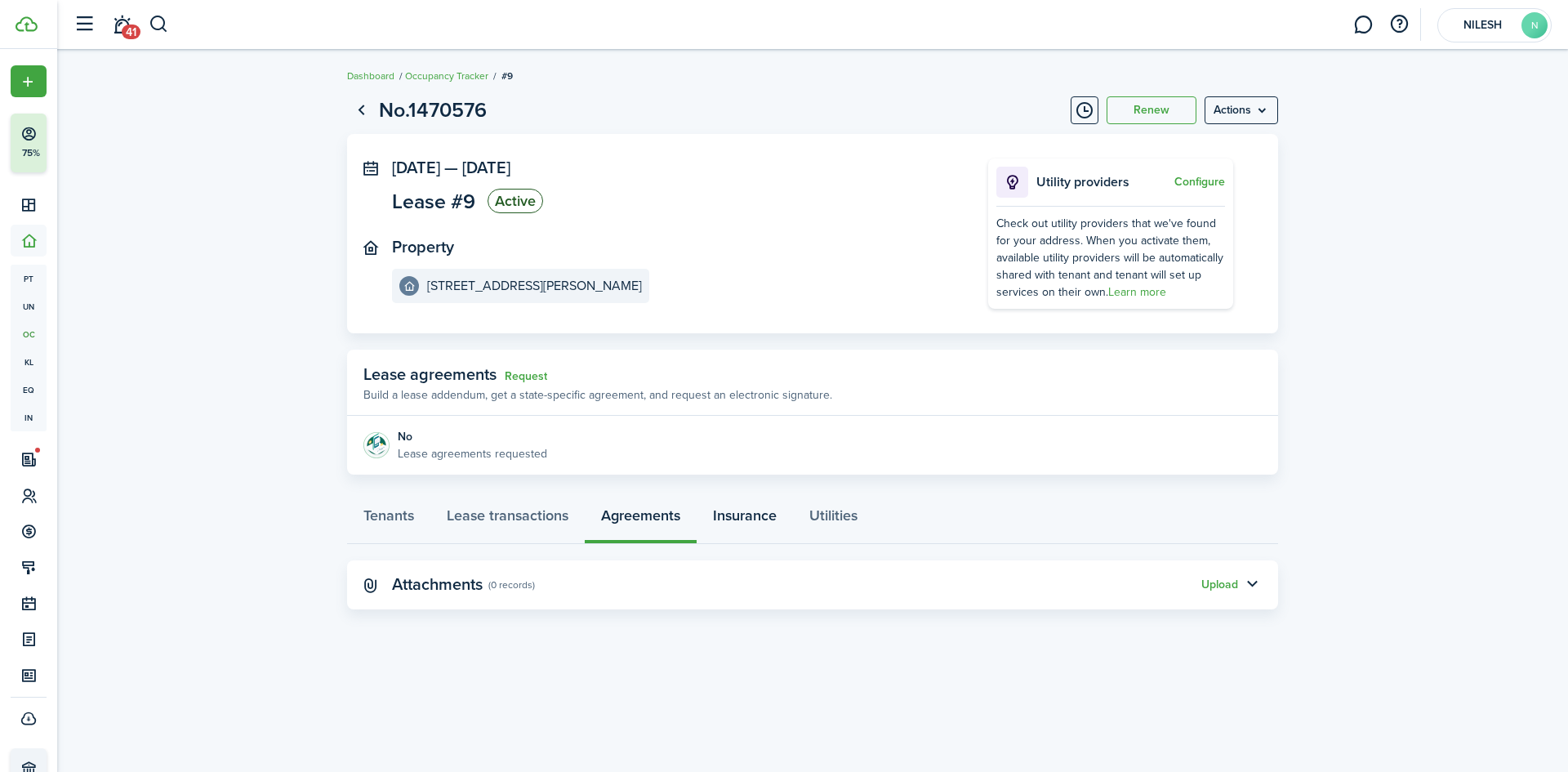
click at [760, 520] on link "Insurance" at bounding box center [745, 520] width 97 height 49
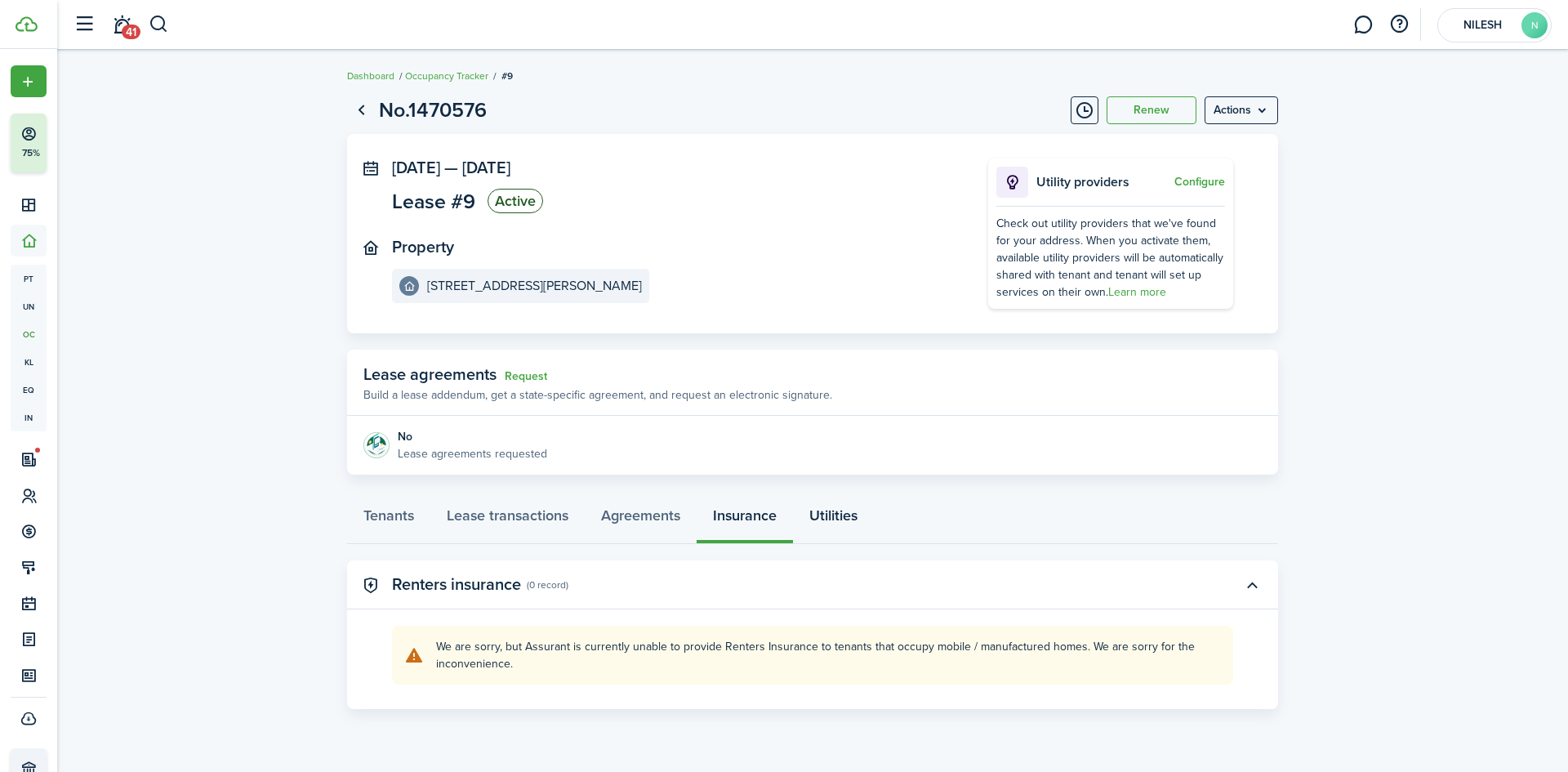
click at [823, 513] on link "Utilities" at bounding box center [833, 520] width 81 height 49
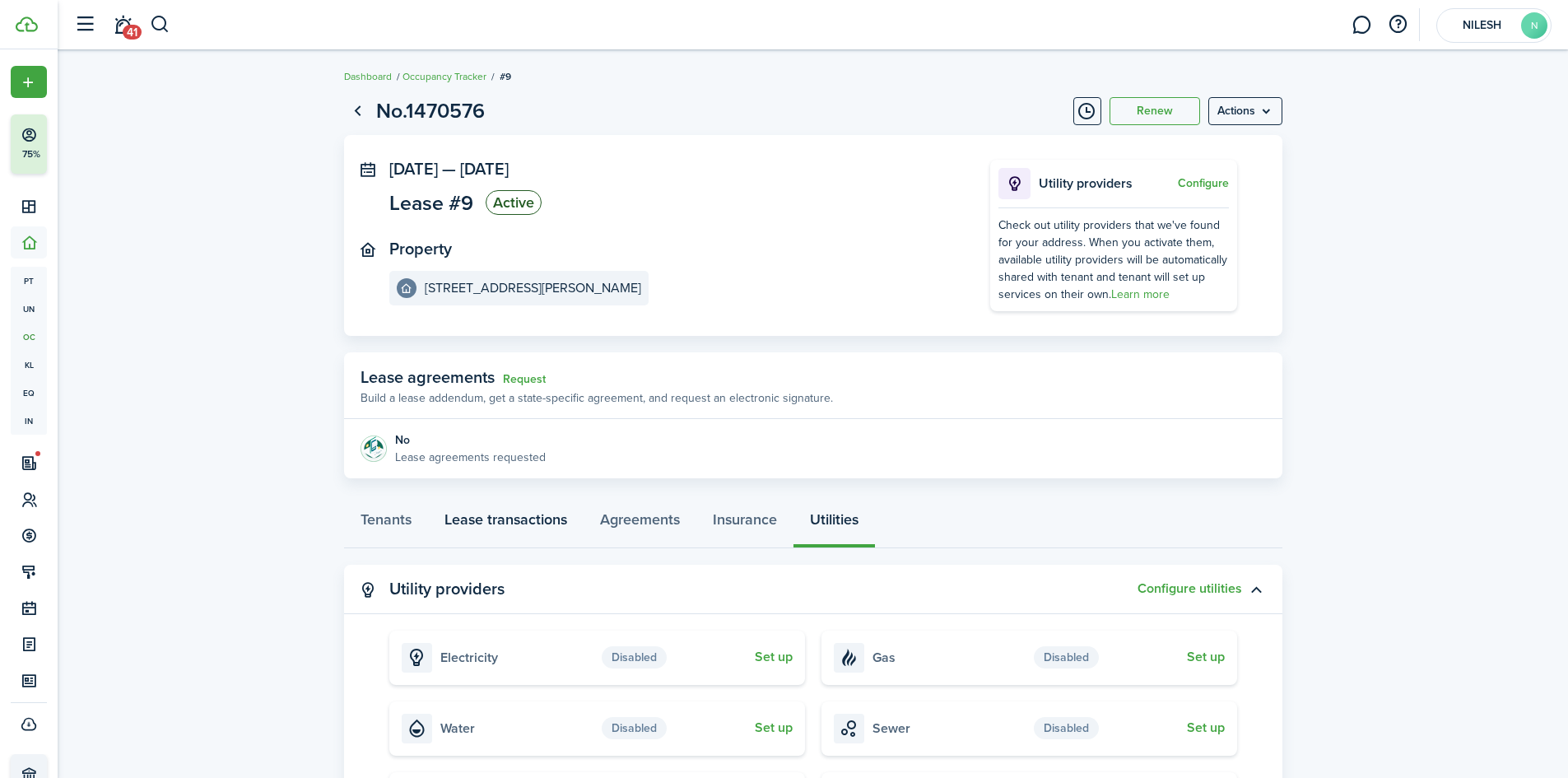
click at [501, 517] on link "Lease transactions" at bounding box center [506, 524] width 155 height 50
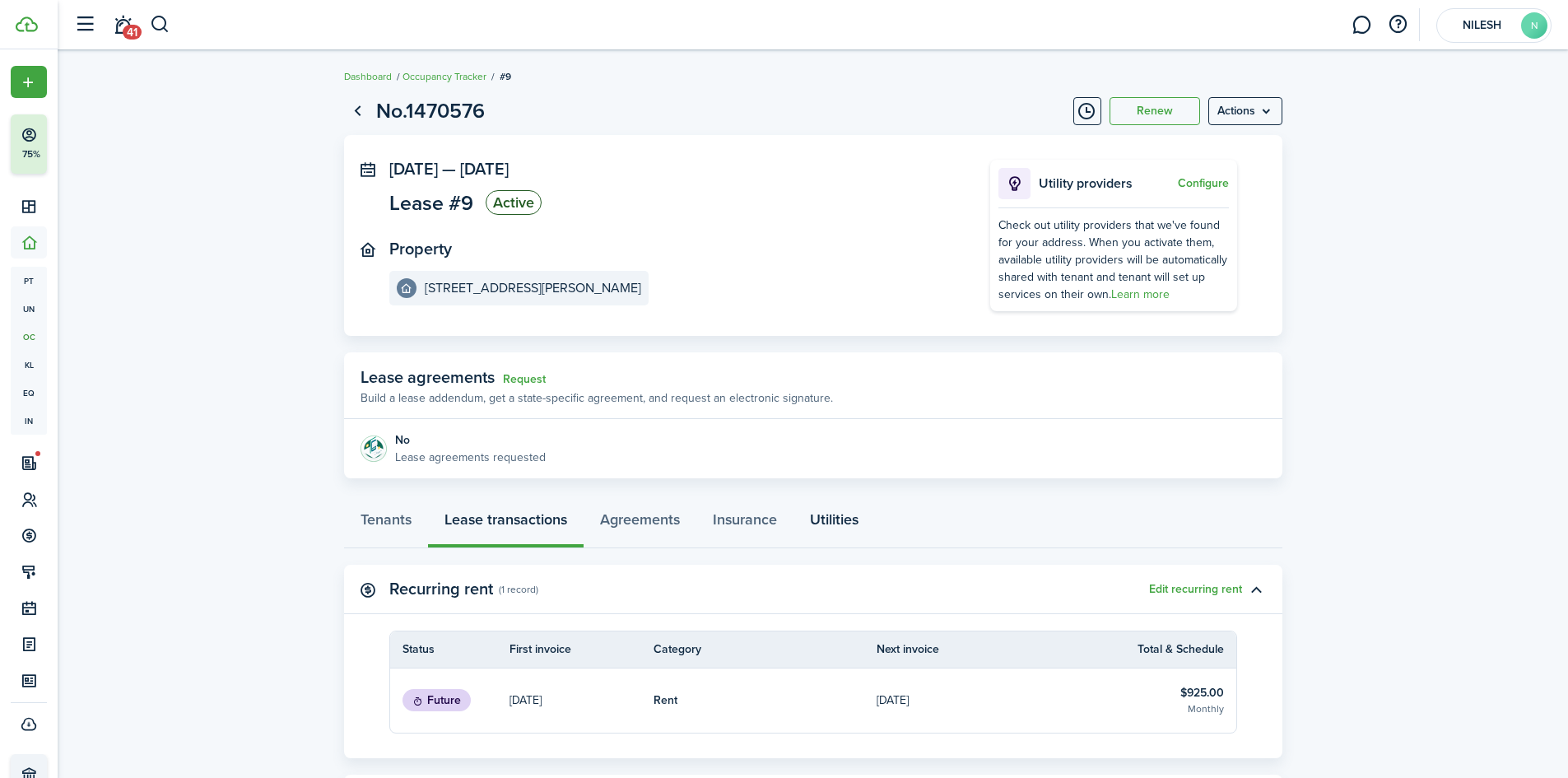
click at [827, 521] on link "Utilities" at bounding box center [835, 524] width 82 height 50
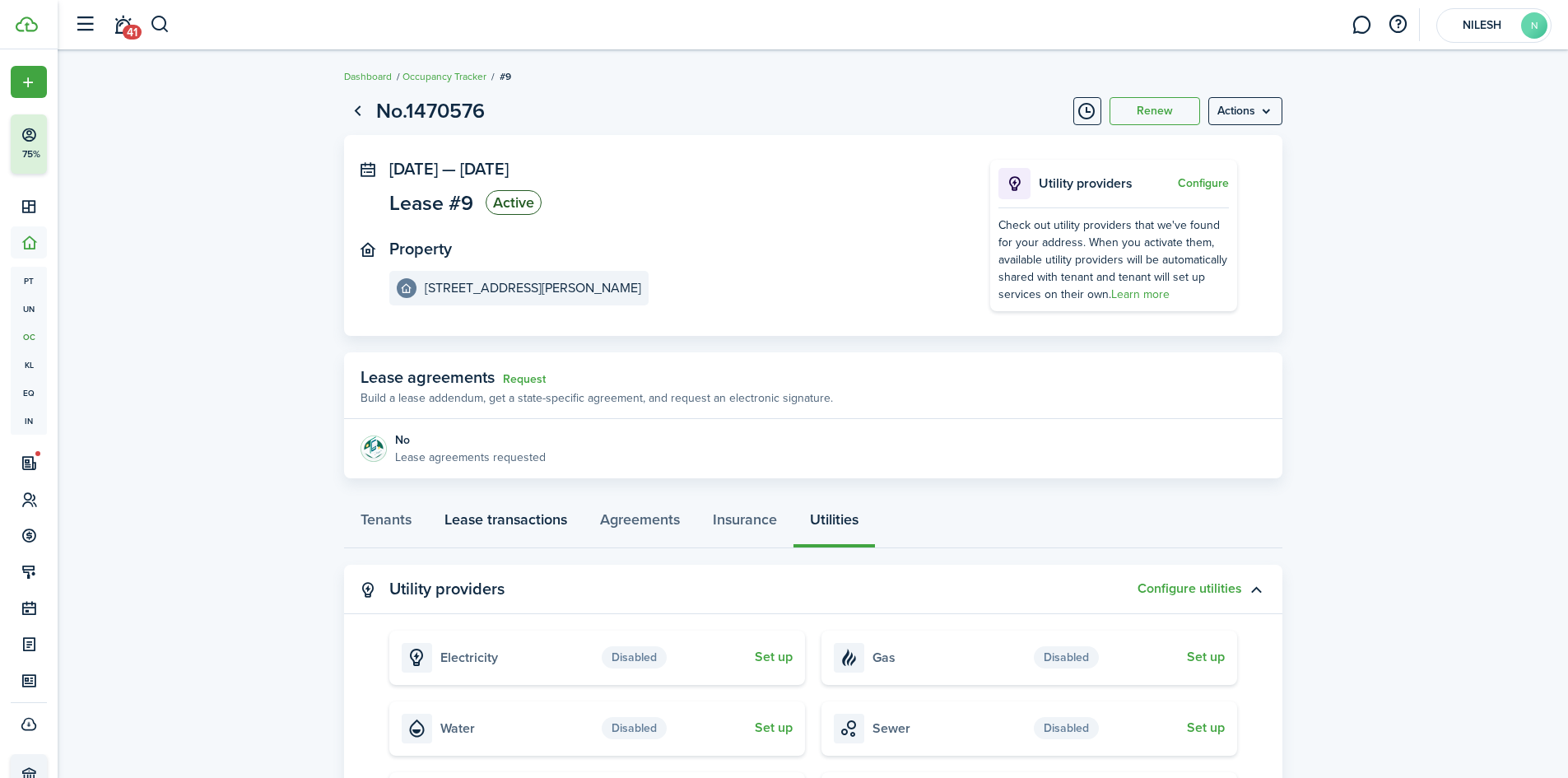
click at [513, 515] on link "Lease transactions" at bounding box center [506, 524] width 155 height 50
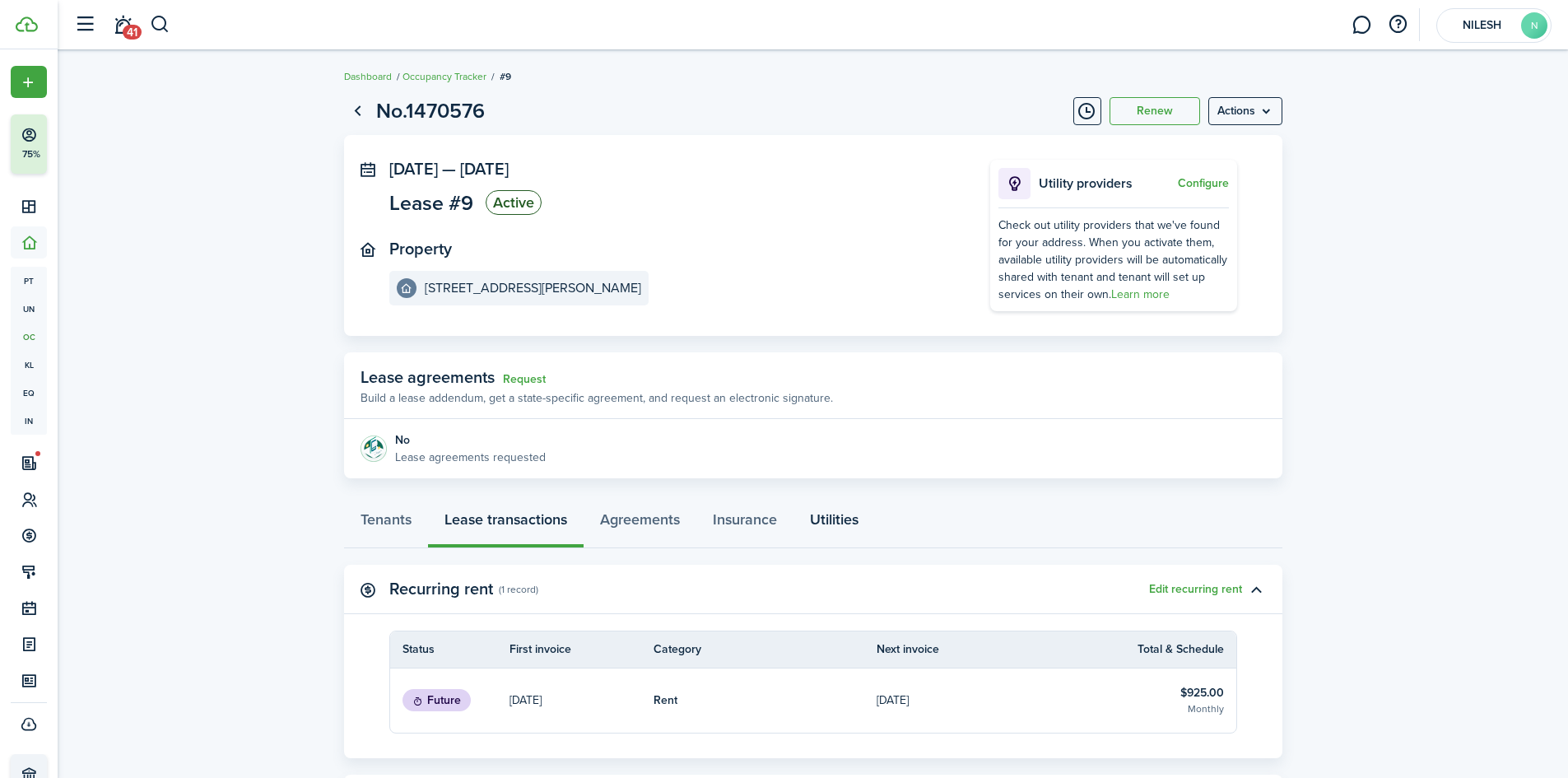
click at [837, 519] on link "Utilities" at bounding box center [835, 524] width 82 height 50
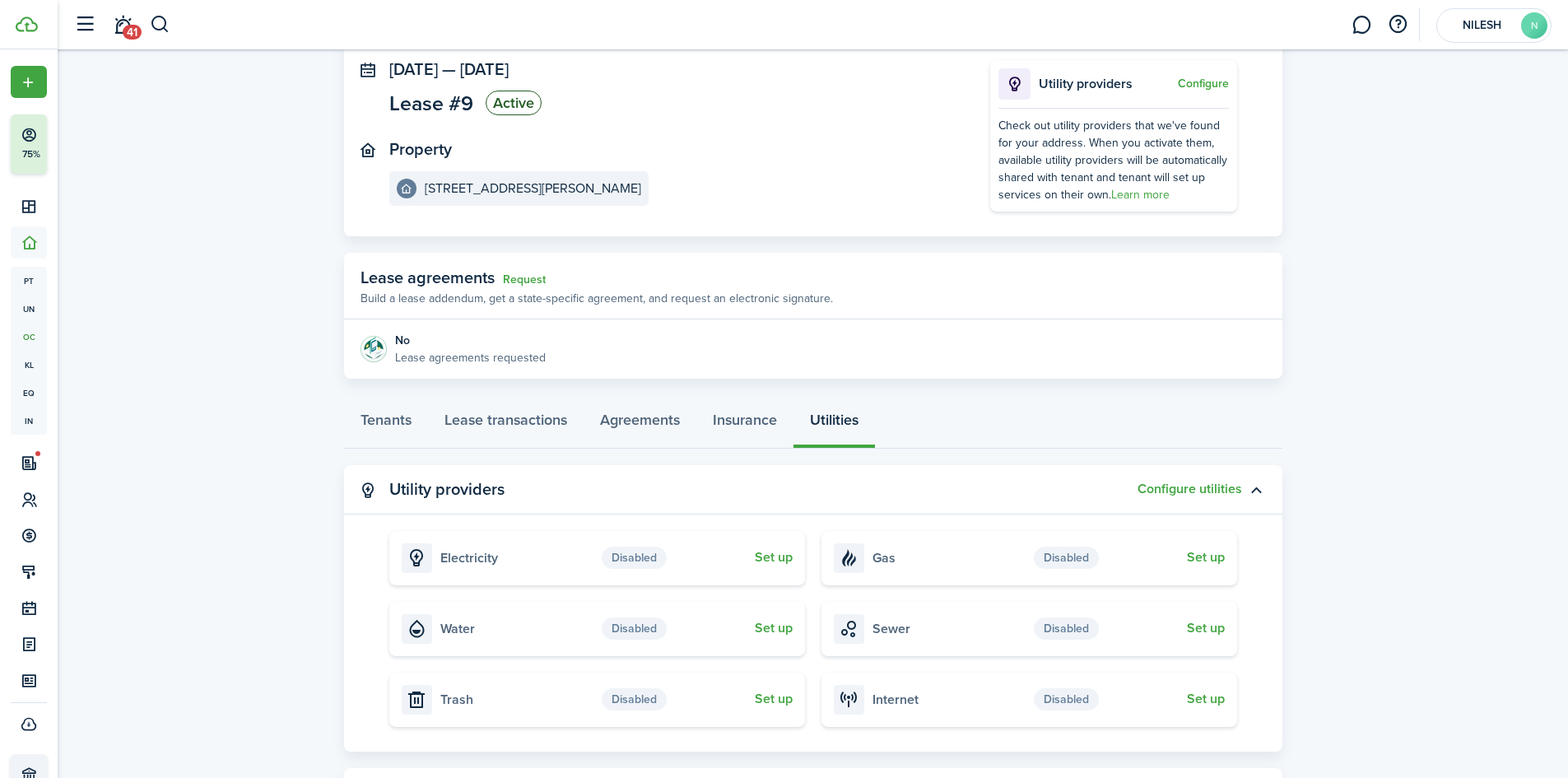
scroll to position [19, 0]
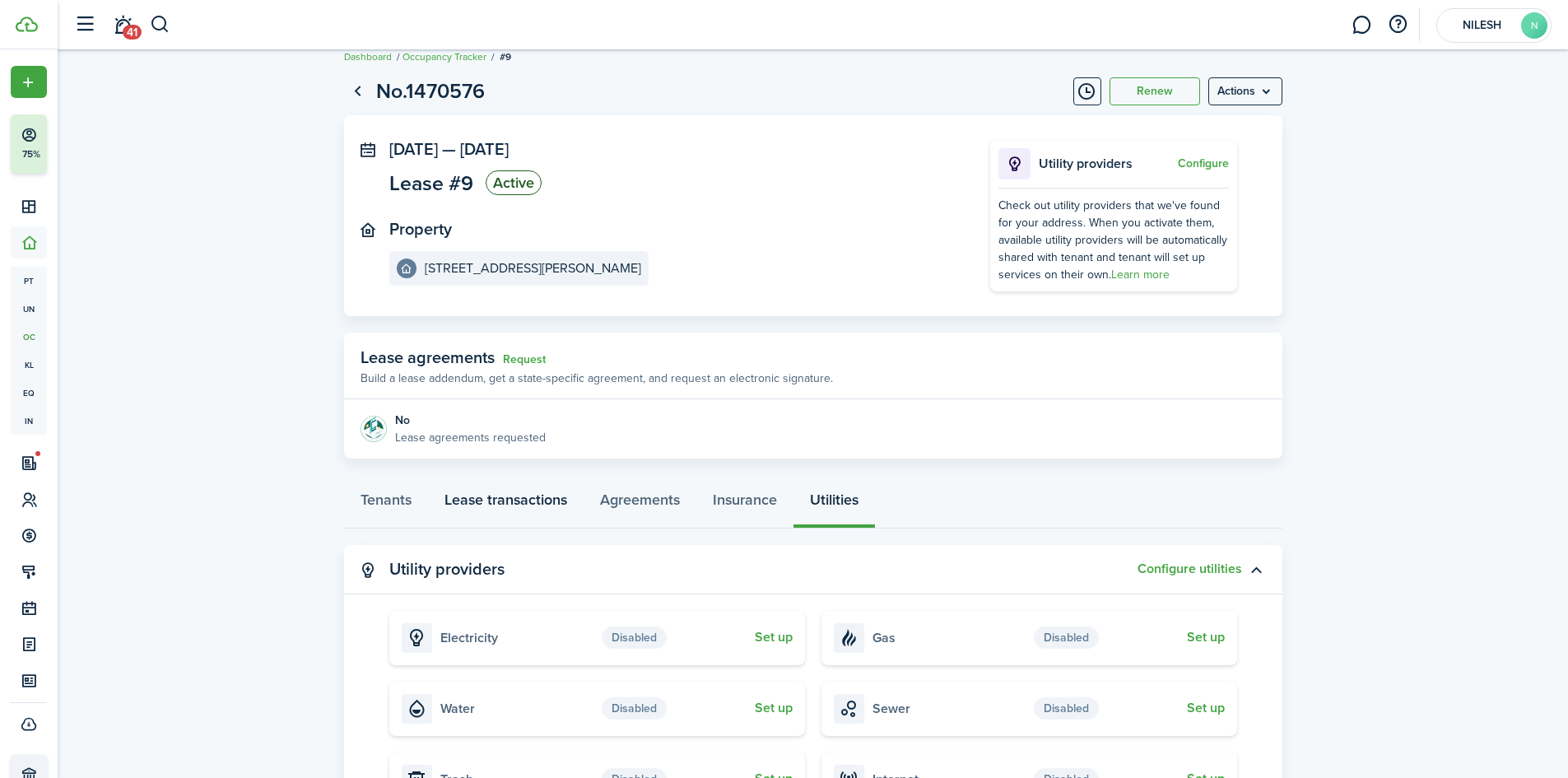
click at [517, 500] on link "Lease transactions" at bounding box center [506, 503] width 155 height 50
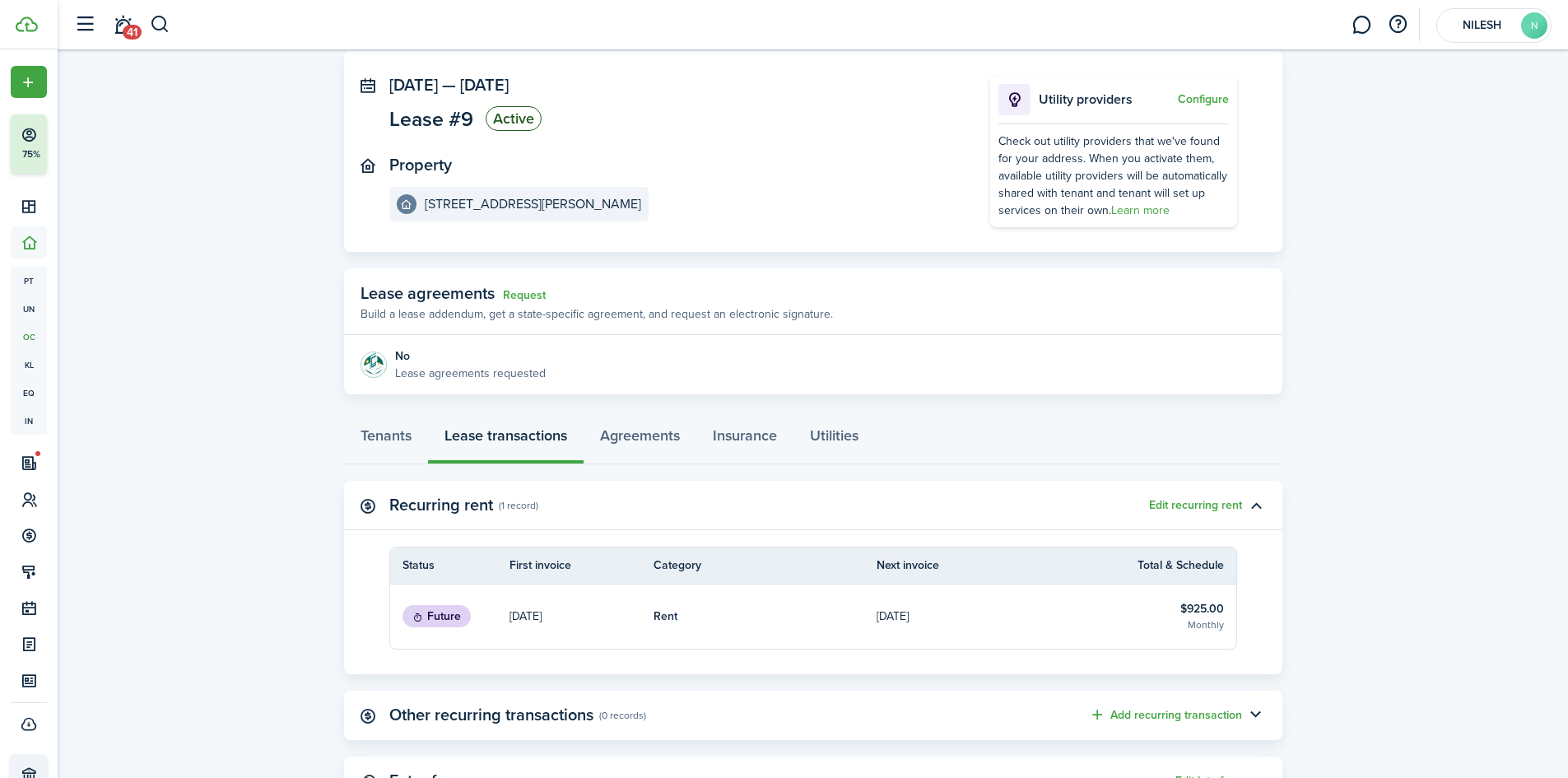
scroll to position [247, 0]
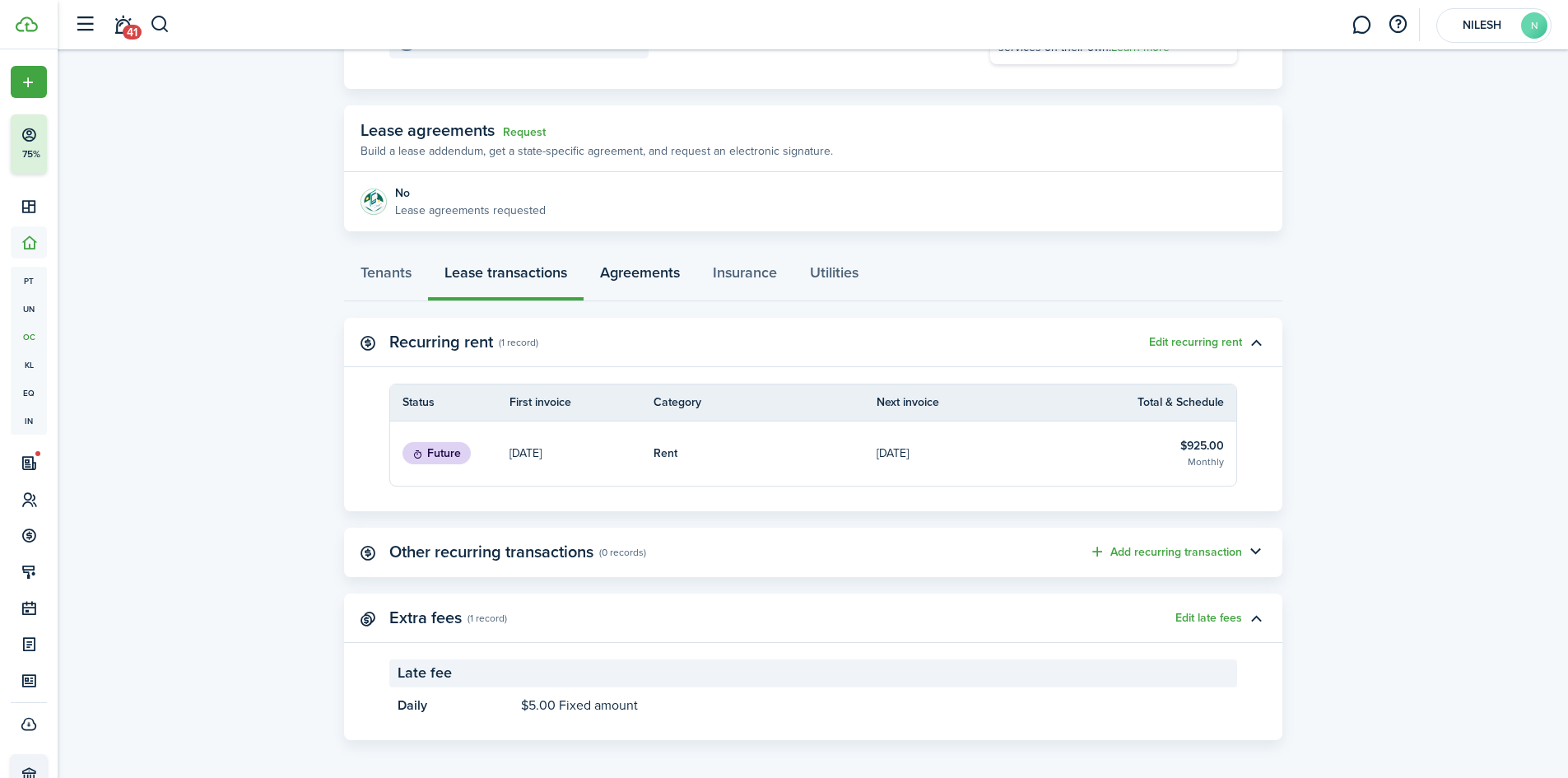
click at [681, 280] on link "Agreements" at bounding box center [640, 276] width 113 height 50
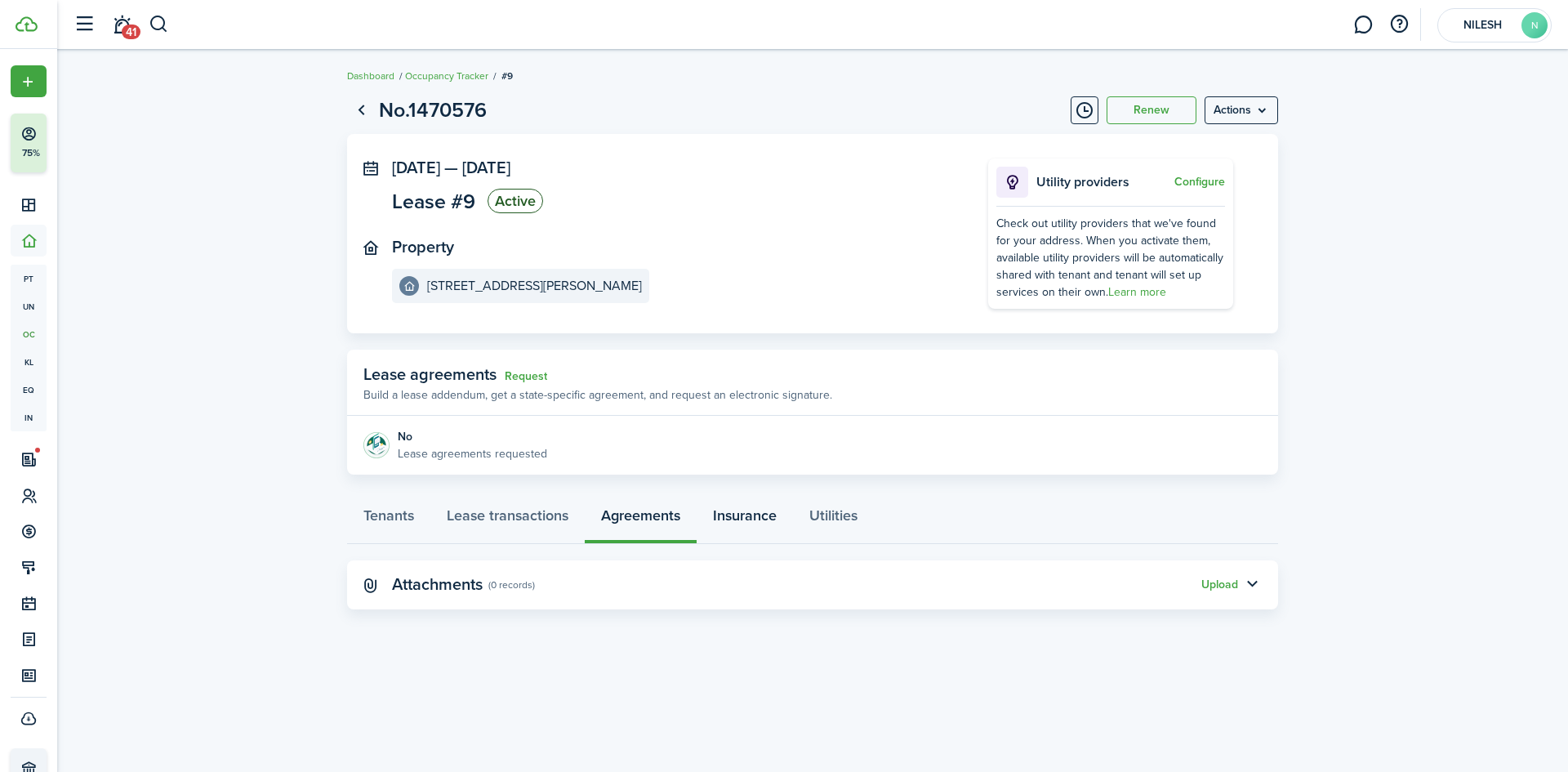
click at [763, 525] on link "Insurance" at bounding box center [745, 520] width 97 height 49
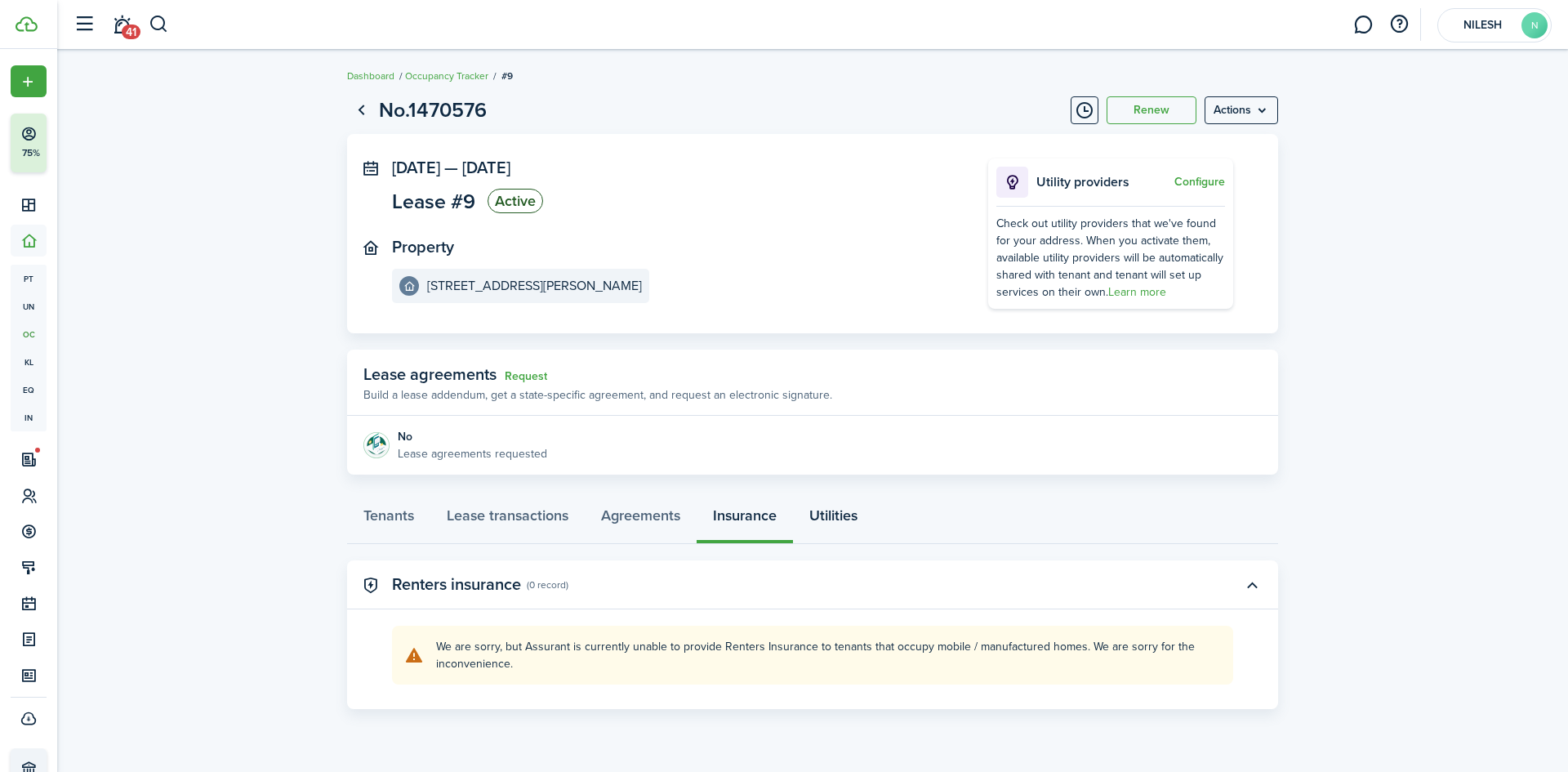
click at [851, 517] on link "Utilities" at bounding box center [833, 520] width 81 height 49
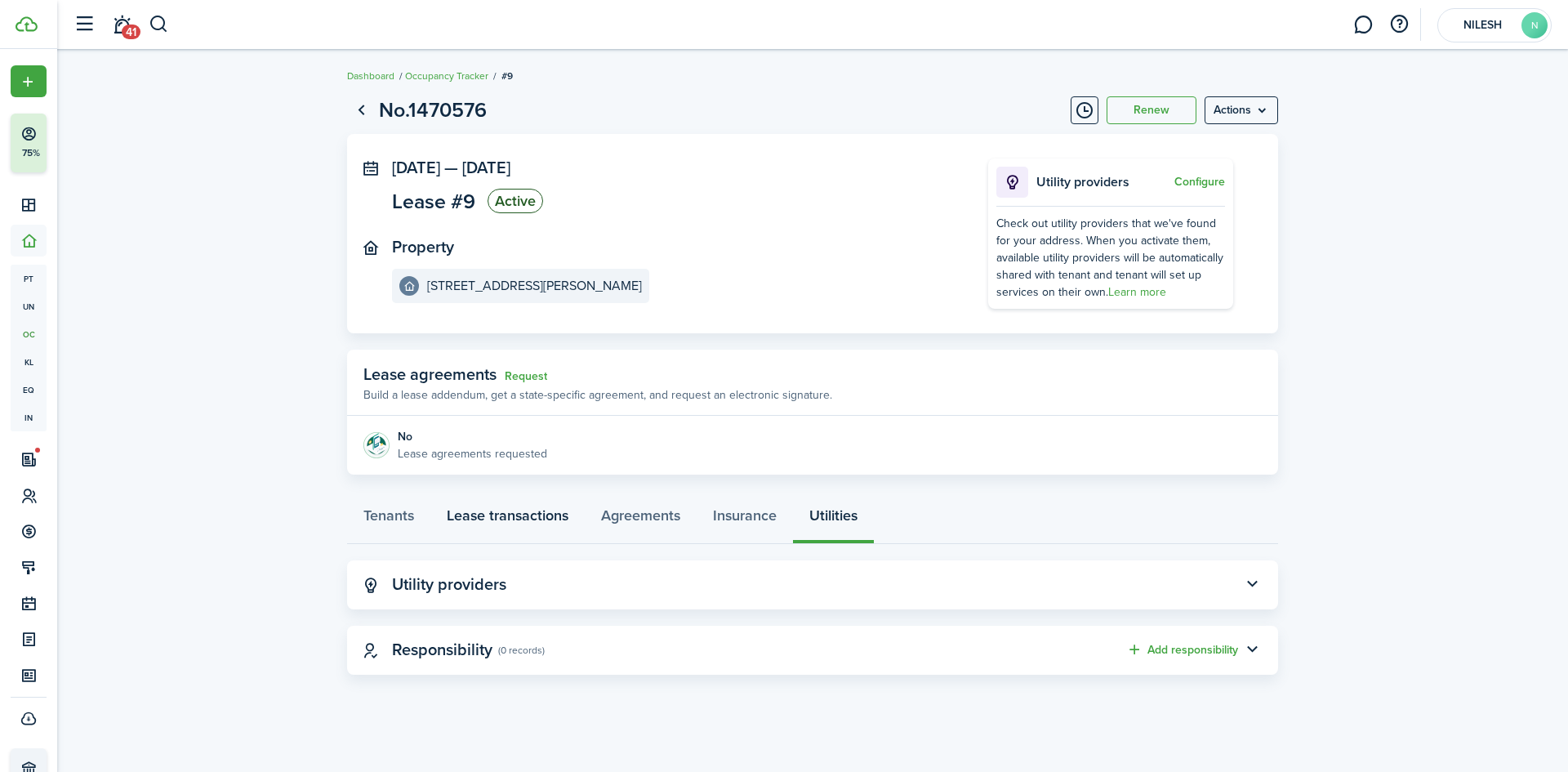
click at [527, 513] on link "Lease transactions" at bounding box center [507, 520] width 154 height 49
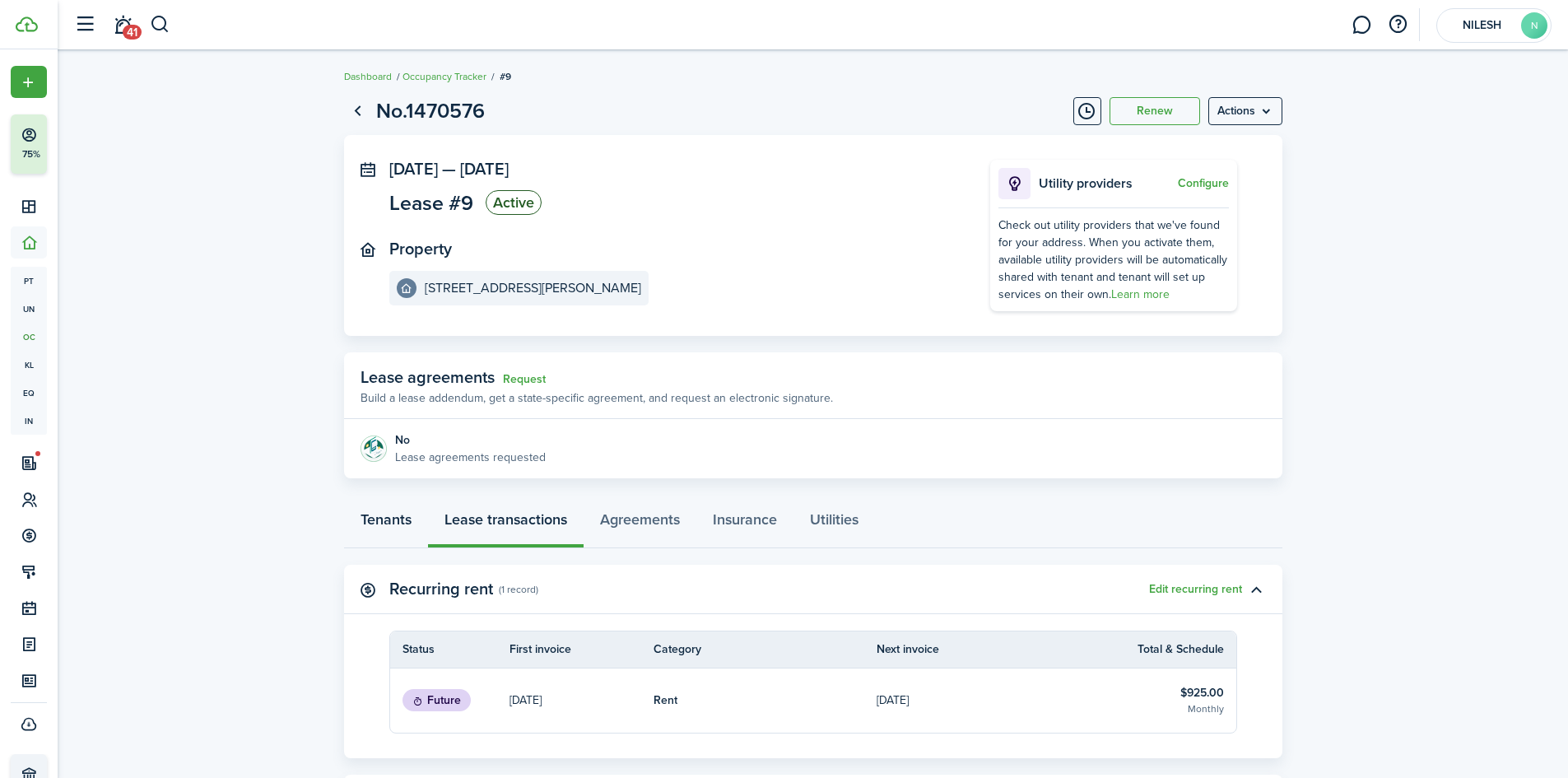
click at [387, 517] on link "Tenants" at bounding box center [385, 524] width 84 height 50
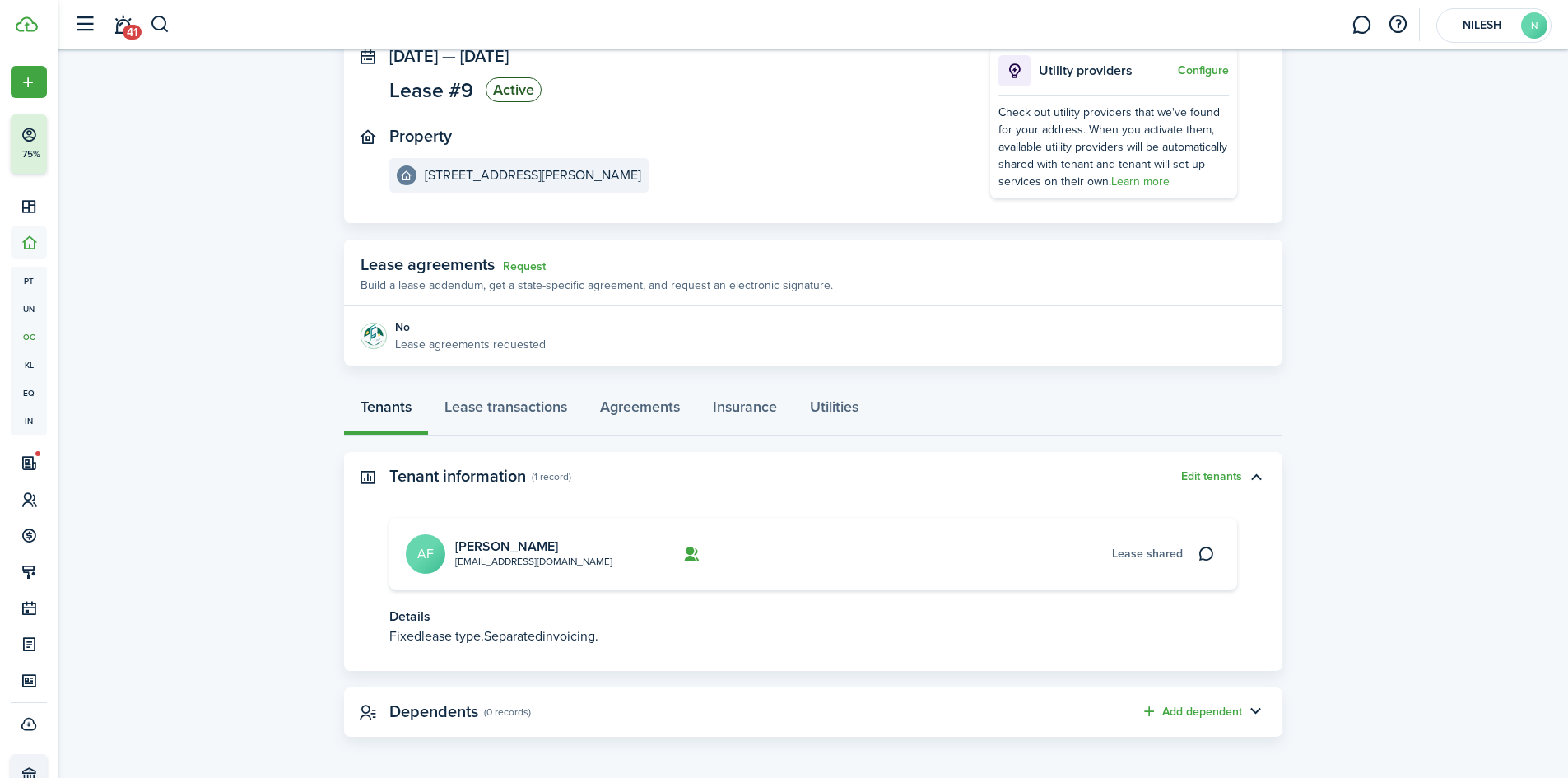
scroll to position [117, 0]
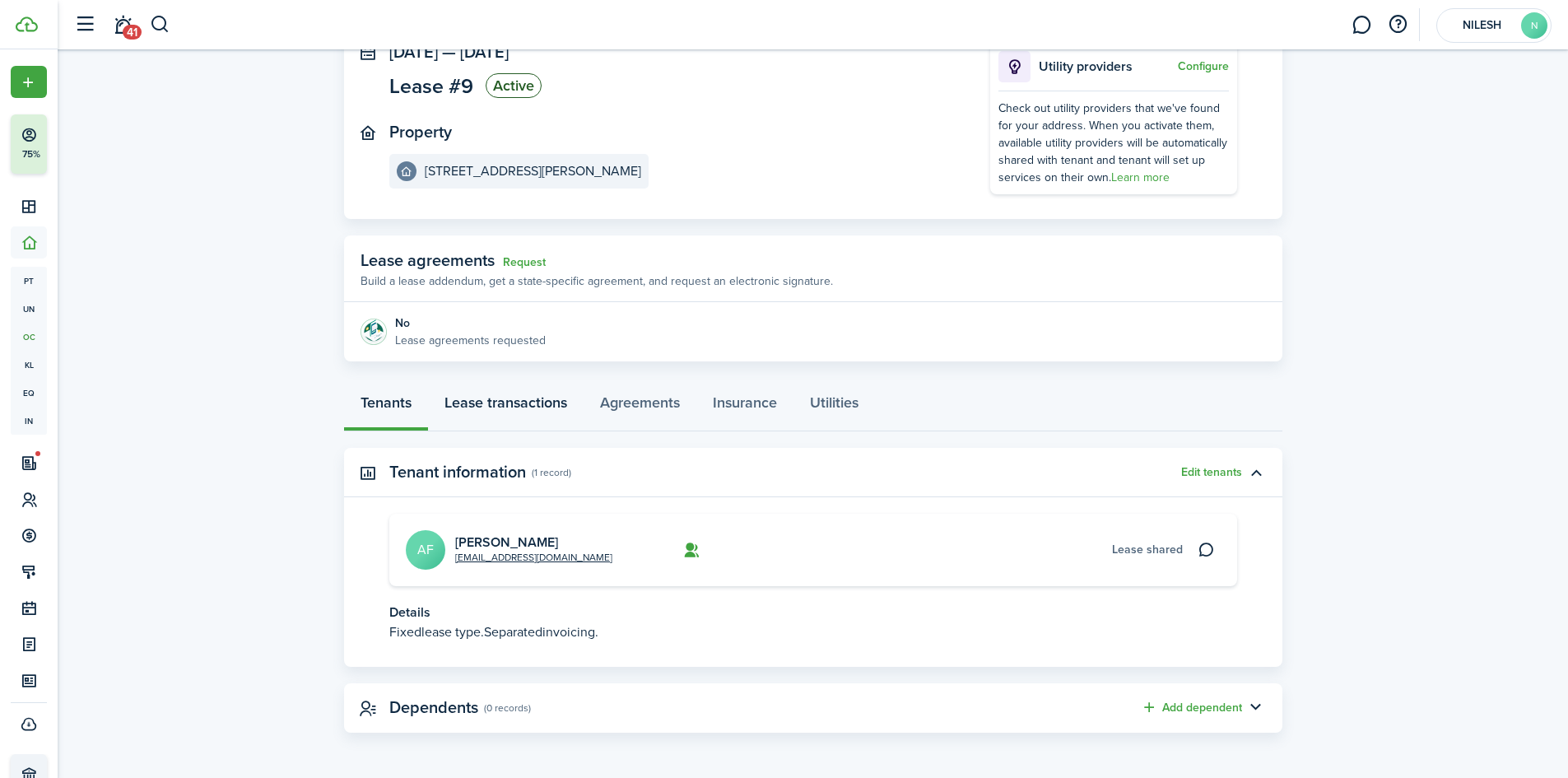
click at [487, 408] on link "Lease transactions" at bounding box center [506, 407] width 155 height 50
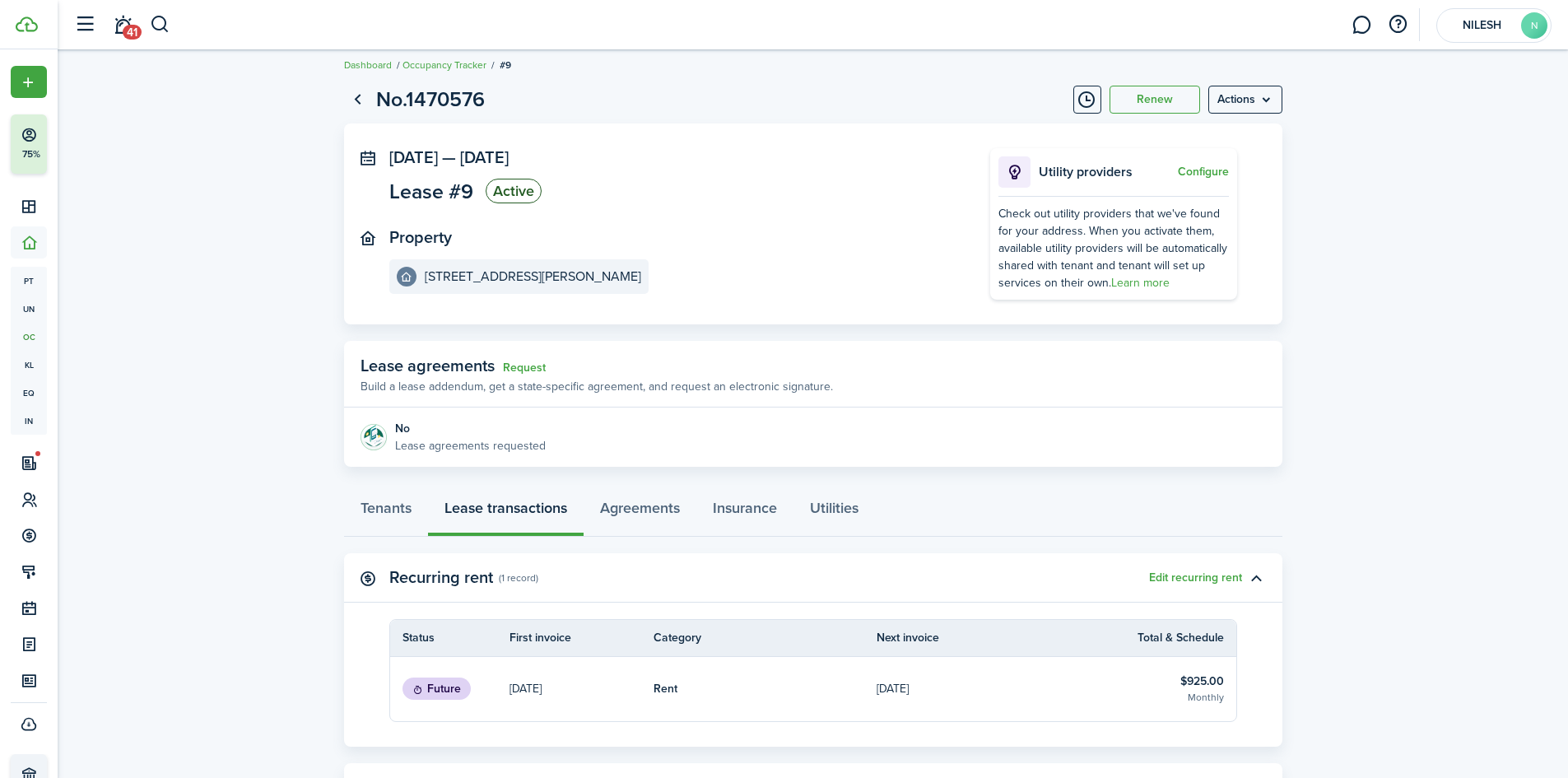
scroll to position [164, 0]
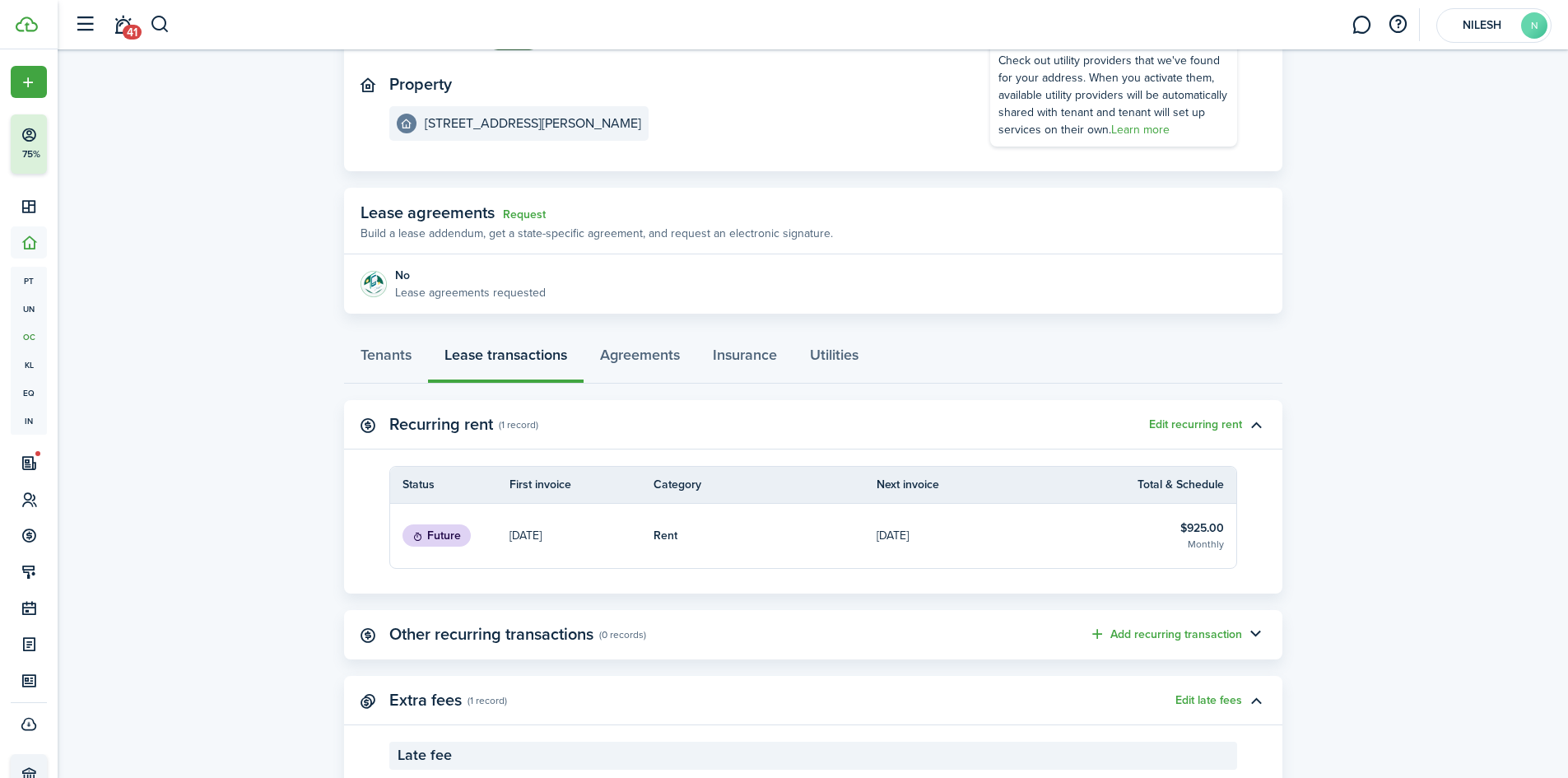
click at [541, 536] on p "[DATE]" at bounding box center [525, 535] width 32 height 17
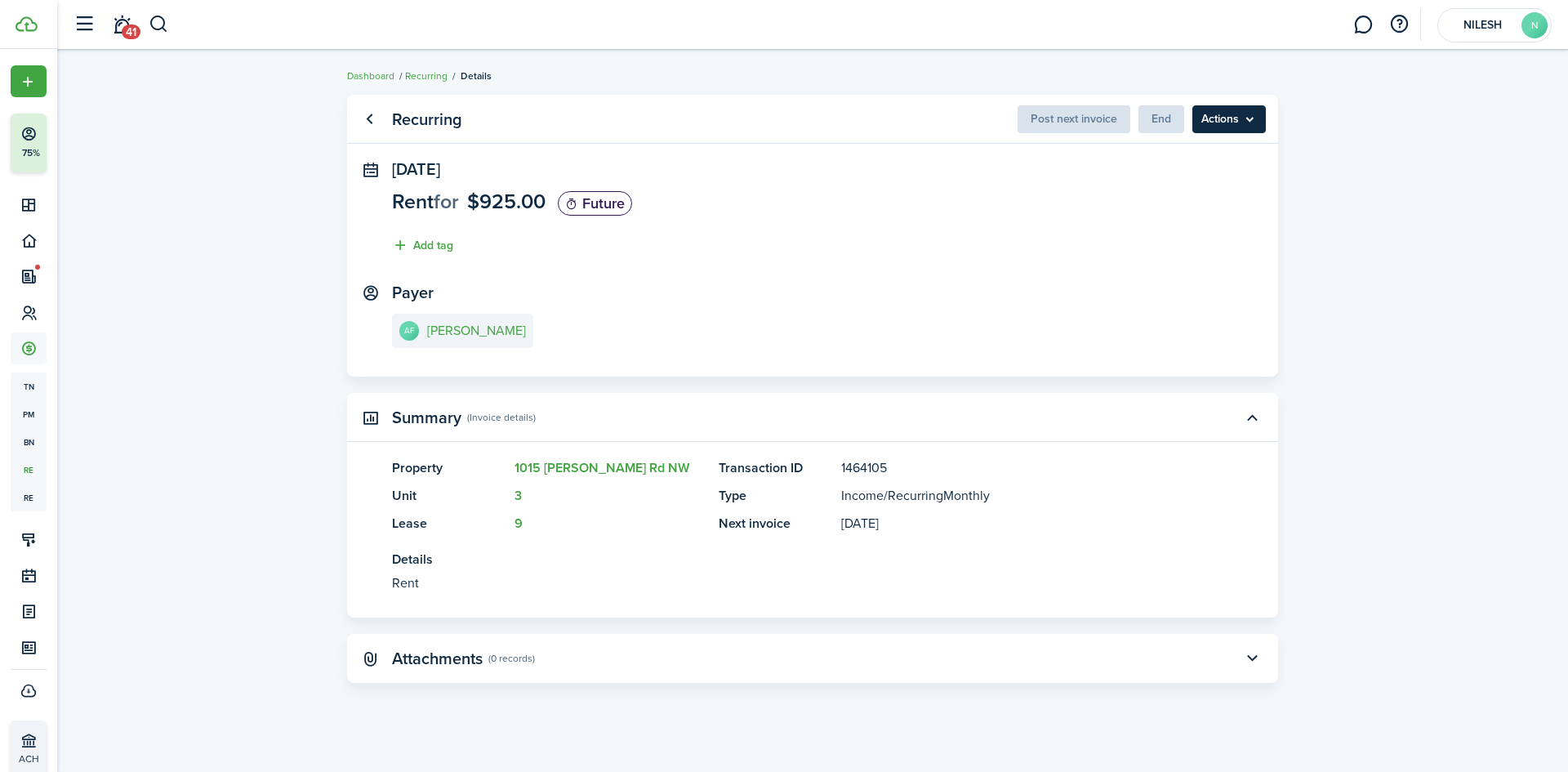
click at [1254, 123] on menu-btn "Actions" at bounding box center [1229, 119] width 74 height 27
click at [1351, 184] on recurring-view "Recurring Post next invoice End Actions [DATE] Rent for $925.00 Future Add tag …" at bounding box center [812, 410] width 1511 height 648
click at [375, 119] on link "Go back" at bounding box center [369, 119] width 27 height 27
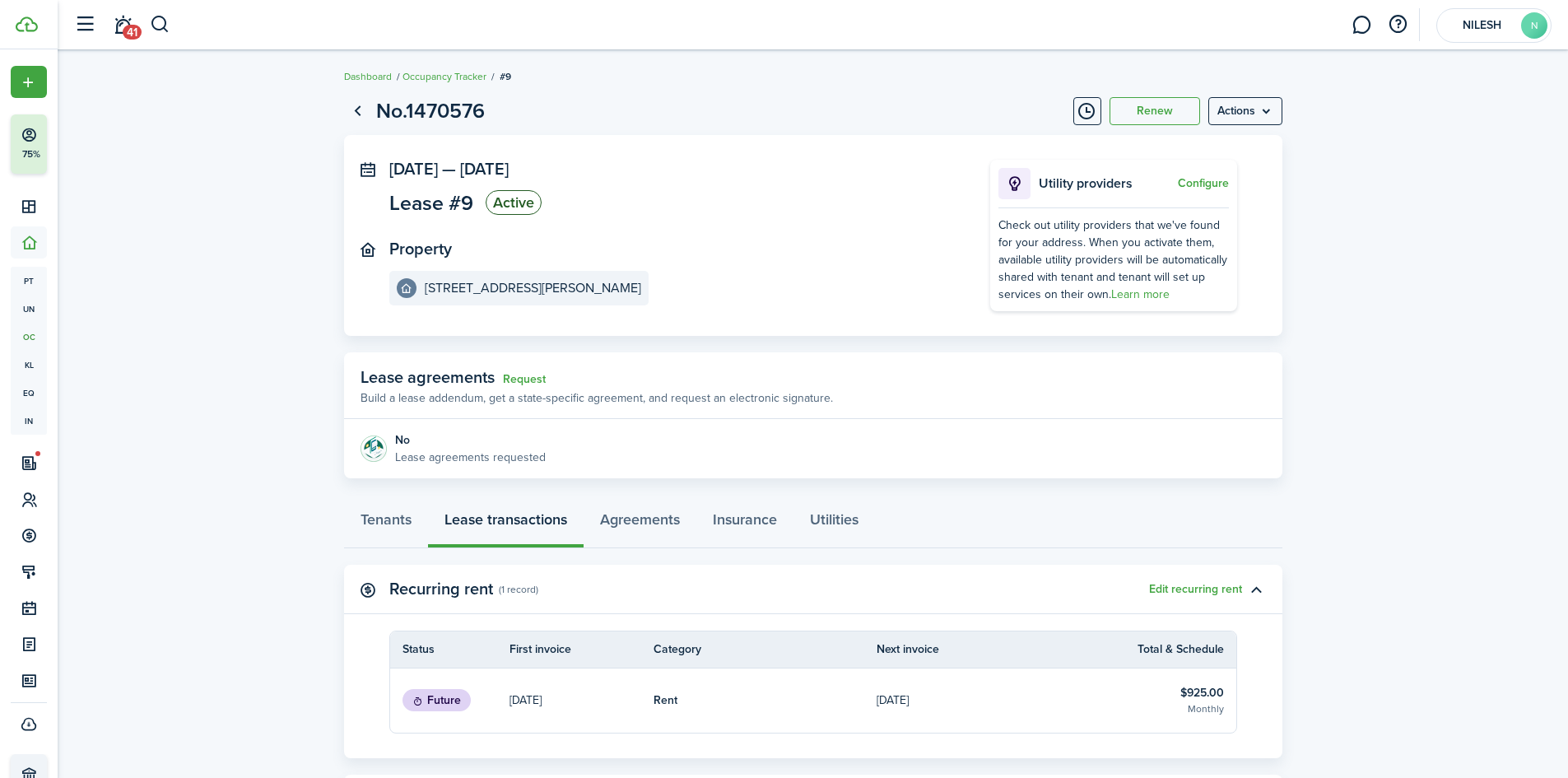
click at [213, 462] on lease-view "No.1470576 Renew Actions [DATE] — [DATE] Lease #9 Active Property [STREET_ADDRE…" at bounding box center [813, 541] width 1511 height 908
click at [1369, 493] on lease-view "No.1470576 Renew Actions [DATE] — [DATE] Lease #9 Active Property [STREET_ADDRE…" at bounding box center [813, 541] width 1511 height 908
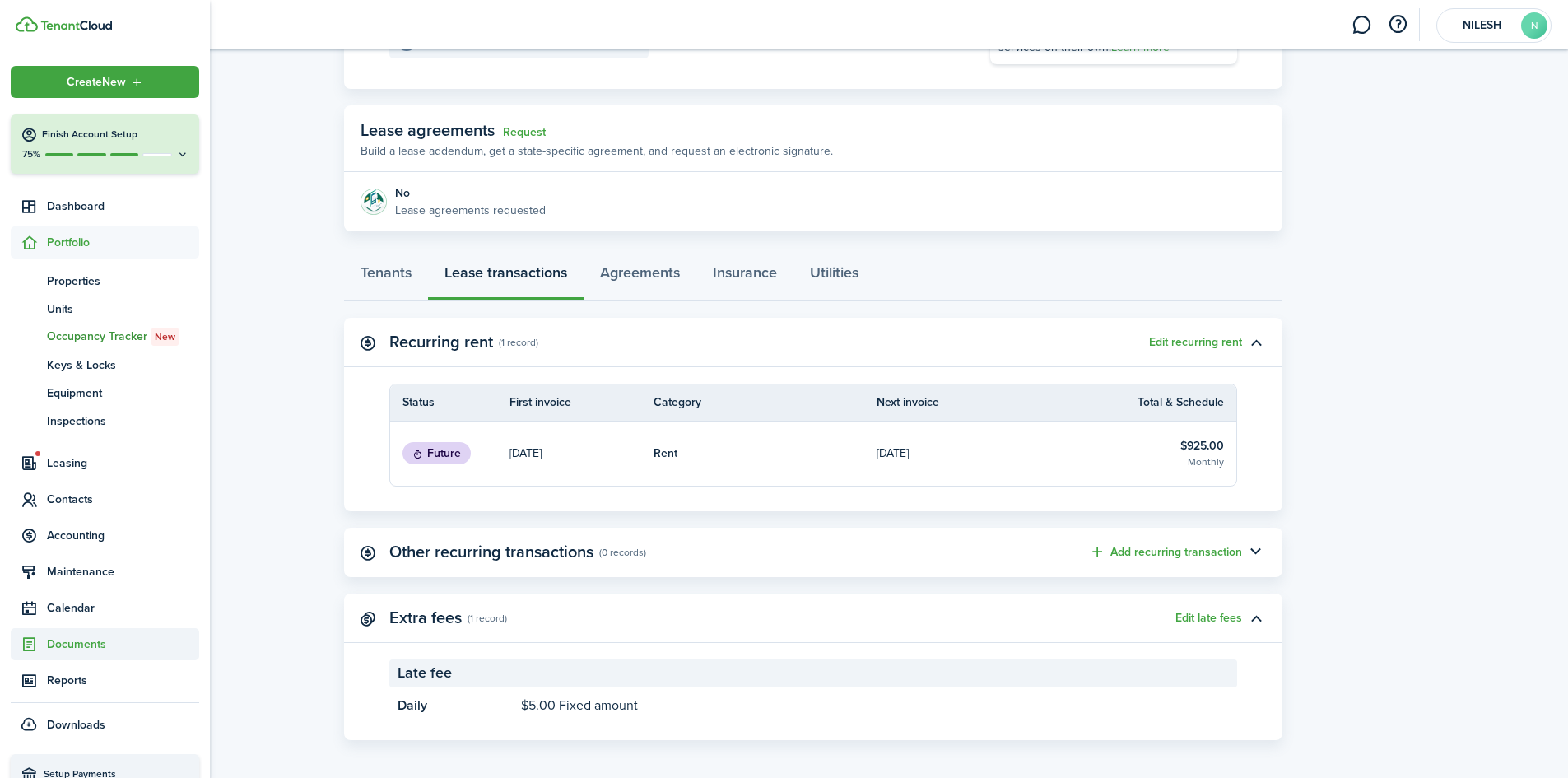
click at [70, 633] on span "Documents" at bounding box center [105, 643] width 188 height 32
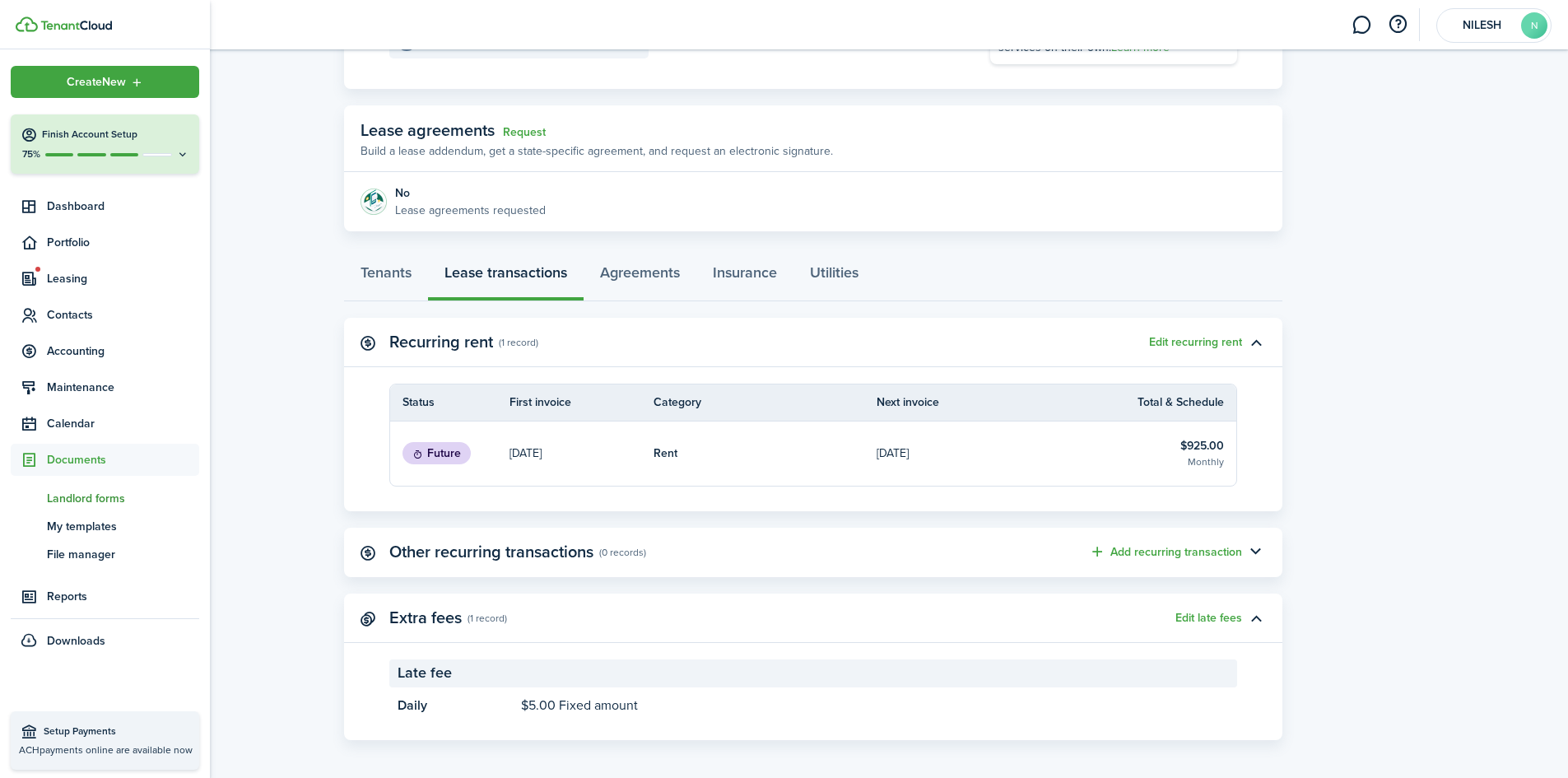
click at [107, 499] on span "Landlord forms" at bounding box center [123, 498] width 153 height 17
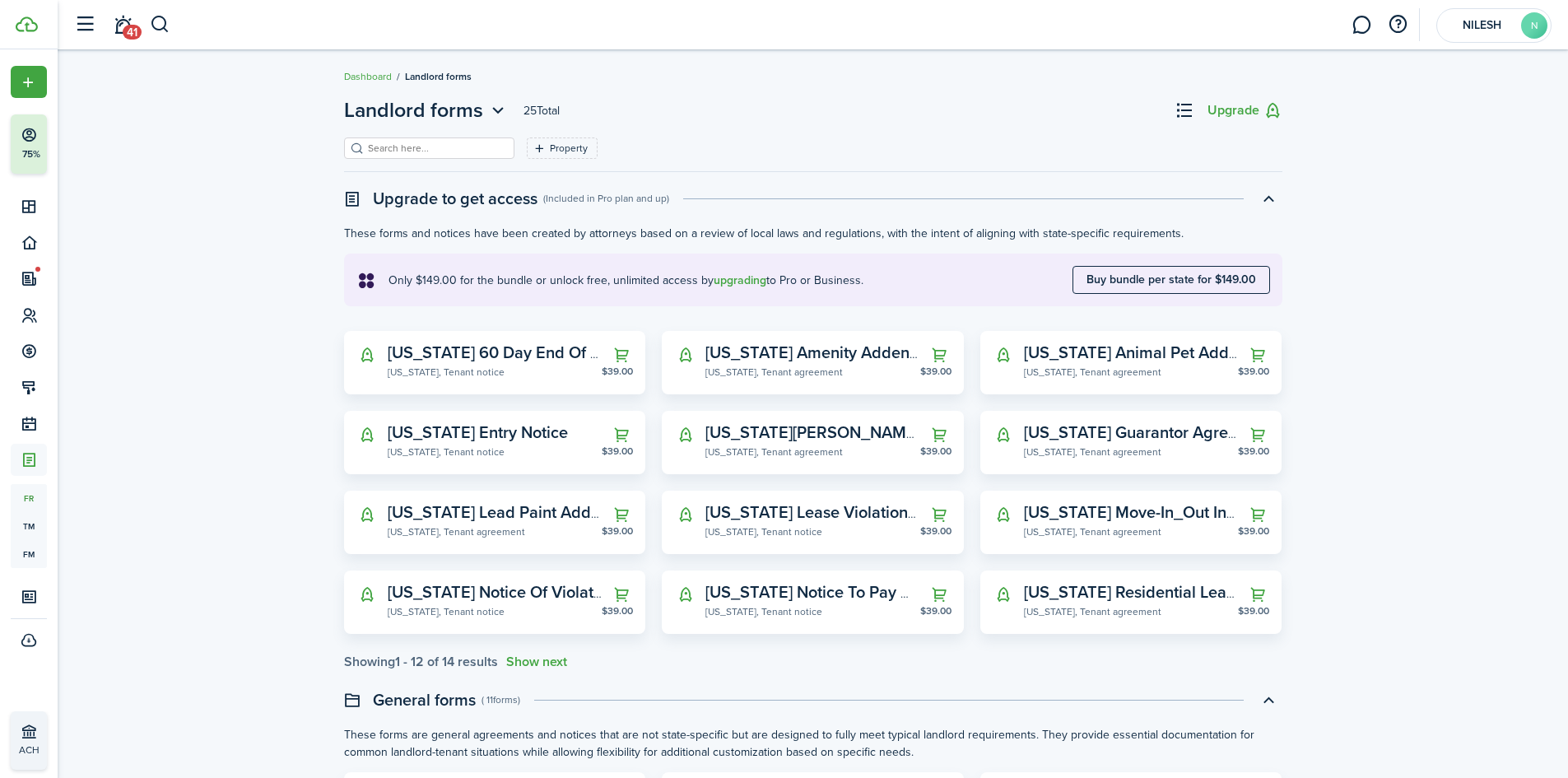
click at [452, 150] on input "search" at bounding box center [437, 148] width 145 height 16
type input "lease"
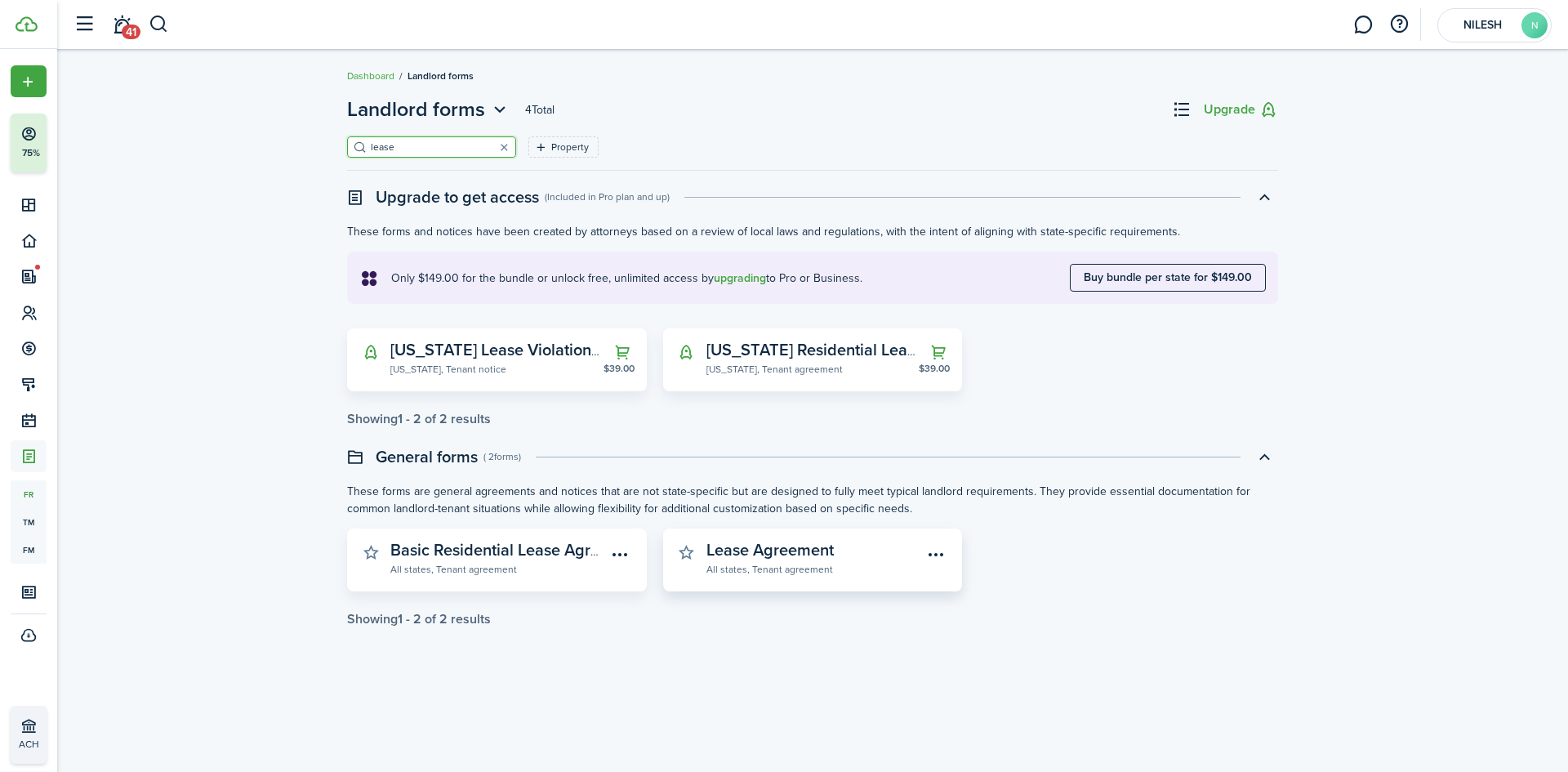
click at [749, 553] on widget-stats-description "Lease Agreement" at bounding box center [770, 549] width 128 height 25
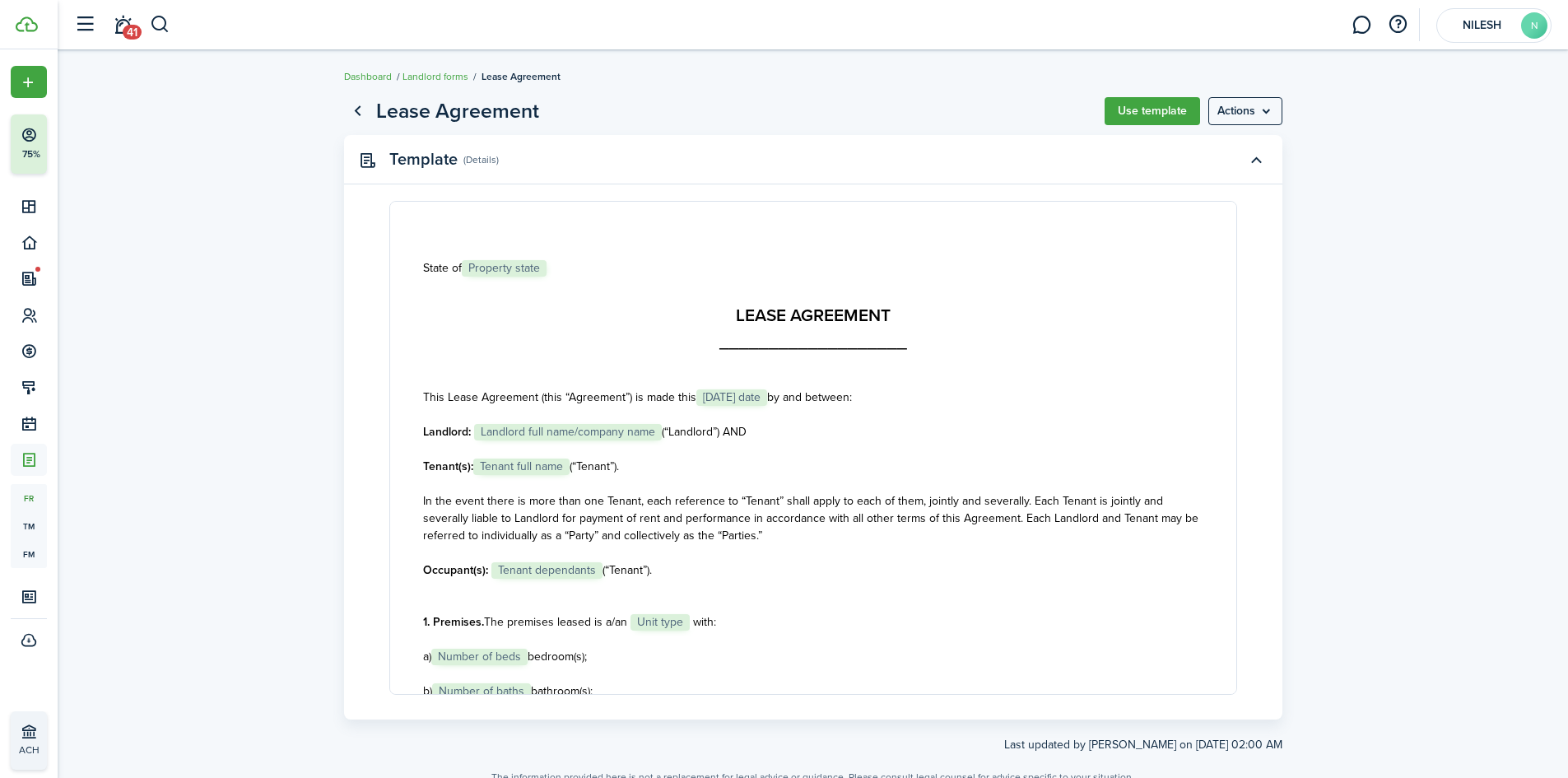
click at [288, 484] on document-system-view "Lease Agreement Use template Actions Template (Details) State of Property state…" at bounding box center [813, 440] width 1511 height 706
click at [1139, 100] on button "Use template" at bounding box center [1153, 111] width 96 height 28
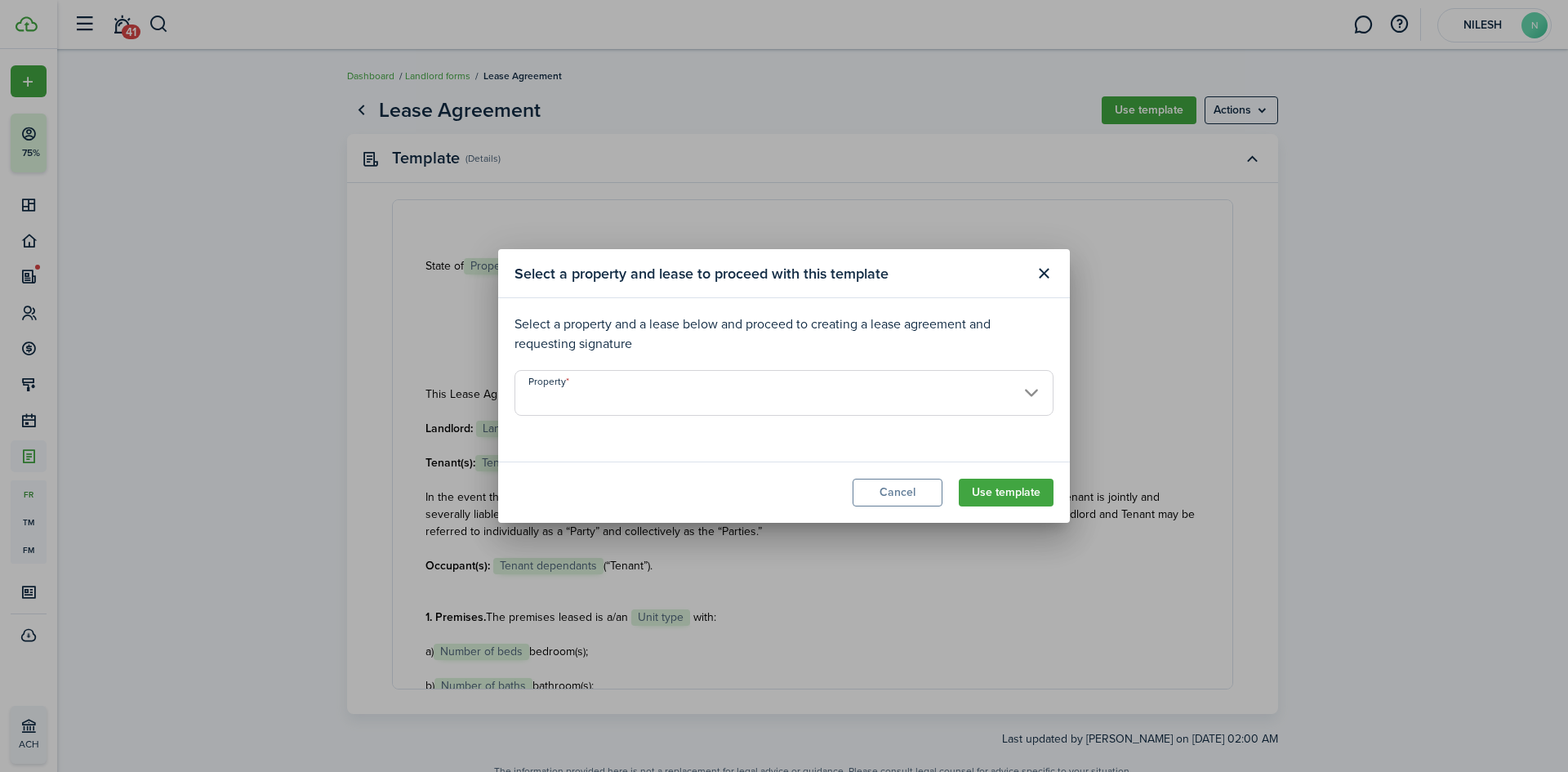
click at [780, 399] on input "Property" at bounding box center [783, 393] width 539 height 46
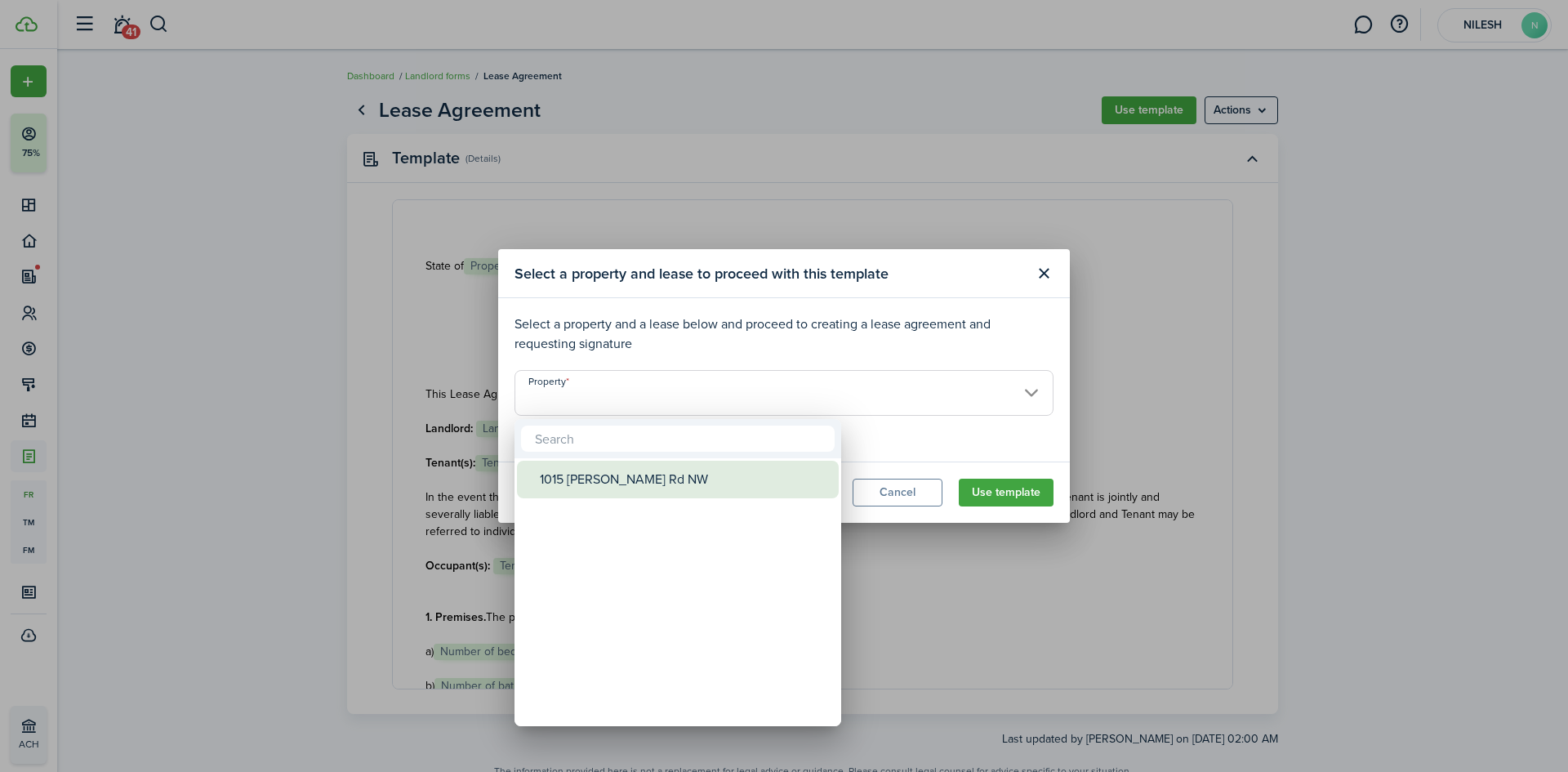
click at [653, 468] on div "1015 [PERSON_NAME] Rd NW" at bounding box center [684, 479] width 289 height 37
type input "1015 [PERSON_NAME] Rd NW"
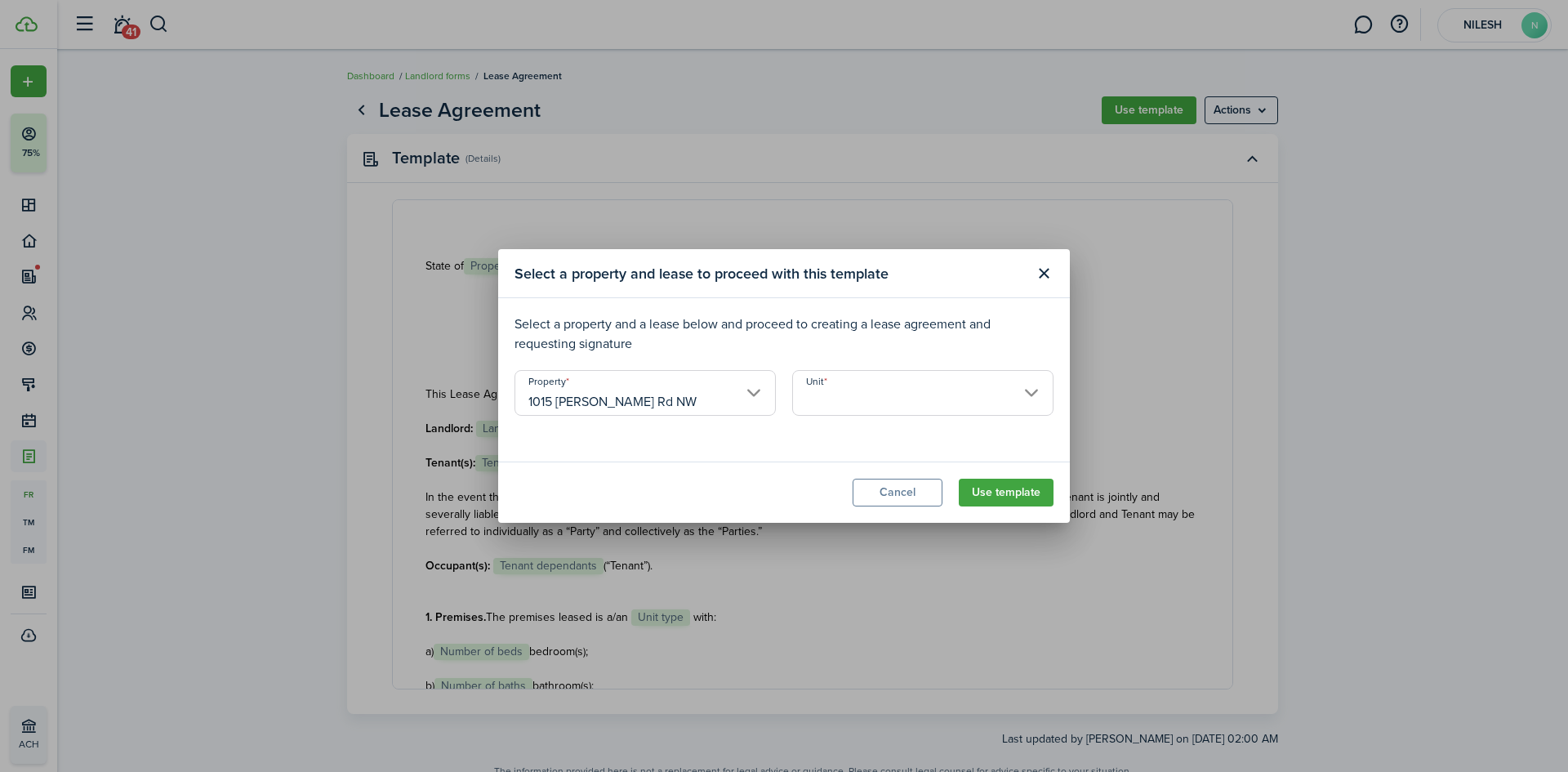
click at [877, 379] on input "Unit" at bounding box center [923, 393] width 262 height 46
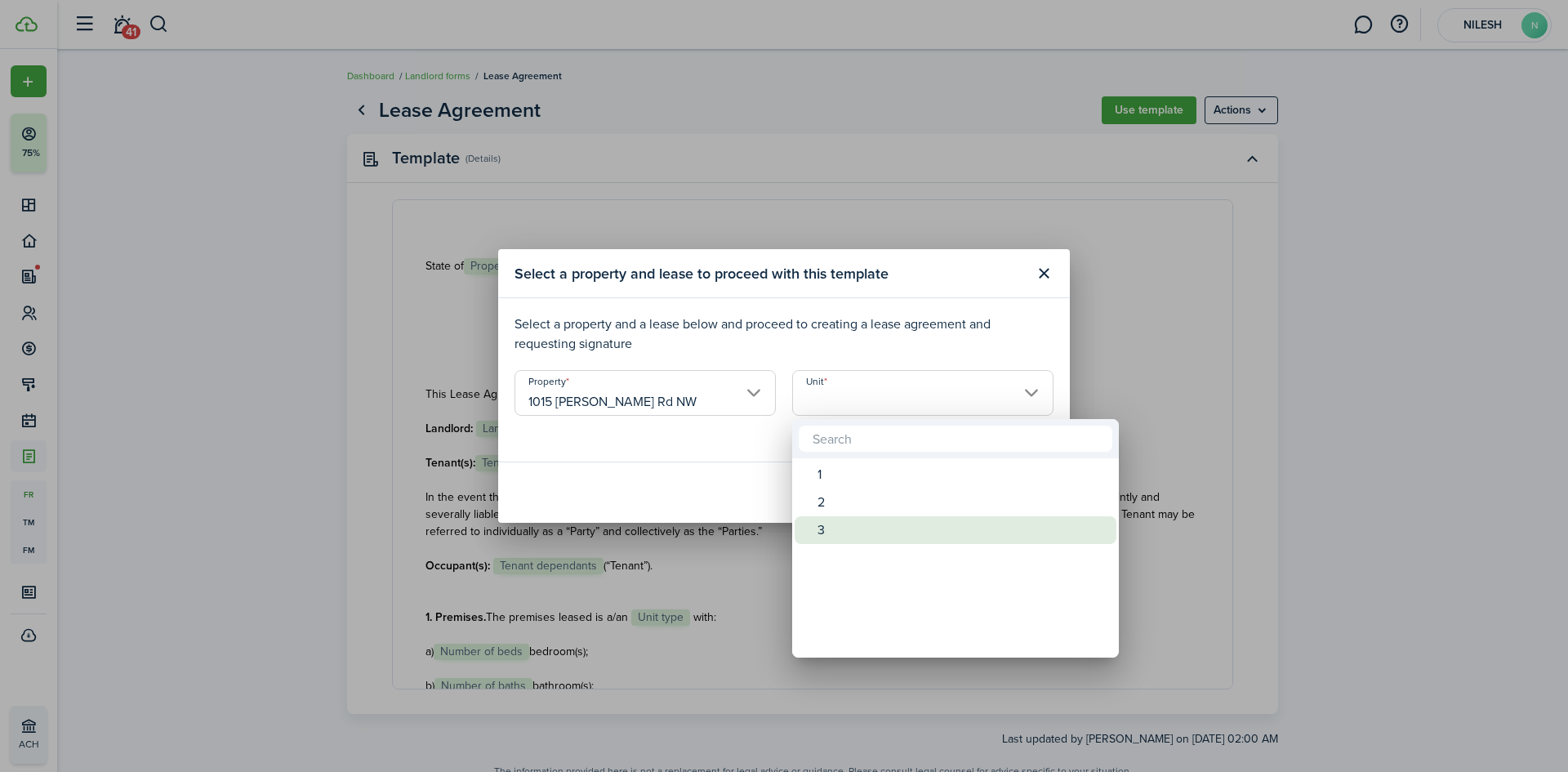
click at [845, 526] on div "3" at bounding box center [962, 530] width 289 height 27
type input "3"
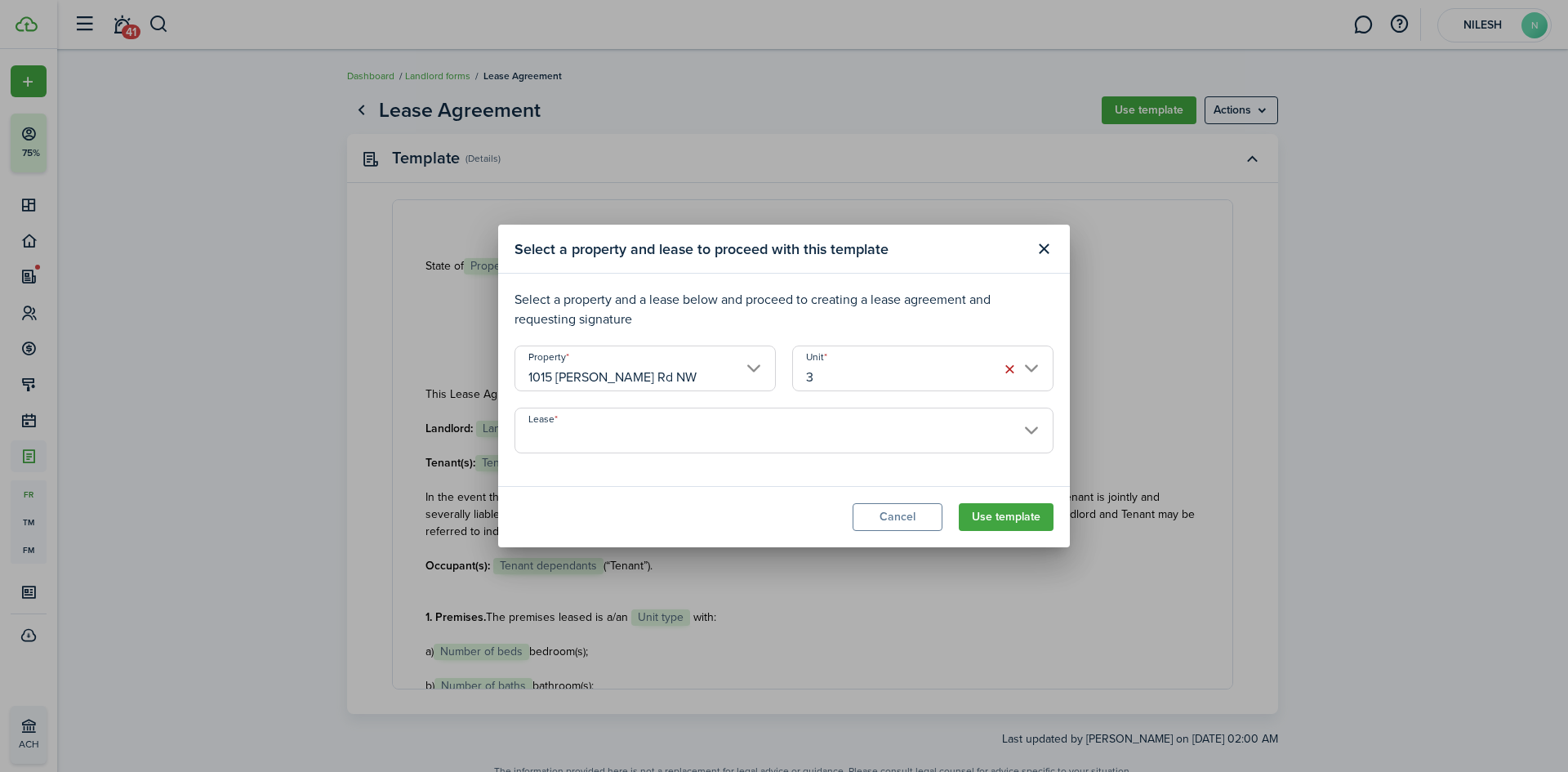
click at [749, 437] on input "Lease" at bounding box center [783, 430] width 539 height 46
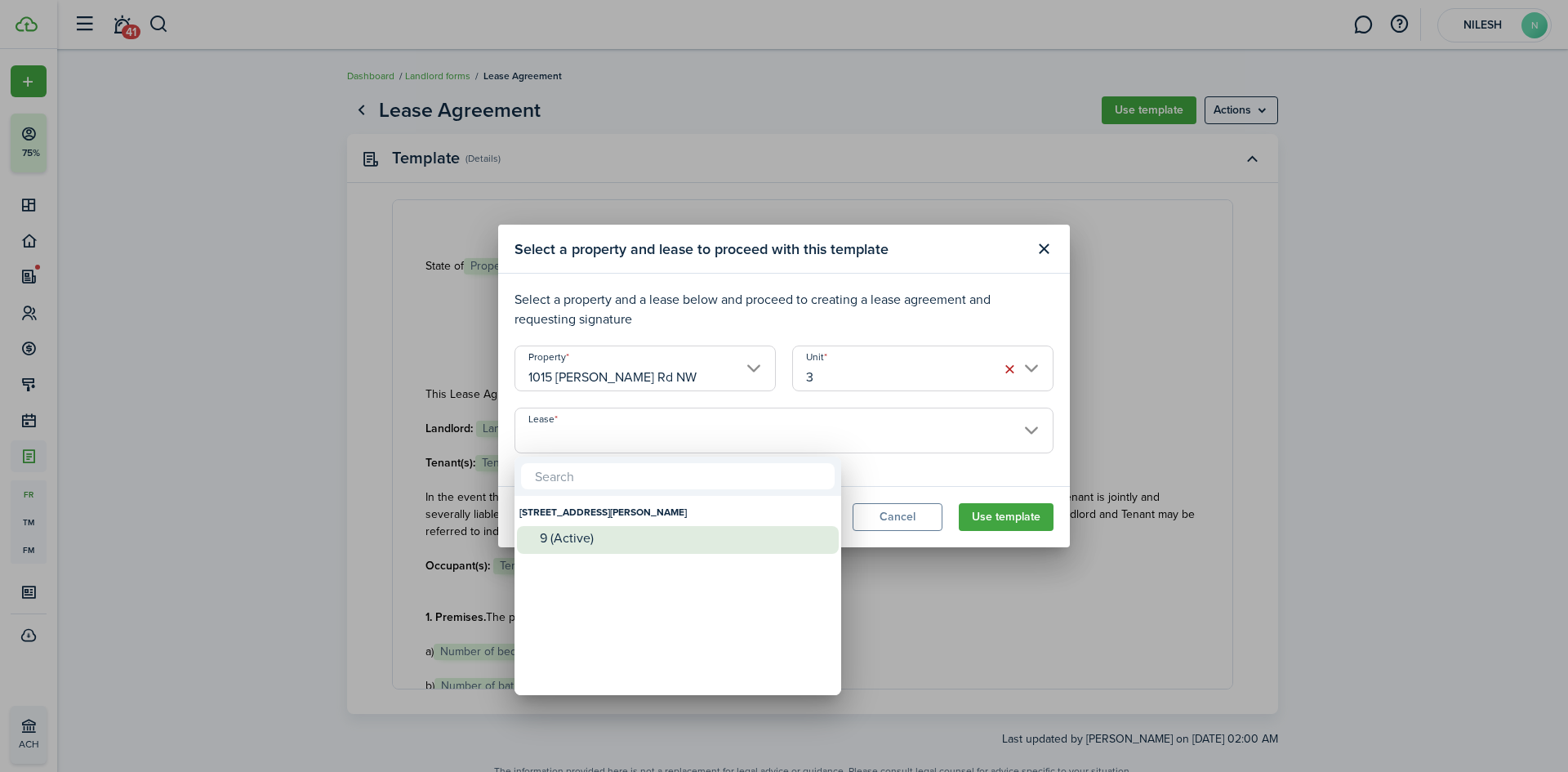
click at [652, 537] on div "9 (Active)" at bounding box center [684, 538] width 289 height 15
type input "[STREET_ADDRESS][PERSON_NAME]. Lease #9 (Active)"
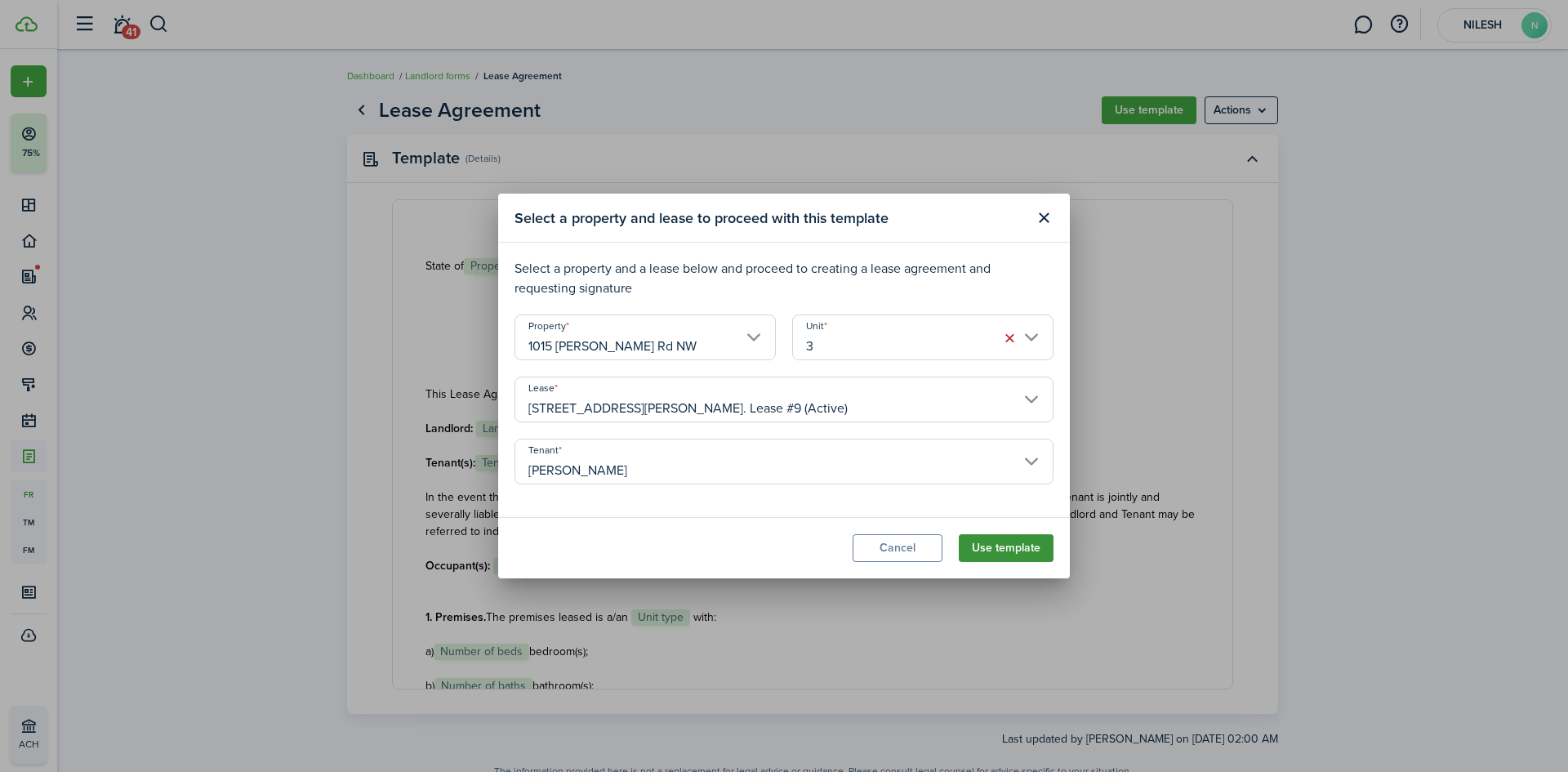
click at [999, 542] on button "Use template" at bounding box center [1006, 548] width 95 height 27
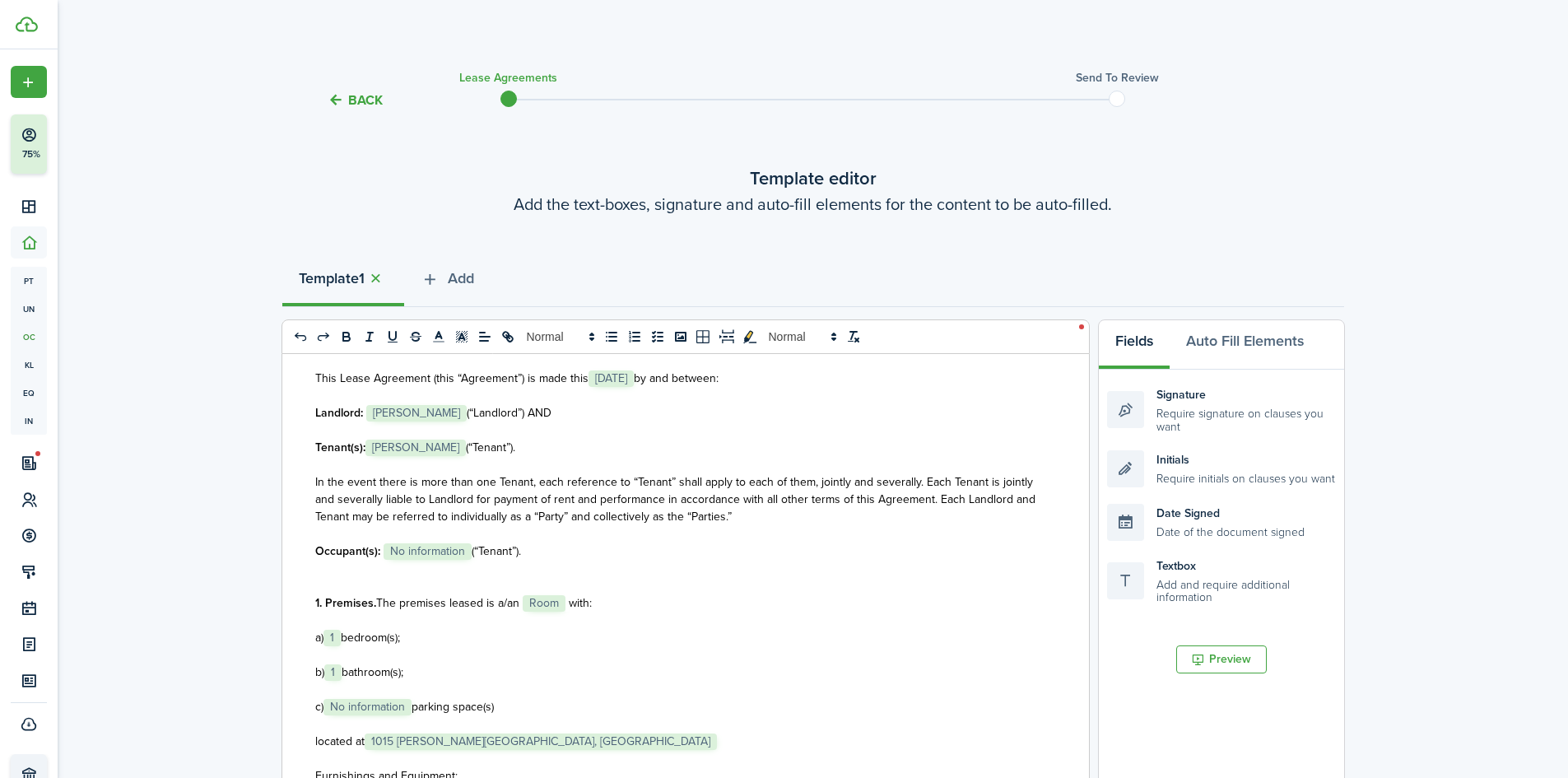
scroll to position [164, 0]
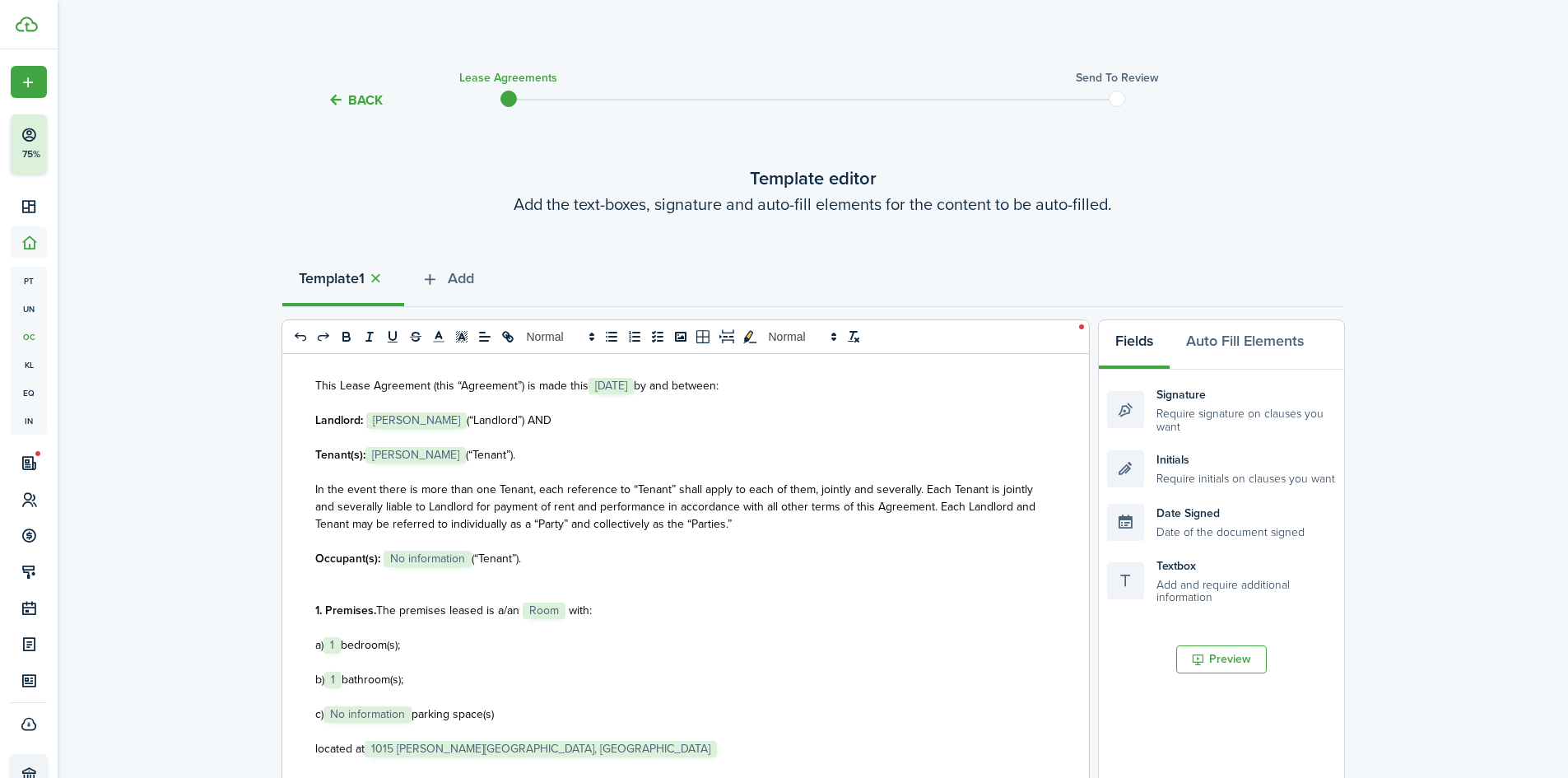
click at [569, 612] on span "with:" at bounding box center [580, 610] width 23 height 17
click at [348, 683] on span "bathroom(s);" at bounding box center [372, 679] width 62 height 17
click at [570, 612] on span "with:" at bounding box center [580, 610] width 23 height 17
click at [565, 612] on span "located on 2nd floor" at bounding box center [617, 610] width 103 height 17
click at [699, 611] on span "located on 2nd floor" at bounding box center [648, 610] width 103 height 17
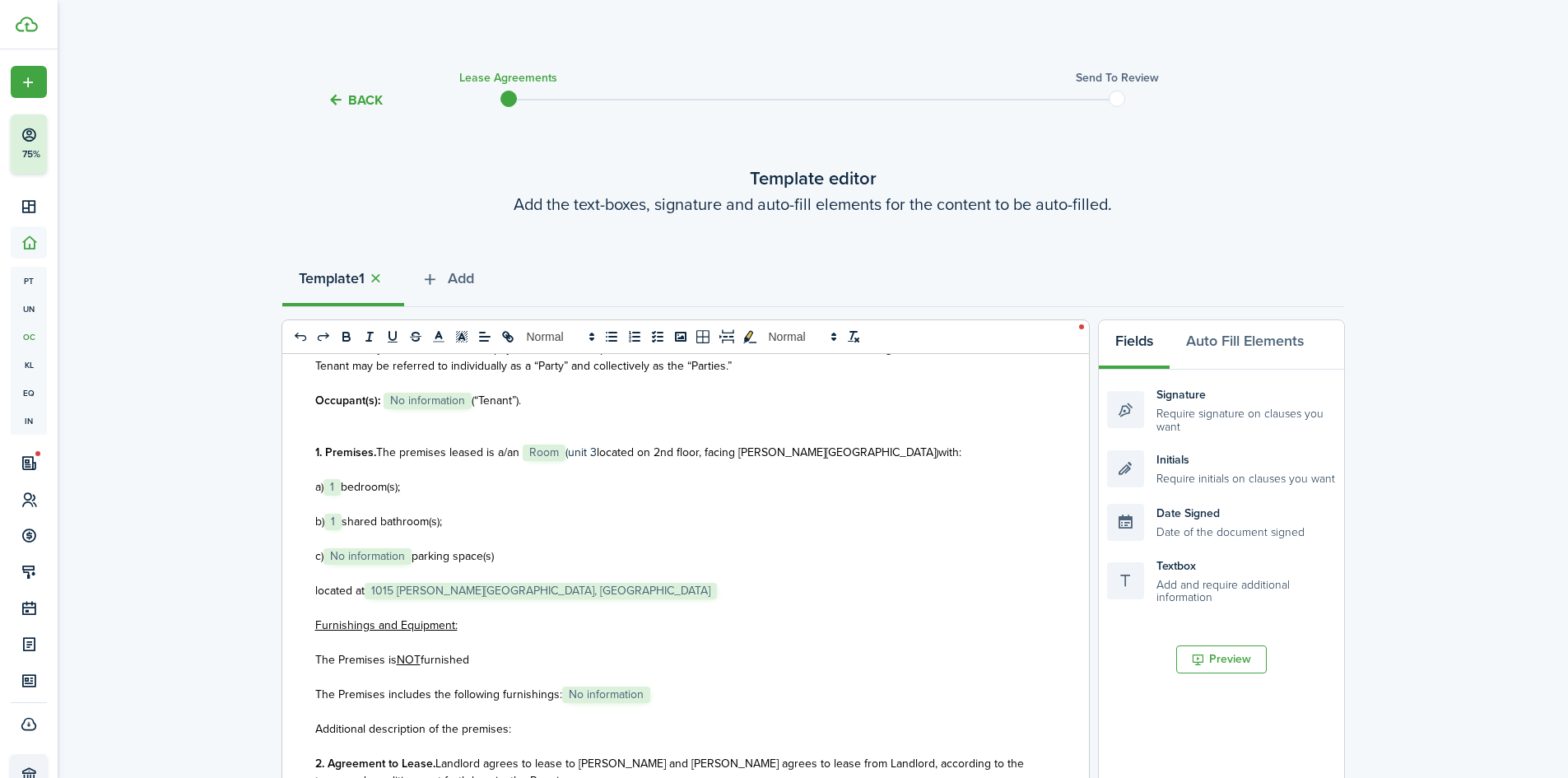
scroll to position [329, 0]
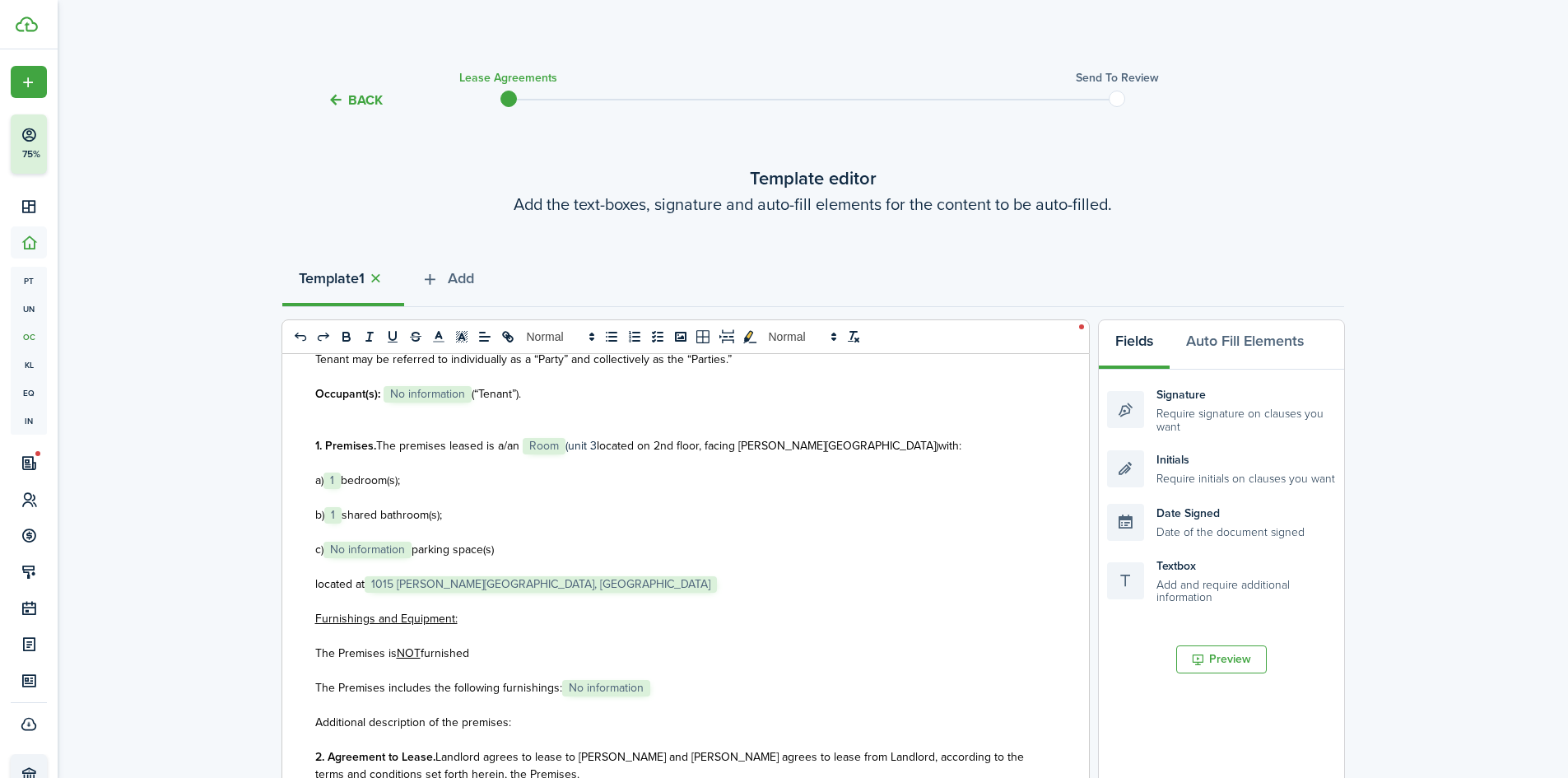
click at [416, 551] on span "parking space(s)" at bounding box center [453, 549] width 83 height 17
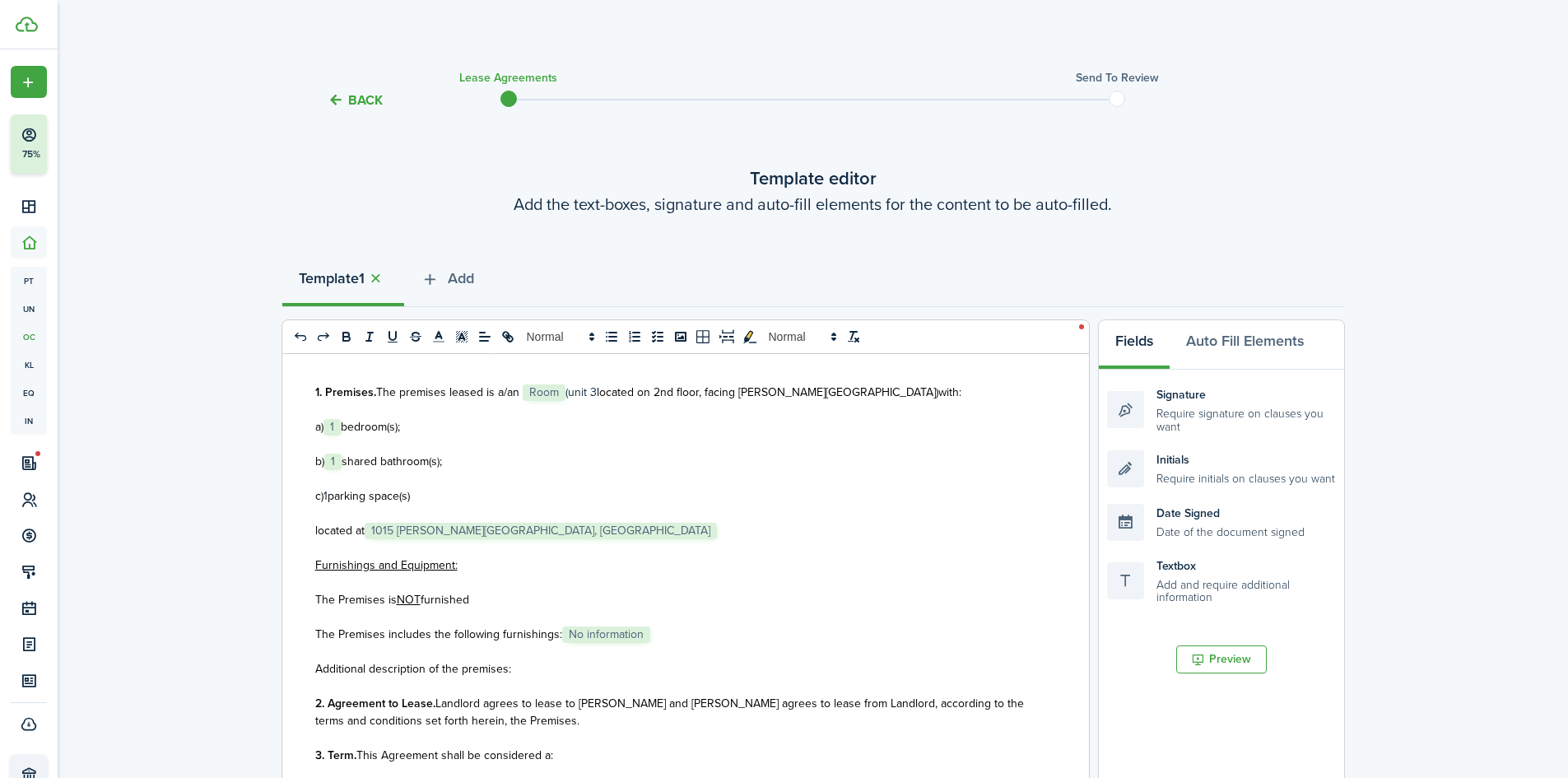
scroll to position [493, 0]
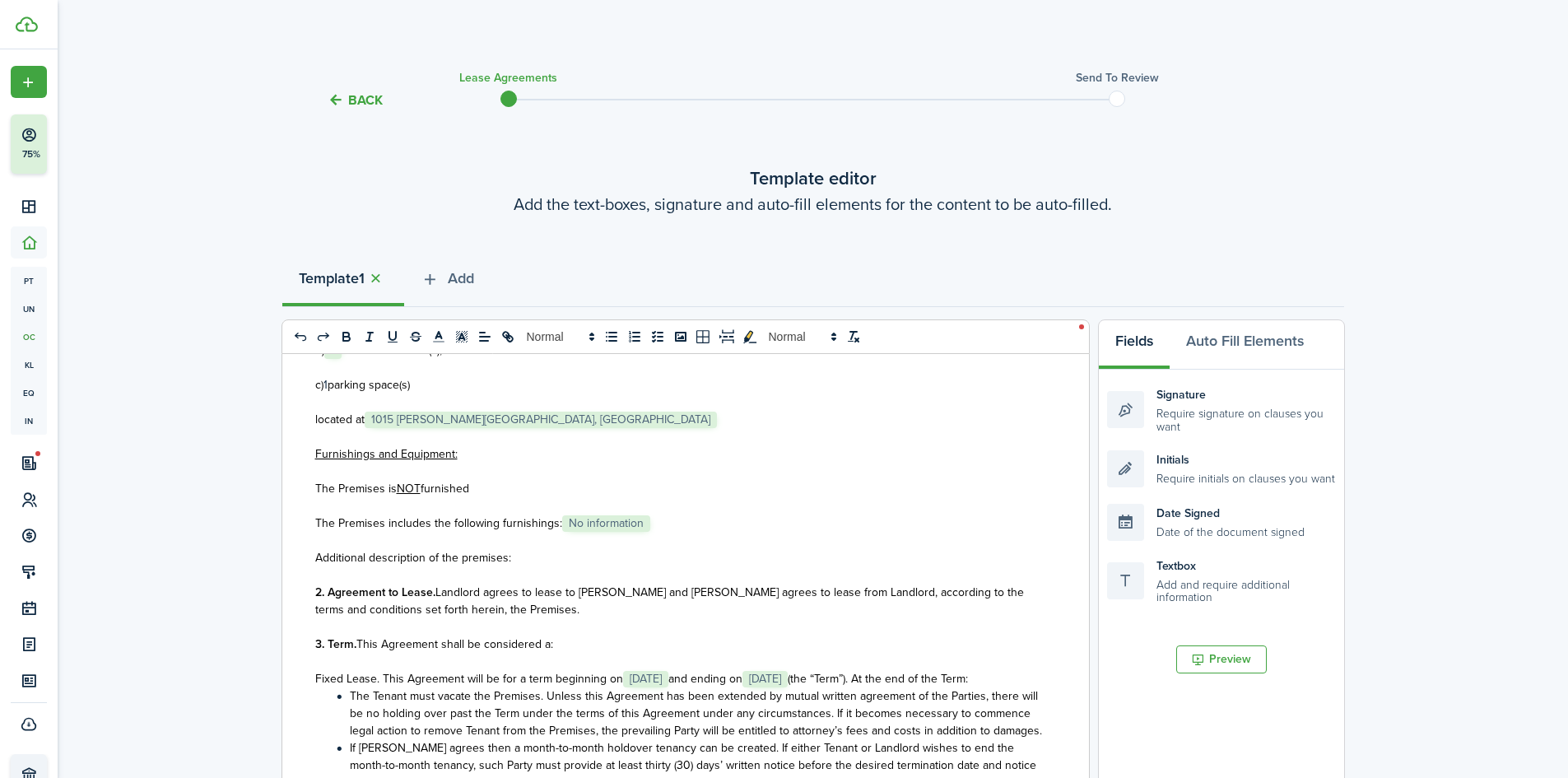
click at [398, 490] on u "NOT" at bounding box center [409, 488] width 24 height 17
click at [483, 490] on p "The Premises is NOT furnished" at bounding box center [679, 488] width 729 height 17
click at [423, 491] on span "furnished" at bounding box center [445, 488] width 49 height 17
click at [443, 495] on span "The Premises has a standing deck provided by landlord otherwise unfurnished" at bounding box center [517, 488] width 403 height 17
click at [492, 525] on span "The Premises includes the following furnishings:" at bounding box center [438, 523] width 247 height 17
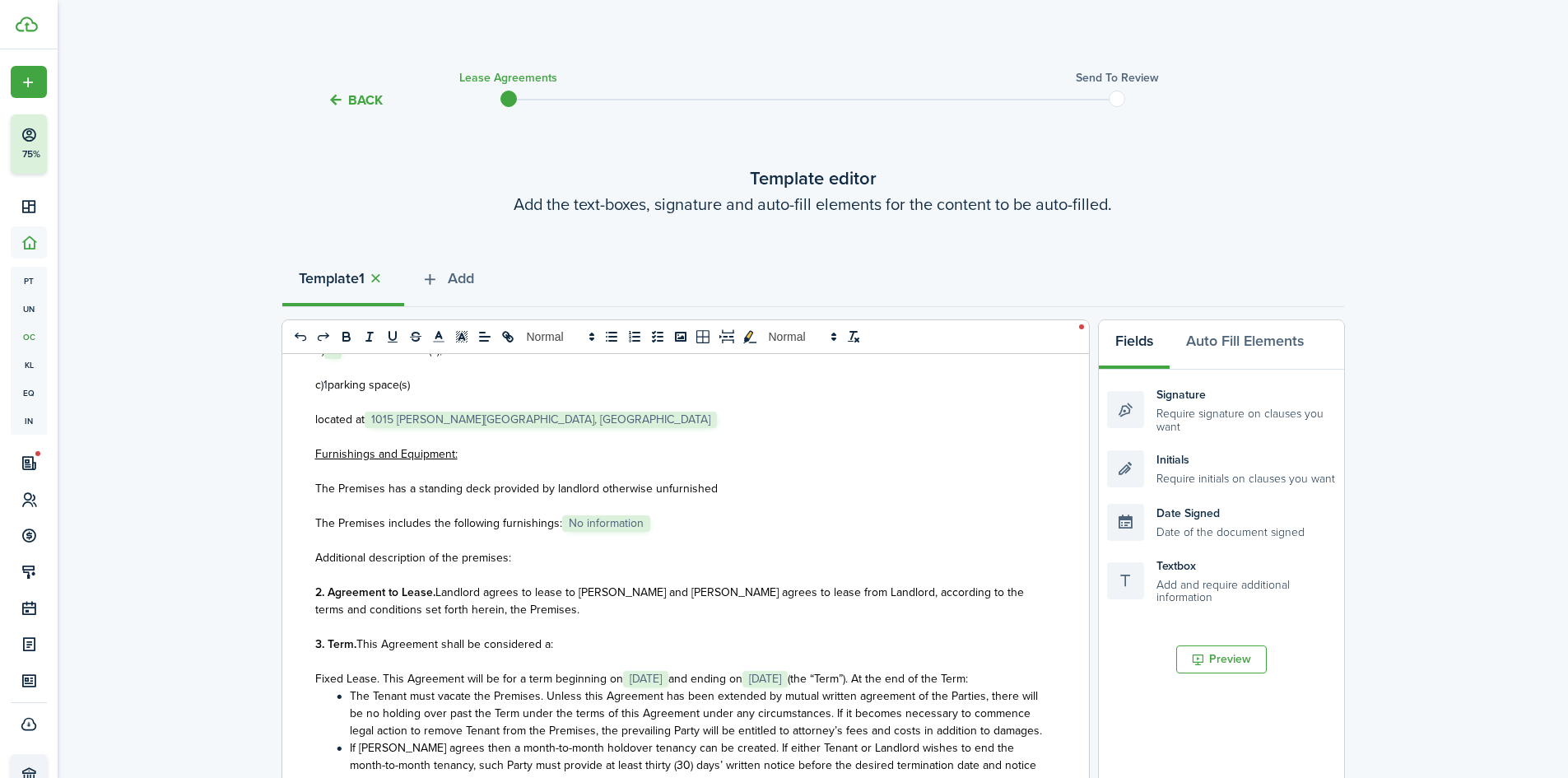
drag, startPoint x: 665, startPoint y: 521, endPoint x: 571, endPoint y: 518, distance: 94.0
click at [571, 518] on p "The Premises includes the following furnishings: ﻿ No information ﻿" at bounding box center [679, 523] width 729 height 17
click at [676, 520] on p "The Premises includes the following furnishings: ﻿ No information ﻿" at bounding box center [679, 523] width 729 height 17
click at [565, 566] on p at bounding box center [679, 574] width 729 height 17
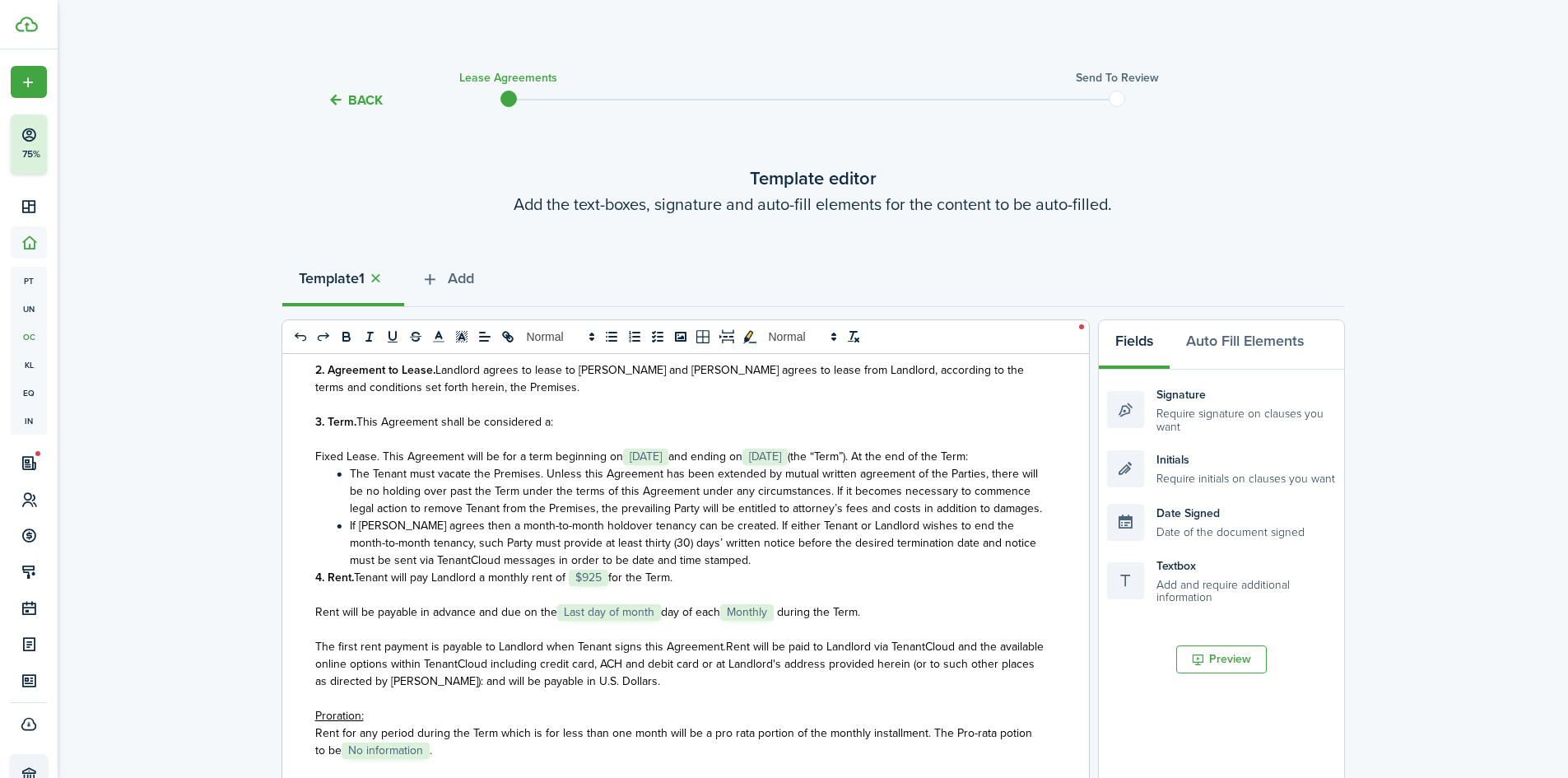
scroll to position [740, 0]
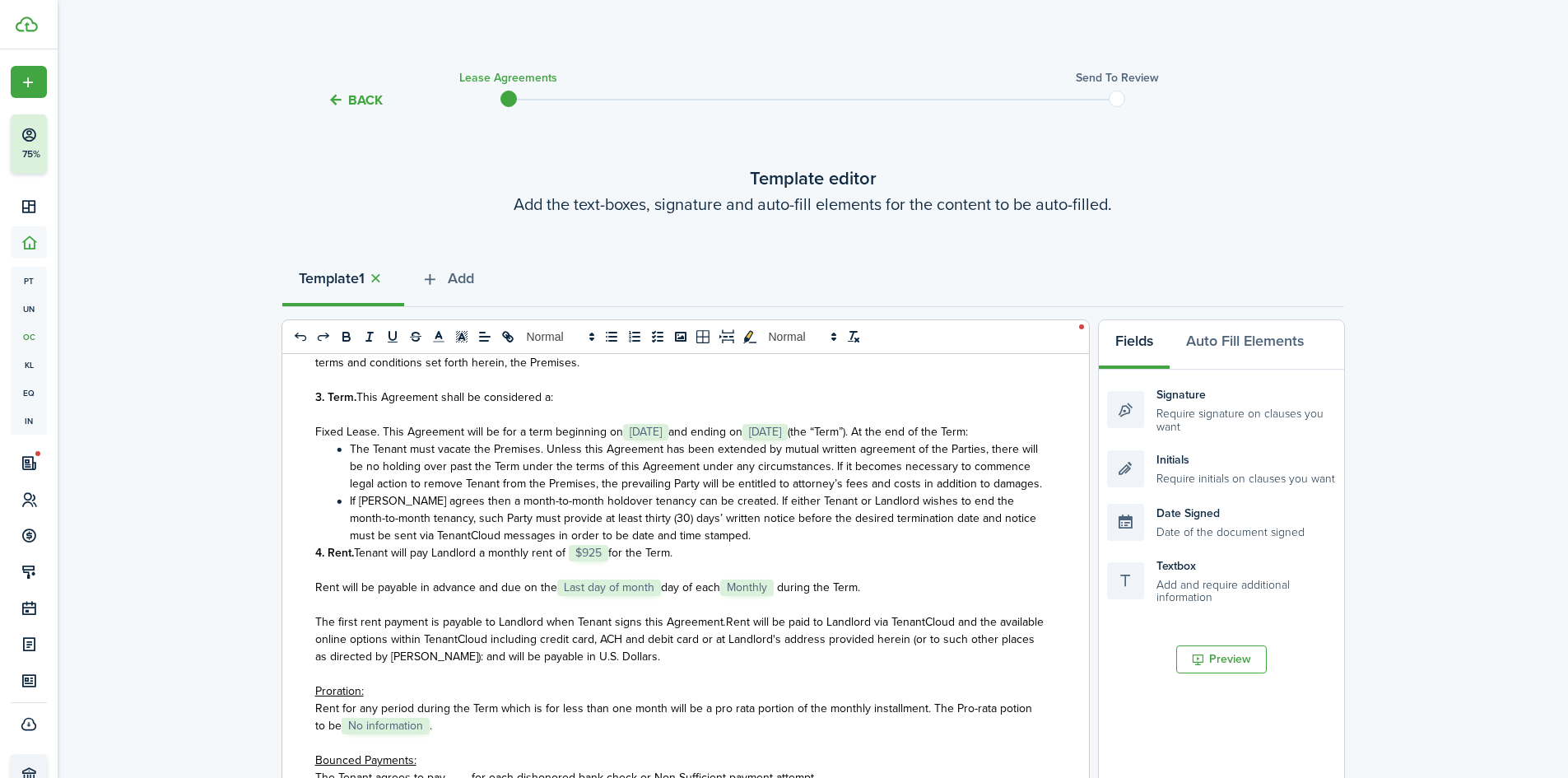
click at [725, 544] on li "If [PERSON_NAME] agrees then a month-to-month holdover tenancy can be created. …" at bounding box center [688, 518] width 711 height 51
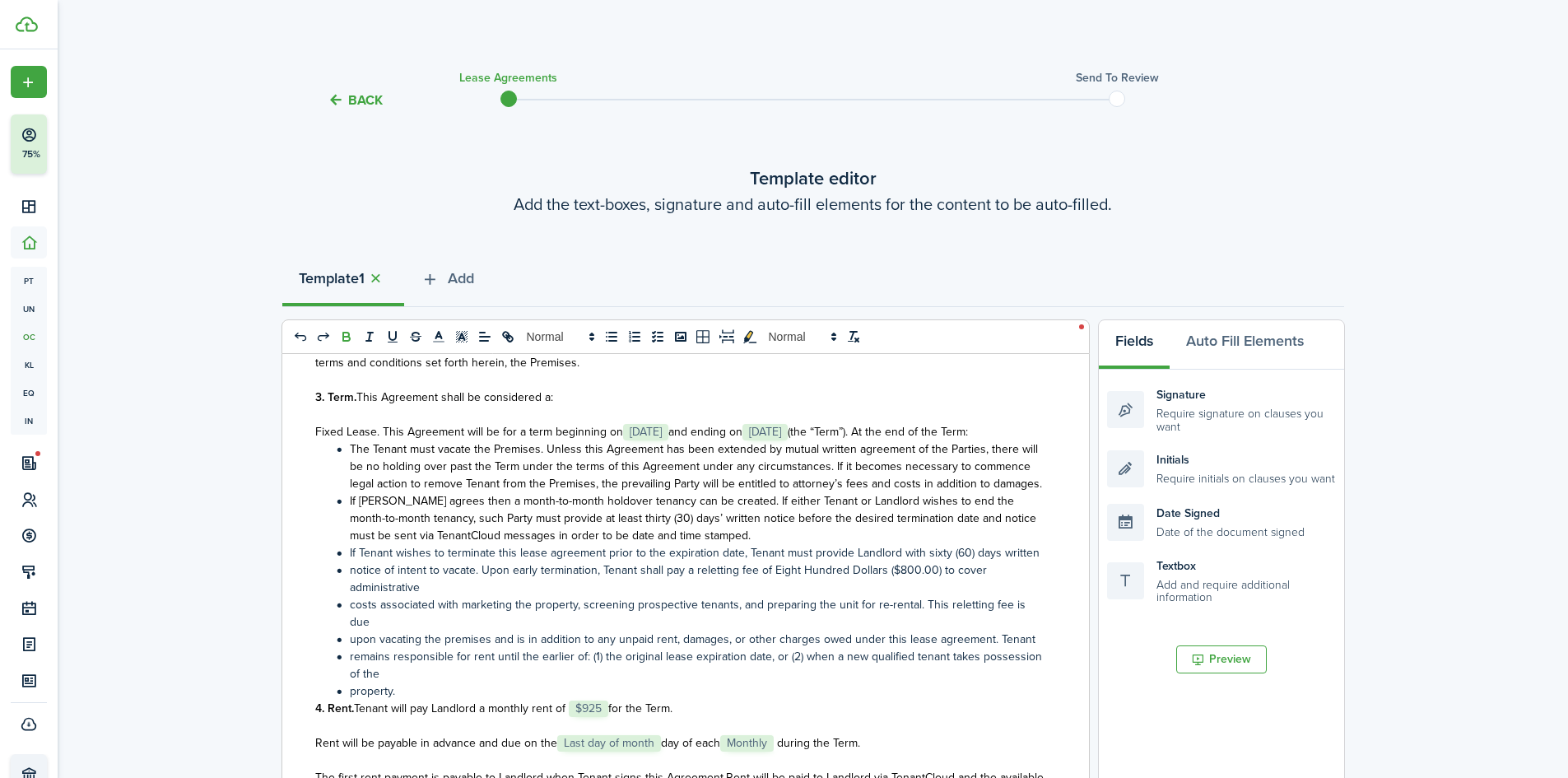
click at [464, 596] on li "notice of intent to vacate. Upon early termination, Tenant shall pay a relettin…" at bounding box center [688, 579] width 711 height 35
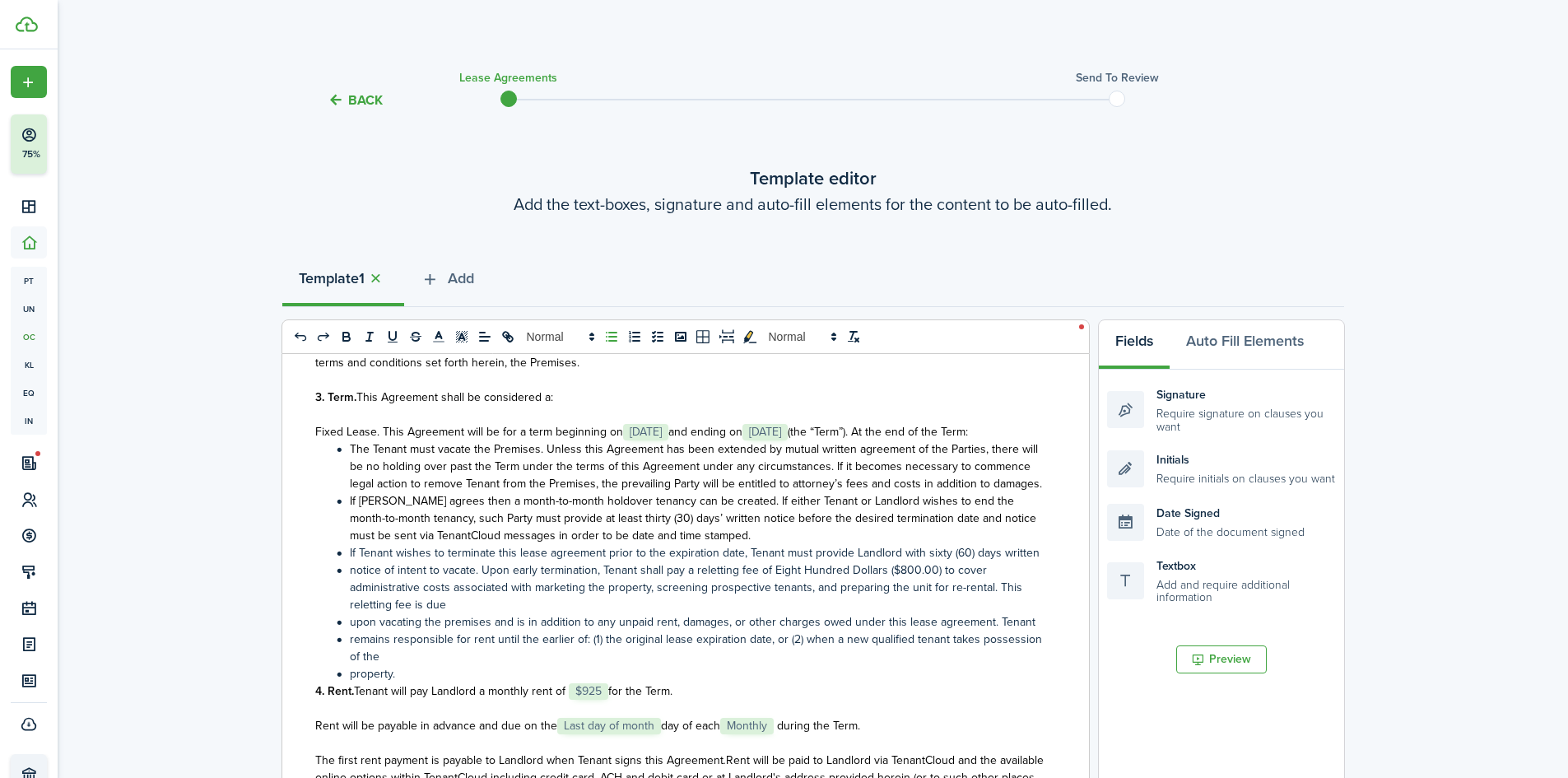
click at [991, 606] on li "notice of intent to vacate. Upon early termination, Tenant shall pay a relettin…" at bounding box center [688, 587] width 711 height 51
click at [513, 613] on li "notice of intent to vacate. Upon early termination, Tenant shall pay a relettin…" at bounding box center [688, 587] width 711 height 51
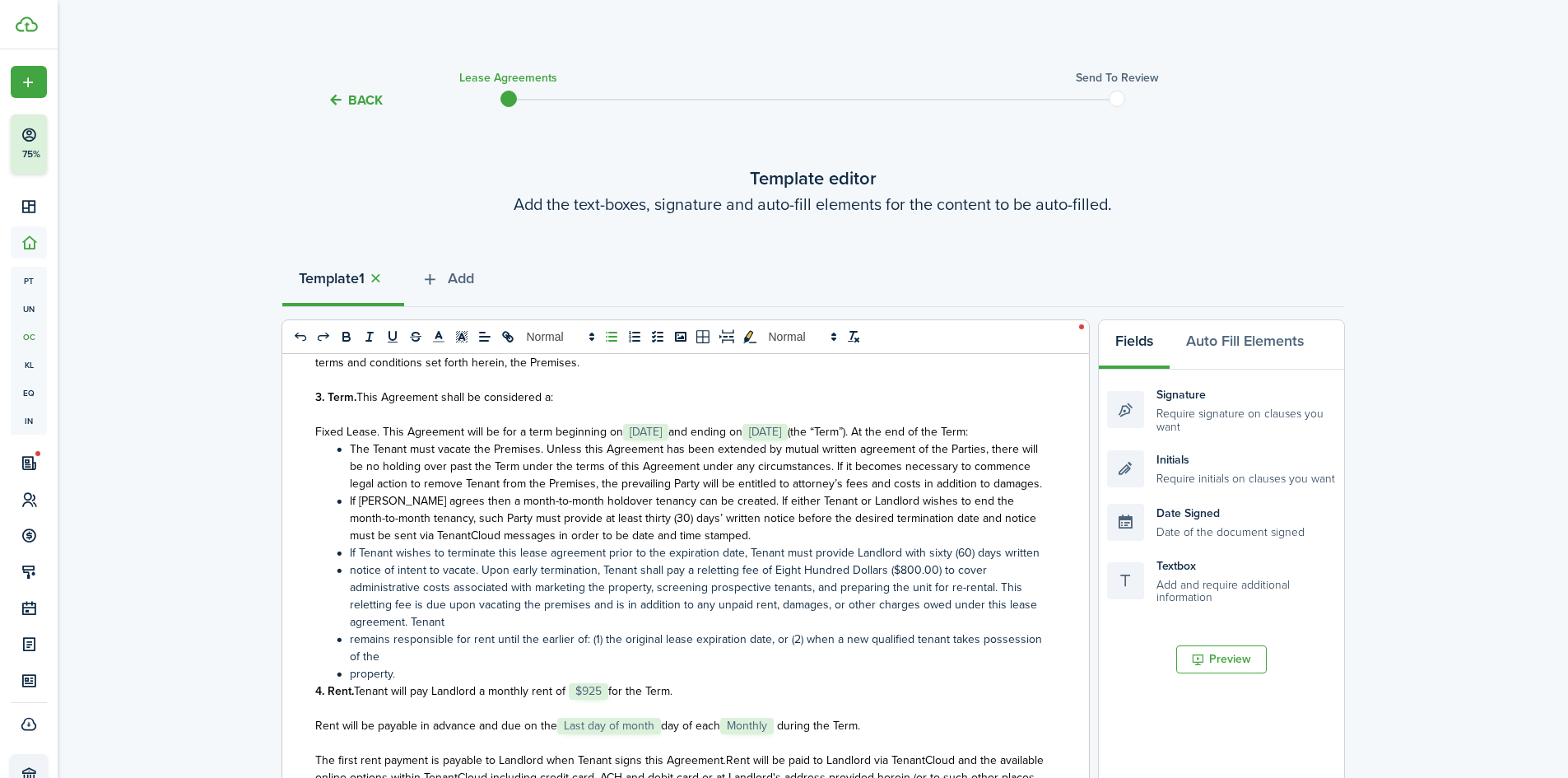
click at [483, 630] on li "notice of intent to vacate. Upon early termination, Tenant shall pay a relettin…" at bounding box center [688, 595] width 711 height 69
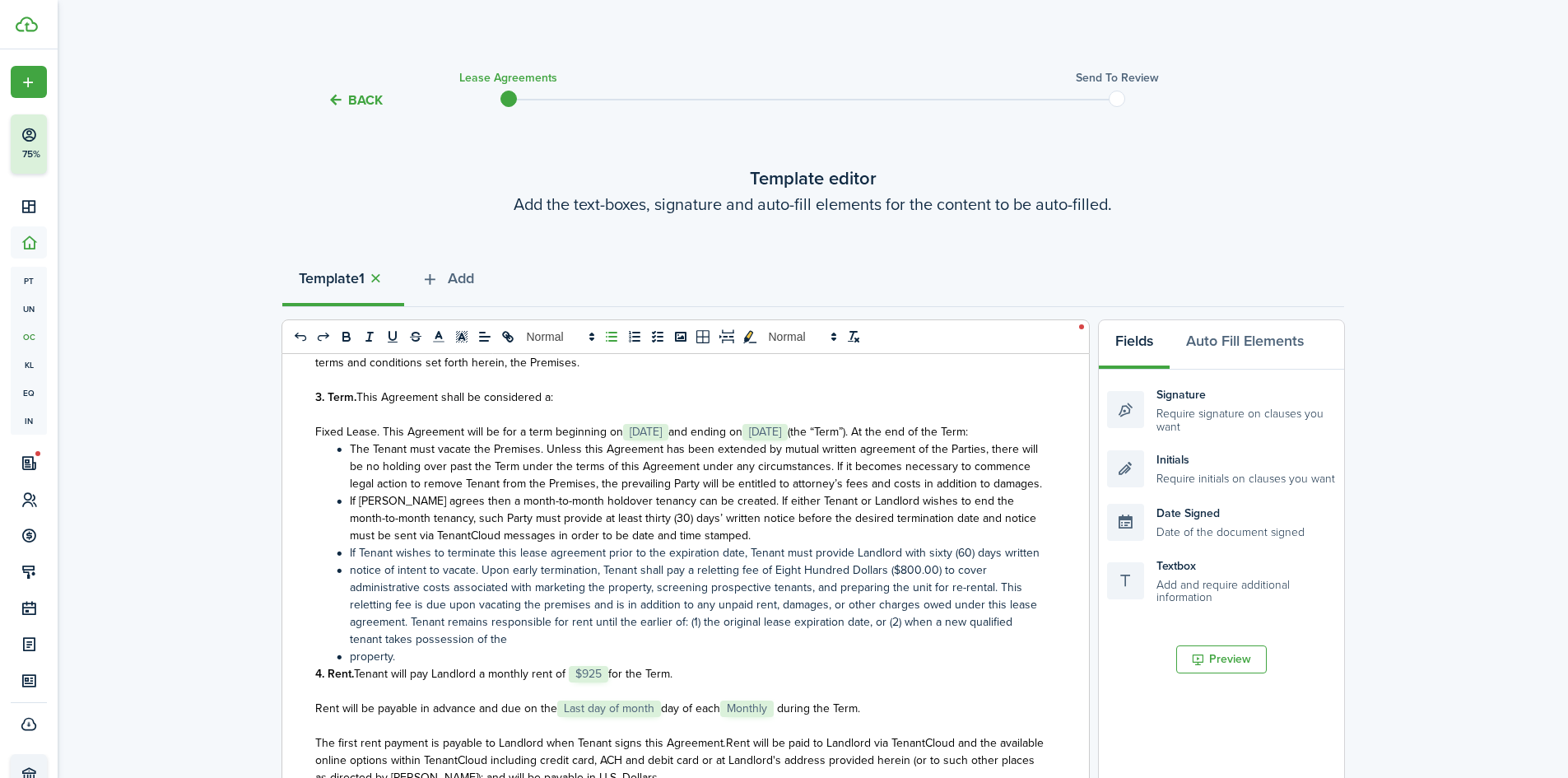
click at [526, 648] on li "notice of intent to vacate. Upon early termination, Tenant shall pay a relettin…" at bounding box center [688, 604] width 711 height 86
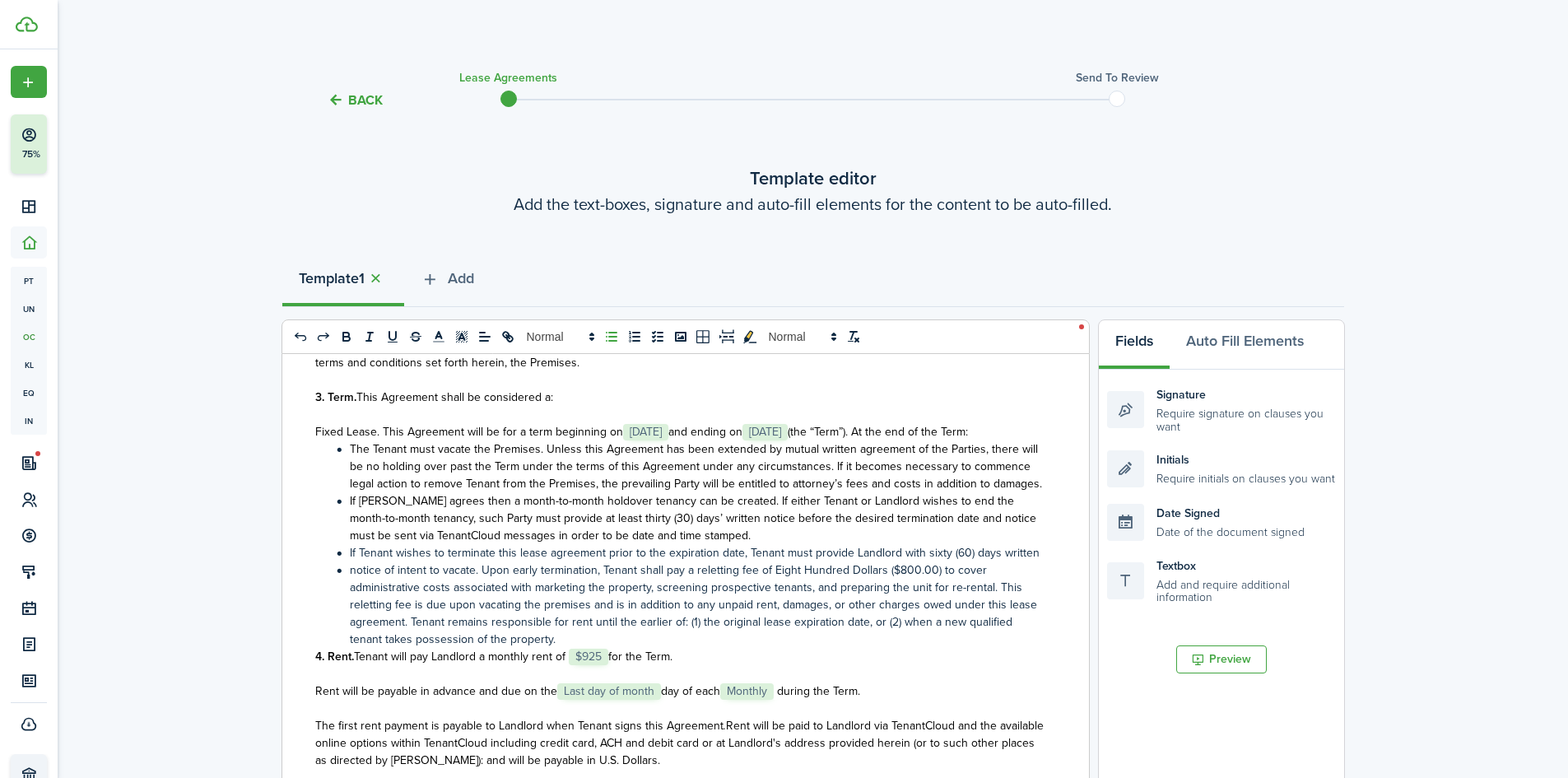
click at [1033, 580] on div "State of ﻿ GA ﻿ LEASE AGREEMENT ___________________ This Lease Agreement (this …" at bounding box center [679, 676] width 794 height 646
drag, startPoint x: 913, startPoint y: 603, endPoint x: 891, endPoint y: 599, distance: 22.4
click at [891, 599] on li "If Tenant wishes to terminate this lease agreement prior to the expiration date…" at bounding box center [688, 595] width 711 height 104
click at [456, 624] on li "If Tenant wishes to terminate this lease agreement prior to the expiration date…" at bounding box center [688, 595] width 711 height 104
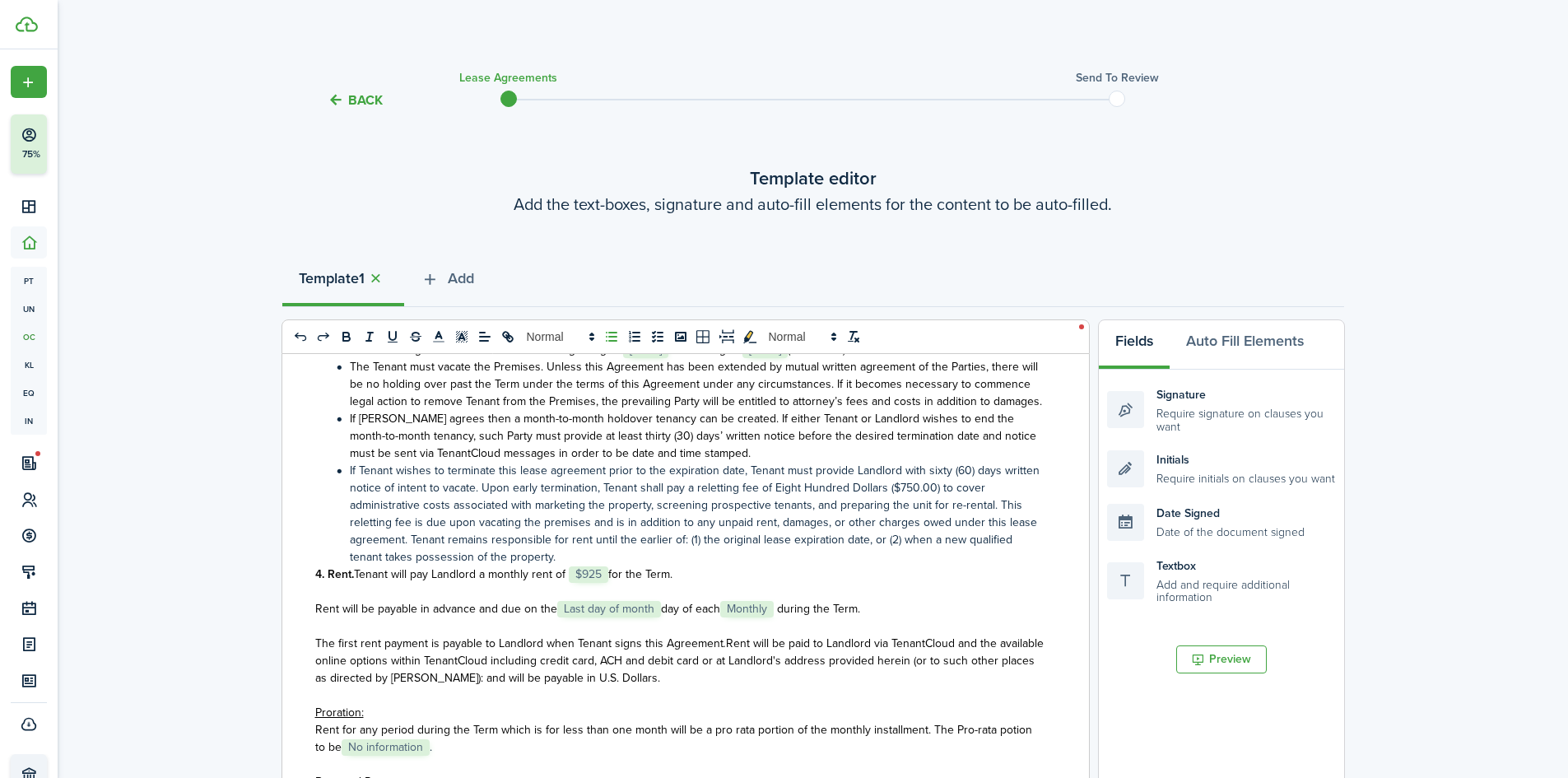
scroll to position [905, 0]
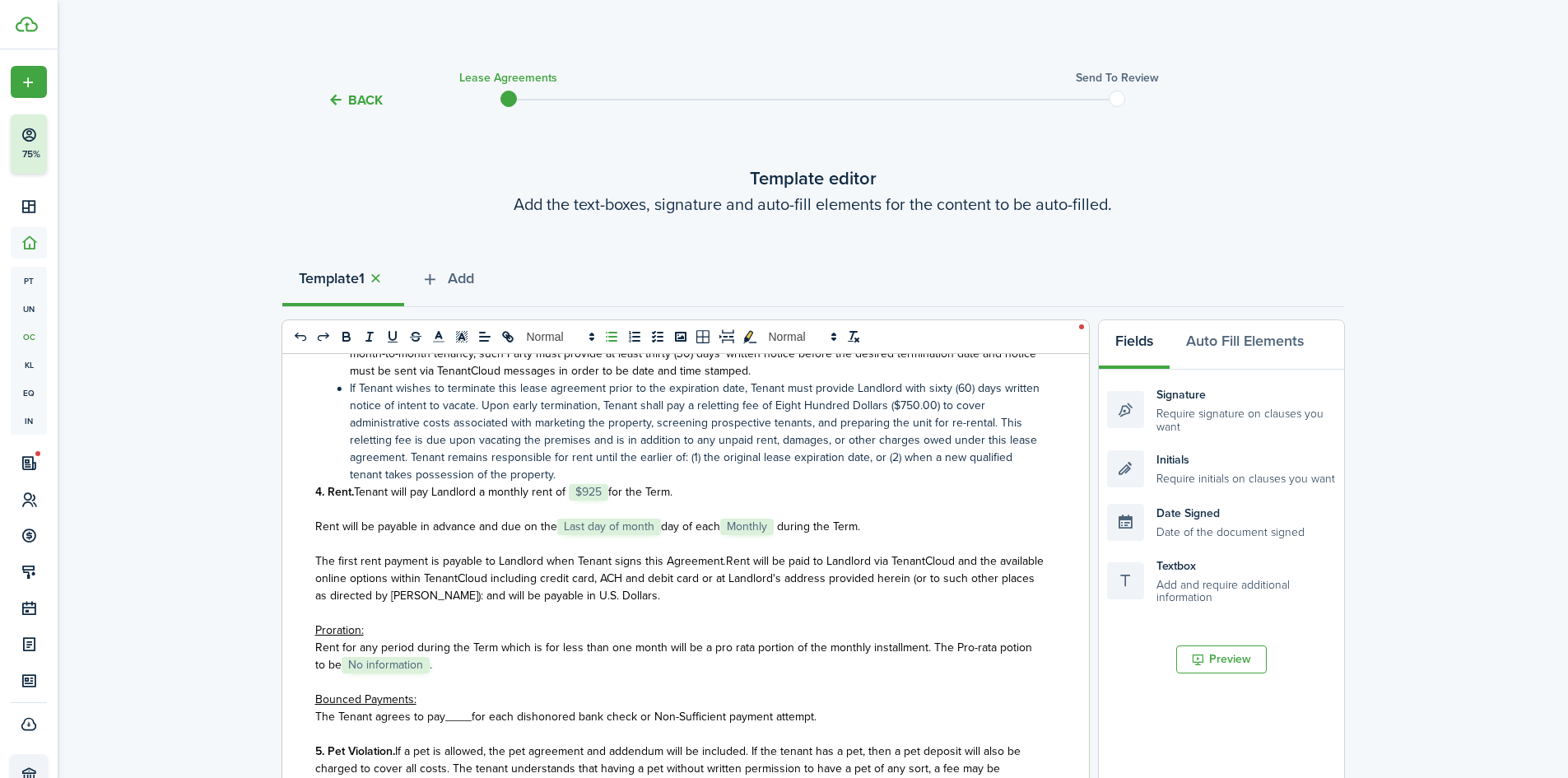
click at [662, 535] on span "day of each" at bounding box center [690, 525] width 59 height 17
click at [703, 535] on span "during the Term." at bounding box center [728, 525] width 83 height 17
click at [784, 535] on p "Rent will be payable in advance and due on the ﻿1st day of each ﻿ Monthly ﻿ dur…" at bounding box center [679, 525] width 729 height 17
click at [568, 535] on p "Rent will be payable in advance and due on the ﻿1st day of each ﻿ Monthly ﻿ dur…" at bounding box center [679, 525] width 729 height 17
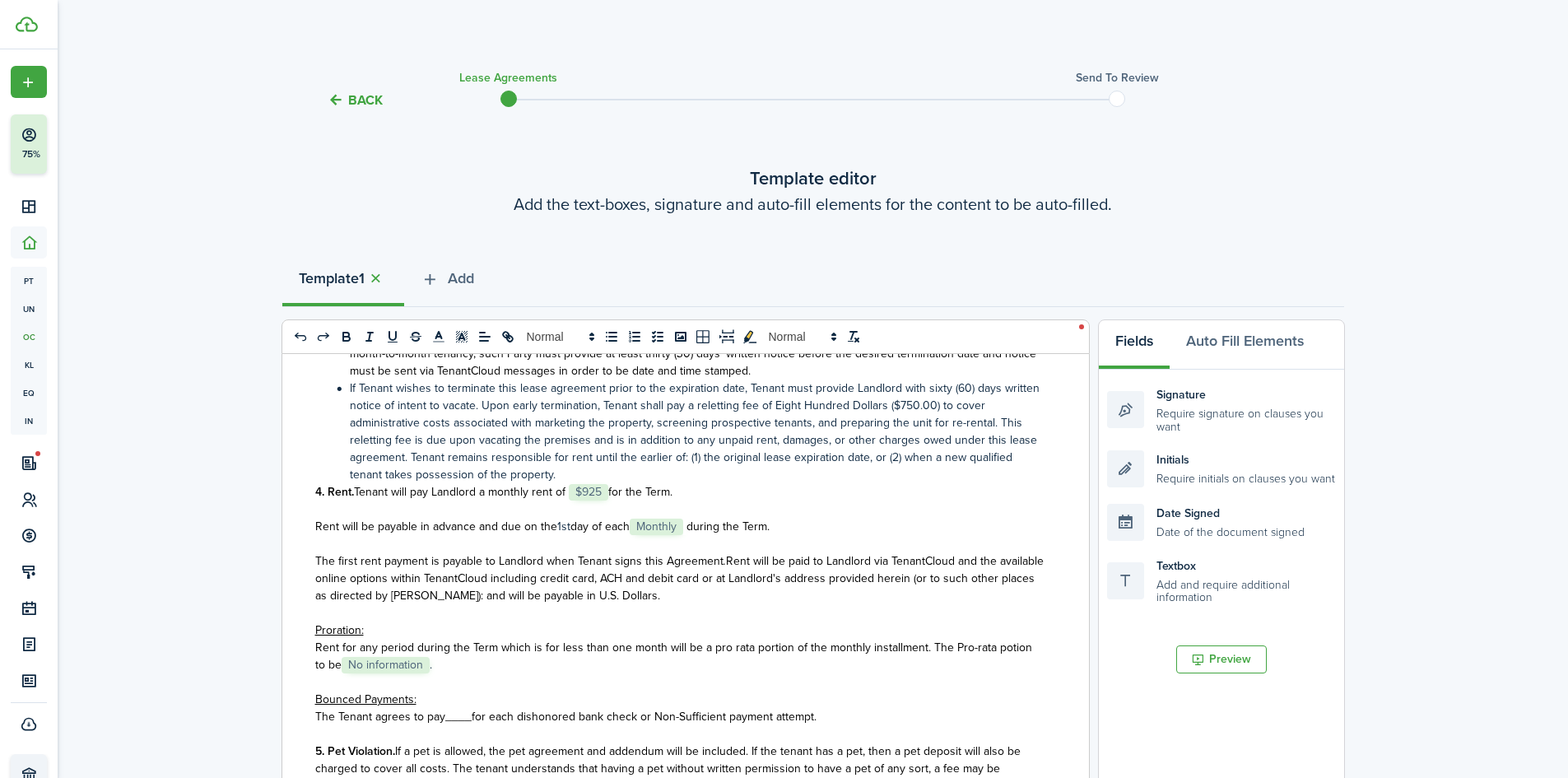
click at [687, 535] on span at bounding box center [686, 525] width 4 height 17
click at [770, 535] on p "Rent will be payable in advance and due on the ﻿1st day of each ﻿Month during t…" at bounding box center [679, 525] width 729 height 17
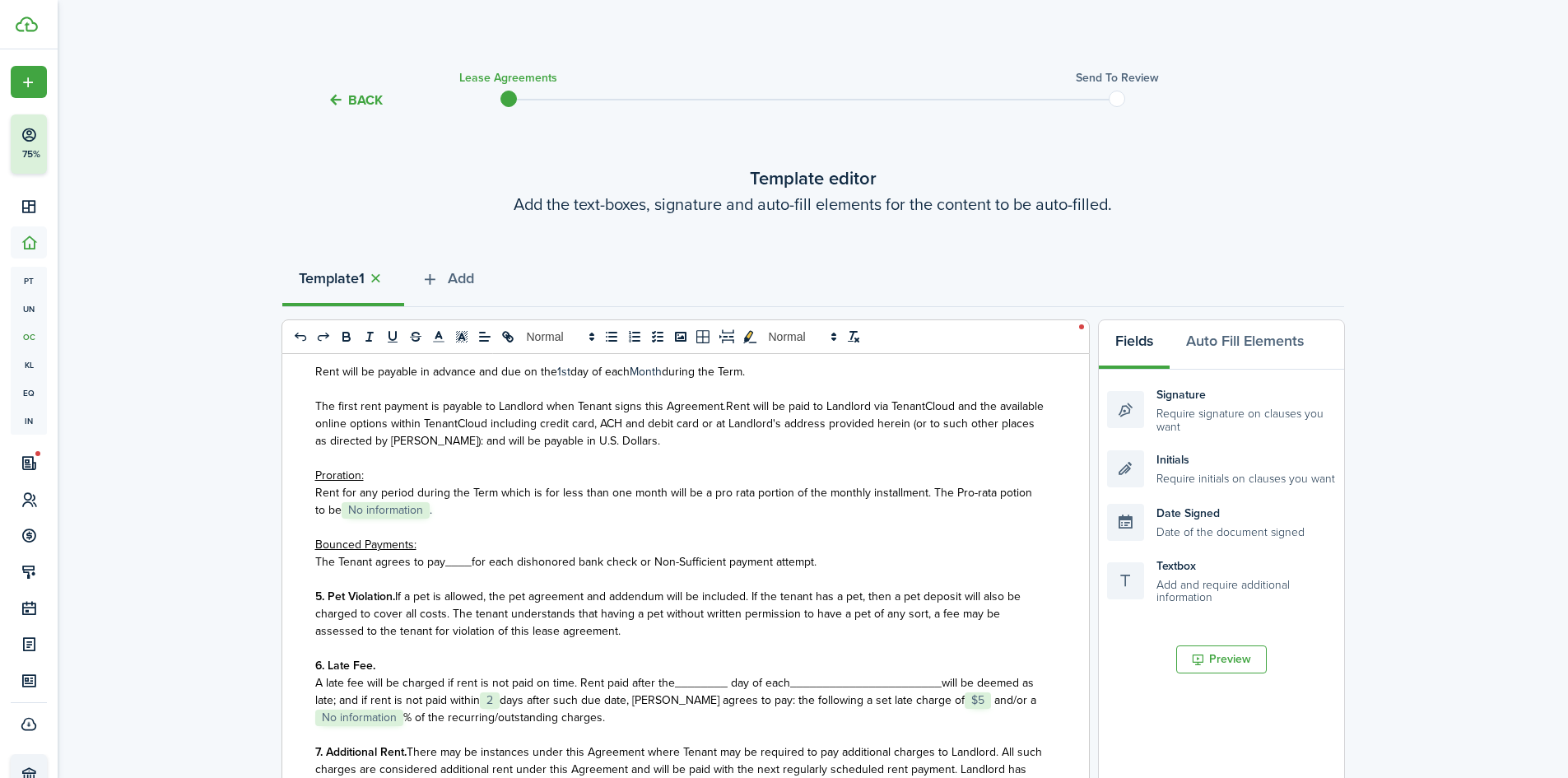
scroll to position [1070, 0]
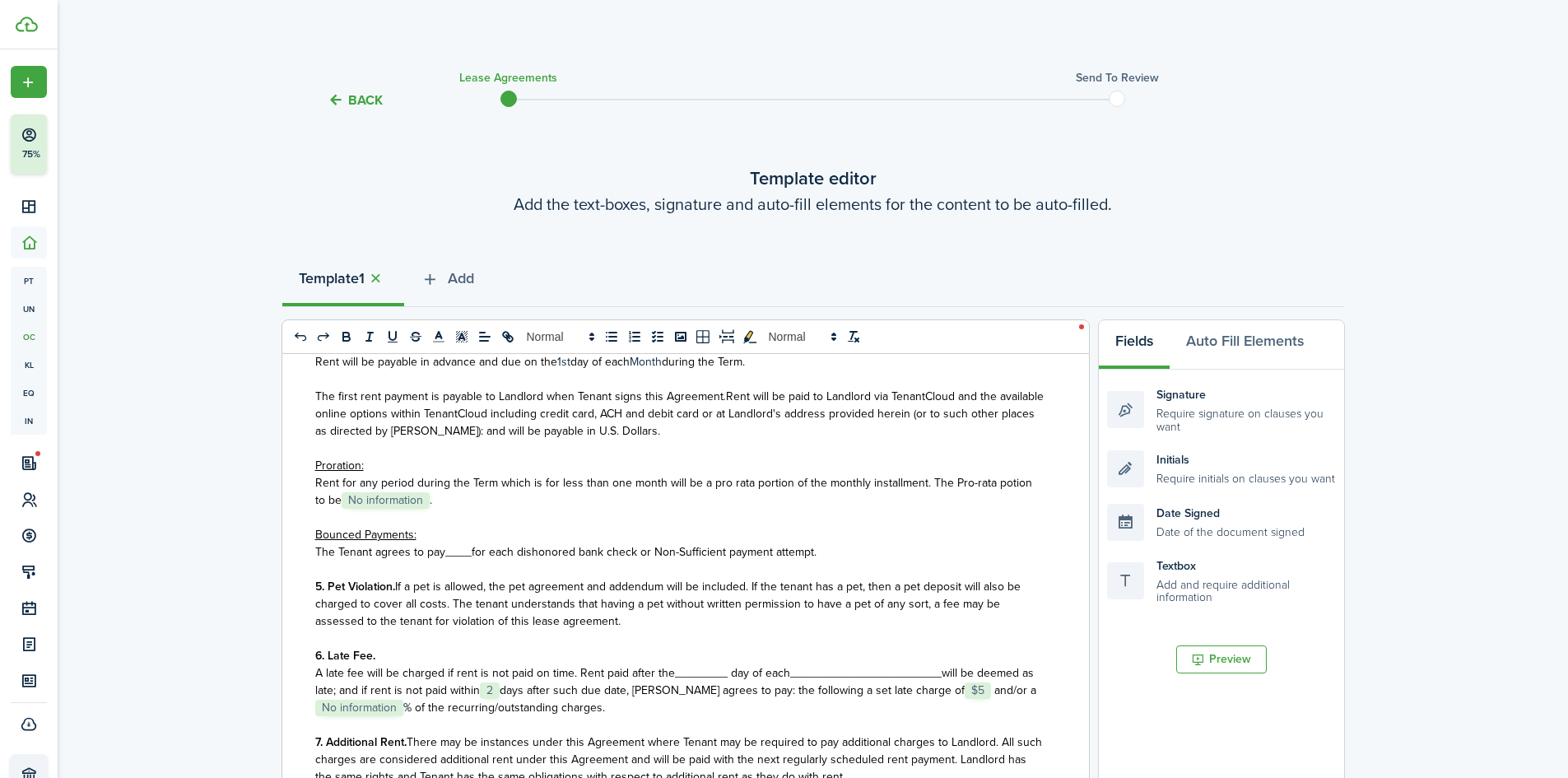
click at [435, 509] on p "Rent for any period during the Term which is for less than one month will be a …" at bounding box center [679, 491] width 729 height 35
click at [466, 560] on span "____" at bounding box center [459, 551] width 27 height 17
drag, startPoint x: 442, startPoint y: 588, endPoint x: 472, endPoint y: 593, distance: 30.4
click at [472, 560] on p "The Tenant agrees to pay ____ for each dishonored bank check or Non-Sufficient …" at bounding box center [679, 551] width 729 height 17
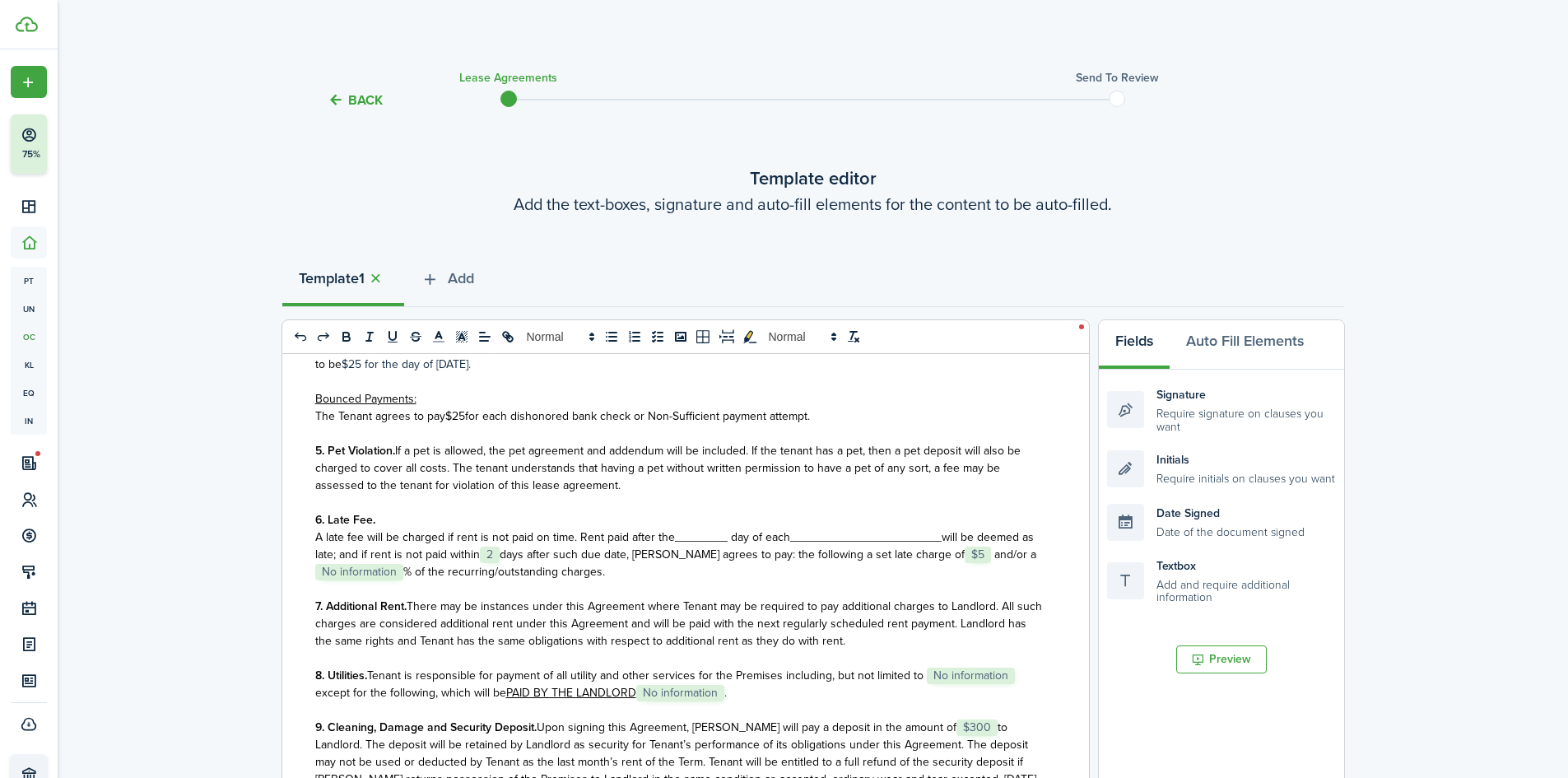
scroll to position [1235, 0]
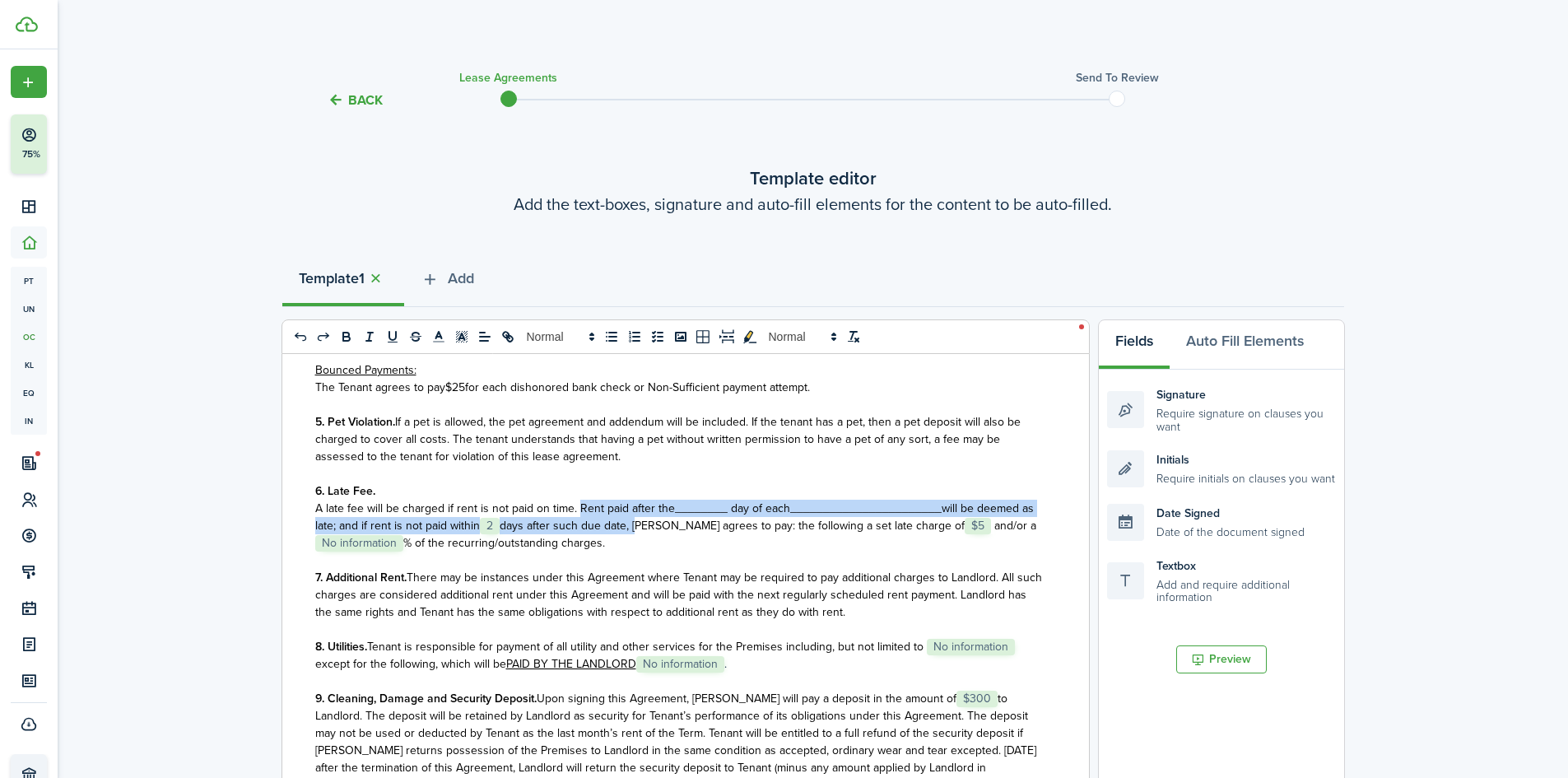
drag, startPoint x: 579, startPoint y: 546, endPoint x: 633, endPoint y: 565, distance: 57.2
click at [633, 551] on p "A late fee will be charged if rent is not paid on time. Rent paid after the____…" at bounding box center [679, 525] width 729 height 51
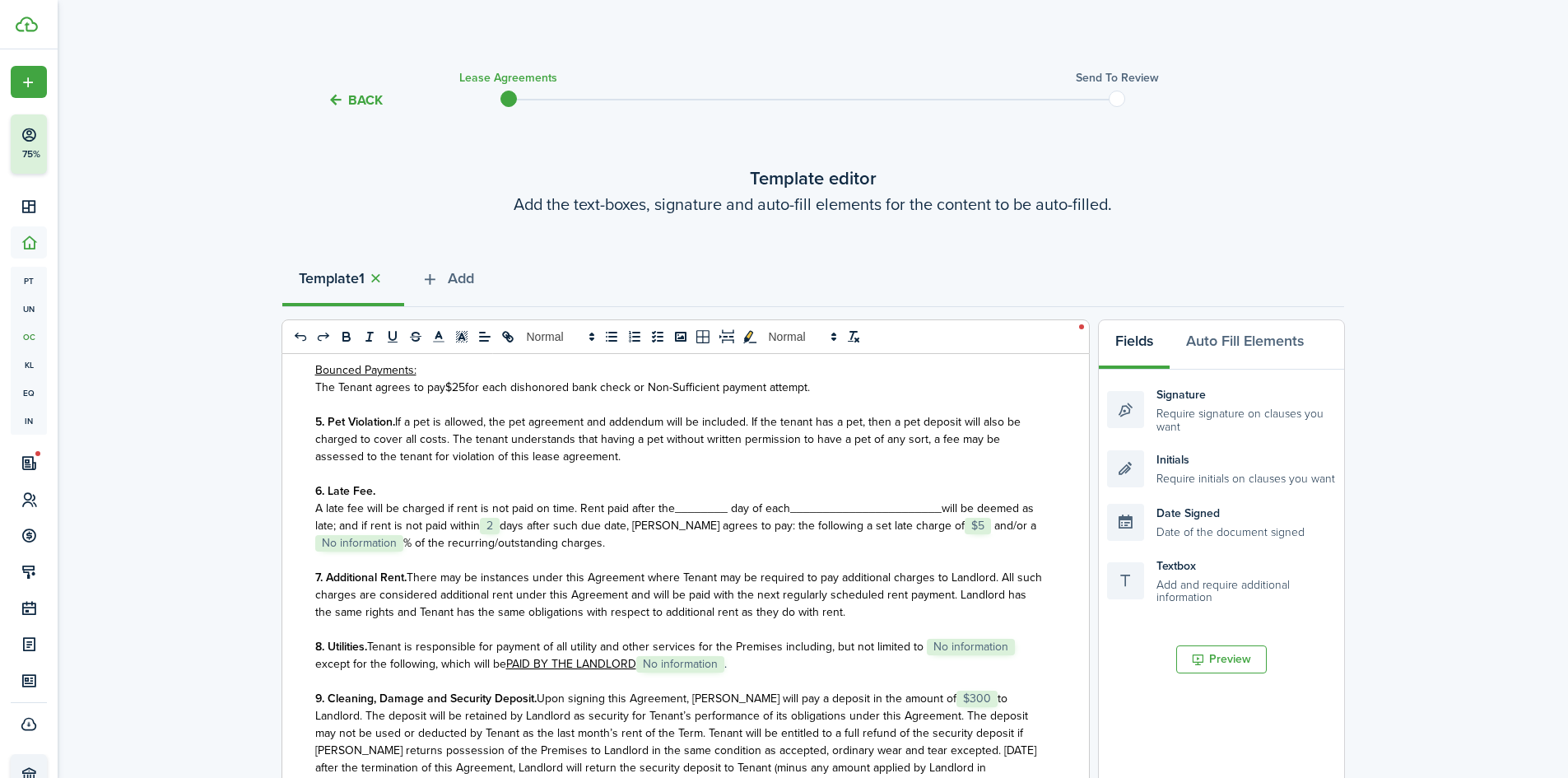
click at [924, 551] on p "A late fee will be charged if rent is not paid on time. Rent paid after the____…" at bounding box center [679, 525] width 729 height 51
drag, startPoint x: 944, startPoint y: 562, endPoint x: 962, endPoint y: 576, distance: 22.8
click at [962, 551] on p "A late fee will be charged if rent is not paid on time. Rent paid after the____…" at bounding box center [679, 525] width 729 height 51
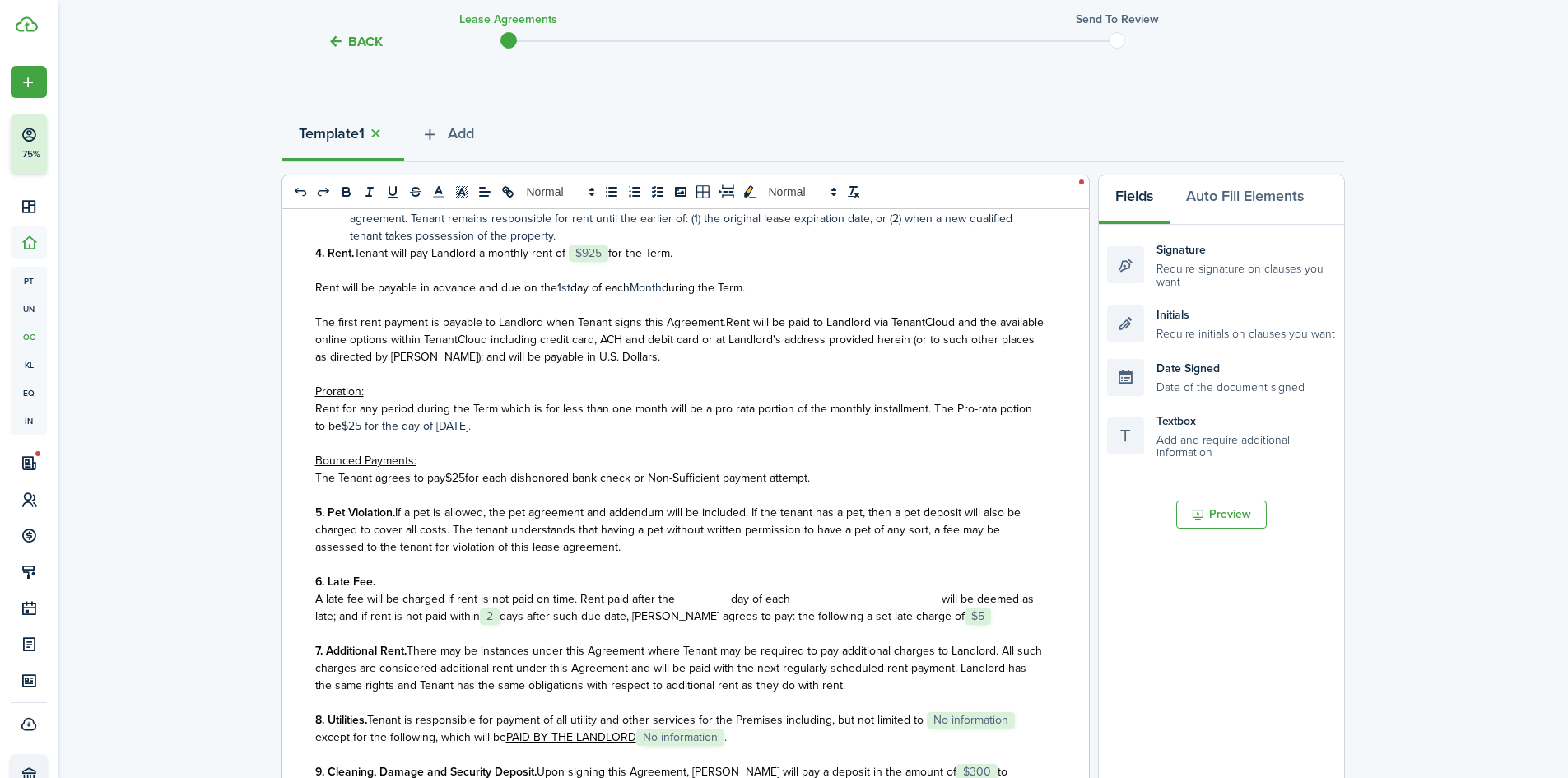
scroll to position [1045, 0]
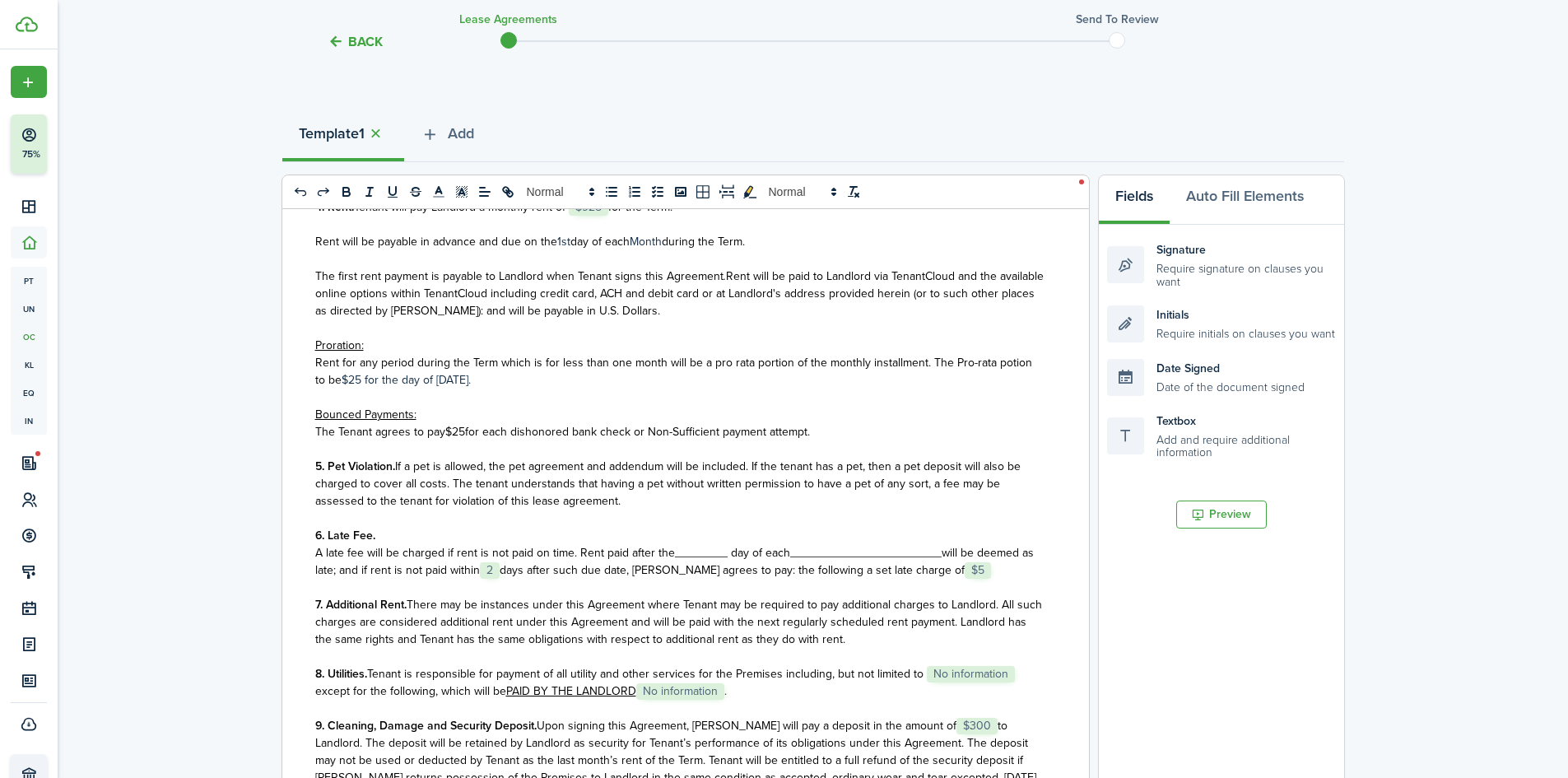
click at [960, 579] on p "A late fee will be charged if rent is not paid on time. Rent paid after the____…" at bounding box center [679, 561] width 729 height 35
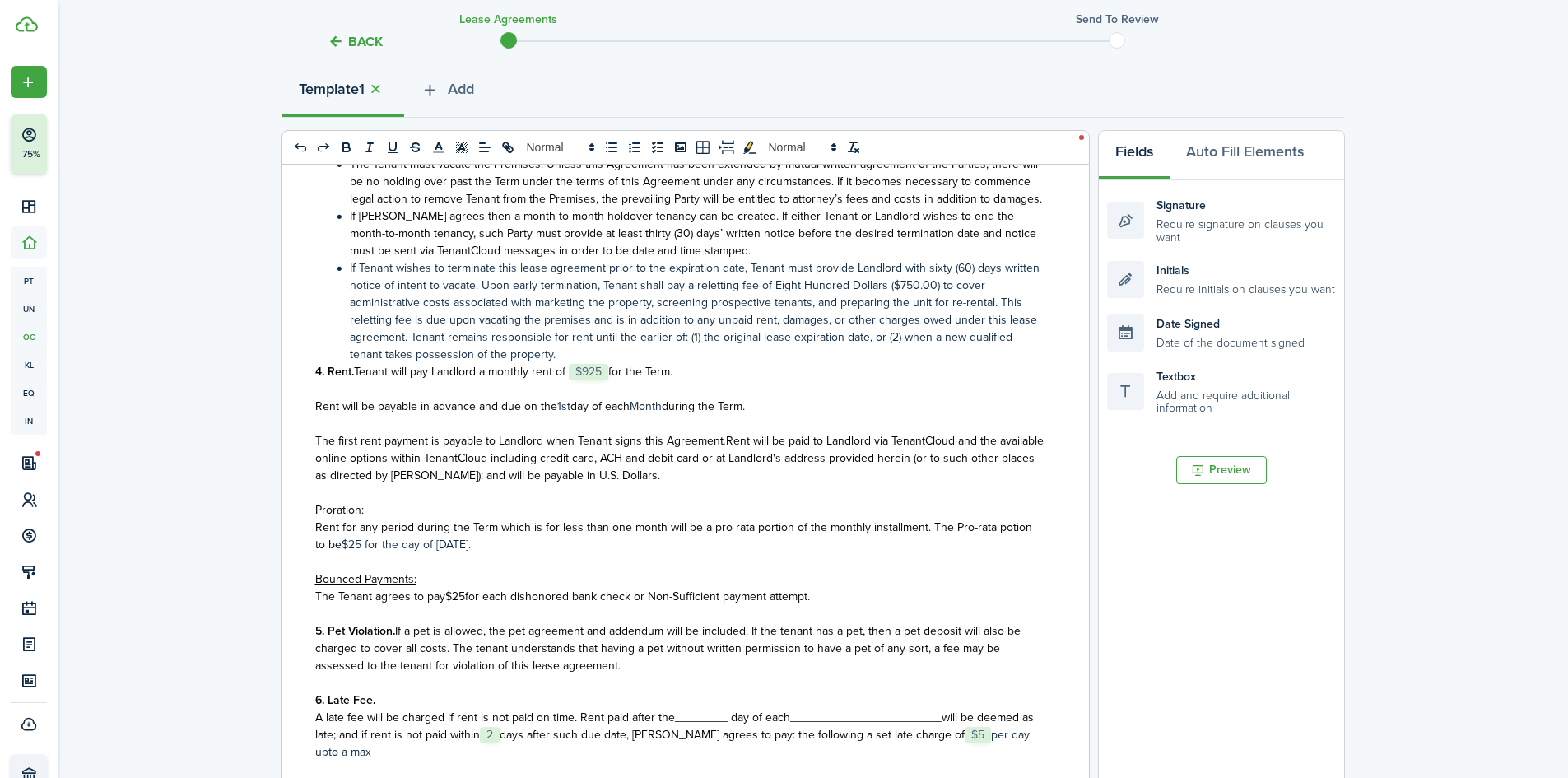
scroll to position [207, 0]
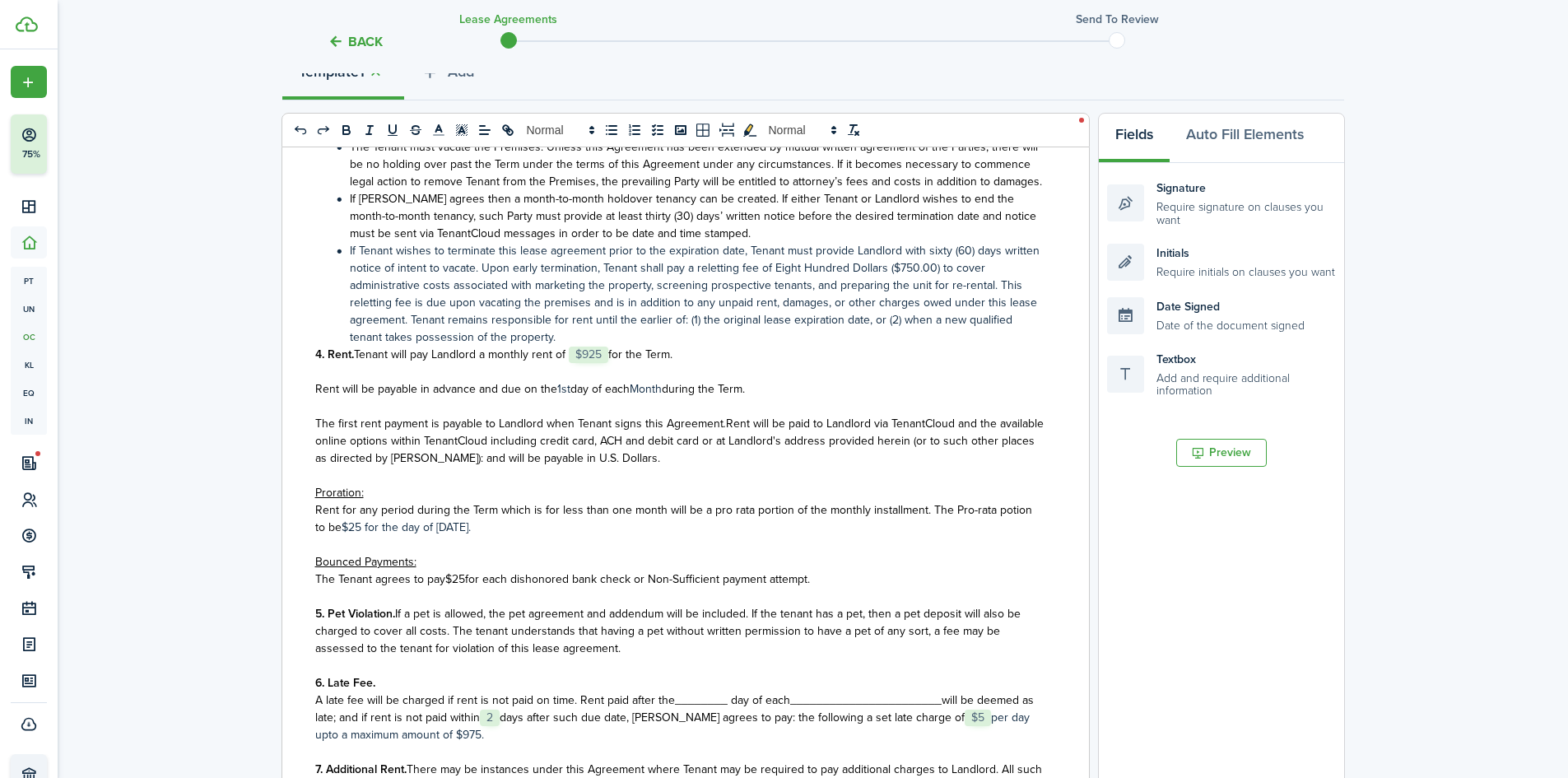
click at [517, 570] on p "Bounced Payments:" at bounding box center [679, 561] width 729 height 17
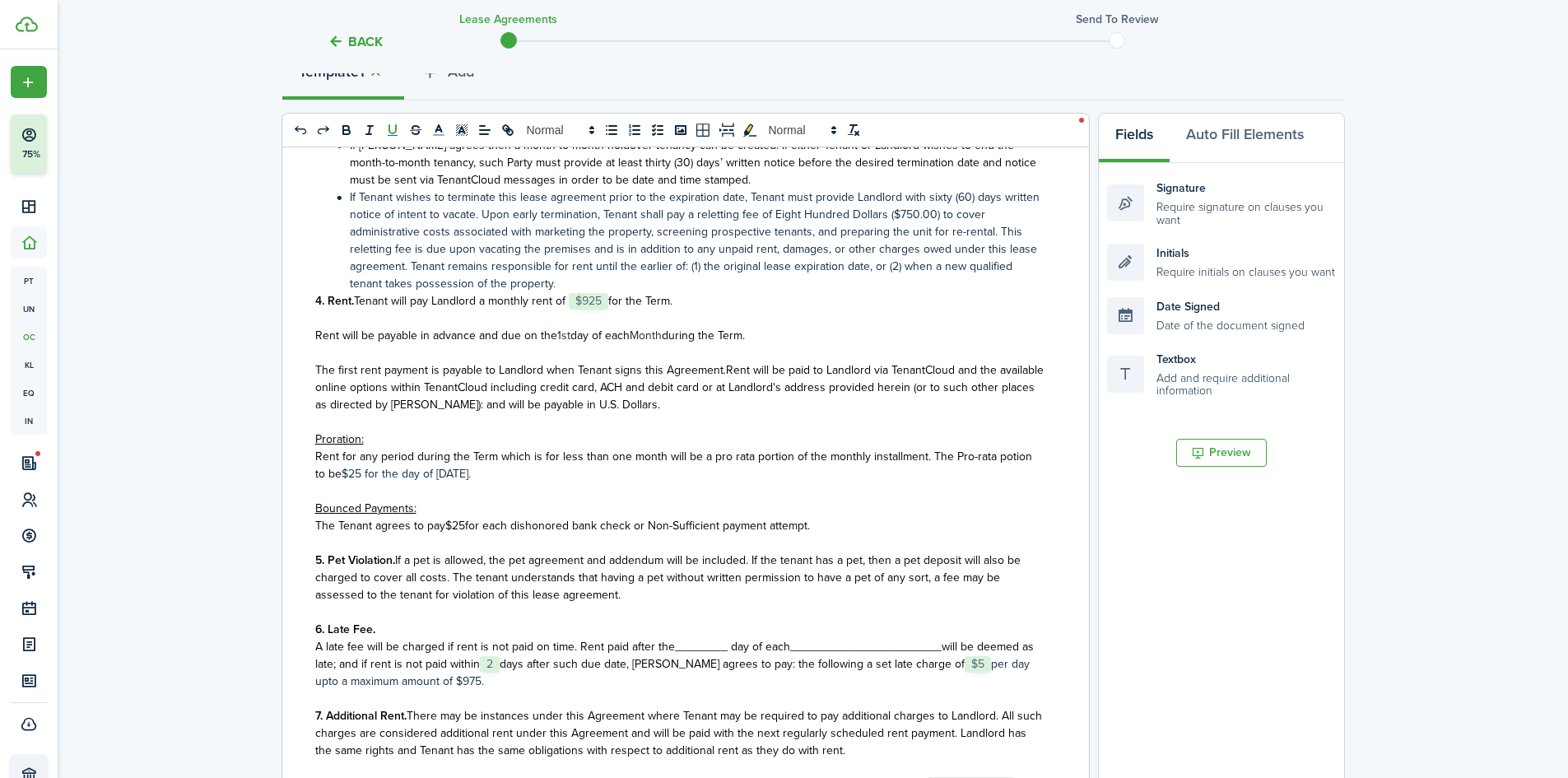
scroll to position [919, 0]
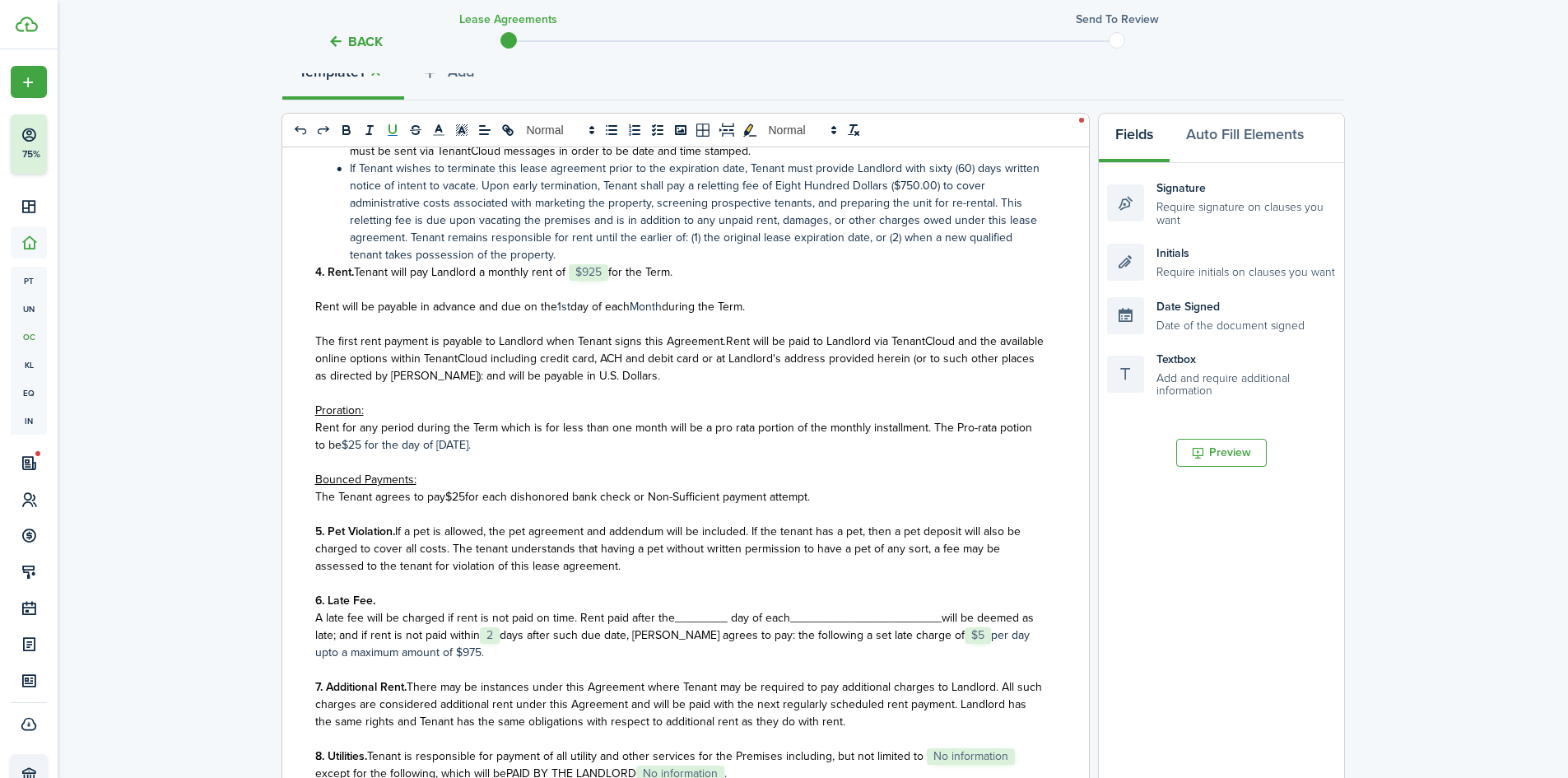
click at [695, 626] on span "A late fee will be charged if rent is not paid on time. Rent paid after the____…" at bounding box center [552, 617] width 475 height 17
click at [841, 626] on span "_______________________" at bounding box center [885, 617] width 152 height 17
click at [730, 574] on span "If a pet is allowed, the pet agreement and addendum will be included. If the te…" at bounding box center [668, 548] width 706 height 51
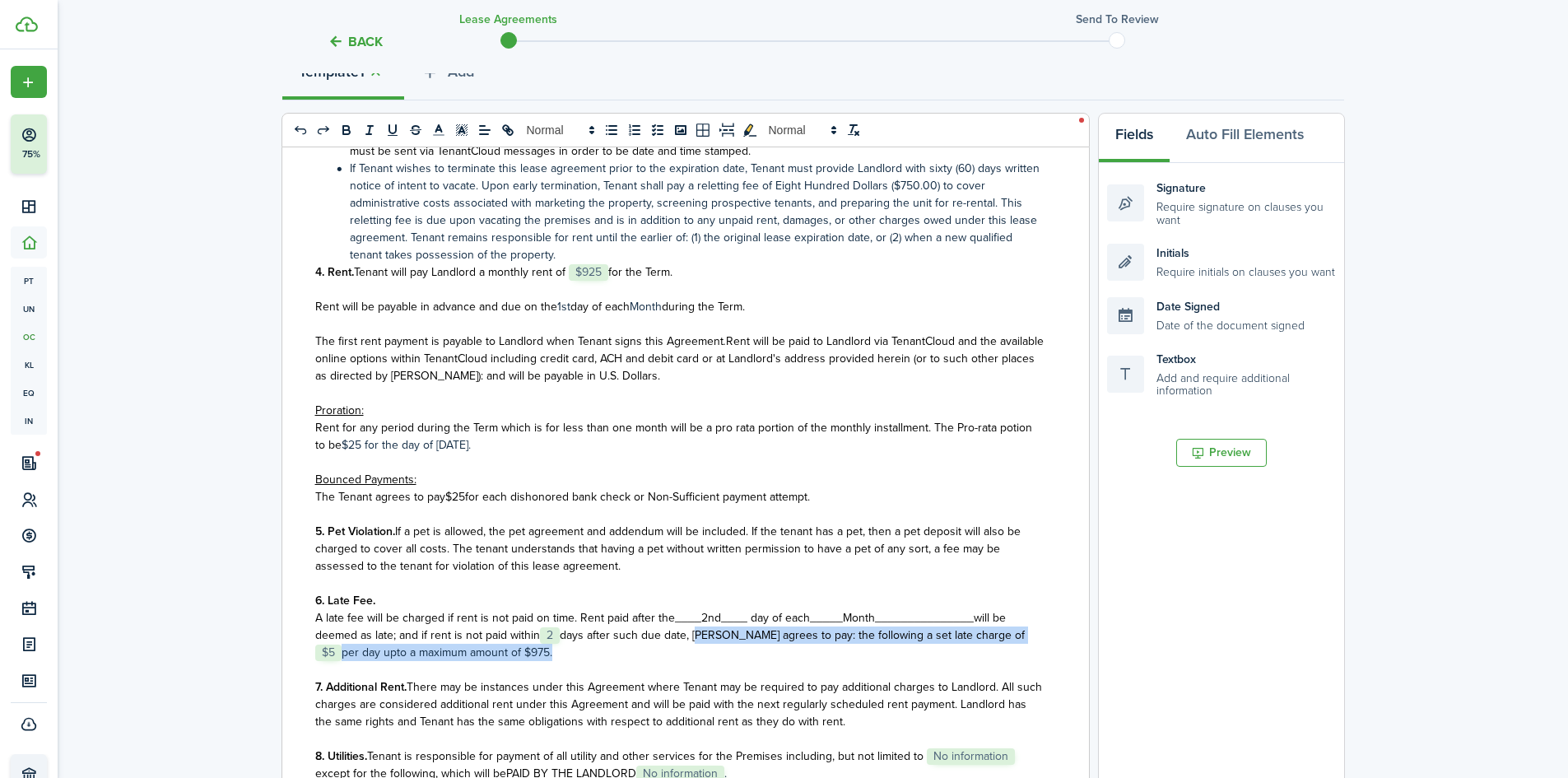
drag, startPoint x: 694, startPoint y: 670, endPoint x: 710, endPoint y: 681, distance: 19.4
click at [710, 660] on p "A late fee will be charged if rent is not paid on time. Rent paid after the____…" at bounding box center [679, 635] width 729 height 51
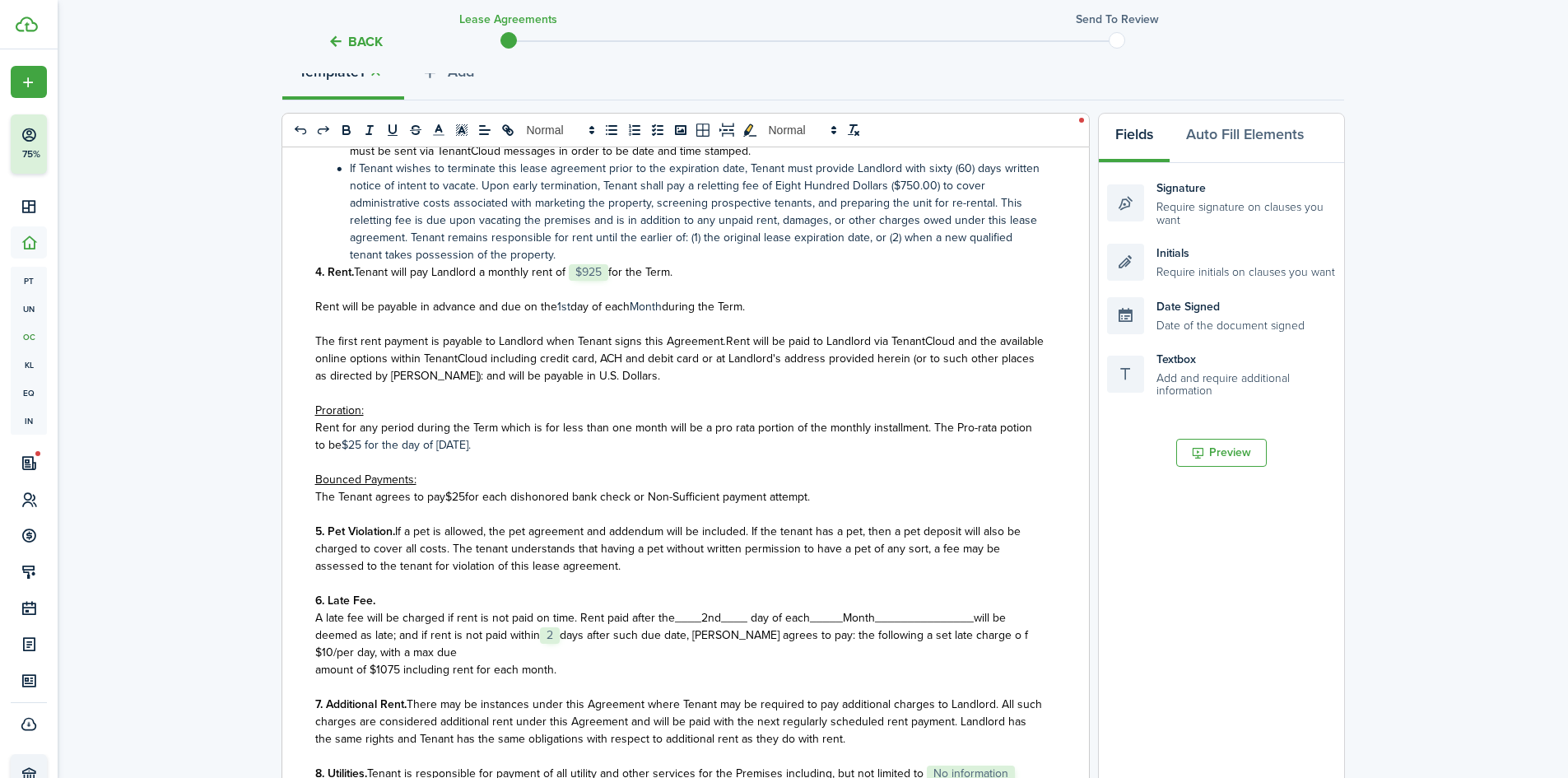
click at [469, 678] on span "amount of $1075 including rent for each month." at bounding box center [436, 669] width 241 height 17
click at [476, 660] on p "A late fee will be charged if rent is not paid on time. Rent paid after the____…" at bounding box center [679, 635] width 729 height 51
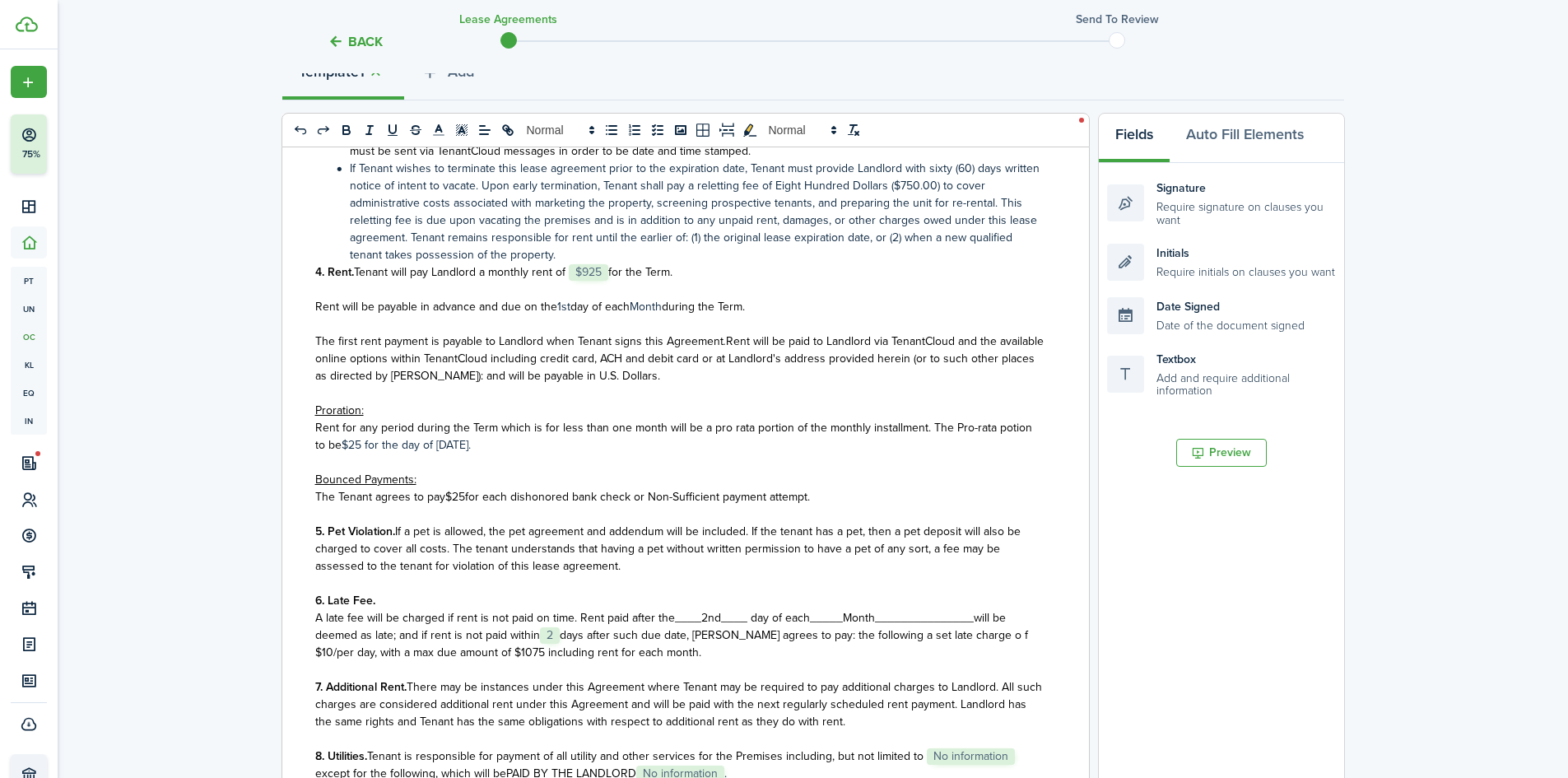
click at [993, 660] on span "days after such due date, [PERSON_NAME] agrees to pay: the following a set late…" at bounding box center [672, 644] width 713 height 35
drag, startPoint x: 500, startPoint y: 687, endPoint x: 476, endPoint y: 684, distance: 24.2
click at [476, 660] on span "days after such due date, [PERSON_NAME] agrees to pay: the following a set late…" at bounding box center [672, 644] width 713 height 35
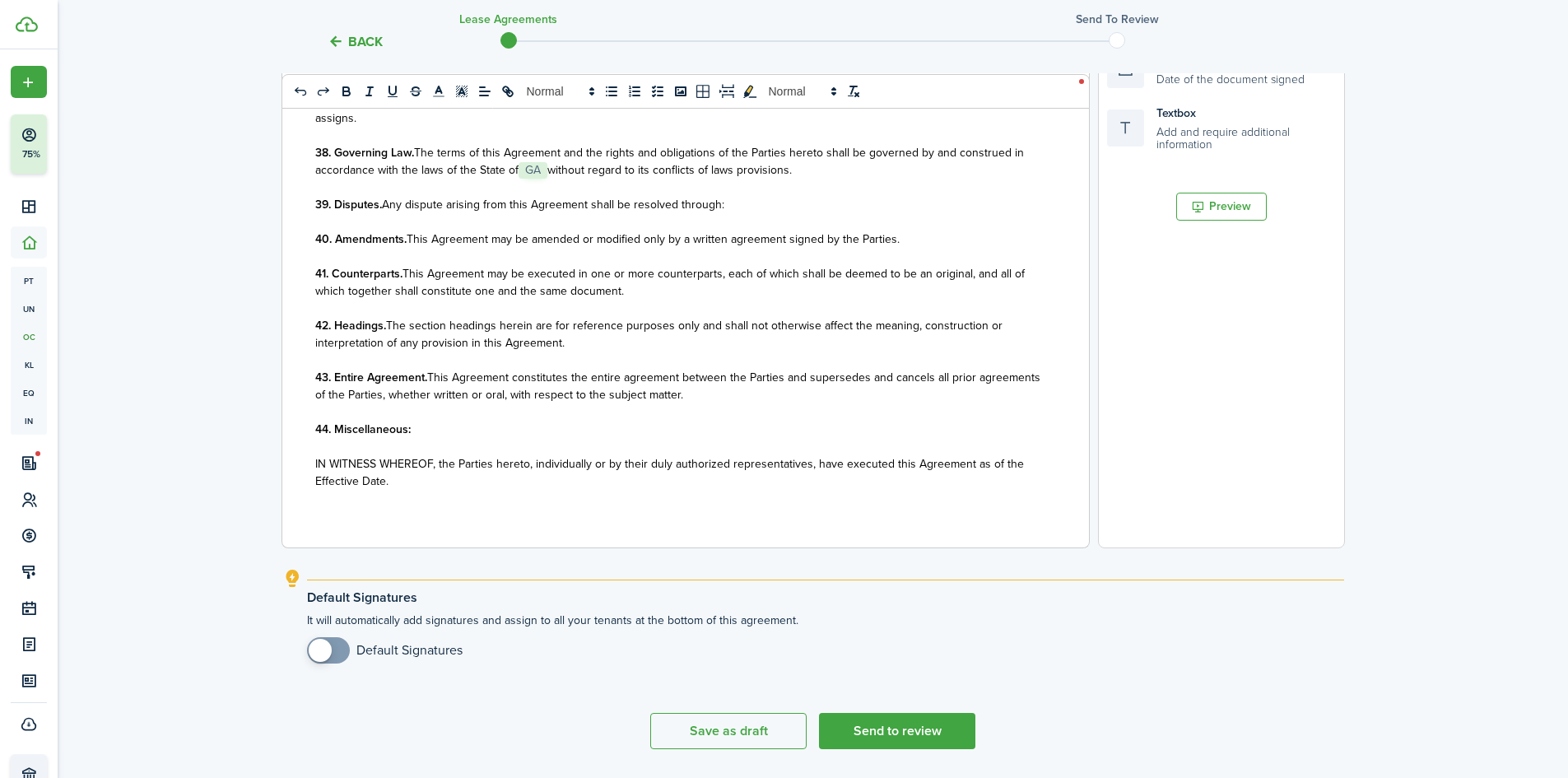
scroll to position [454, 0]
drag, startPoint x: 418, startPoint y: 424, endPoint x: 307, endPoint y: 428, distance: 111.1
click at [307, 428] on div "State of ﻿ GA ﻿ LEASE AGREEMENT ___________________ This Lease Agreement (this …" at bounding box center [679, 223] width 794 height 646
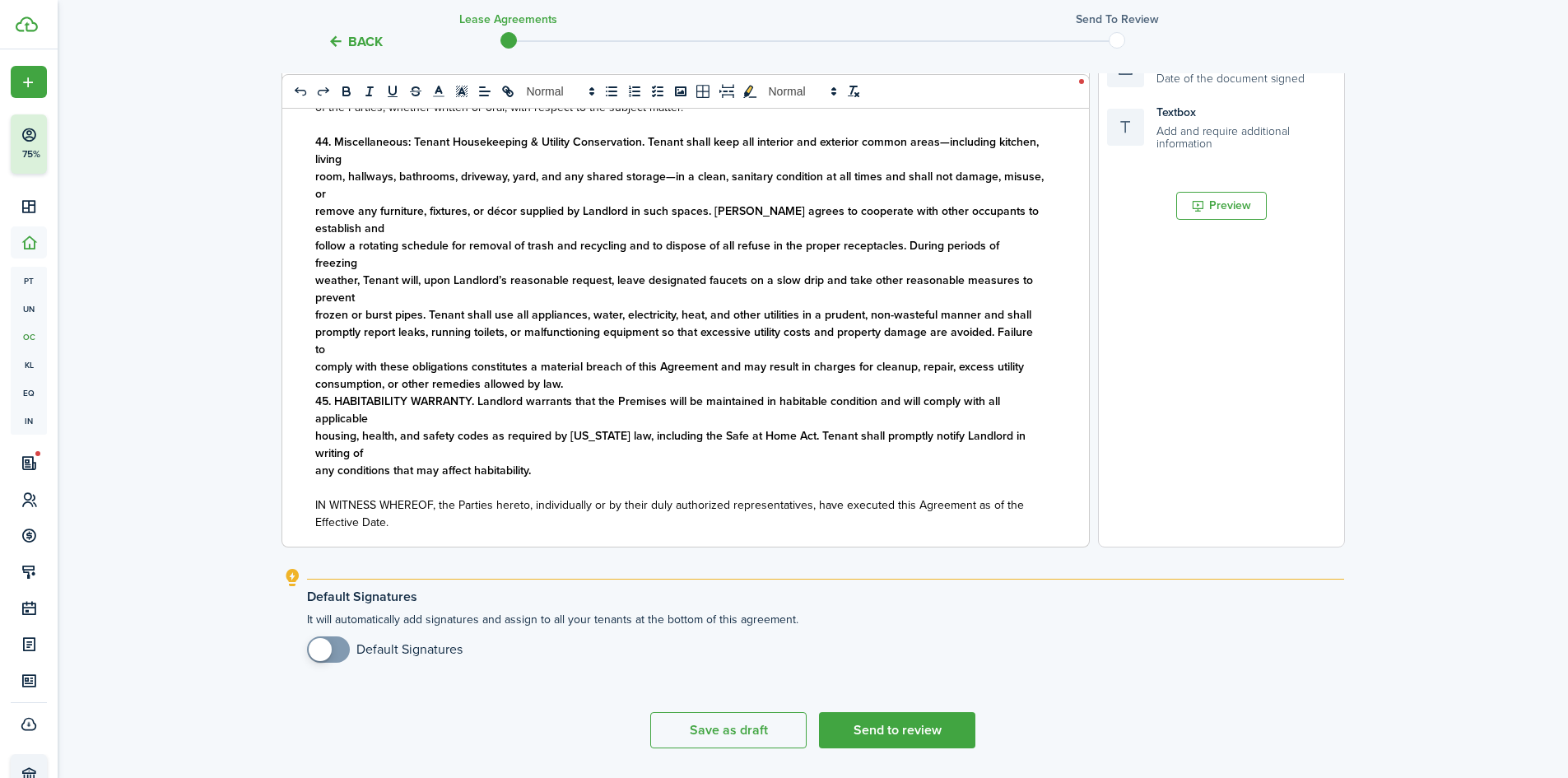
scroll to position [4311, 0]
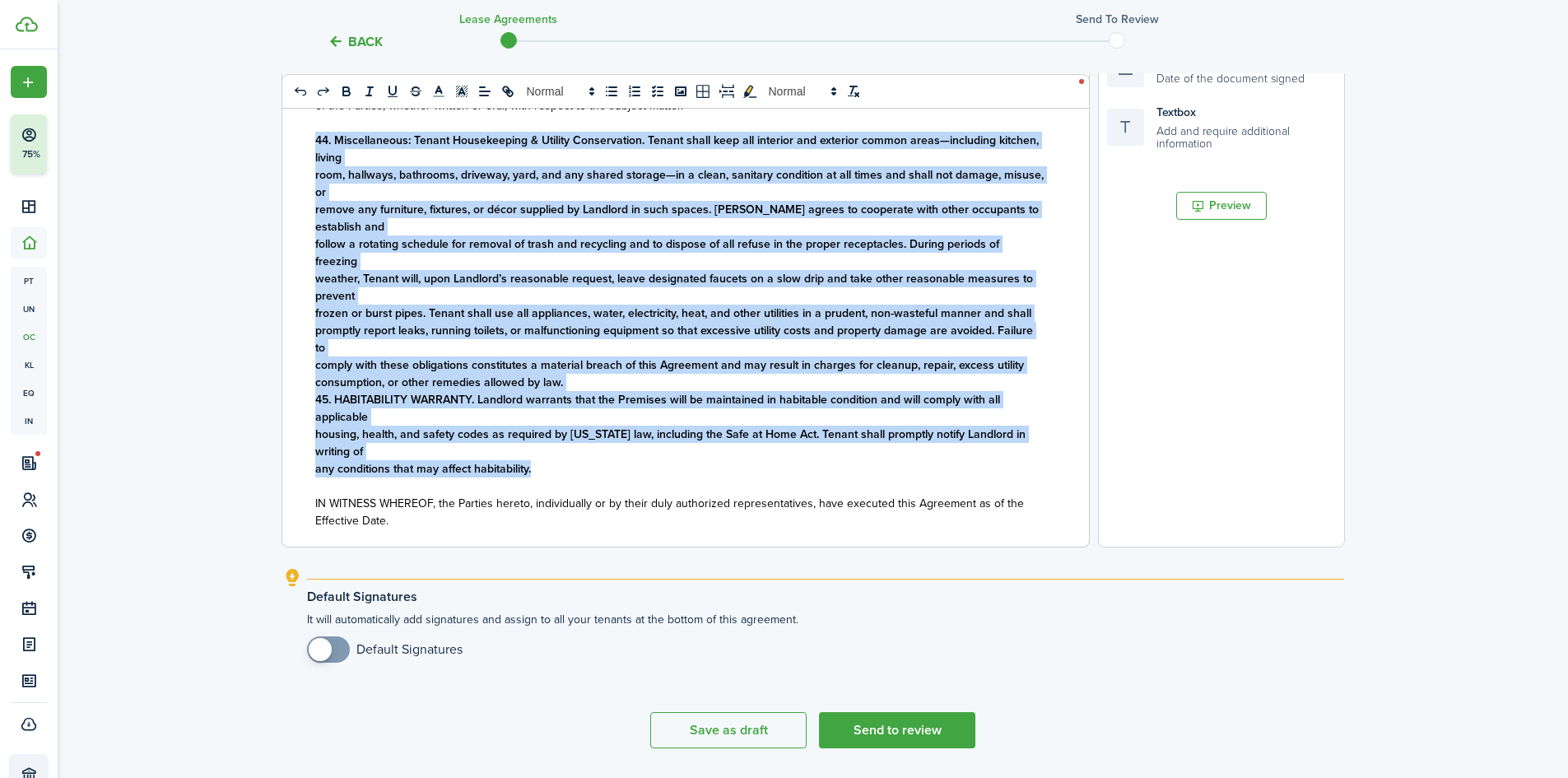
drag, startPoint x: 549, startPoint y: 499, endPoint x: 290, endPoint y: 180, distance: 410.9
click at [290, 180] on div "State of ﻿ GA ﻿ LEASE AGREEMENT ___________________ This Lease Agreement (this …" at bounding box center [679, 223] width 794 height 646
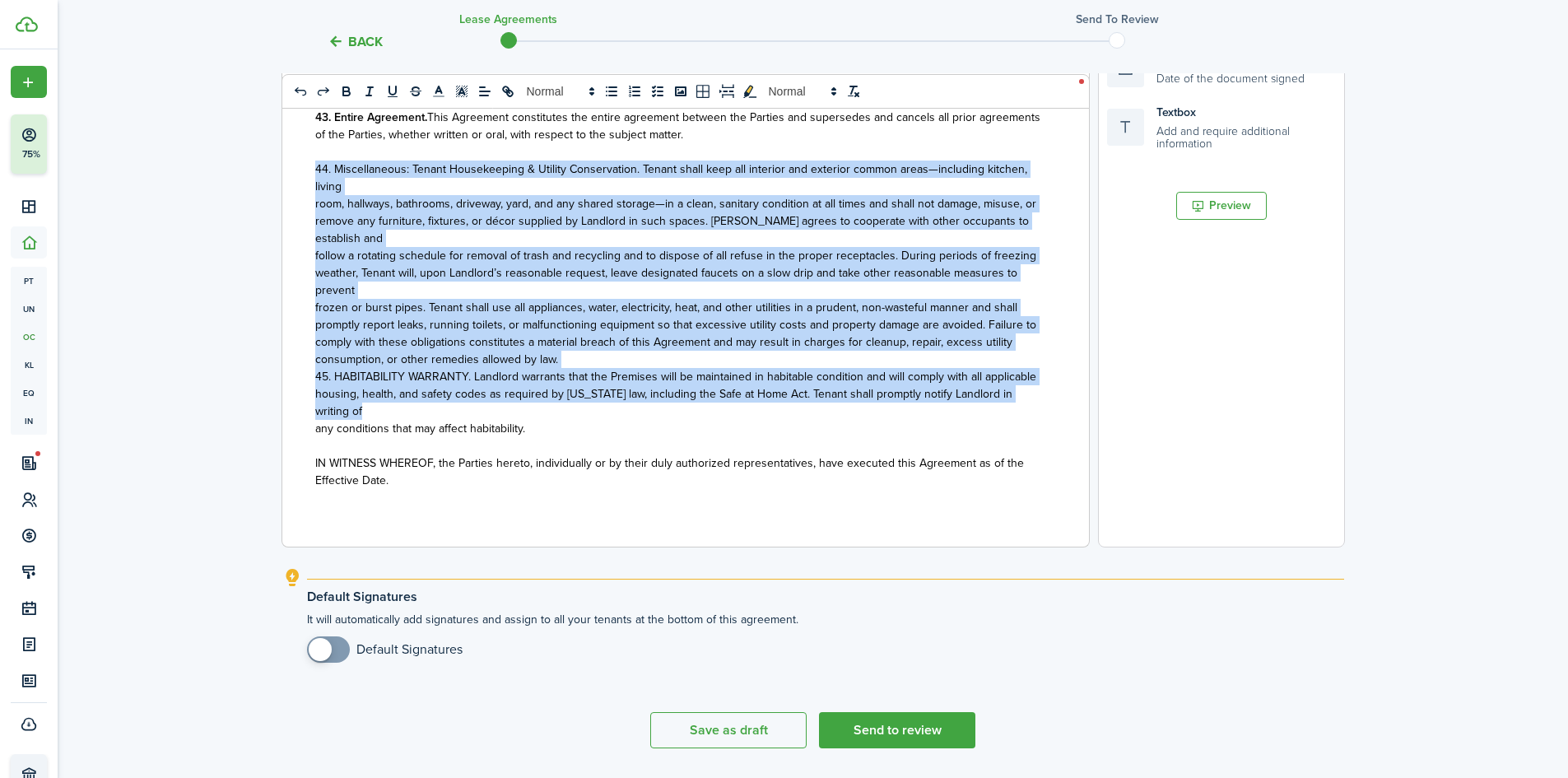
click at [509, 258] on span "follow a rotating schedule for removal of trash and recycling and to dispose of…" at bounding box center [676, 255] width 722 height 17
click at [325, 170] on span "44. Miscellaneous: Tenant Housekeeping & Utility Conservation. Tenant shall kee…" at bounding box center [671, 178] width 712 height 35
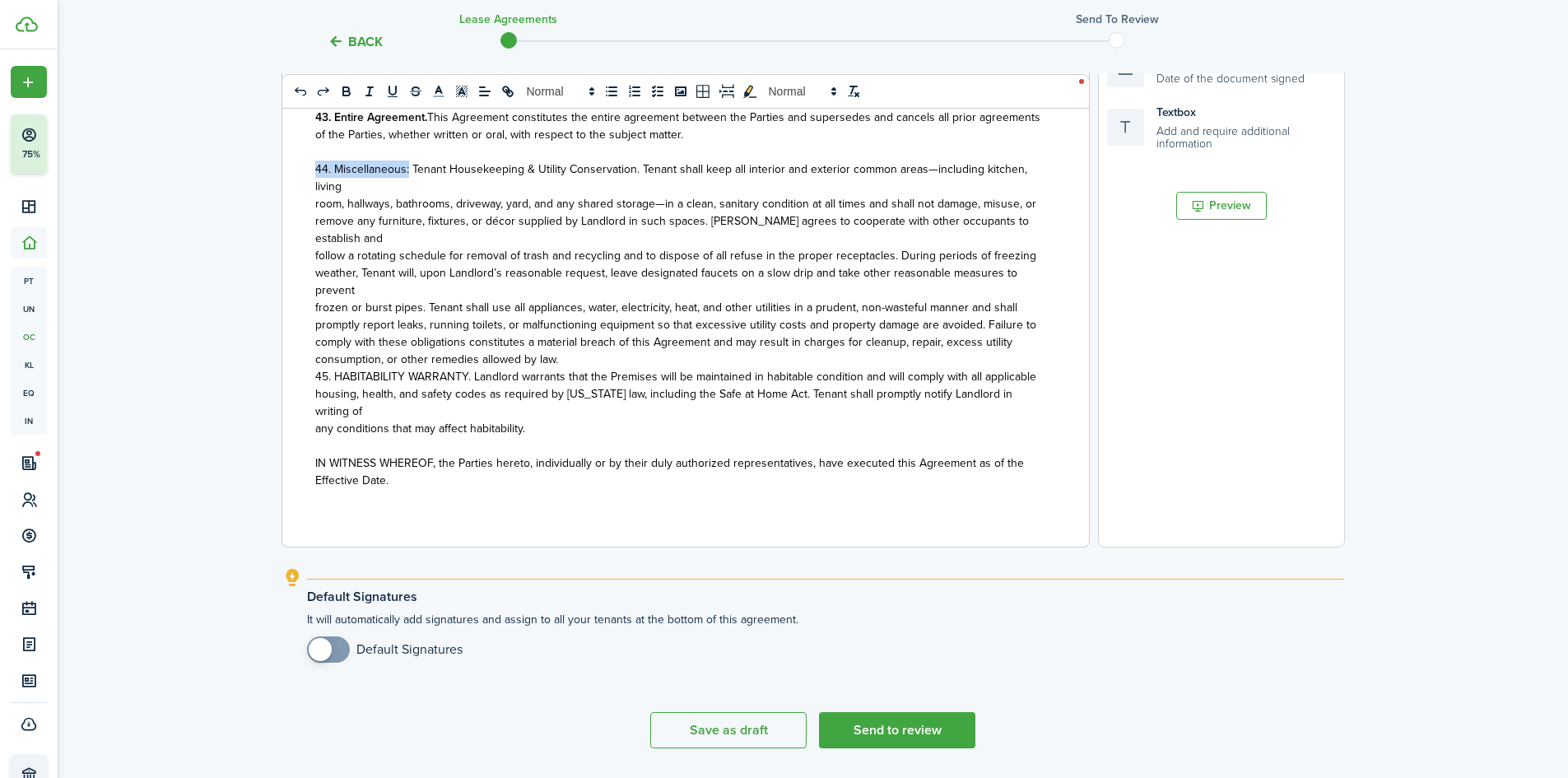
drag, startPoint x: 408, startPoint y: 174, endPoint x: 308, endPoint y: 170, distance: 100.1
click at [308, 170] on div "State of ﻿ GA ﻿ LEASE AGREEMENT ___________________ This Lease Agreement (this …" at bounding box center [679, 223] width 794 height 646
drag, startPoint x: 466, startPoint y: 380, endPoint x: 306, endPoint y: 379, distance: 160.0
click at [306, 379] on div "State of ﻿ GA ﻿ LEASE AGREEMENT ___________________ This Lease Agreement (this …" at bounding box center [679, 223] width 794 height 646
click at [418, 194] on p "44. Miscellaneous: Tenant Housekeeping & Utility Conservation. Tenant shall kee…" at bounding box center [679, 178] width 729 height 35
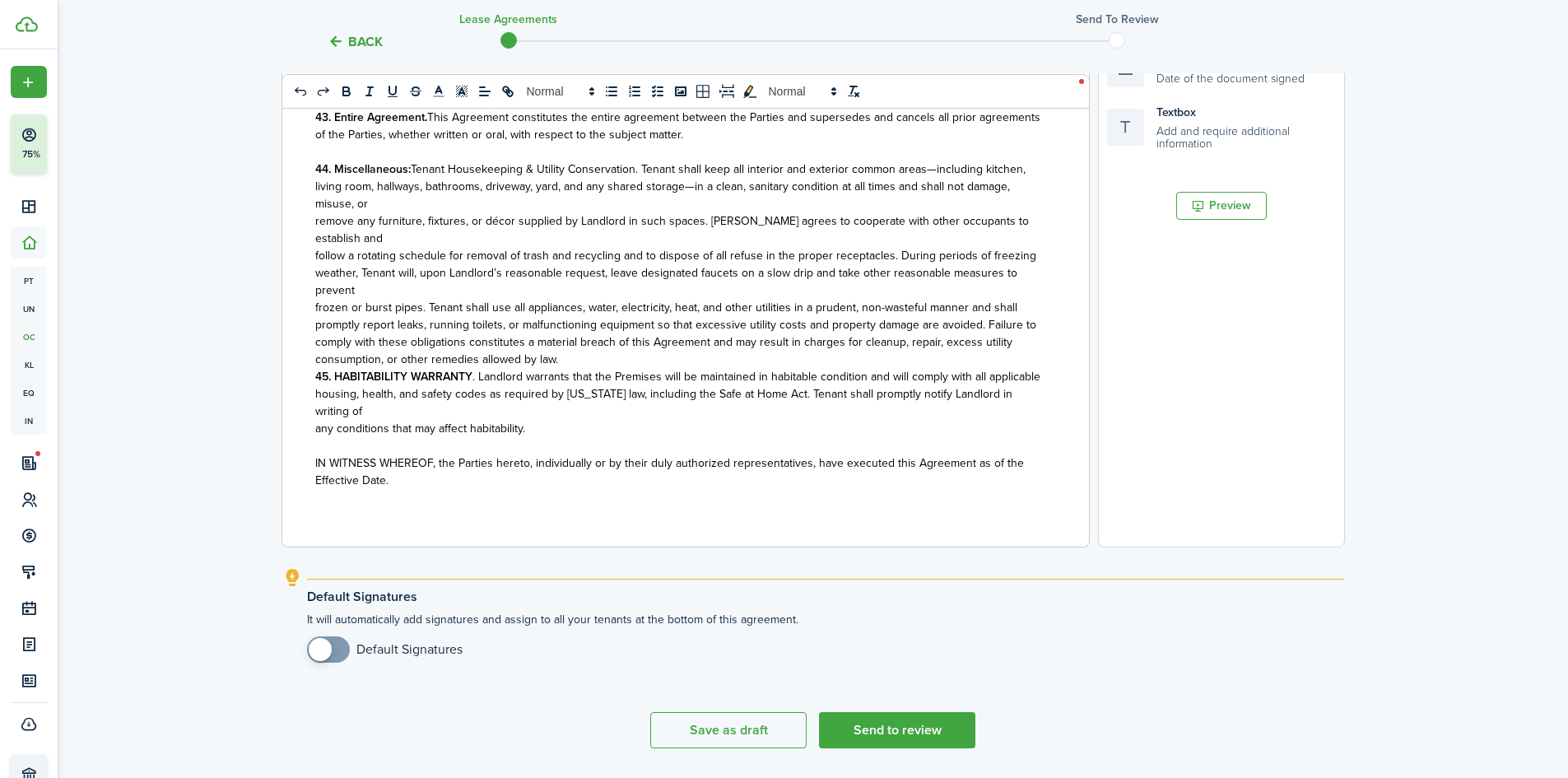
click at [407, 211] on p "44. Miscellaneous: Tenant Housekeeping & Utility Conservation. Tenant shall kee…" at bounding box center [679, 186] width 729 height 51
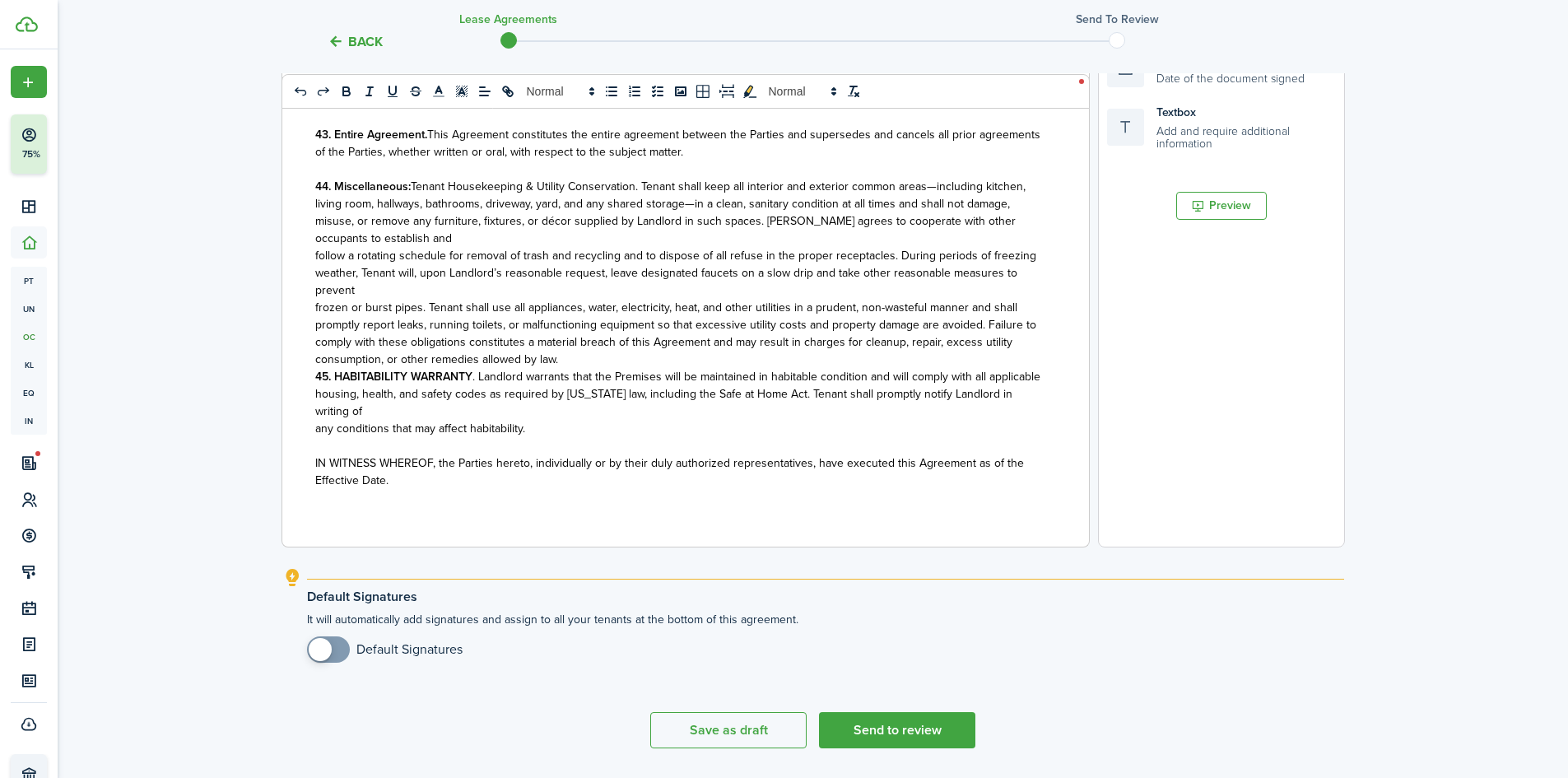
click at [409, 219] on p "44. Miscellaneous: Tenant Housekeeping & Utility Conservation. Tenant shall kee…" at bounding box center [679, 211] width 729 height 69
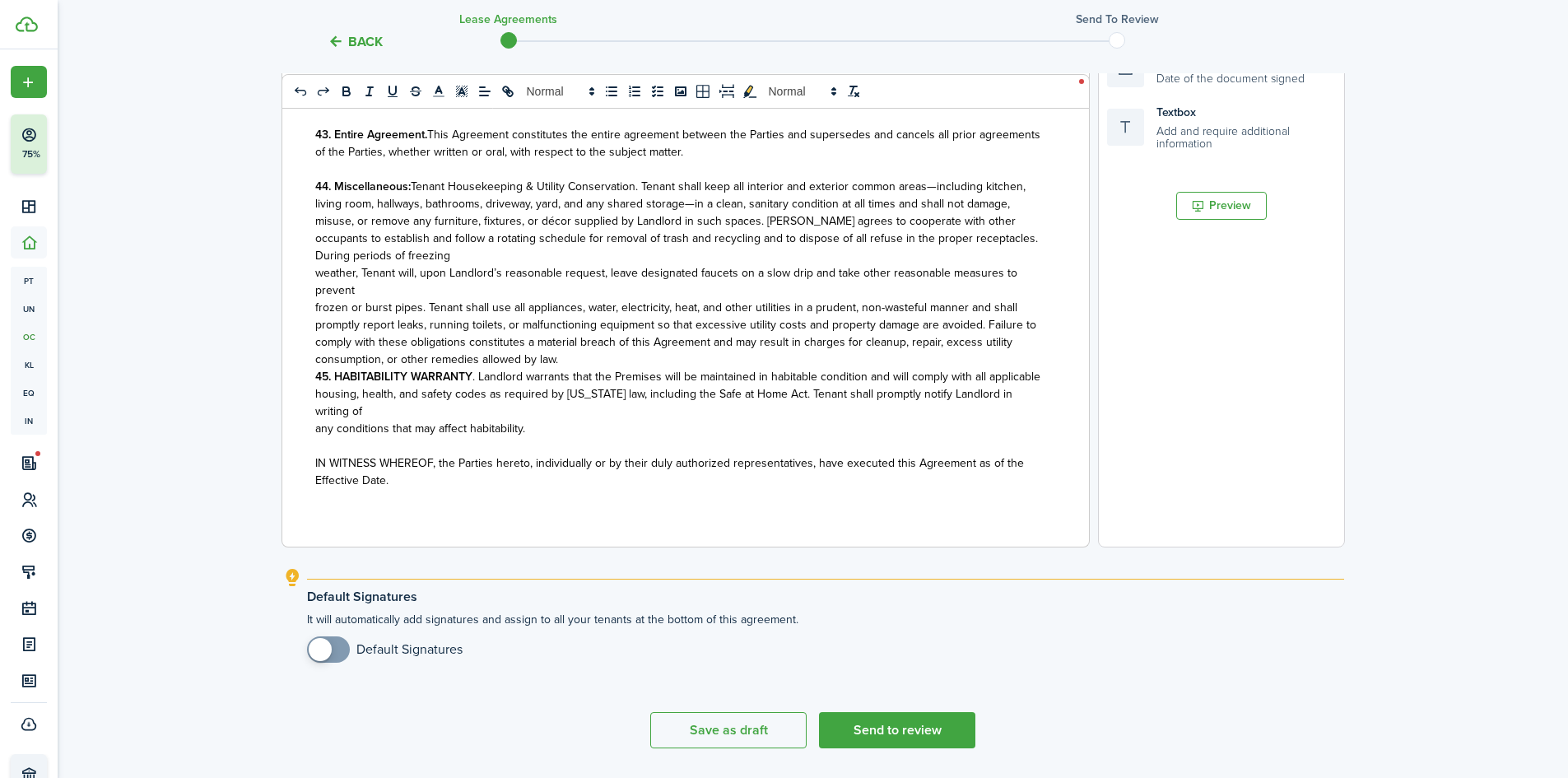
click at [440, 242] on p "44. Miscellaneous: Tenant Housekeeping & Utility Conservation. Tenant shall kee…" at bounding box center [679, 220] width 729 height 86
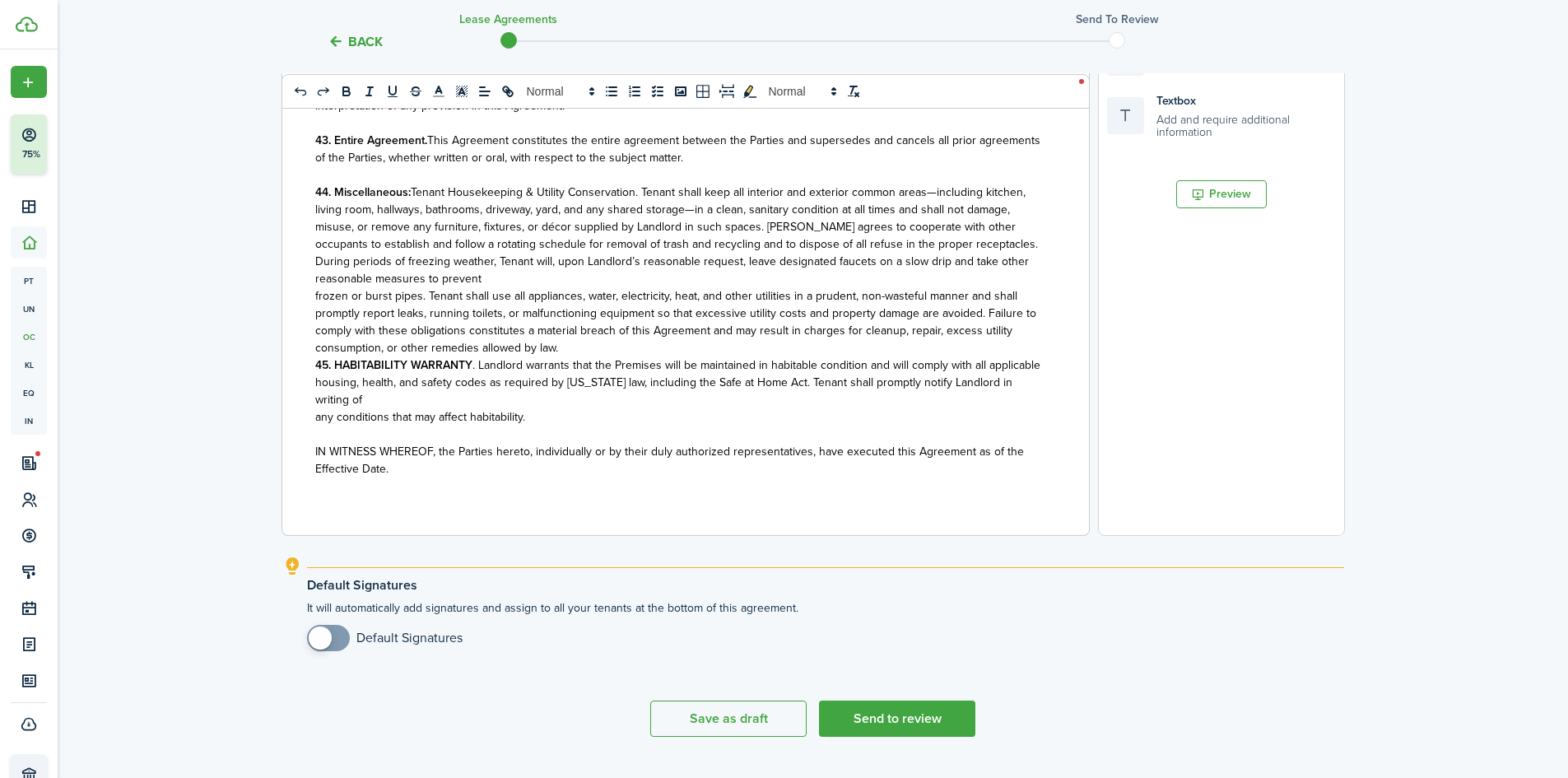
click at [507, 254] on p "44. Miscellaneous: Tenant Housekeeping & Utility Conservation. Tenant shall kee…" at bounding box center [679, 235] width 729 height 104
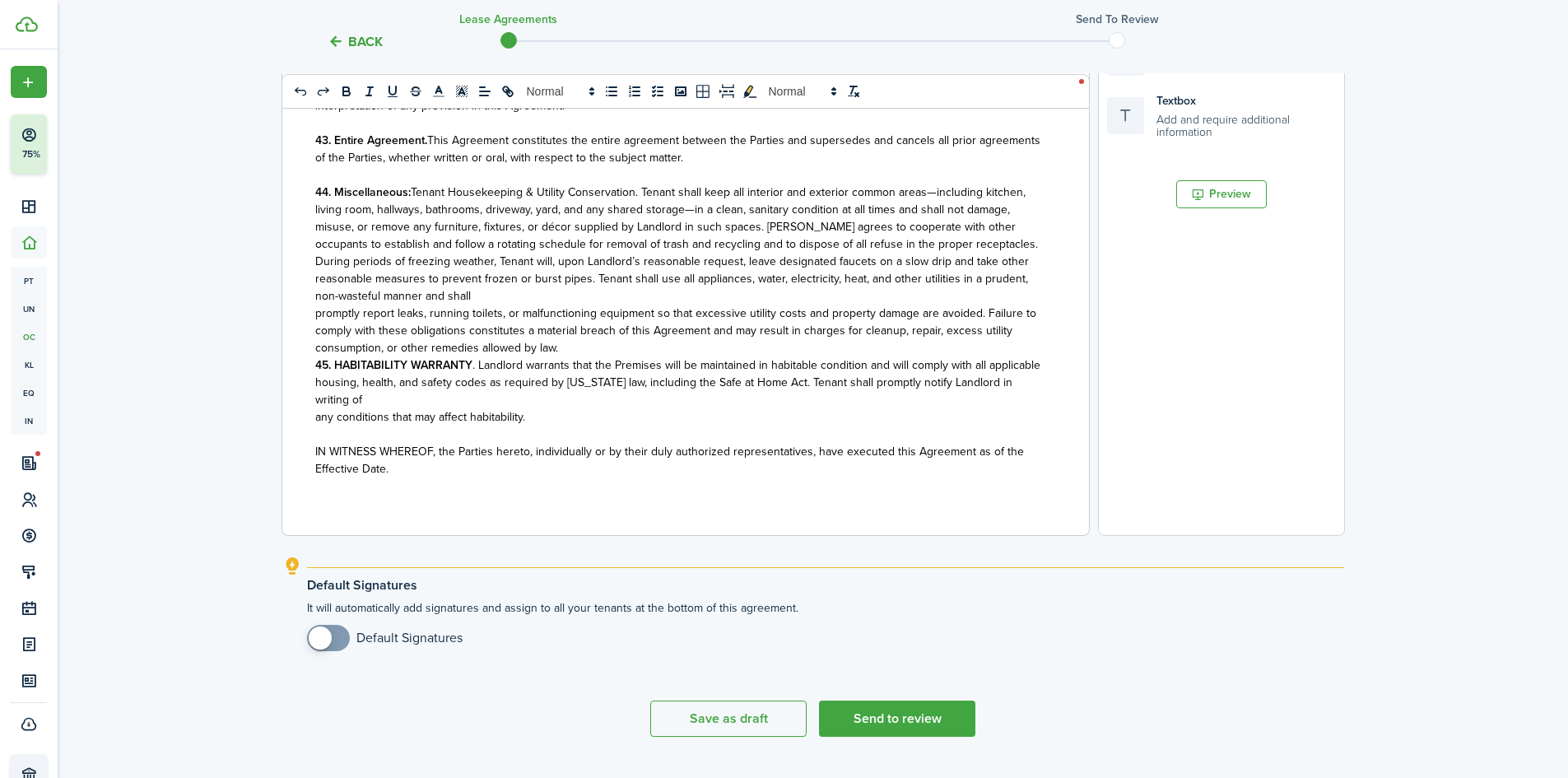
click at [509, 283] on p "44. Miscellaneous: Tenant Housekeeping & Utility Conservation. Tenant shall kee…" at bounding box center [679, 244] width 729 height 121
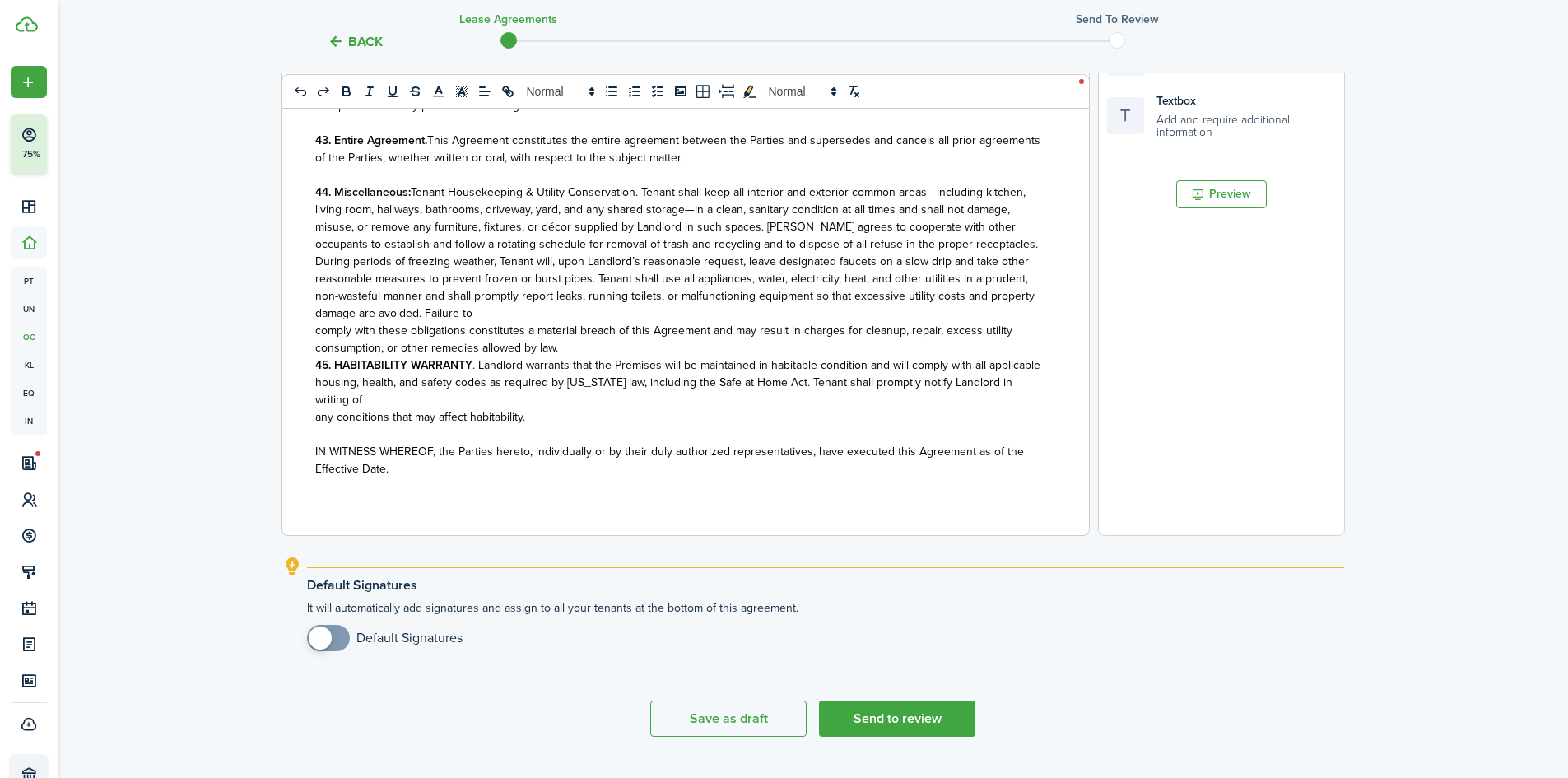
click at [517, 296] on p "44. Miscellaneous: Tenant Housekeeping & Utility Conservation. Tenant shall kee…" at bounding box center [679, 253] width 729 height 138
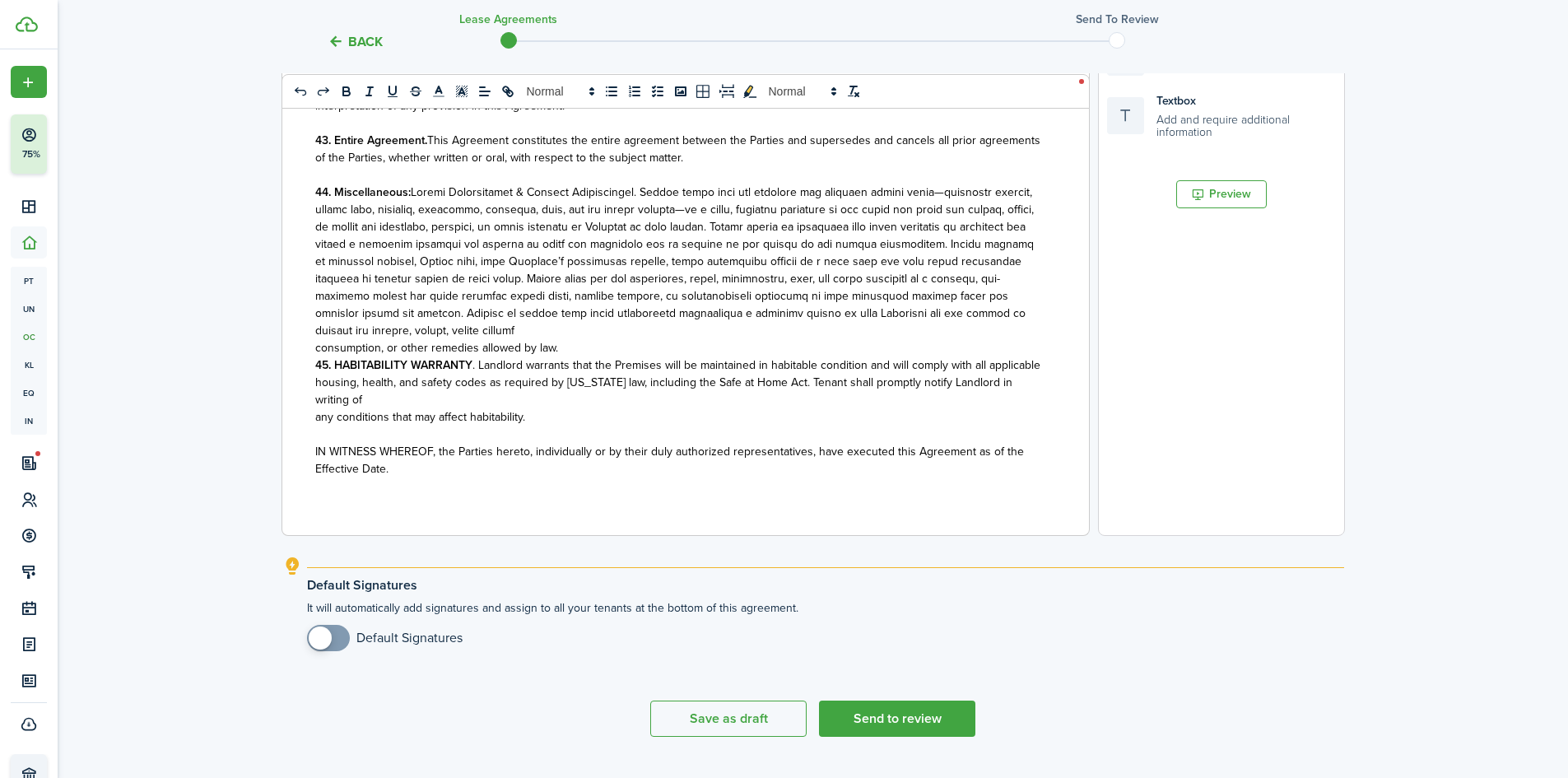
click at [509, 313] on p "44. Miscellaneous:" at bounding box center [679, 261] width 729 height 155
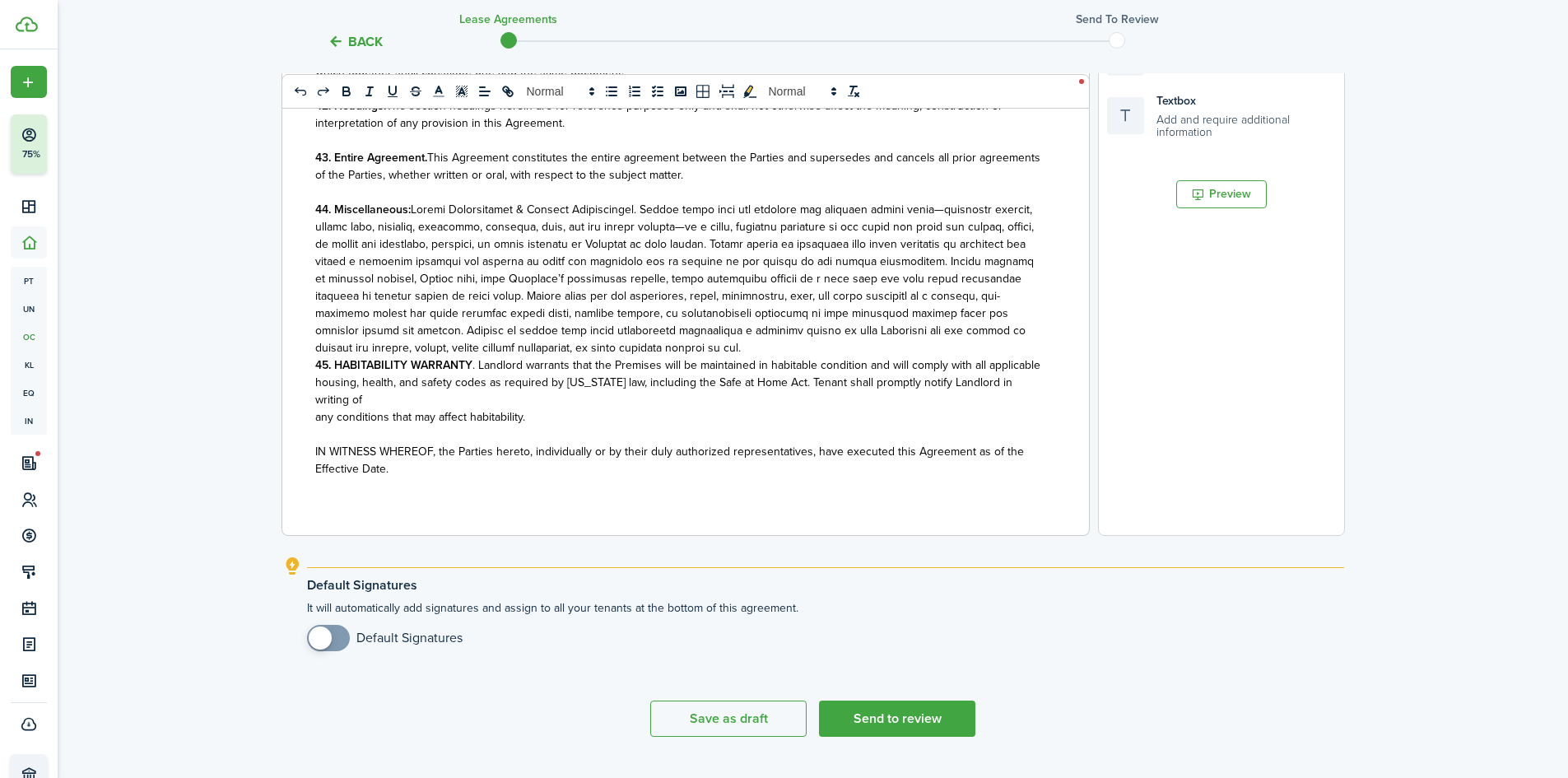
scroll to position [482, 0]
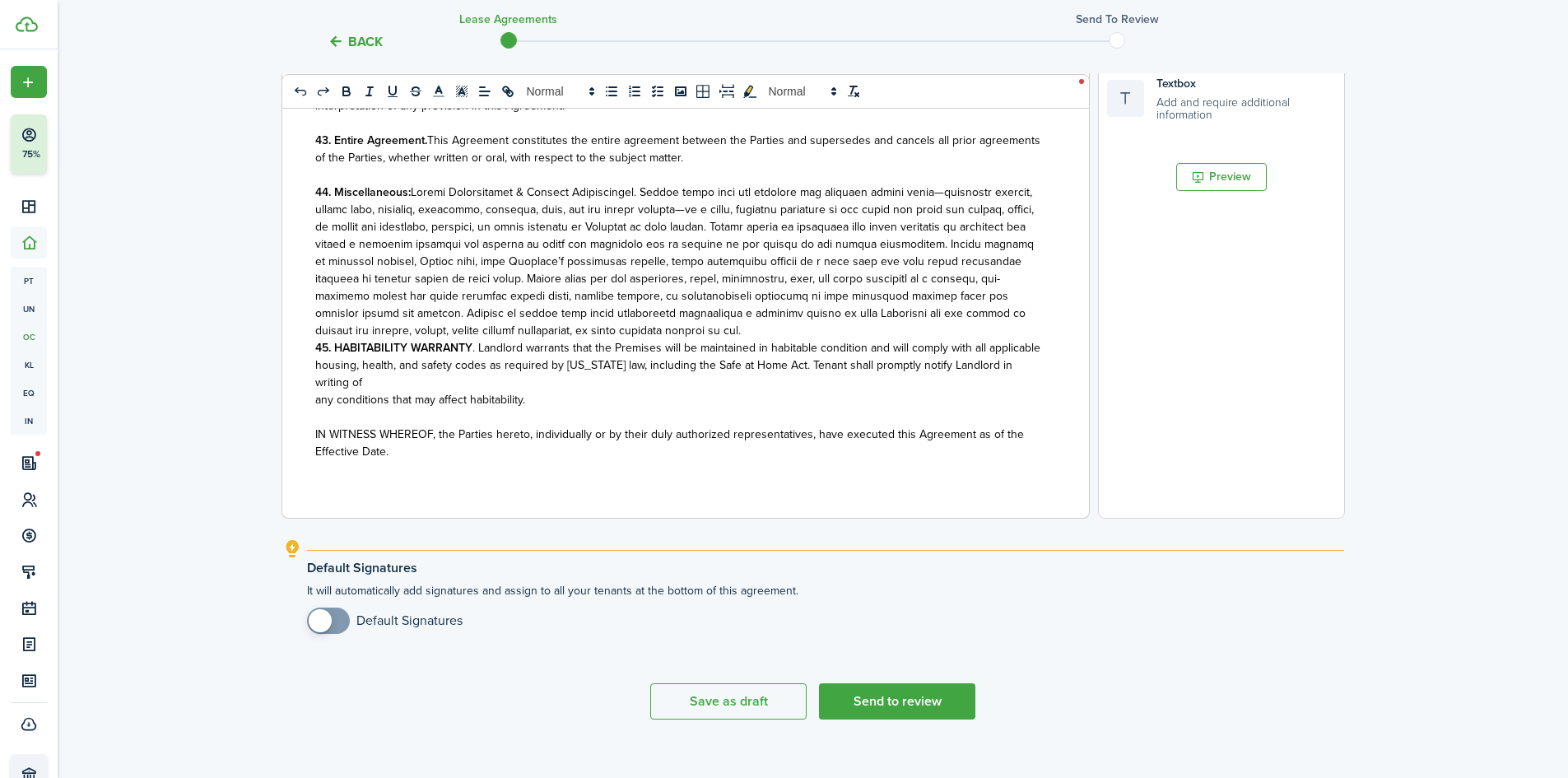
click at [727, 312] on p "44. Miscellaneous:" at bounding box center [679, 261] width 729 height 155
click at [1029, 184] on p "44. Miscellaneous:" at bounding box center [679, 261] width 729 height 155
click at [317, 339] on strong "45. HABITABILITY WARRANTY" at bounding box center [393, 347] width 157 height 17
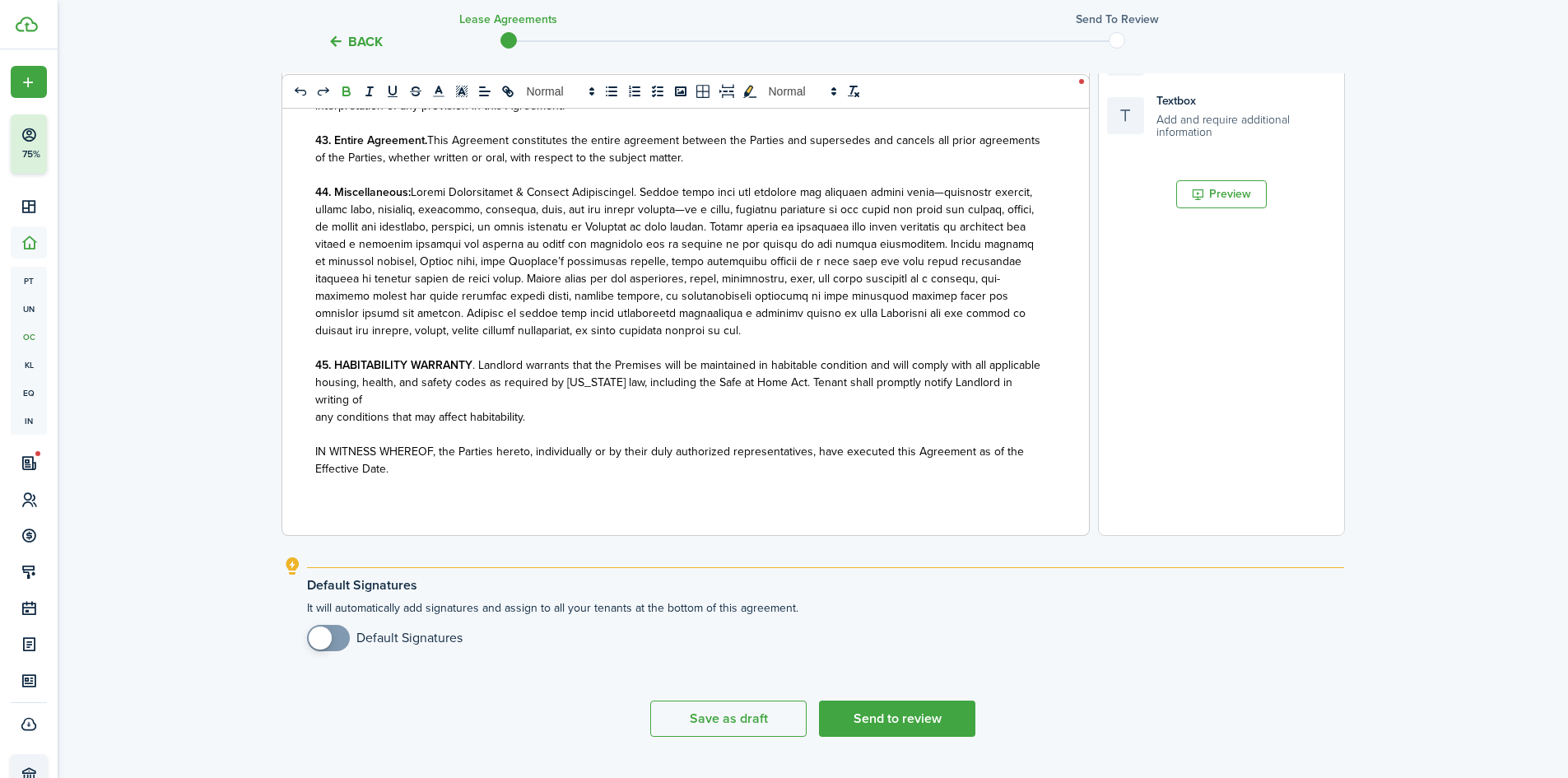
click at [468, 364] on p "45. HABITABILITY WARRANTY . Landlord warrants that the Premises will be maintai…" at bounding box center [679, 365] width 729 height 17
click at [1006, 356] on p "45. HABITABILITY WARRANTY . Landlord warrants that the Premises will be maintai…" at bounding box center [679, 365] width 729 height 17
click at [407, 369] on p "45. HABITABILITY WARRANTY . Landlord warrants that the Premises will be maintai…" at bounding box center [679, 365] width 729 height 17
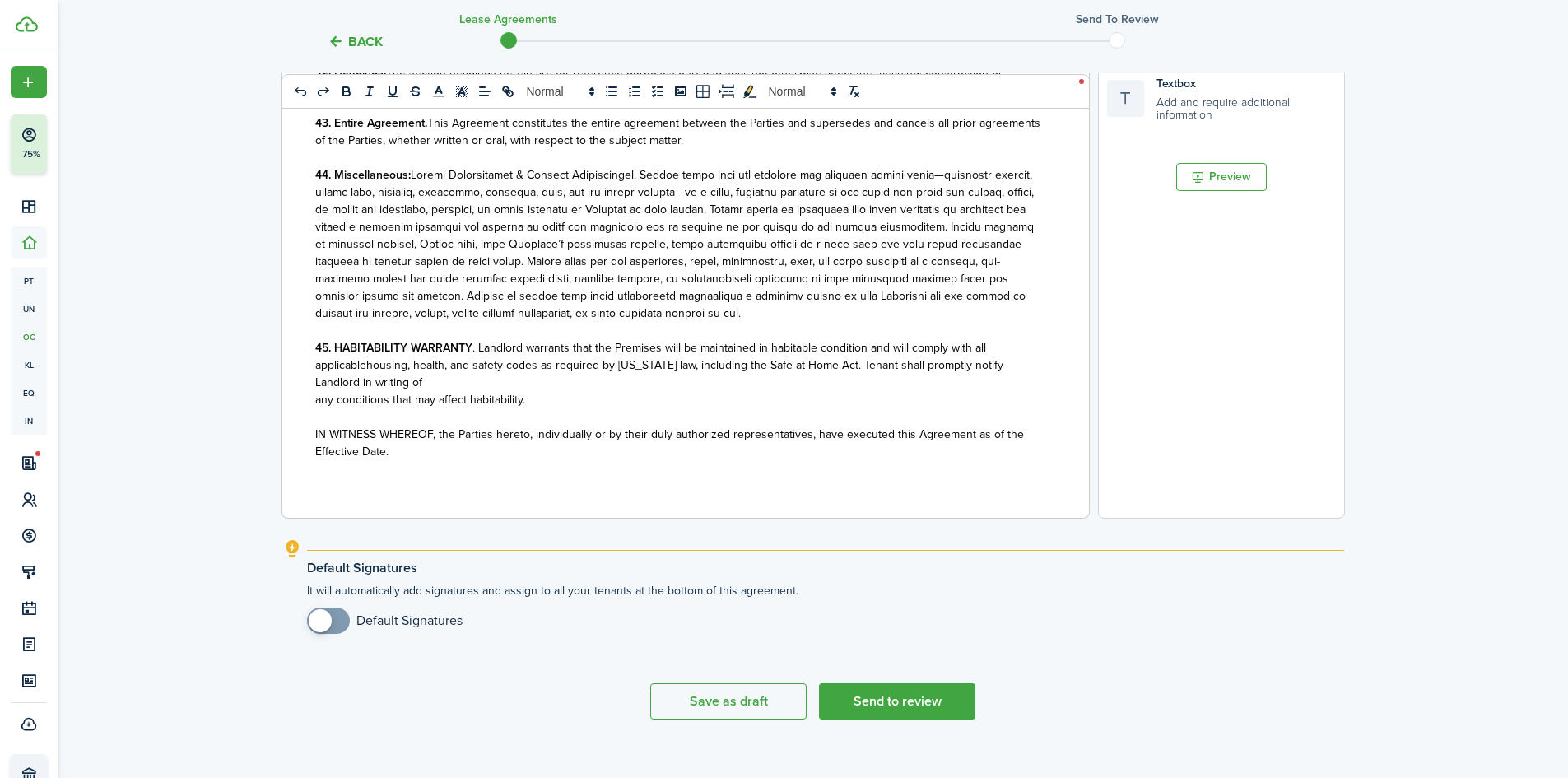
scroll to position [4282, 0]
click at [402, 382] on p "45. HABITABILITY WARRANTY . Landlord warrants that the Premises will be maintai…" at bounding box center [679, 365] width 729 height 51
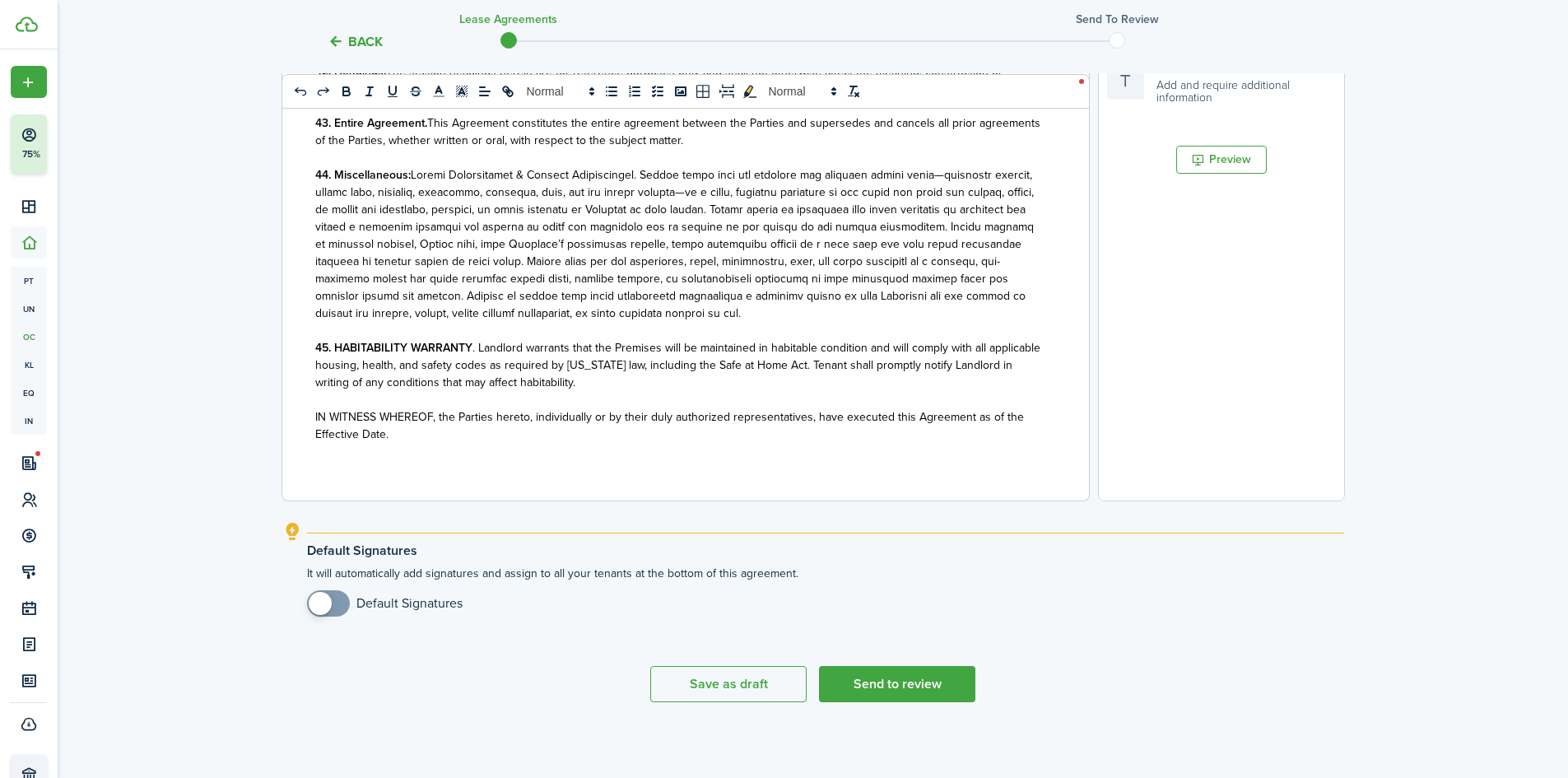
click at [604, 379] on p "45. HABITABILITY WARRANTY . Landlord warrants that the Premises will be maintai…" at bounding box center [679, 365] width 729 height 51
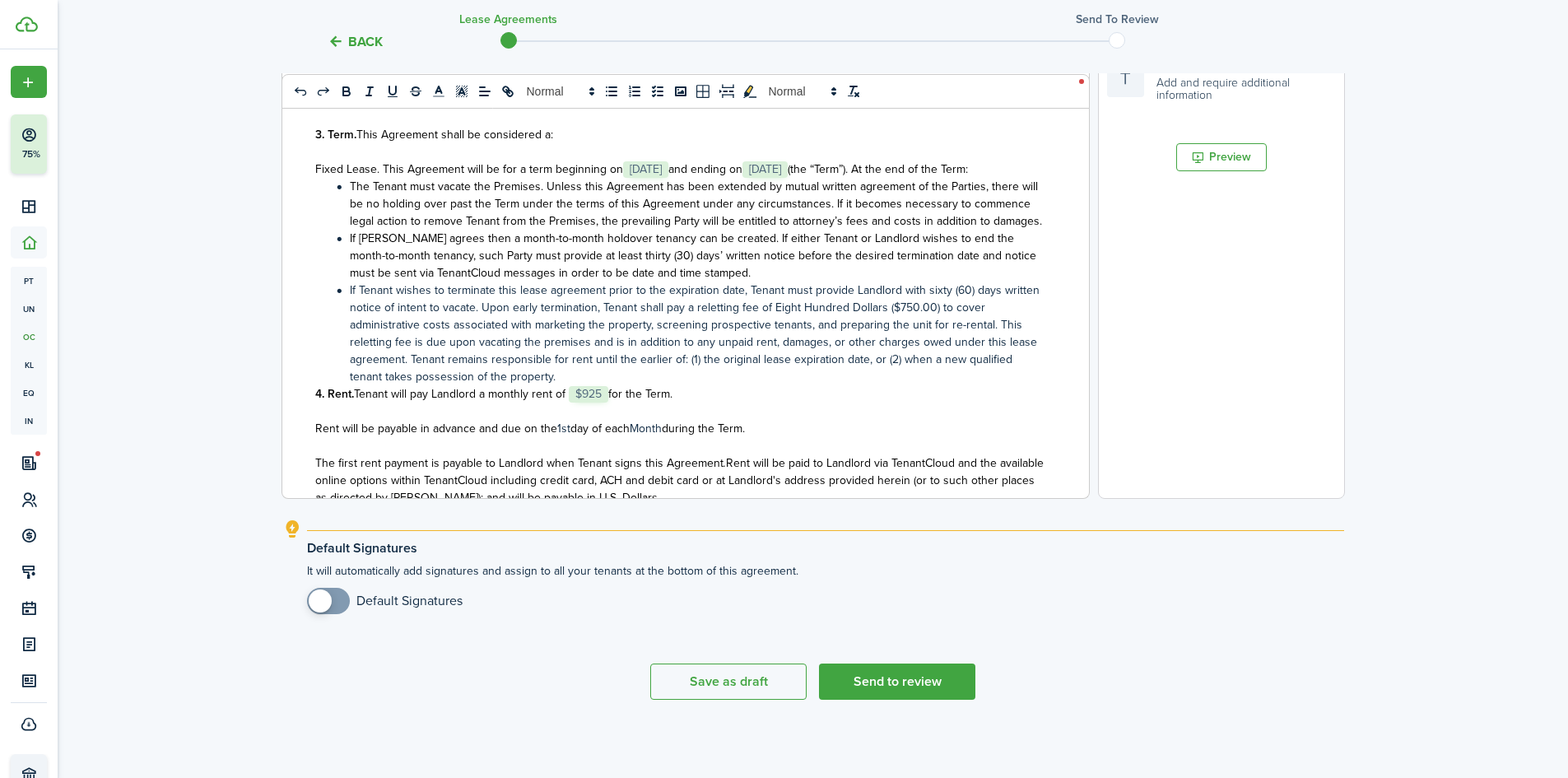
scroll to position [576, 0]
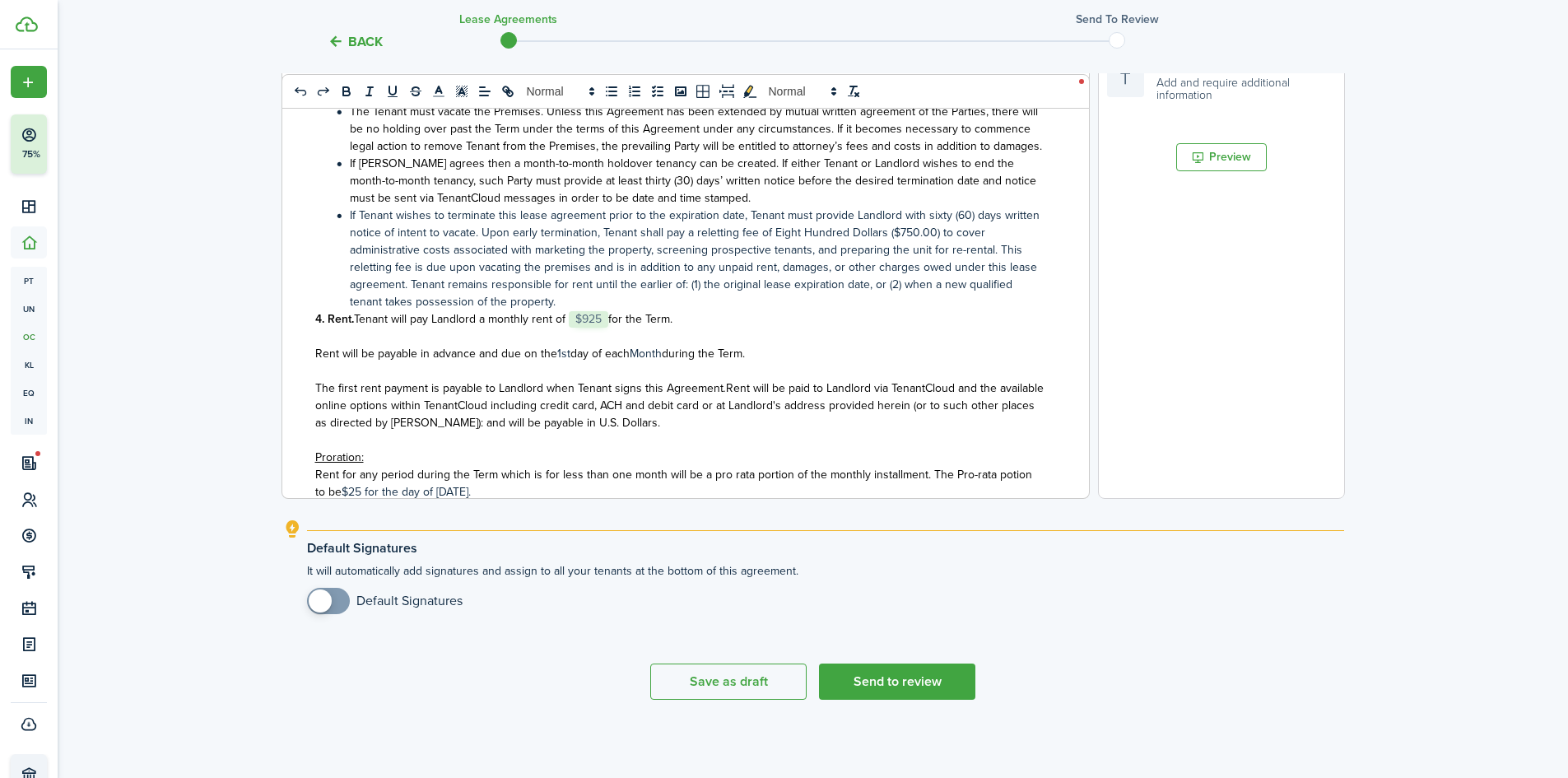
checkbox input "true"
click at [335, 606] on span at bounding box center [328, 601] width 17 height 27
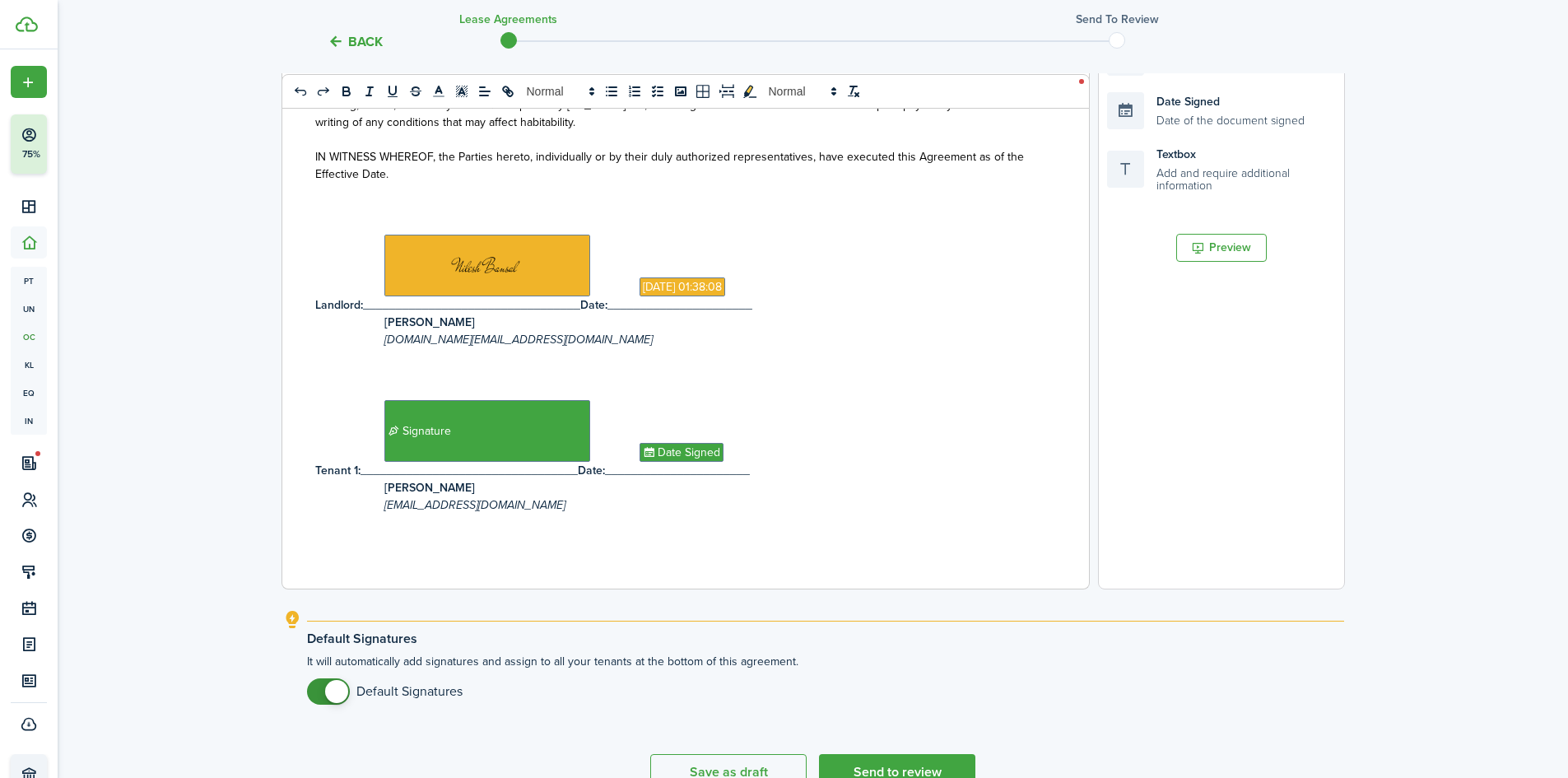
click at [209, 469] on div "Back Lease Agreements Send to review Template editor Add the text-boxes, signat…" at bounding box center [813, 234] width 1511 height 1177
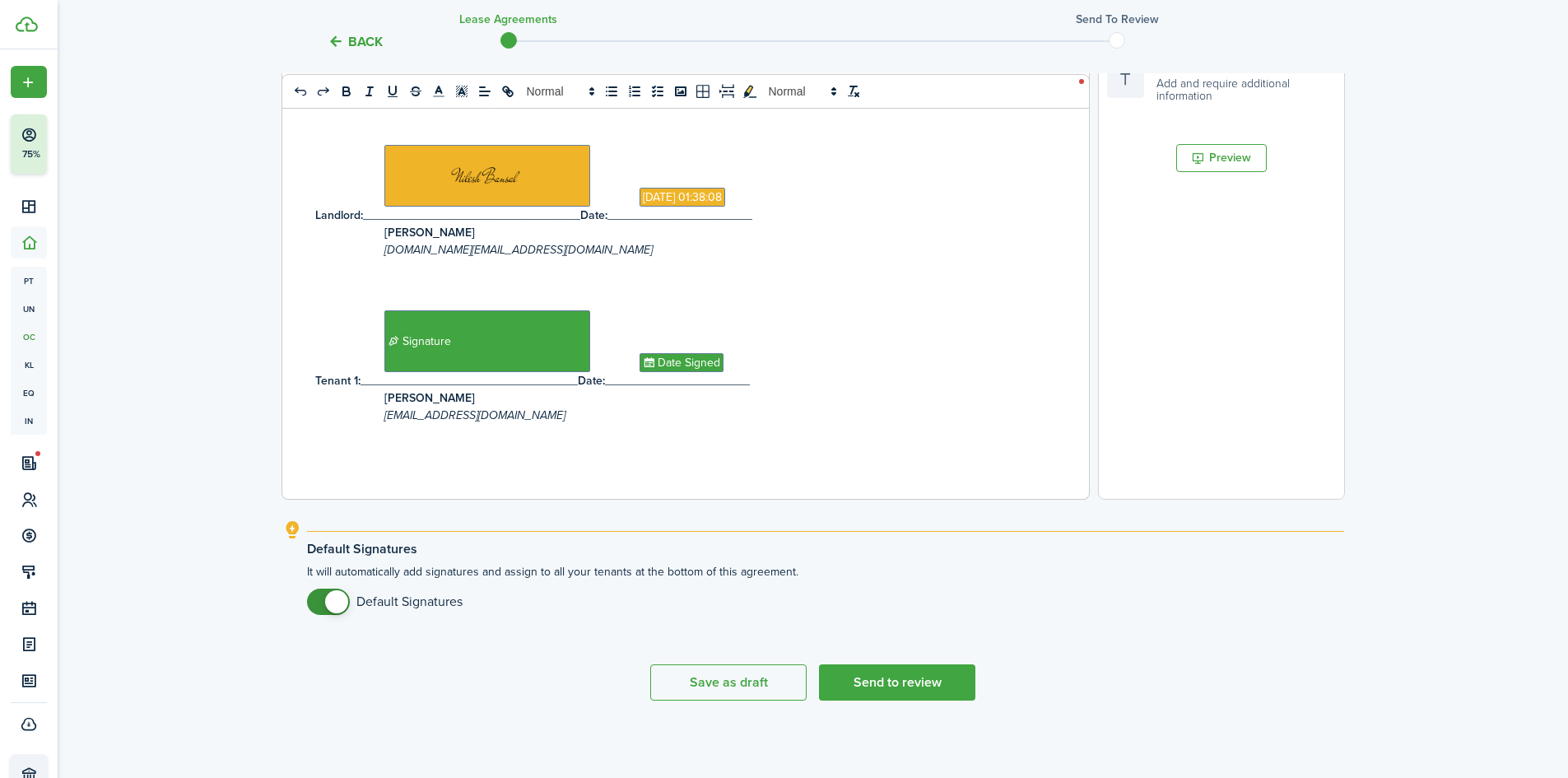
scroll to position [502, 0]
click at [920, 682] on button "Send to review" at bounding box center [897, 681] width 156 height 36
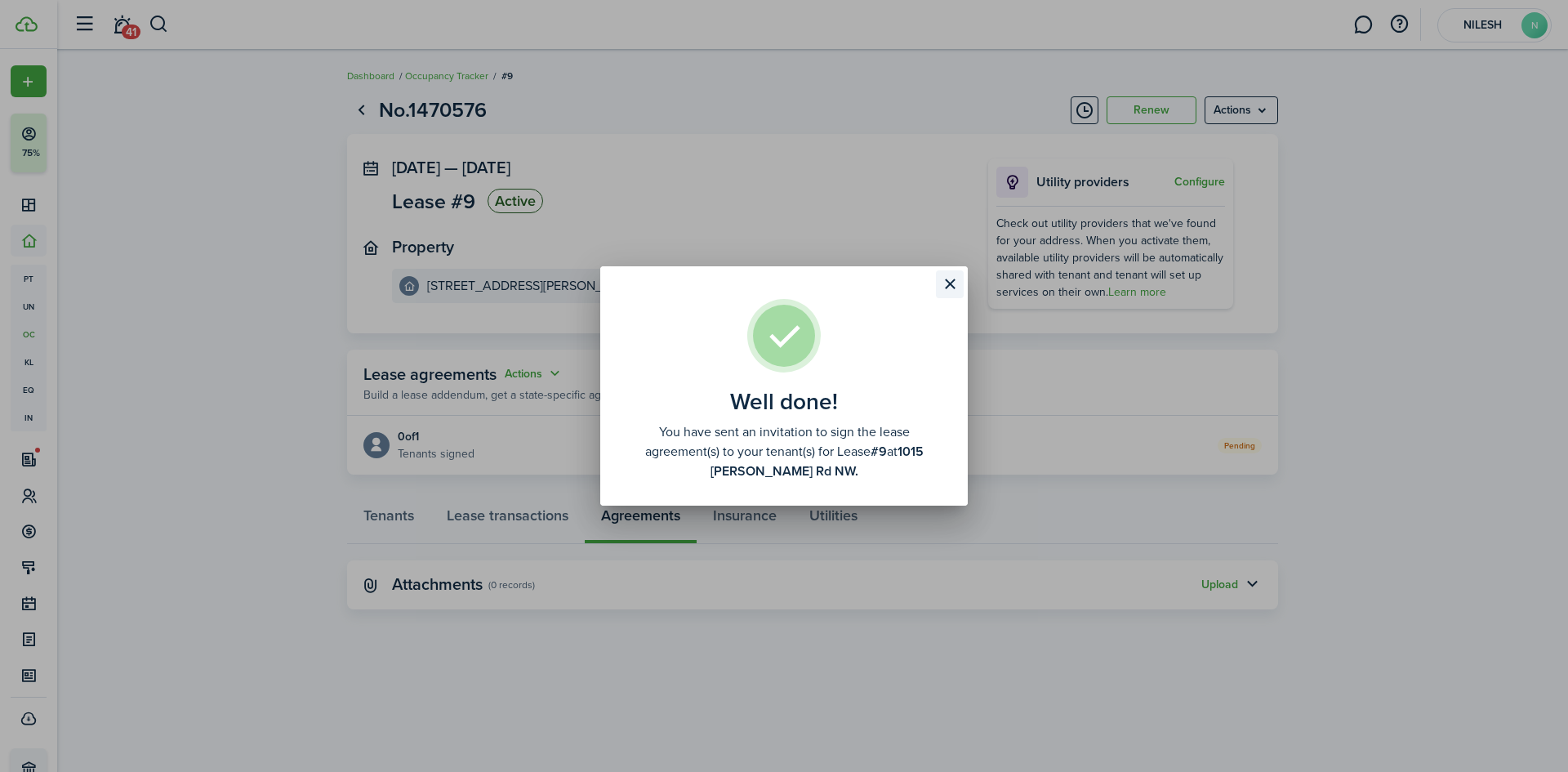
click at [952, 283] on button "Close modal" at bounding box center [950, 284] width 27 height 27
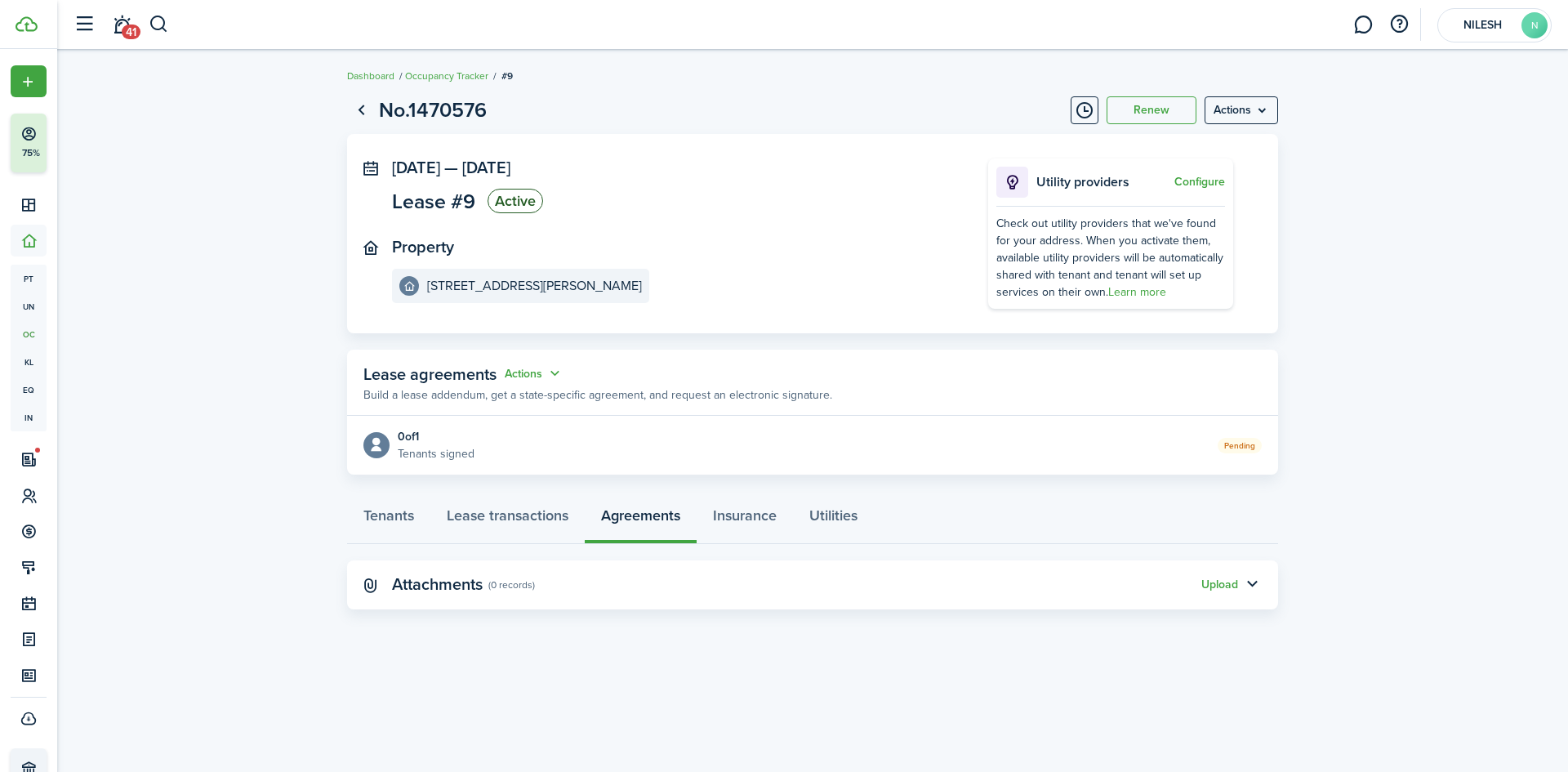
click at [576, 644] on div "No.1470576 Renew Actions [DATE] — [DATE] Lease #9 Active Property [STREET_ADDRE…" at bounding box center [812, 410] width 1511 height 648
click at [1362, 30] on link at bounding box center [1363, 25] width 31 height 42
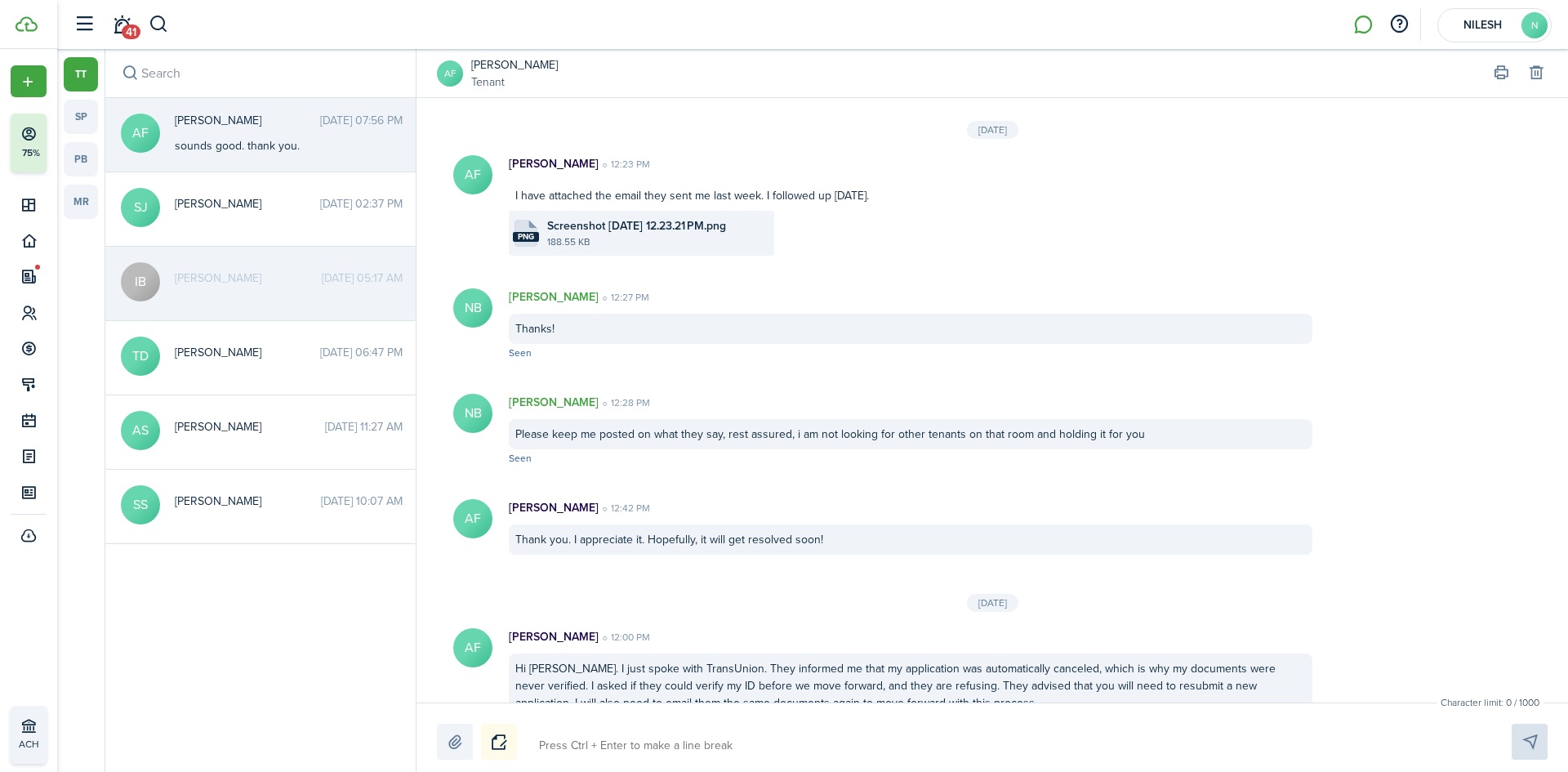
scroll to position [1640, 0]
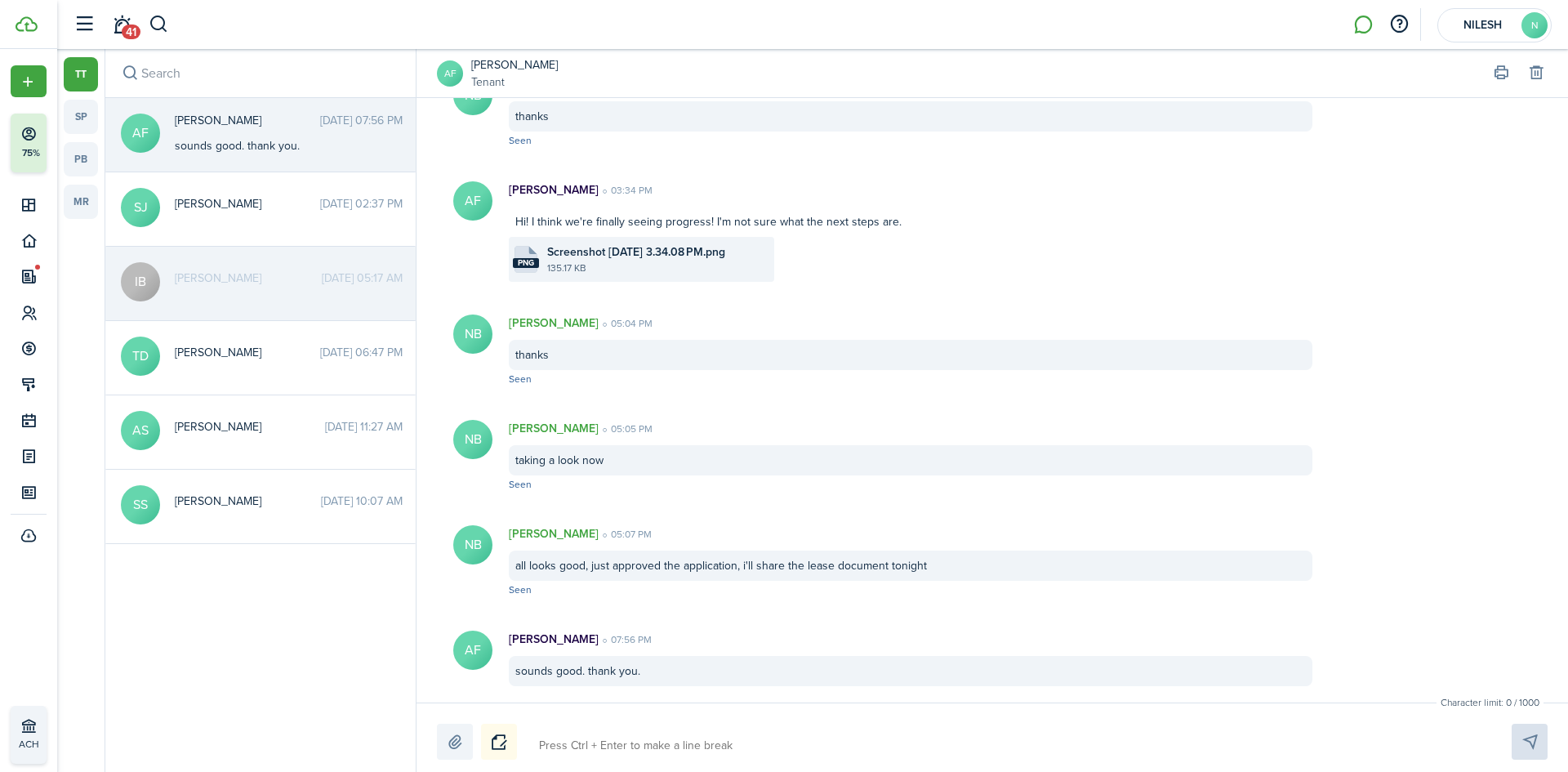
click at [625, 748] on textarea at bounding box center [1006, 746] width 945 height 27
type textarea "j"
type textarea "ju"
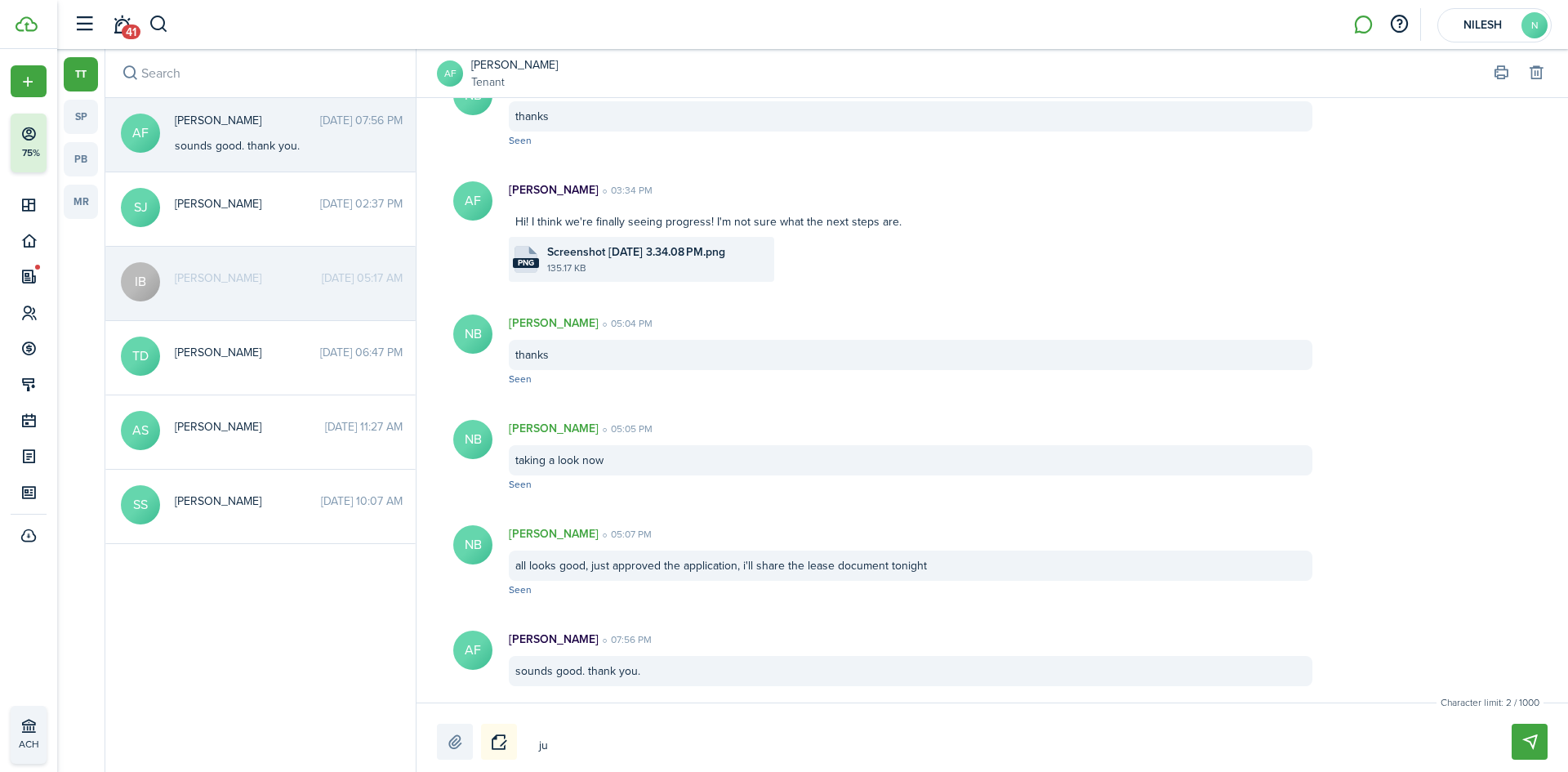
type textarea "jus"
type textarea "just"
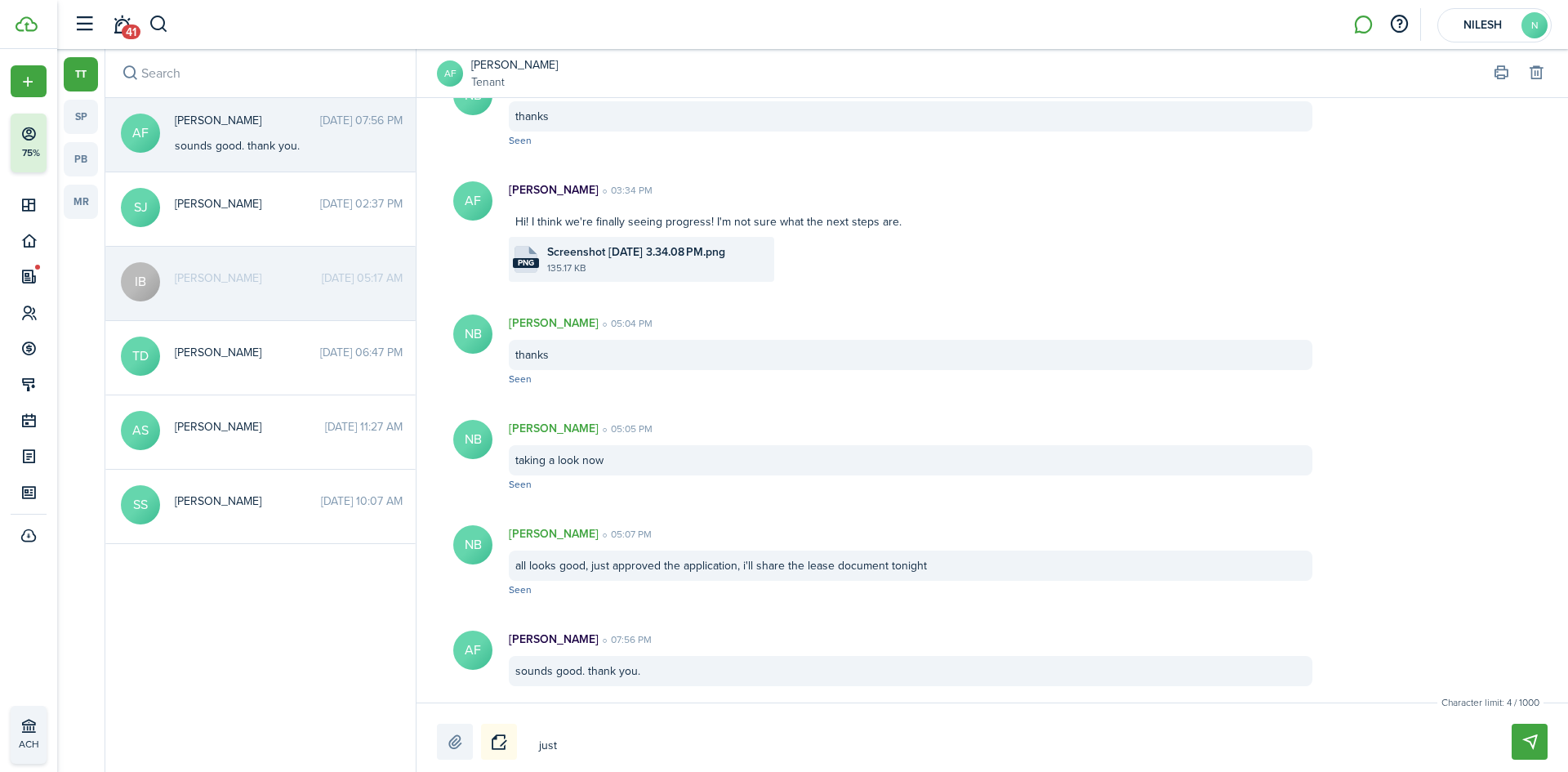
type textarea "just"
type textarea "just s"
type textarea "just sh"
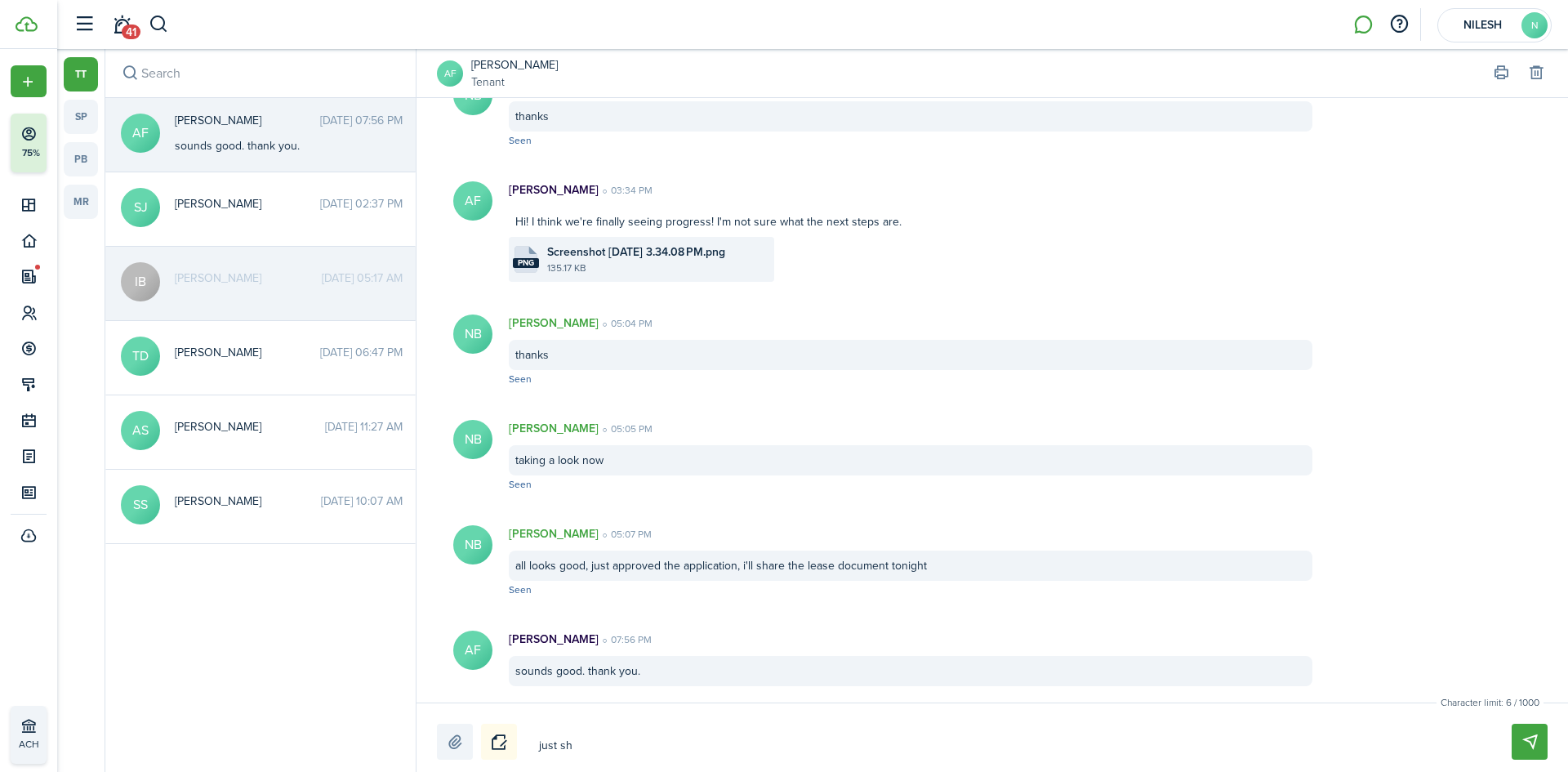
type textarea "just sha"
type textarea "just shar"
type textarea "just share"
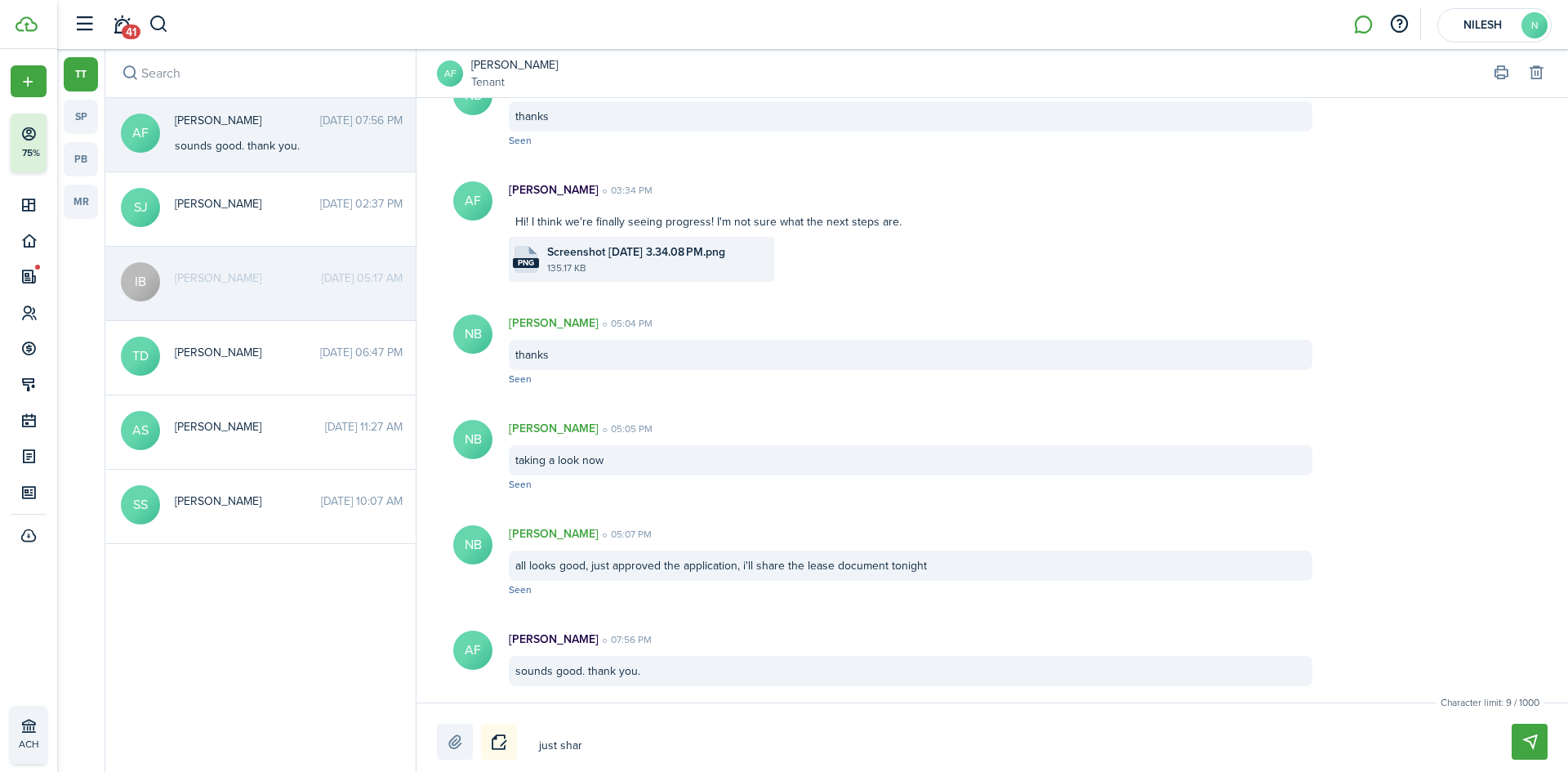
type textarea "just share"
type textarea "just shared"
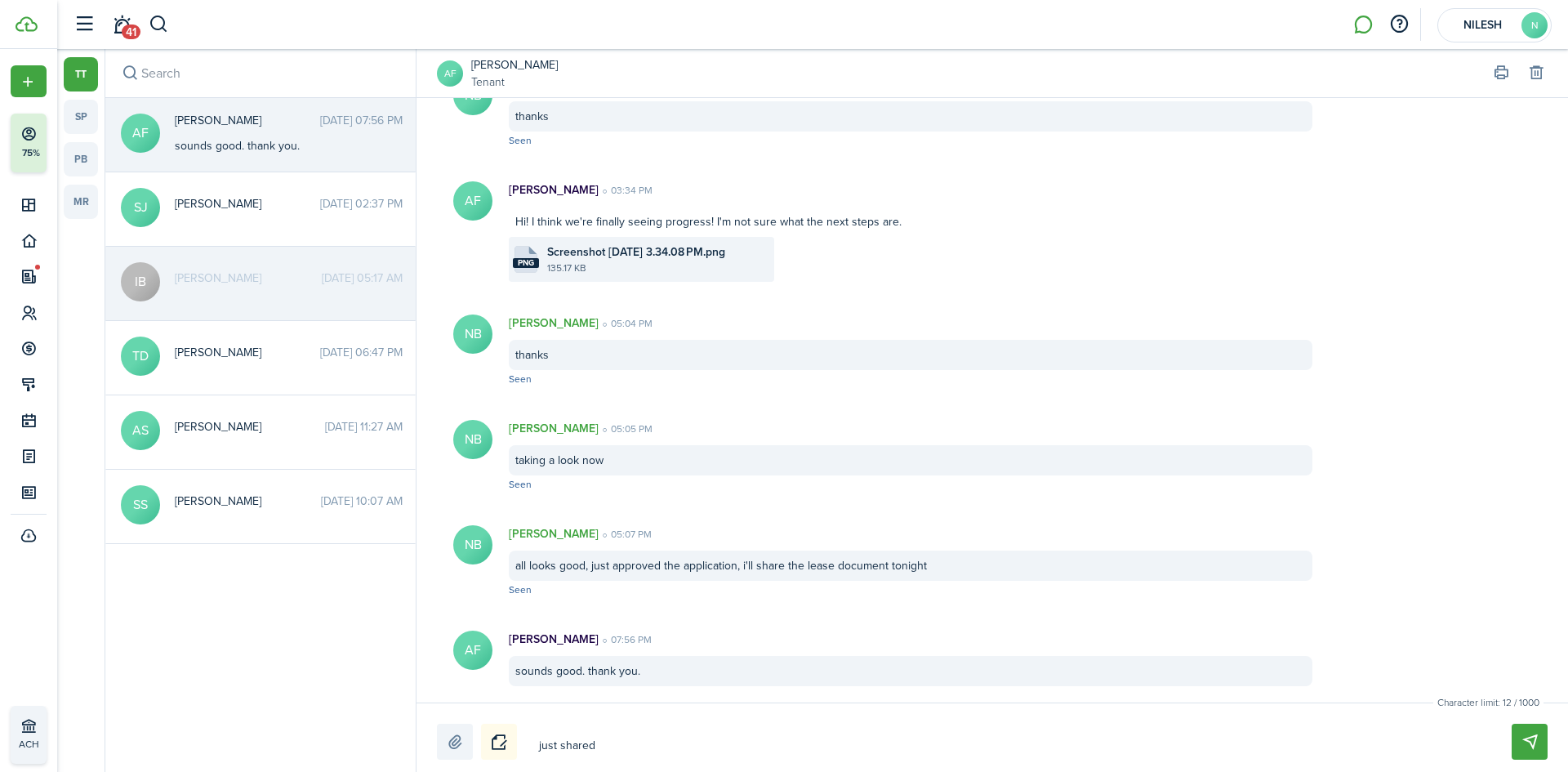
type textarea "just shared t"
type textarea "just shared th"
type textarea "just shared the"
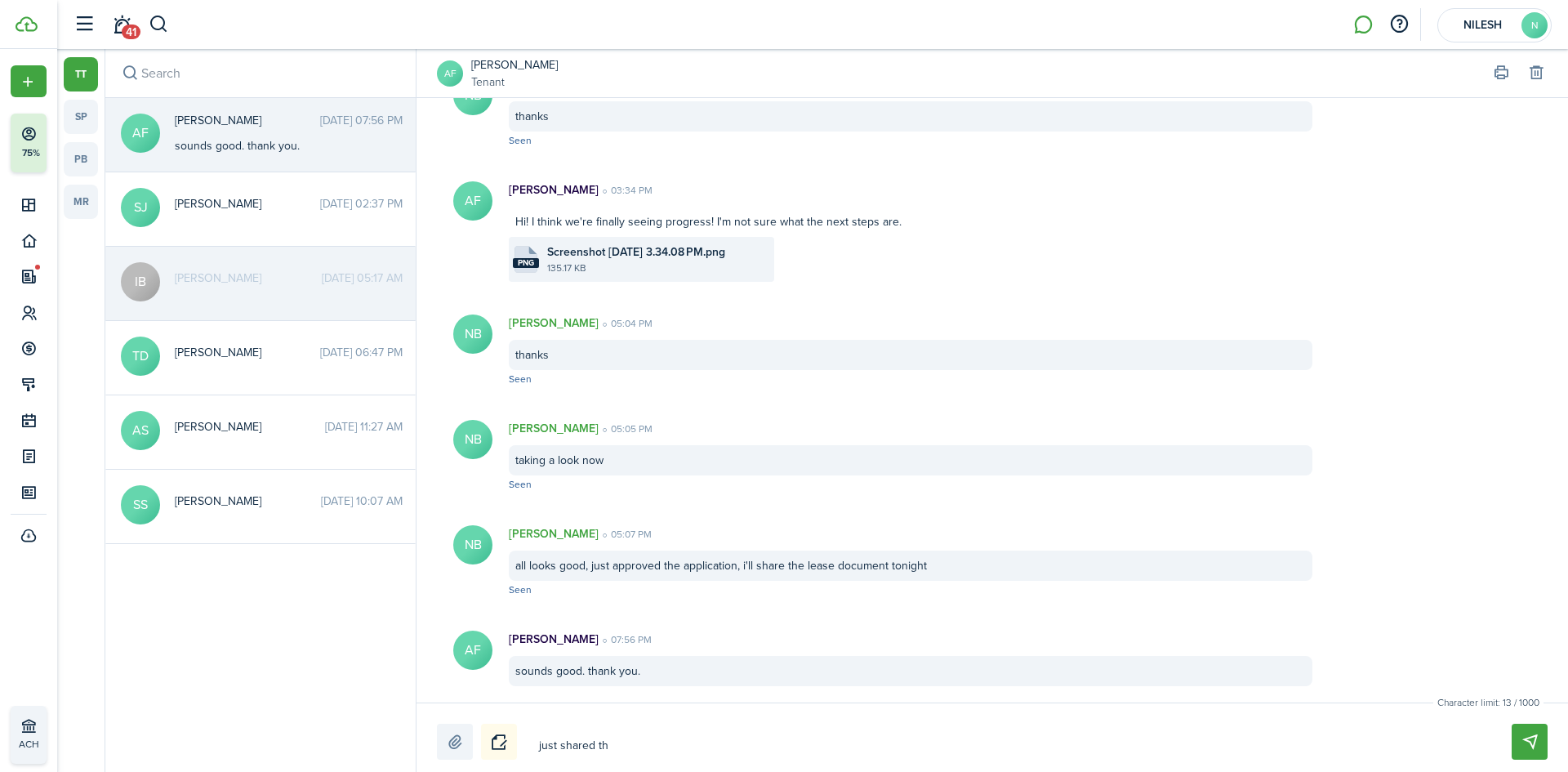
type textarea "just shared the"
type textarea "just shared the l"
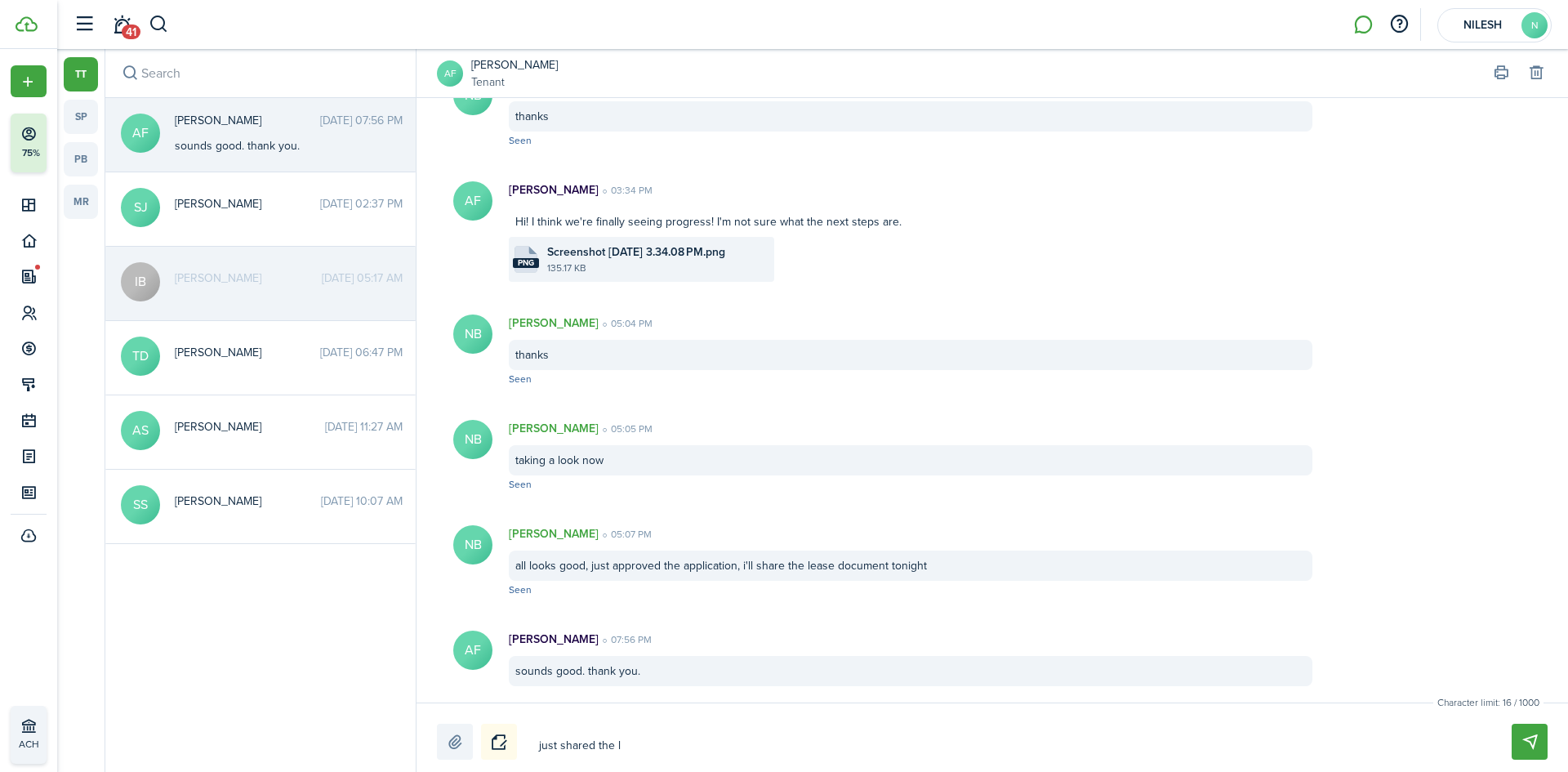
type textarea "just shared the le"
type textarea "just shared the lea"
type textarea "just shared the leas"
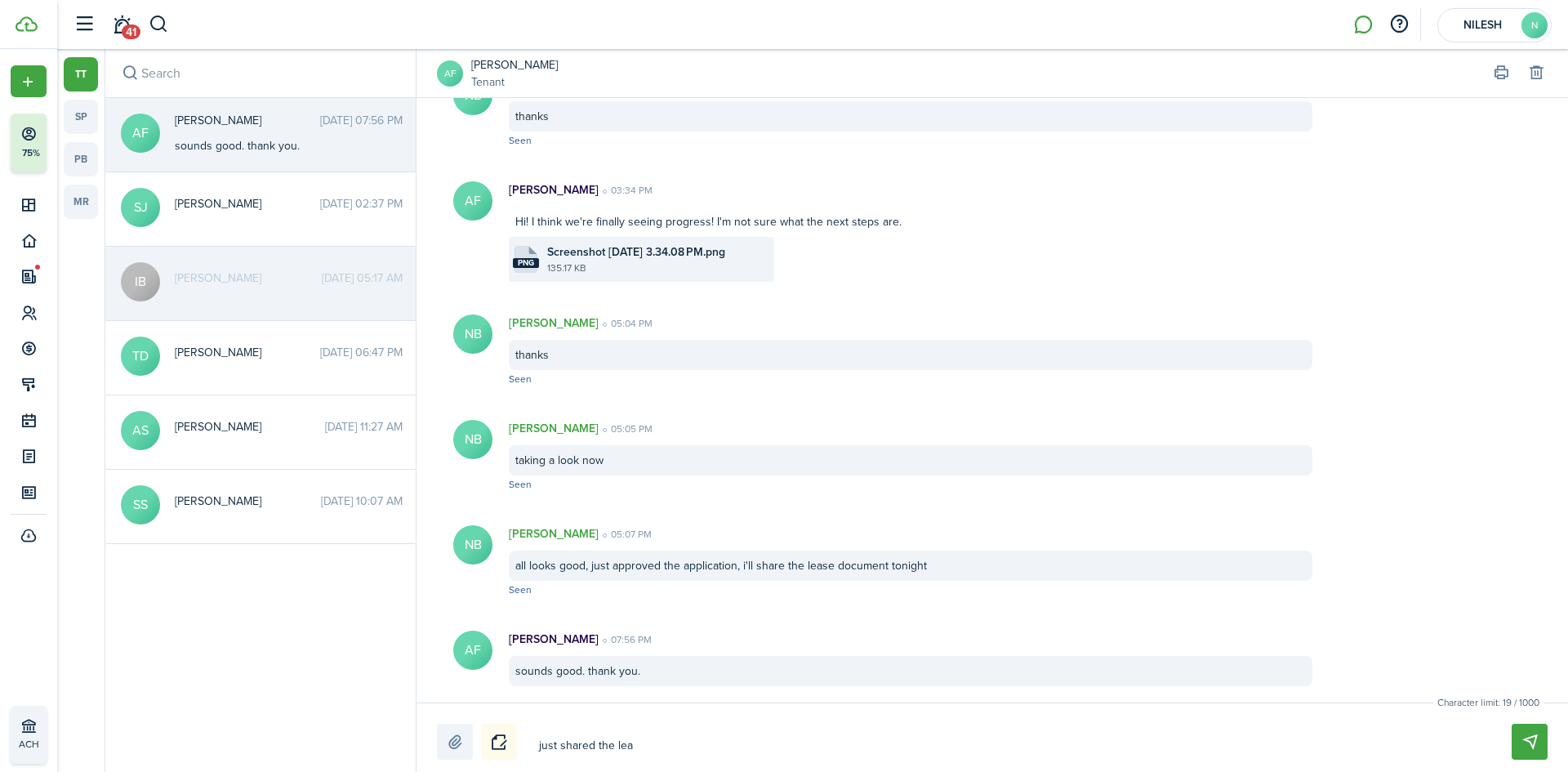
type textarea "just shared the leas"
type textarea "just shared the lease"
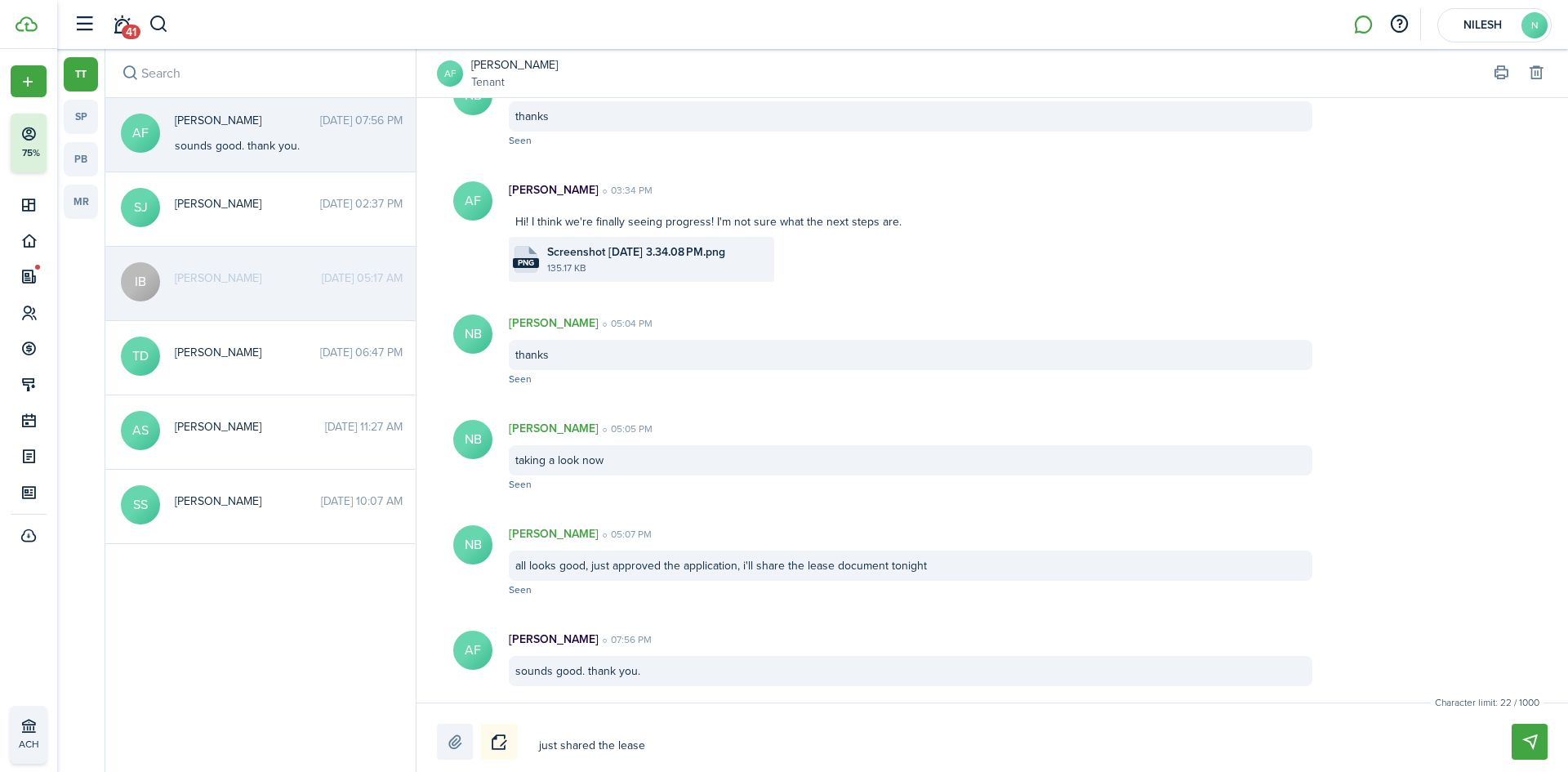
type textarea "just shared the lease d"
type textarea "just shared the lease do"
type textarea "just shared the lease doc"
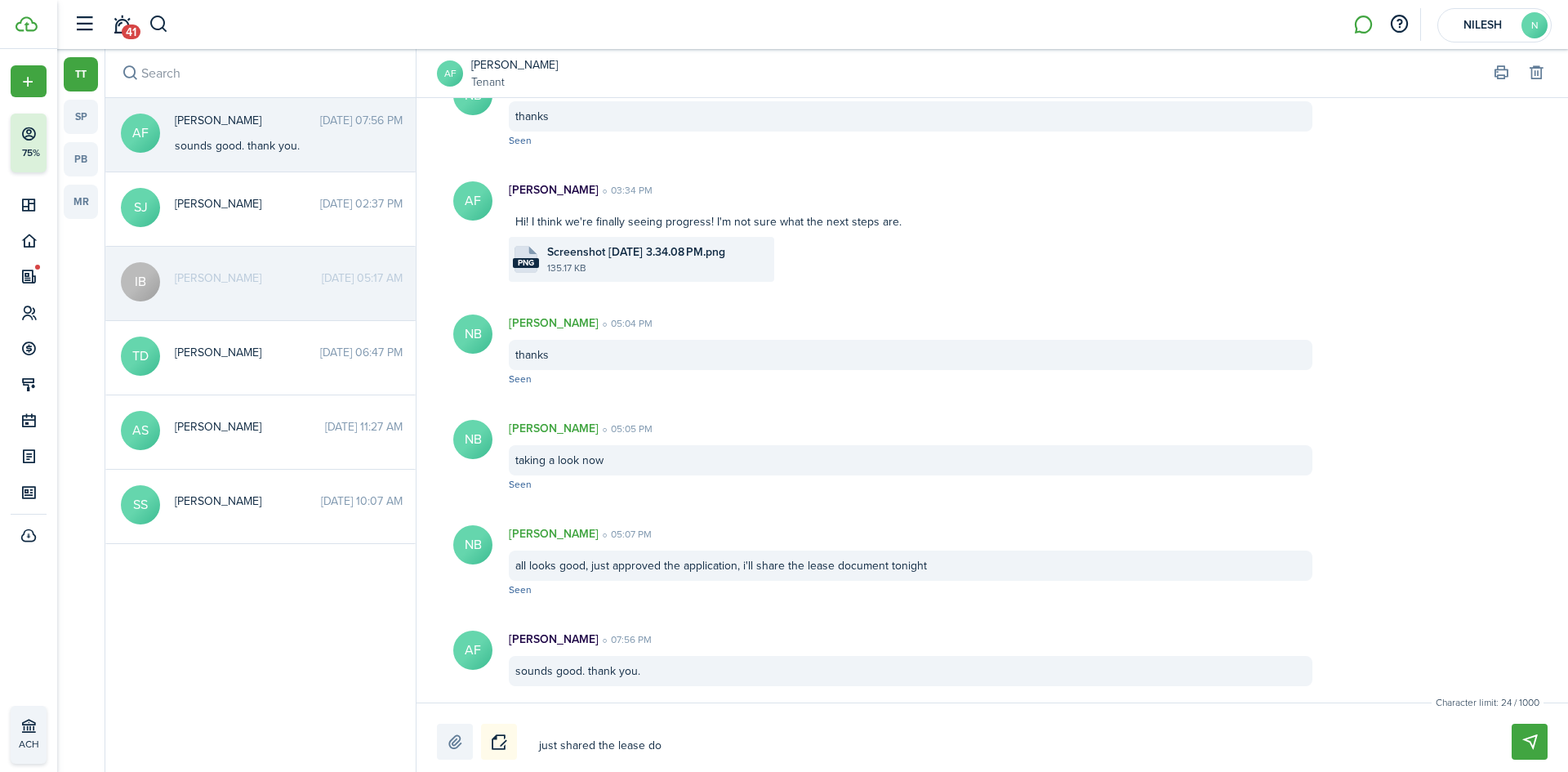
type textarea "just shared the lease doc"
type textarea "just shared the lease docu"
type textarea "just shared the lease docum"
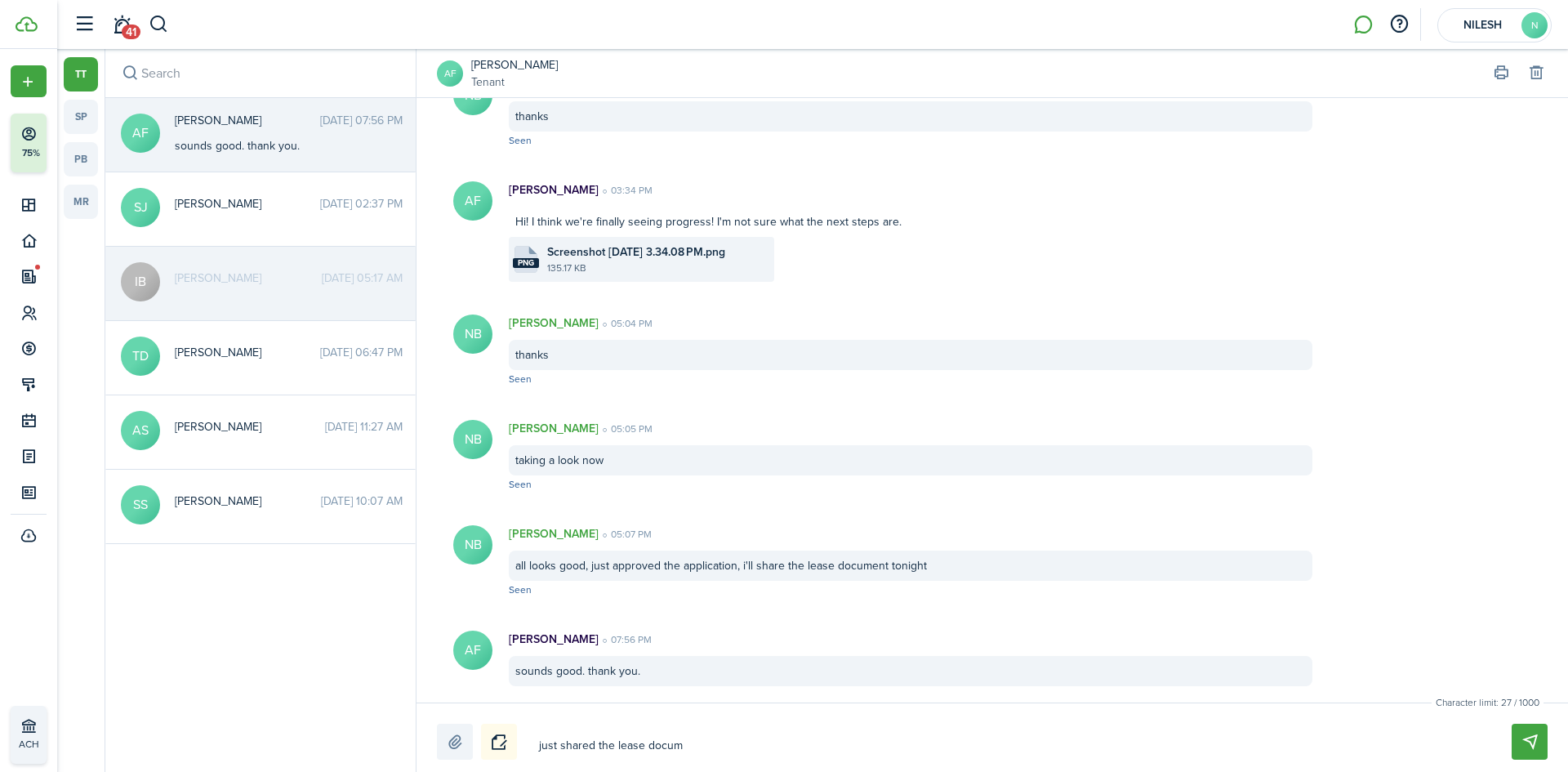
type textarea "just shared the lease docume"
type textarea "just shared the lease documen"
type textarea "just shared the lease document"
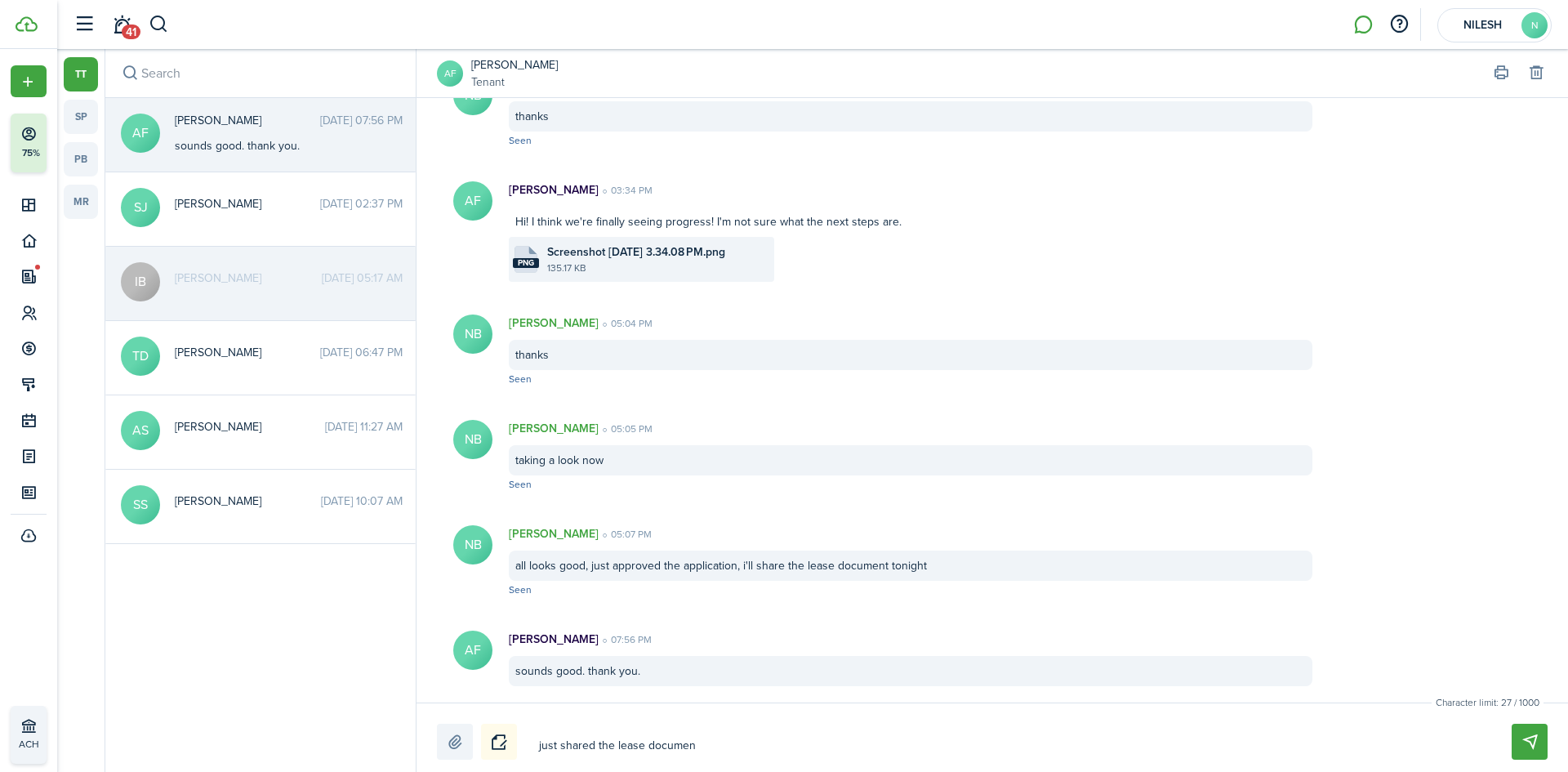
type textarea "just shared the lease document"
type textarea "just shared the lease document w"
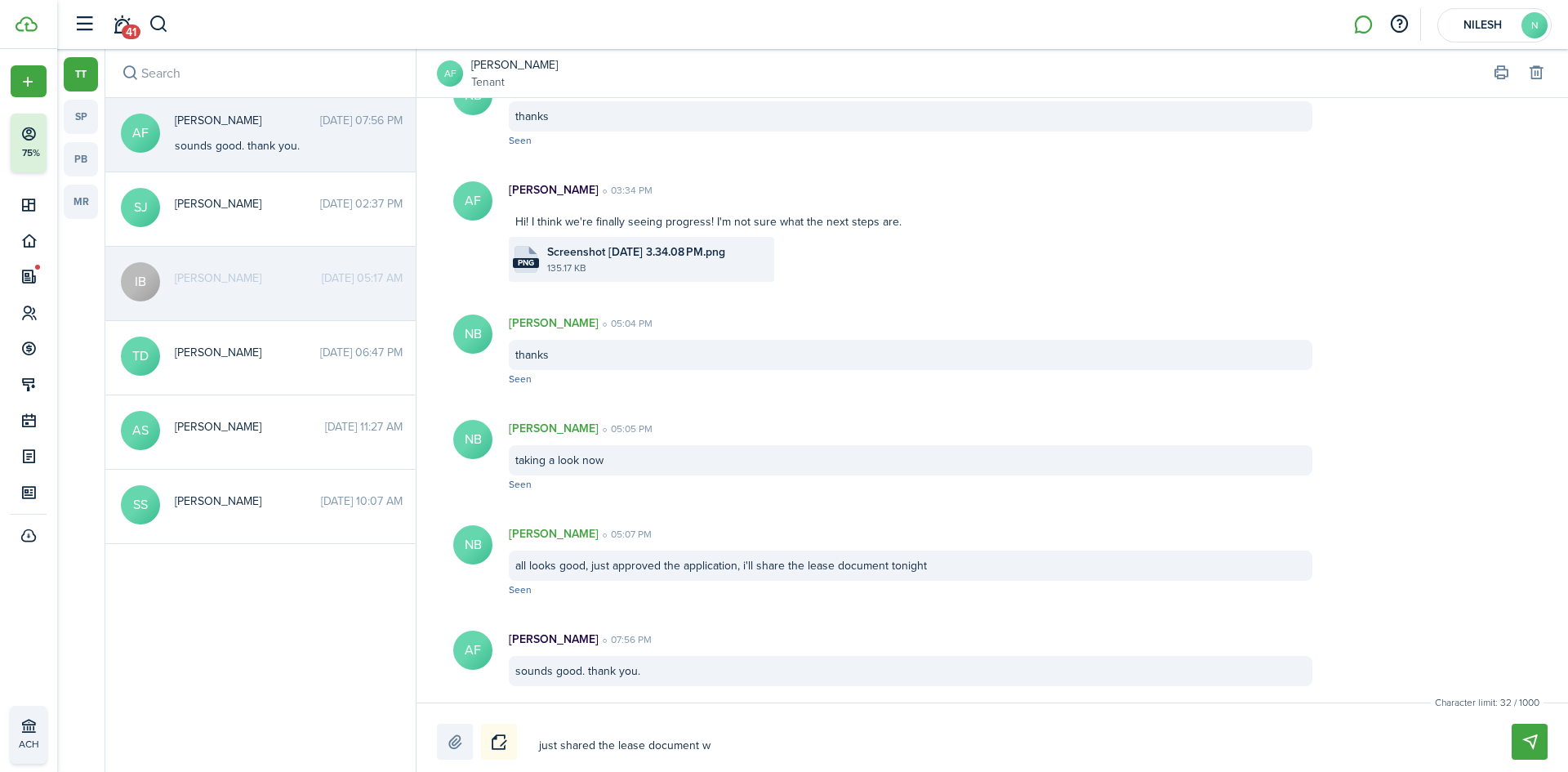
type textarea "just shared the lease document wi"
type textarea "just shared the lease document wit"
type textarea "just shared the lease document with"
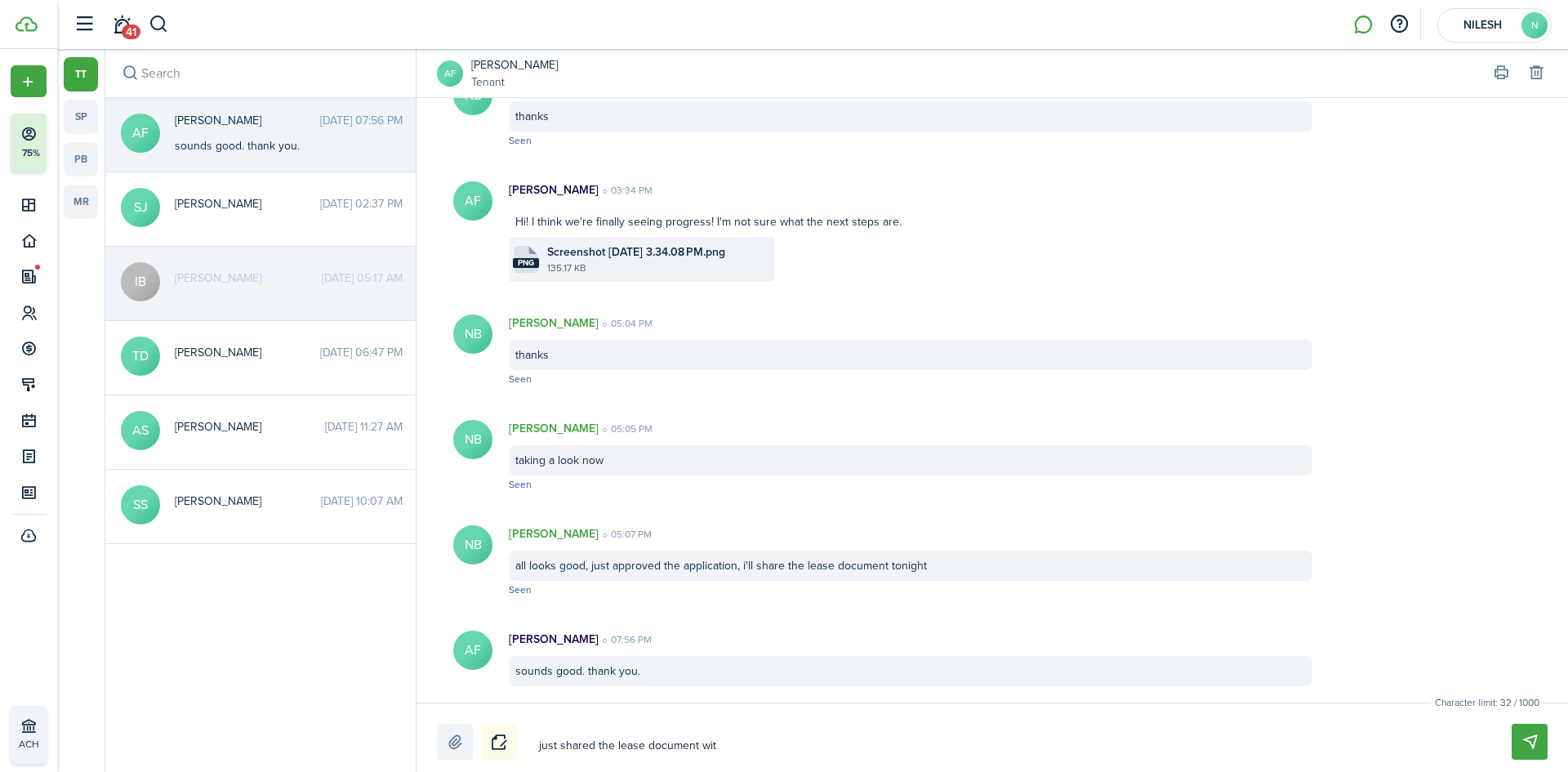
type textarea "just shared the lease document with"
type textarea "just shared the lease document with y"
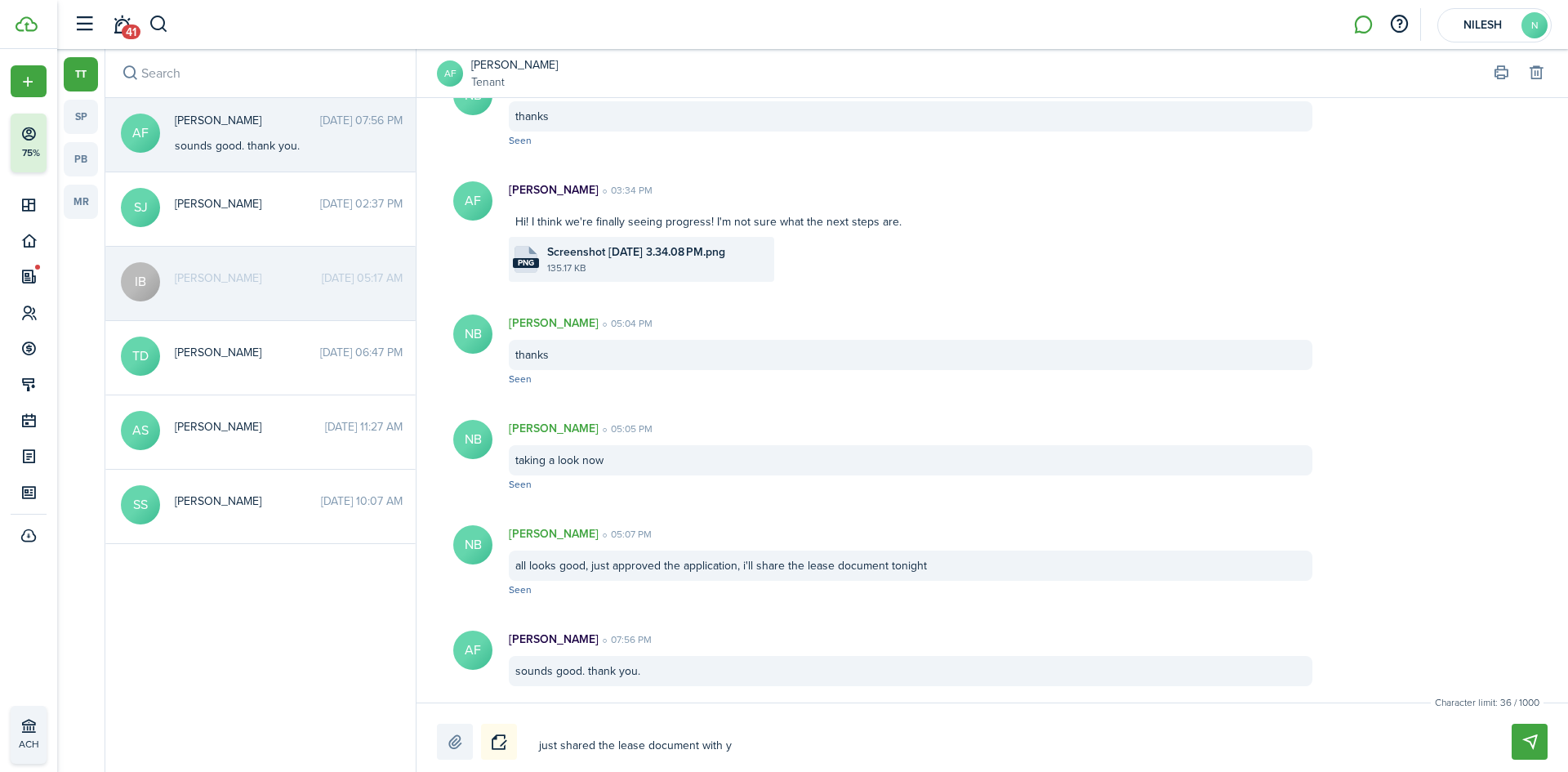
type textarea "just shared the lease document with yo"
type textarea "just shared the lease document with you"
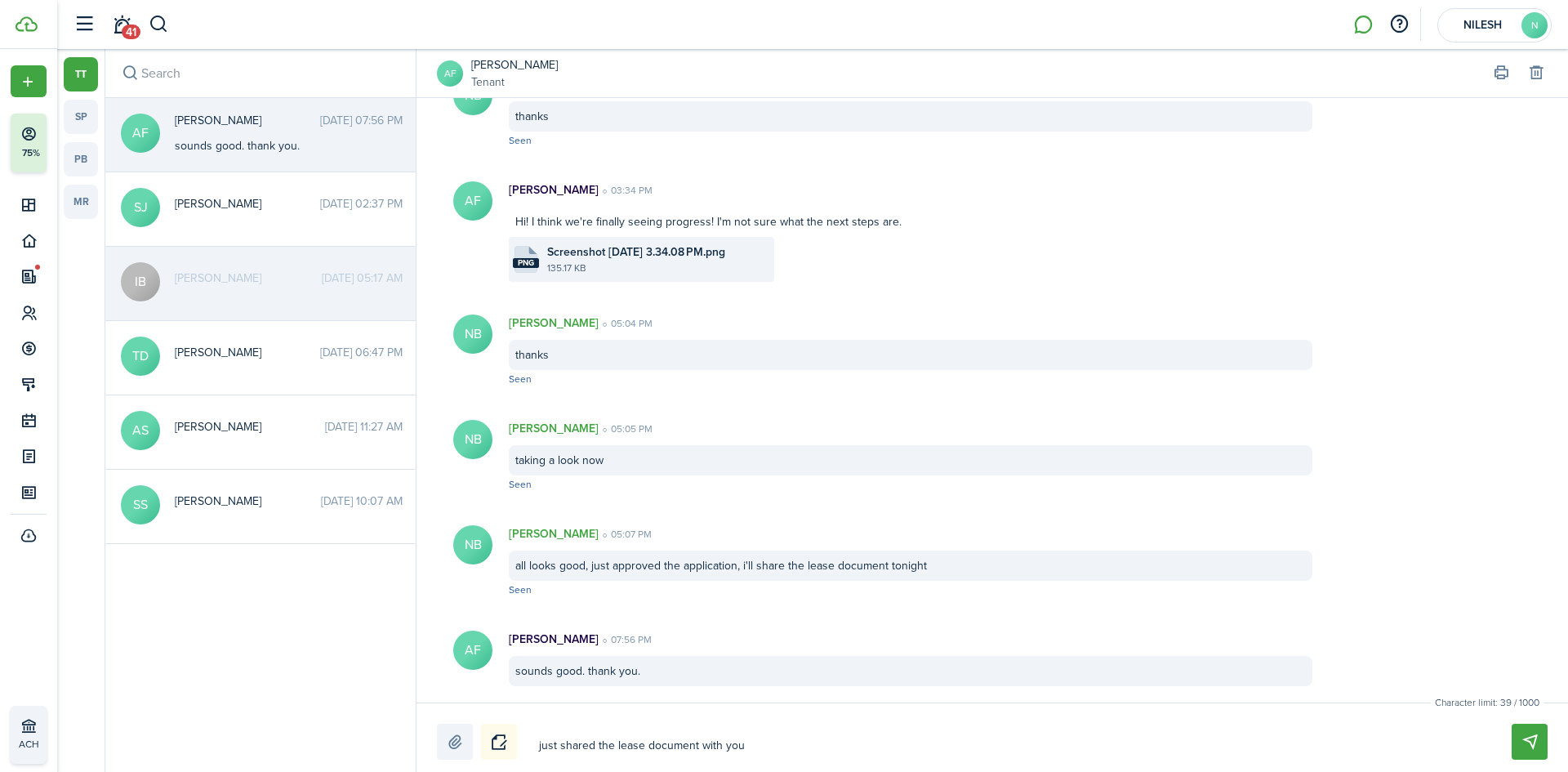
type textarea "just shared the lease document with you"
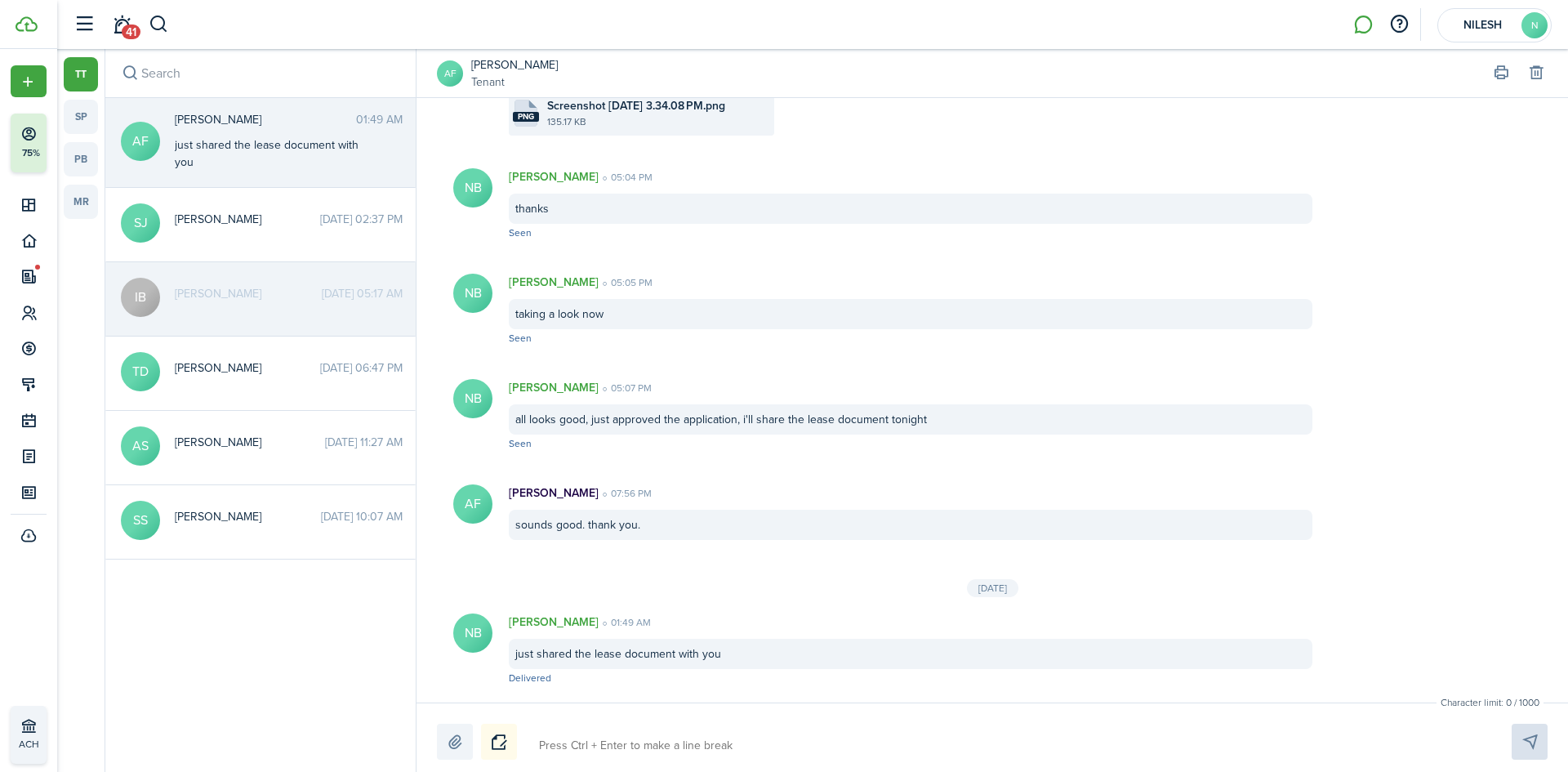
click at [313, 658] on messenger-thread-list "Mark all as read AF [PERSON_NAME] 01:49 AM just shared the lease document with …" at bounding box center [261, 434] width 310 height 674
